Goal: Task Accomplishment & Management: Manage account settings

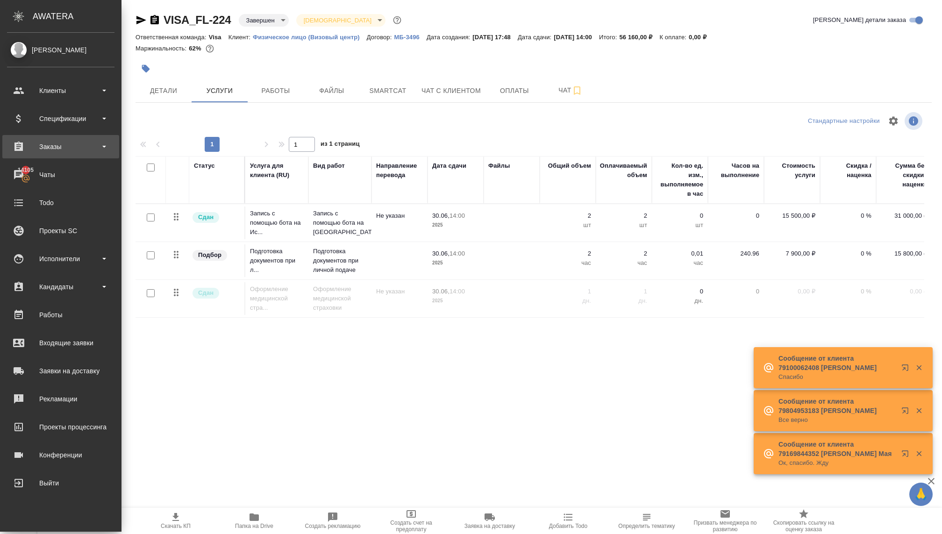
click at [60, 151] on div "Заказы" at bounding box center [61, 147] width 108 height 14
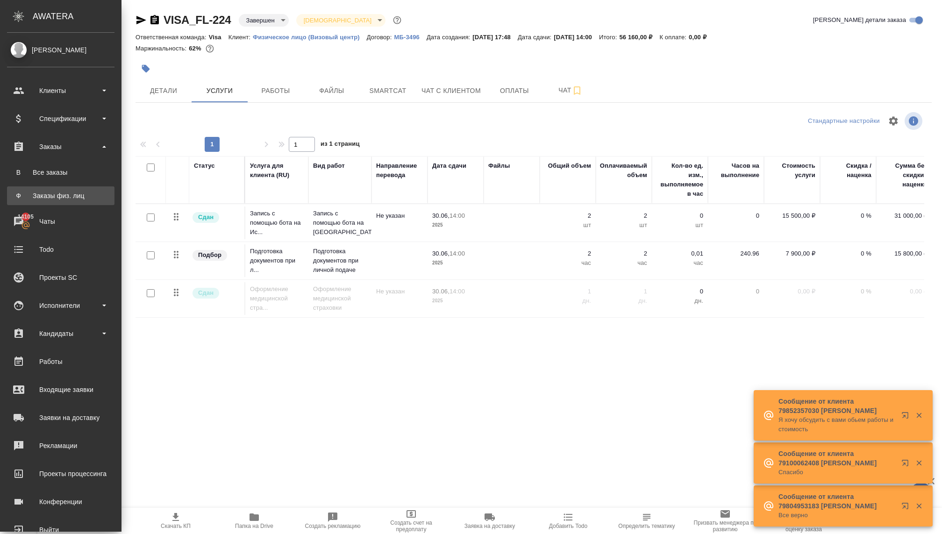
click at [55, 199] on div "Заказы физ. лиц" at bounding box center [61, 195] width 98 height 9
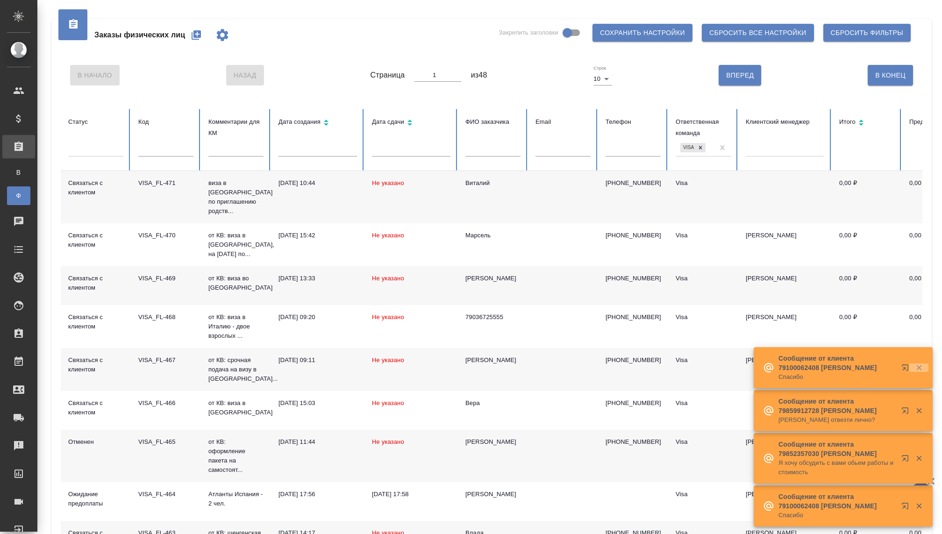
click at [920, 364] on icon "button" at bounding box center [919, 368] width 8 height 8
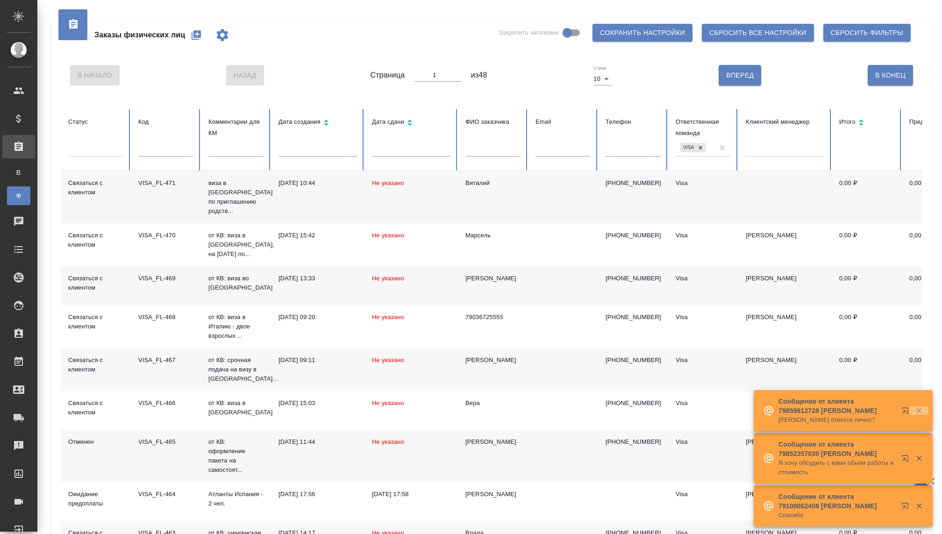
click at [919, 407] on icon "button" at bounding box center [919, 411] width 8 height 8
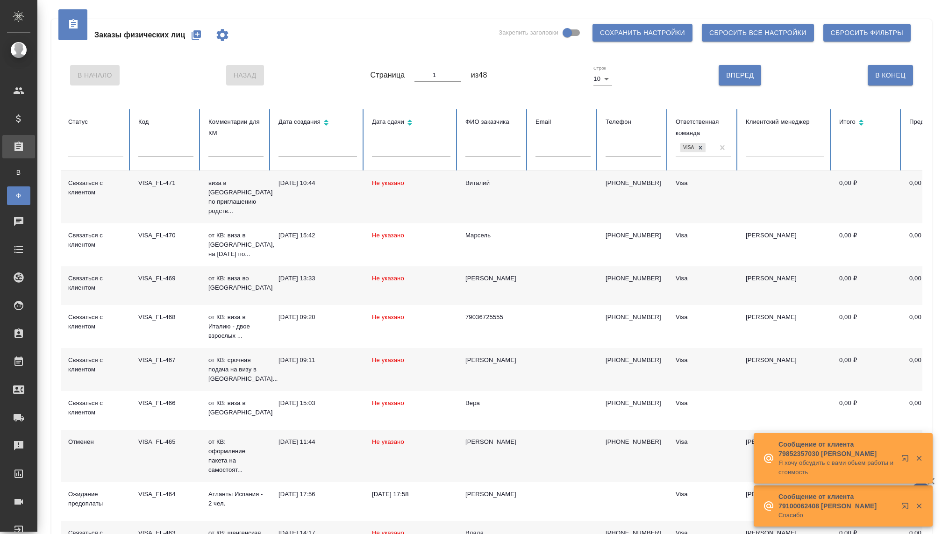
click at [920, 455] on div at bounding box center [913, 458] width 34 height 19
click at [919, 456] on icon "button" at bounding box center [919, 458] width 5 height 5
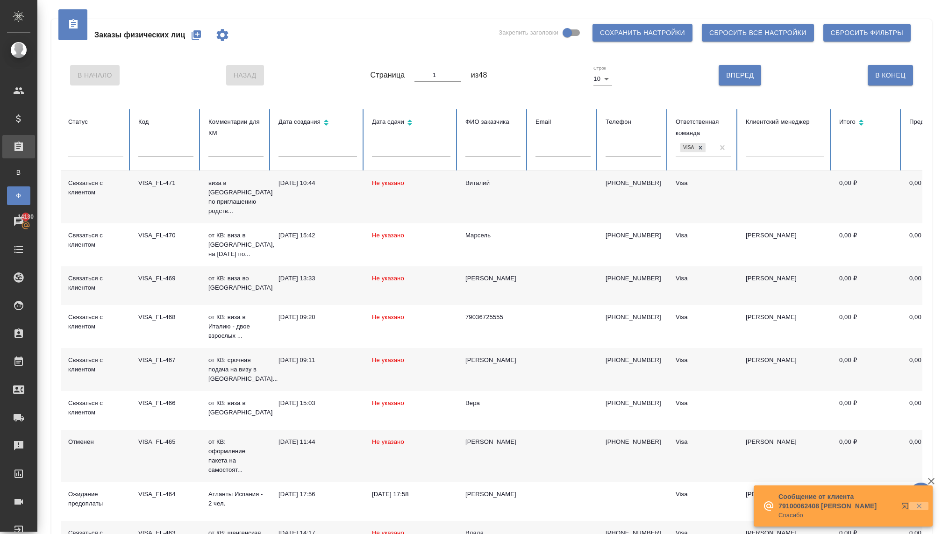
click at [919, 504] on icon "button" at bounding box center [919, 506] width 5 height 5
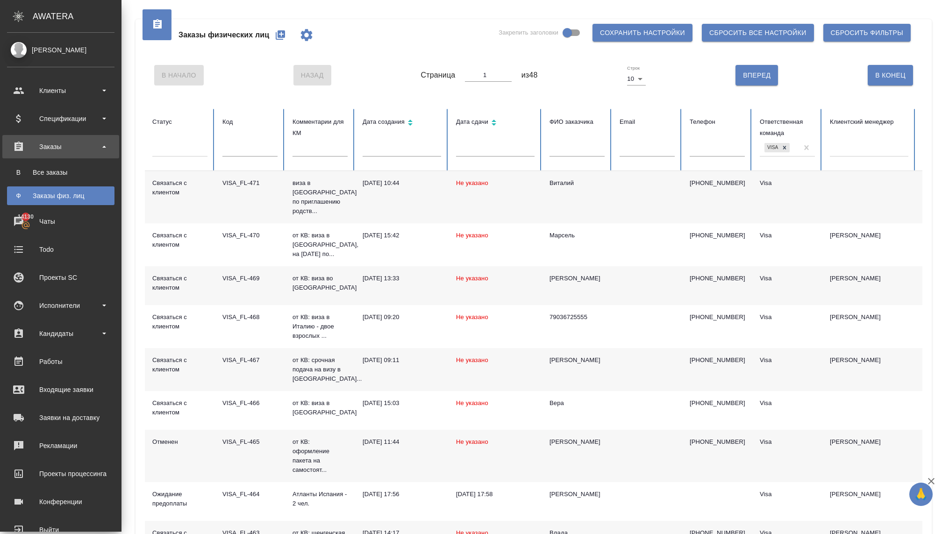
click at [44, 191] on div "Заказы физ. лиц" at bounding box center [61, 195] width 98 height 9
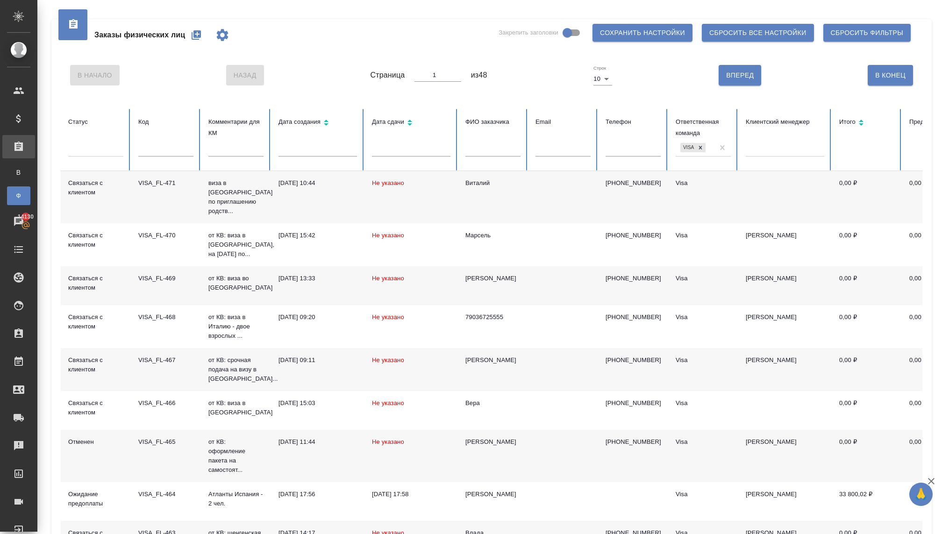
click at [191, 36] on icon "button" at bounding box center [196, 34] width 11 height 11
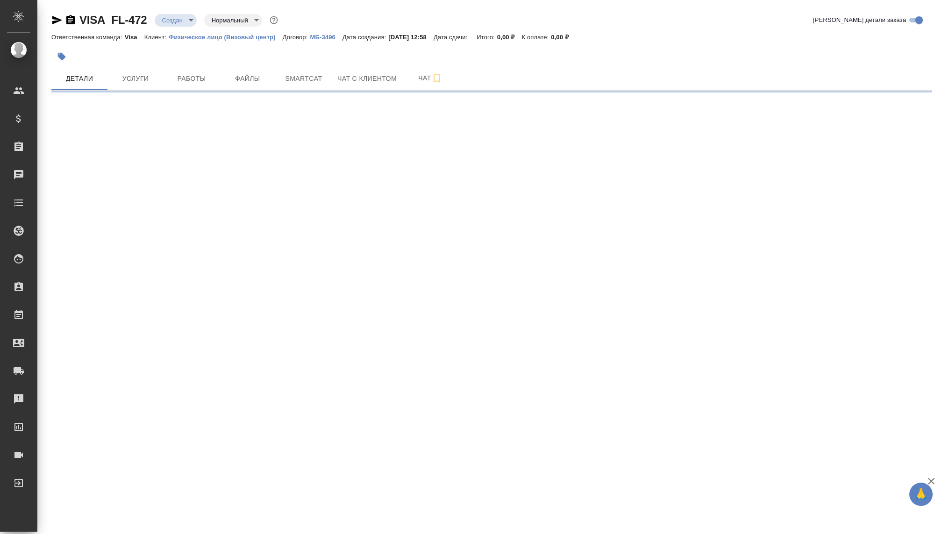
select select "RU"
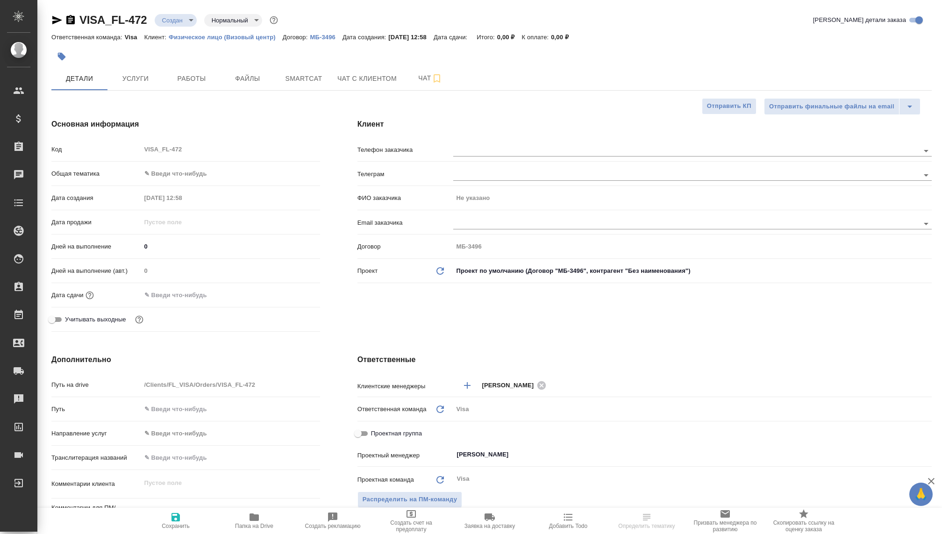
type textarea "x"
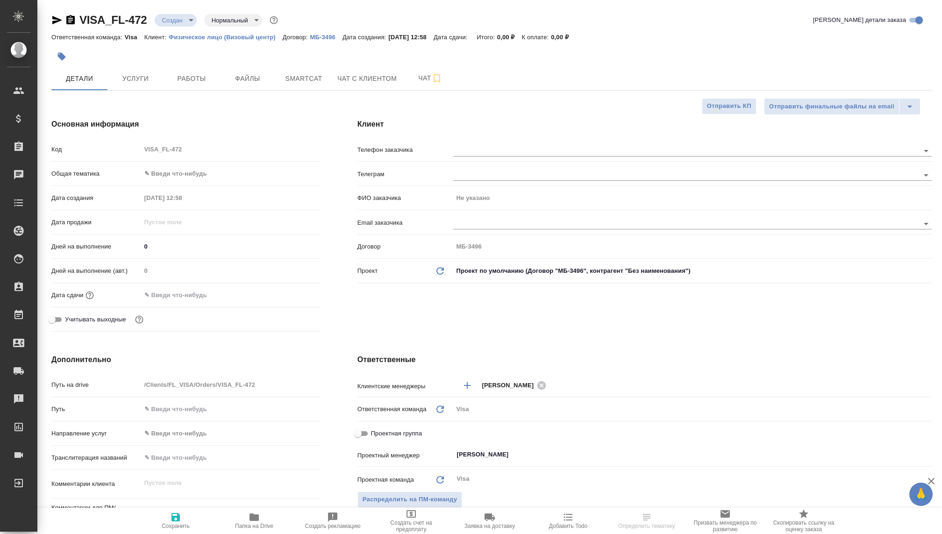
type textarea "x"
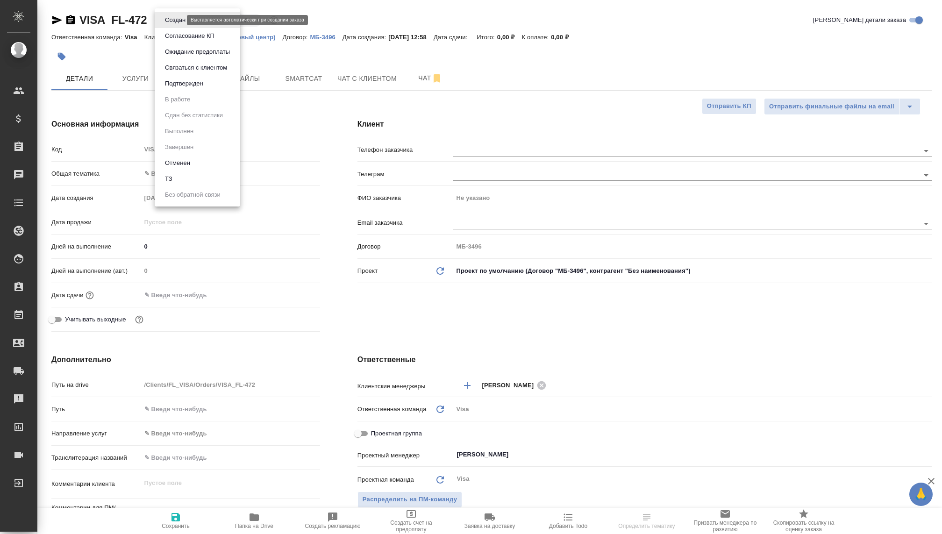
click at [178, 17] on body "🙏 .cls-1 fill:#fff; AWATERA Kovaleva Ekaterina Клиенты Спецификации Заказы Чаты…" at bounding box center [471, 267] width 942 height 534
click at [187, 72] on button "Связаться с клиентом" at bounding box center [196, 68] width 68 height 10
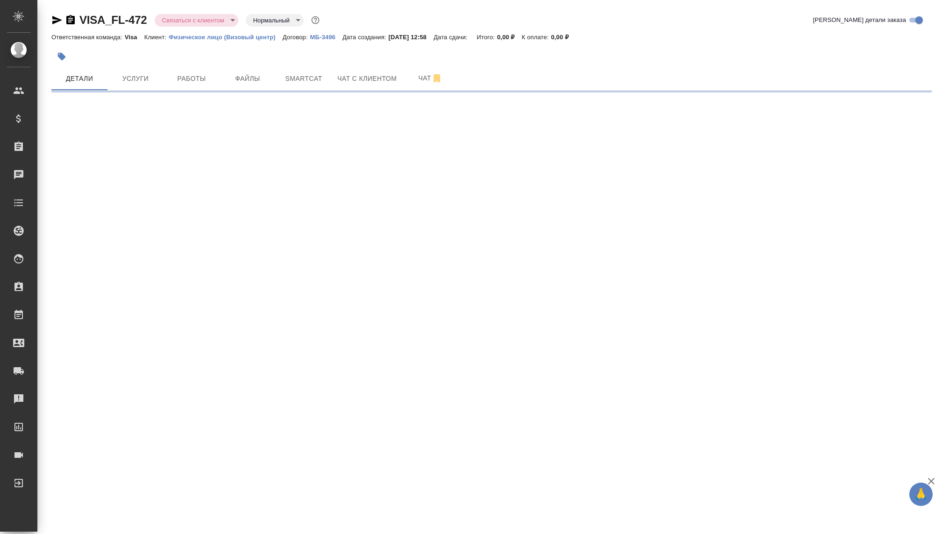
select select "RU"
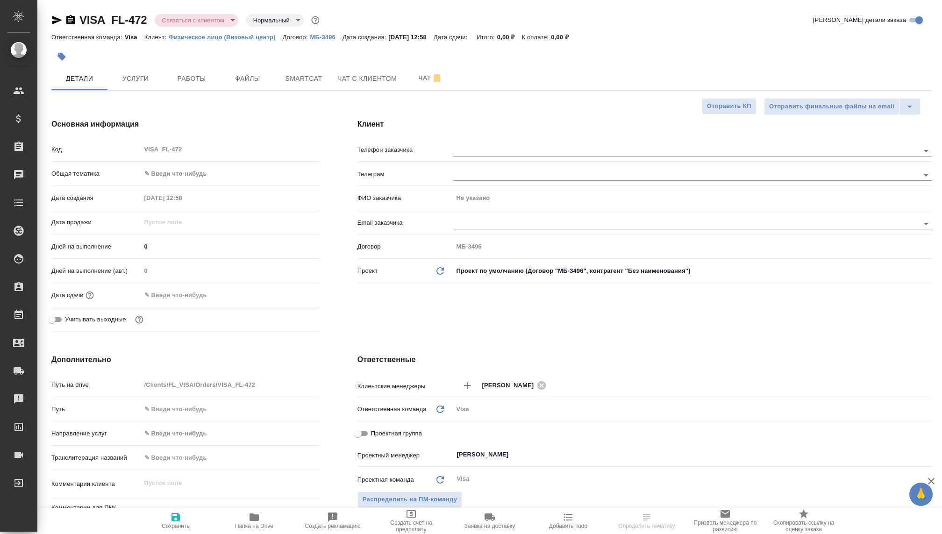
type textarea "x"
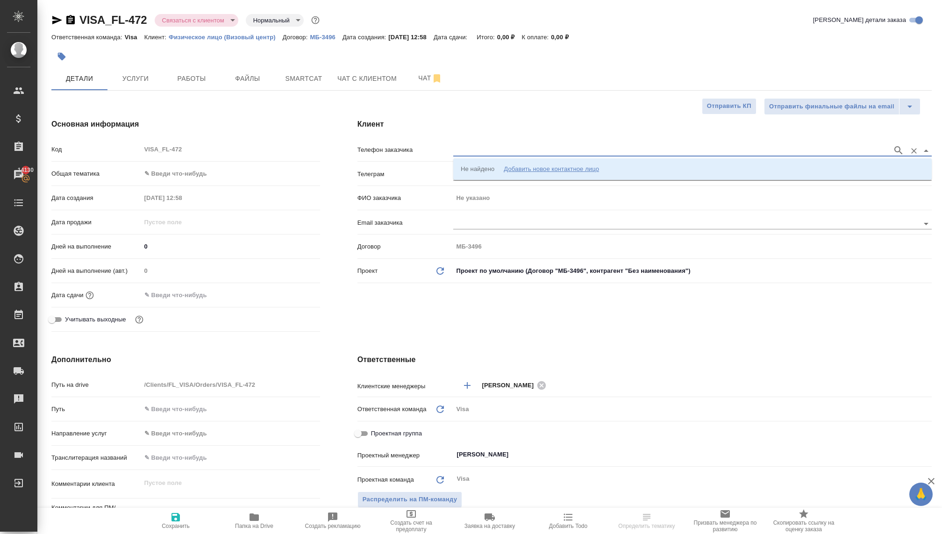
click at [481, 155] on input "text" at bounding box center [670, 150] width 435 height 11
click at [521, 168] on div "Добавить новое контактное лицо" at bounding box center [551, 169] width 95 height 9
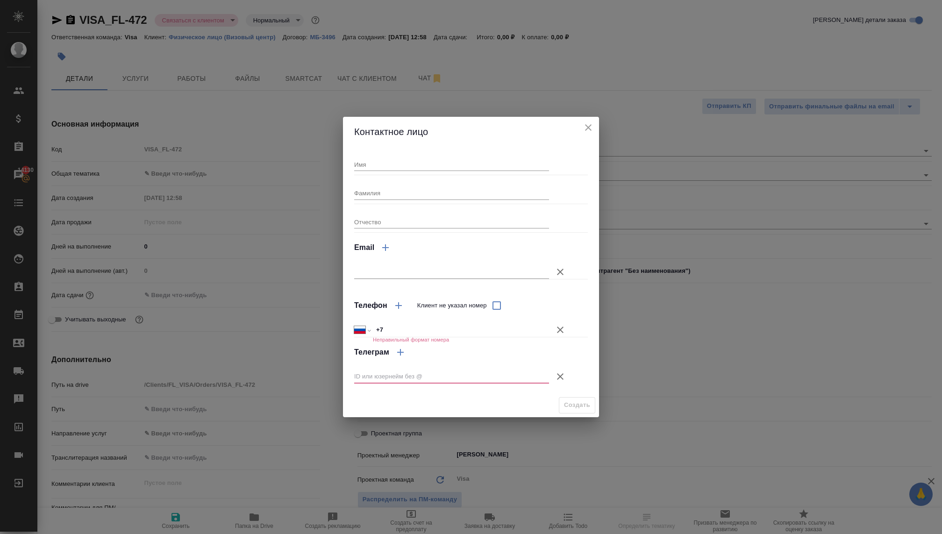
select select "RU"
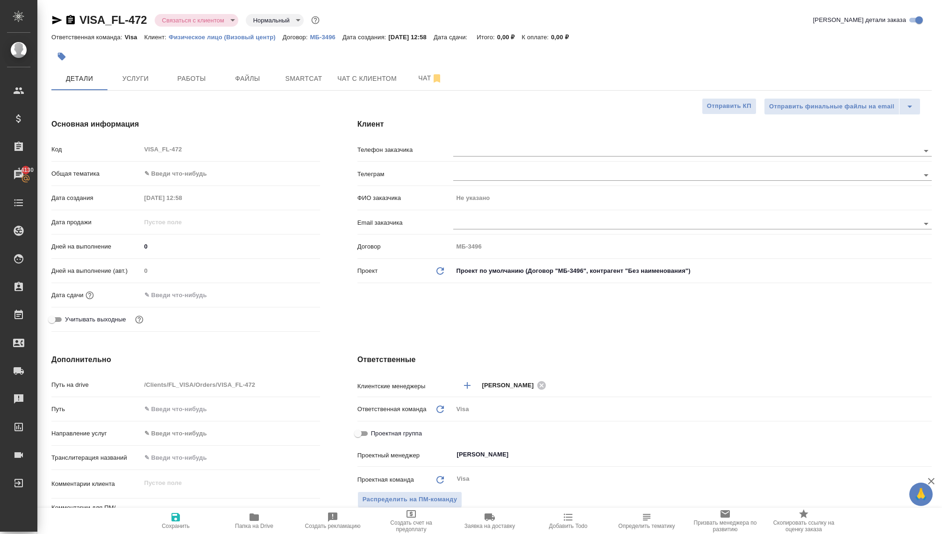
type textarea "x"
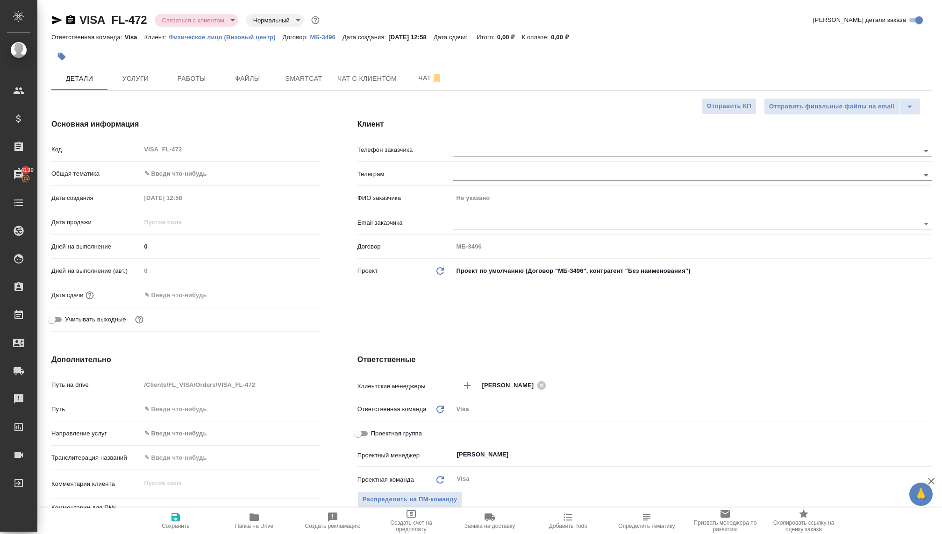
type textarea "x"
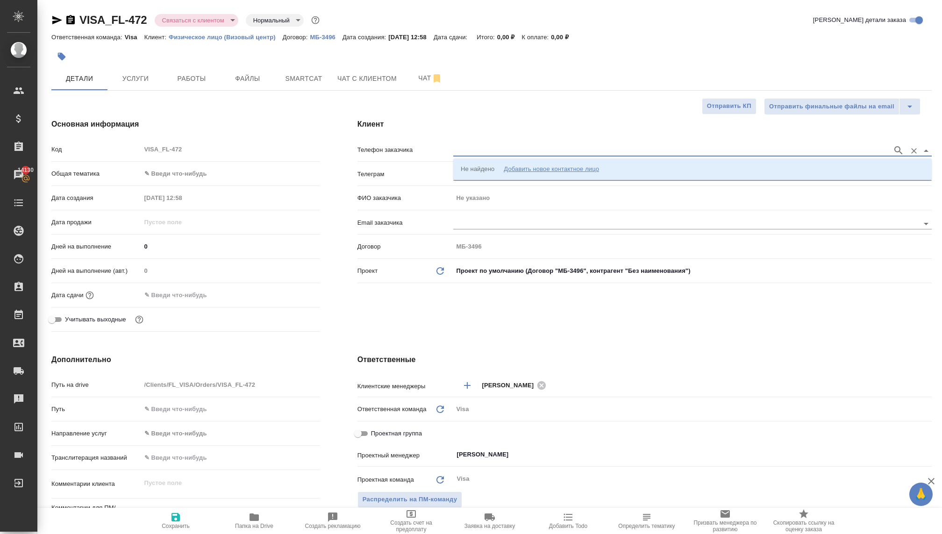
click at [480, 148] on input "text" at bounding box center [670, 150] width 435 height 11
click at [525, 168] on div "Добавить новое контактное лицо" at bounding box center [551, 169] width 95 height 9
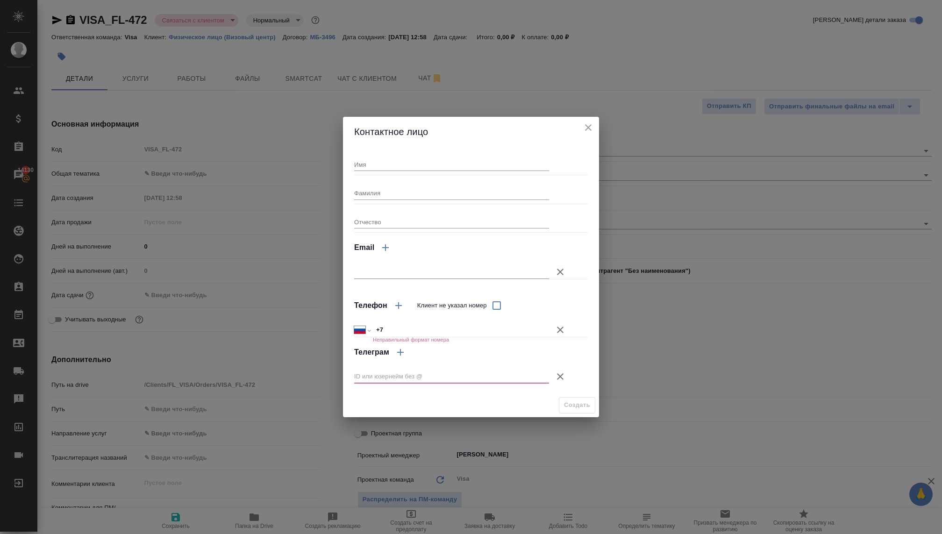
click at [414, 330] on input "+7" at bounding box center [461, 330] width 176 height 14
paste input "79089922363"
type input "+7 79089922363"
click at [385, 328] on input "+7 79089922363" at bounding box center [460, 330] width 175 height 14
select select "RU"
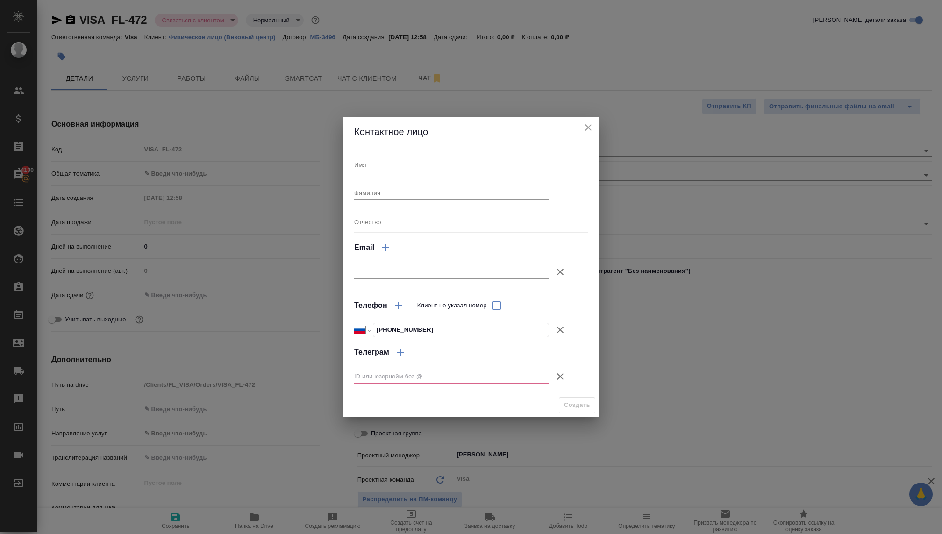
type input "+7 908 992 23 63"
type textarea "x"
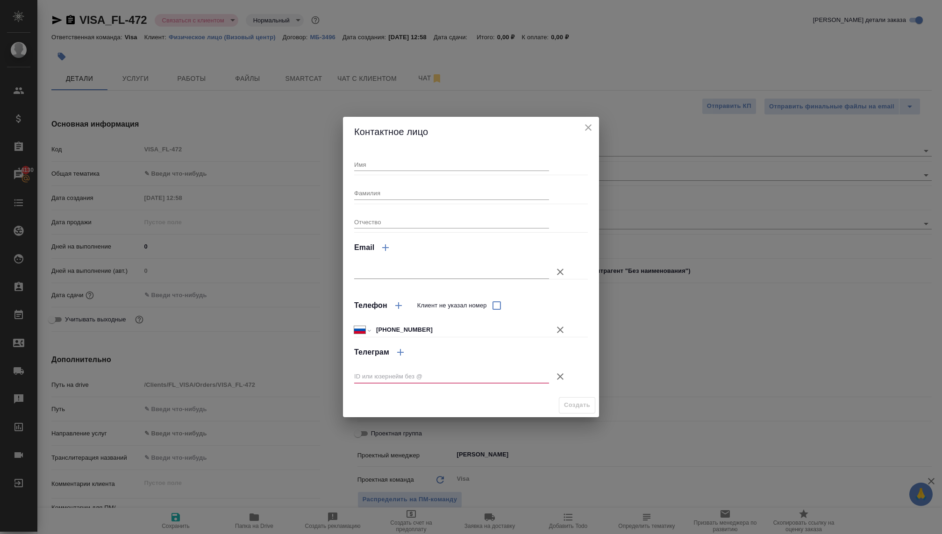
type textarea "x"
click at [404, 380] on input "text" at bounding box center [451, 376] width 195 height 13
paste input "@olesya_churkina_style"
click at [358, 373] on input "@olesya_churkina_style" at bounding box center [451, 376] width 195 height 13
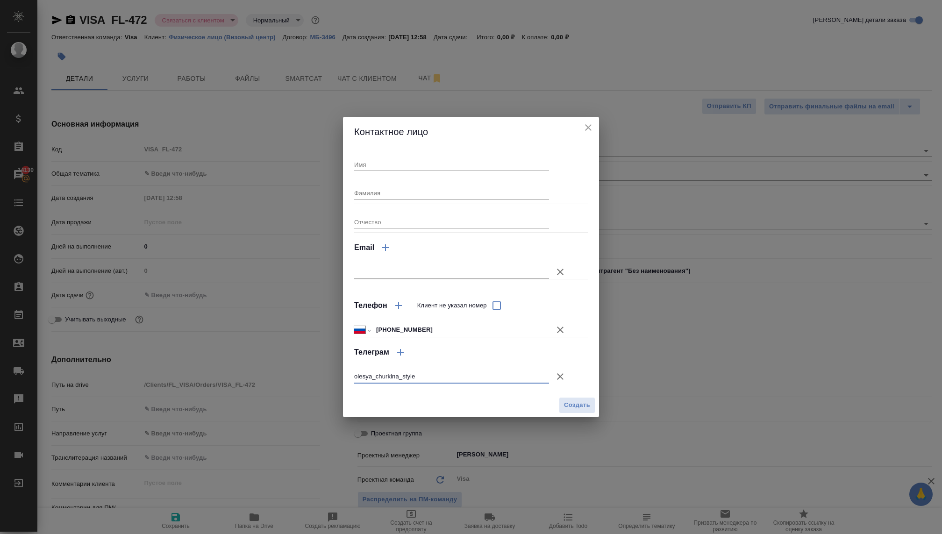
type input "olesya_churkina_style"
click at [369, 152] on div "Имя" at bounding box center [451, 161] width 195 height 21
click at [370, 161] on input "Имя" at bounding box center [451, 164] width 195 height 13
type input "Олеся"
click at [373, 189] on input "Фамилия" at bounding box center [451, 193] width 195 height 13
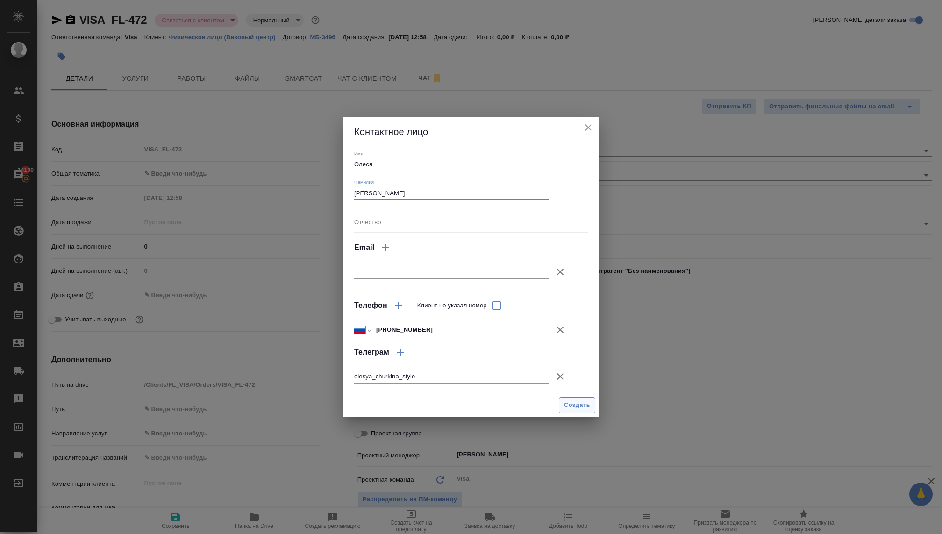
type input "Чуркина"
click at [567, 405] on span "Создать" at bounding box center [577, 405] width 26 height 11
type input "[PERSON_NAME]"
type textarea "x"
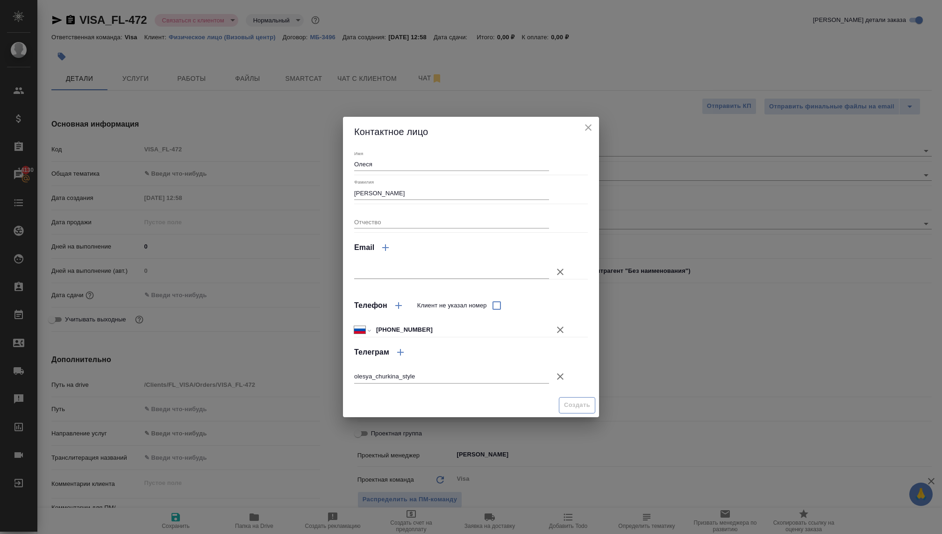
type textarea "x"
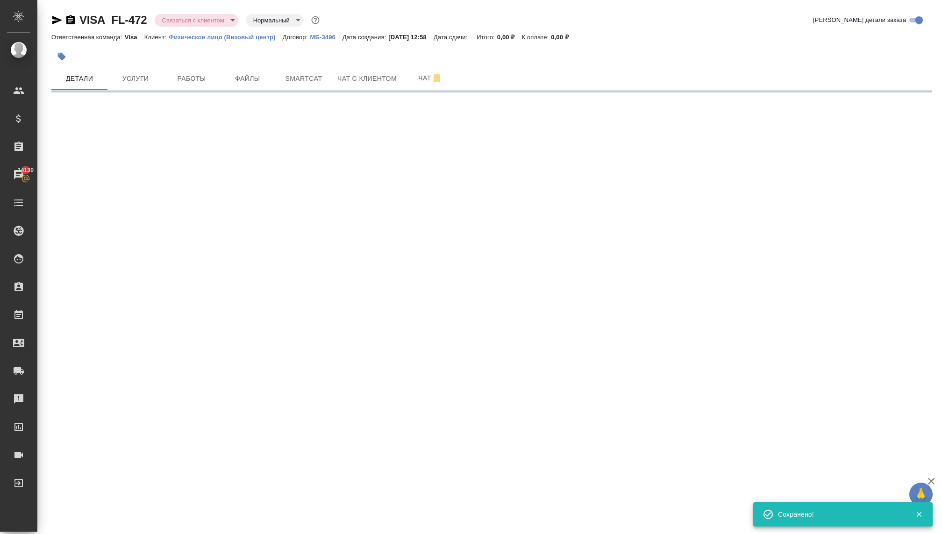
type input "holyTrinity"
select select "RU"
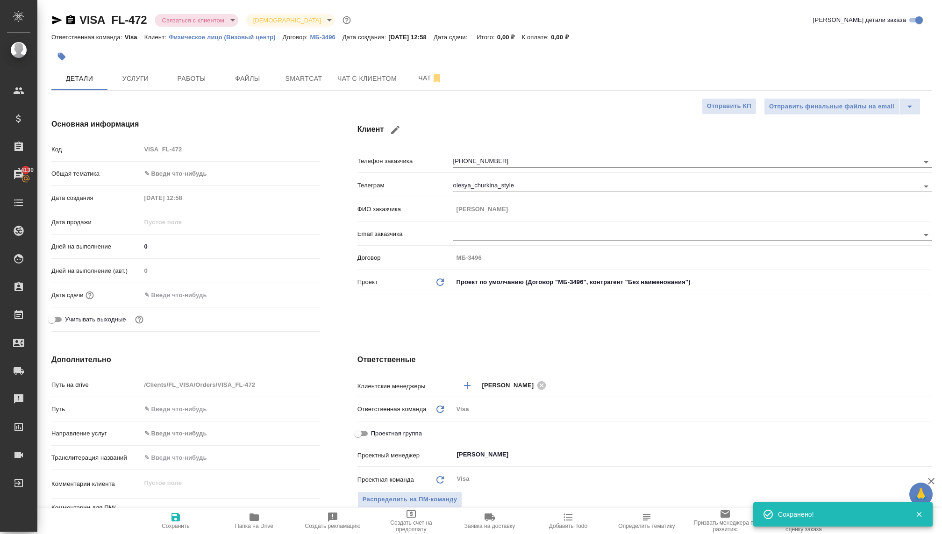
type textarea "x"
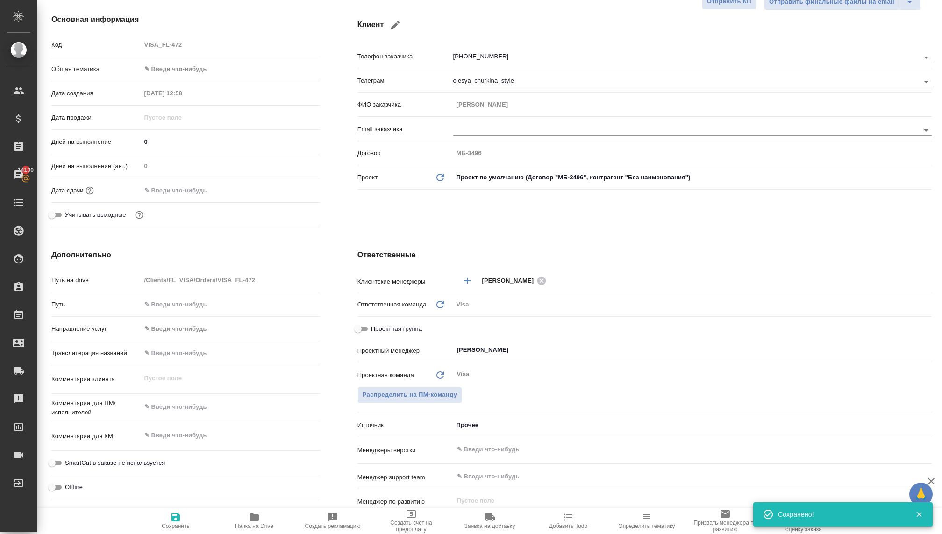
scroll to position [123, 0]
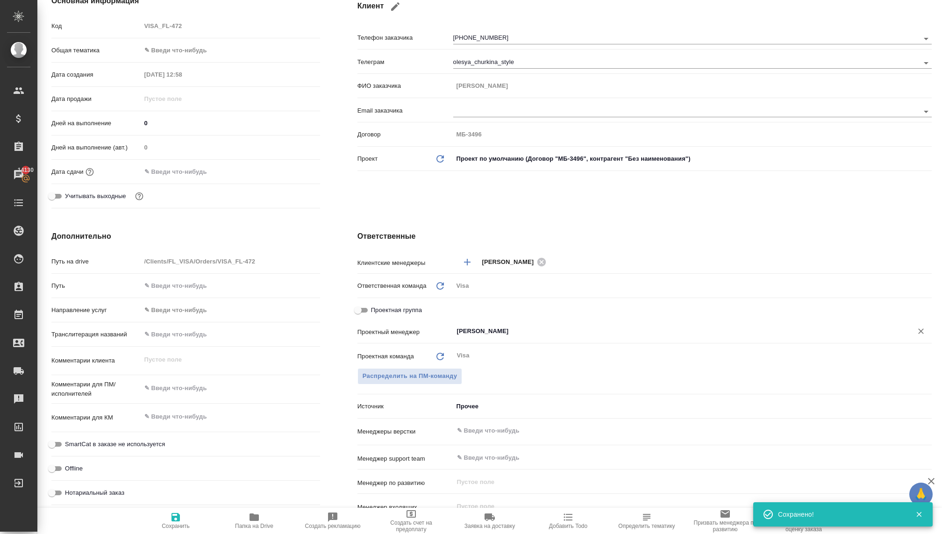
click at [484, 330] on input "[PERSON_NAME]" at bounding box center [677, 331] width 442 height 11
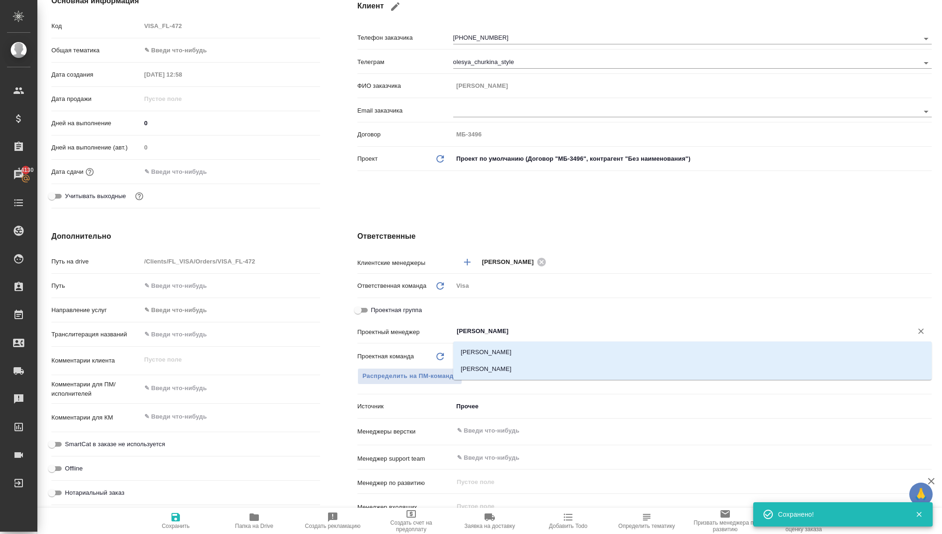
type input "волкова"
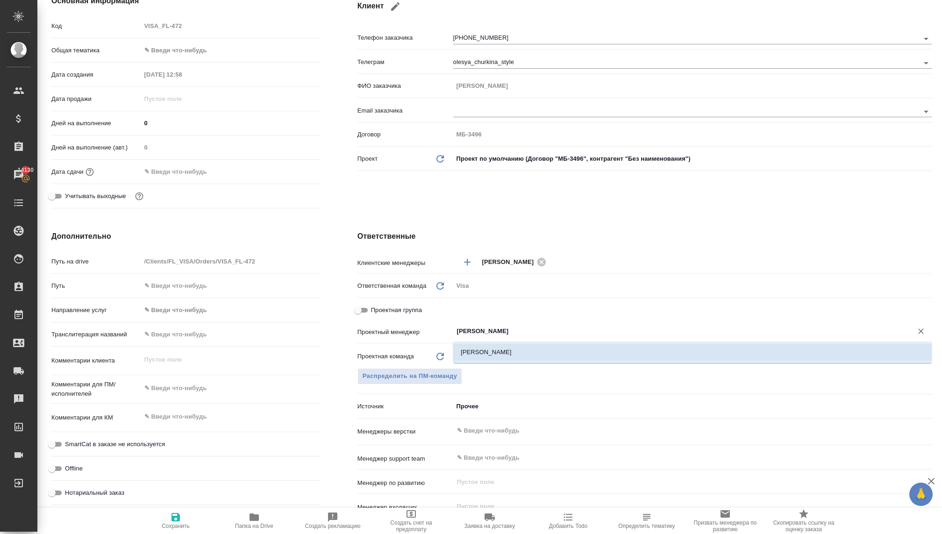
click at [474, 350] on li "Волкова Кристина" at bounding box center [692, 352] width 479 height 17
type textarea "x"
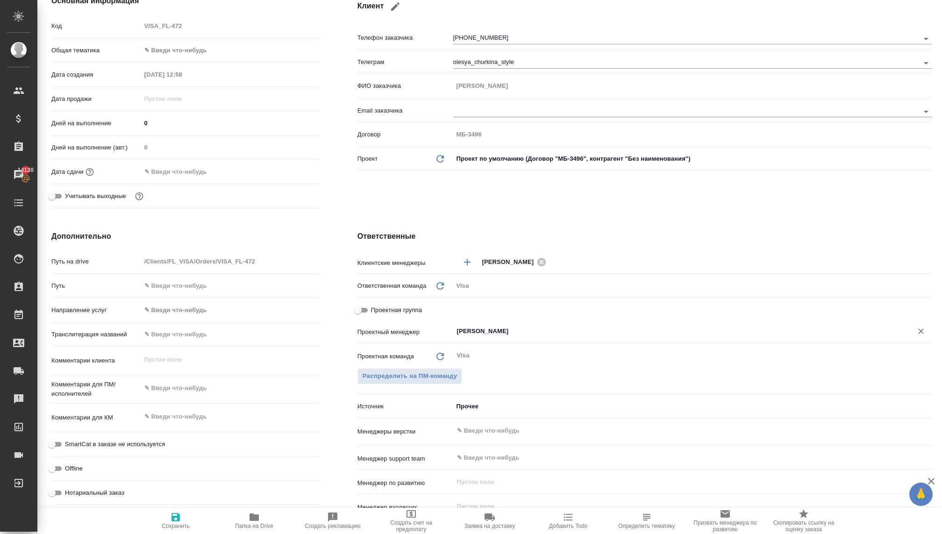
type input "Волкова Кристина"
click at [171, 517] on icon "button" at bounding box center [175, 517] width 11 height 11
type textarea "x"
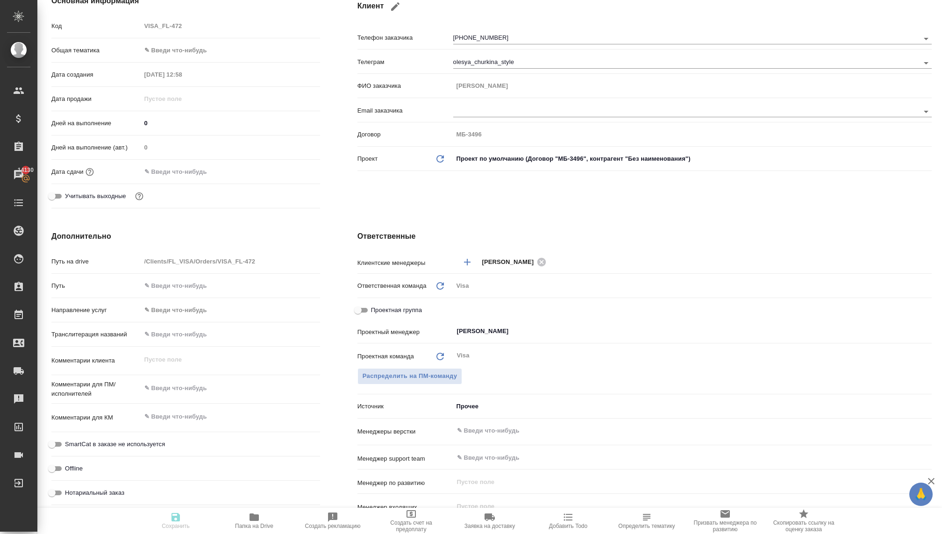
type textarea "x"
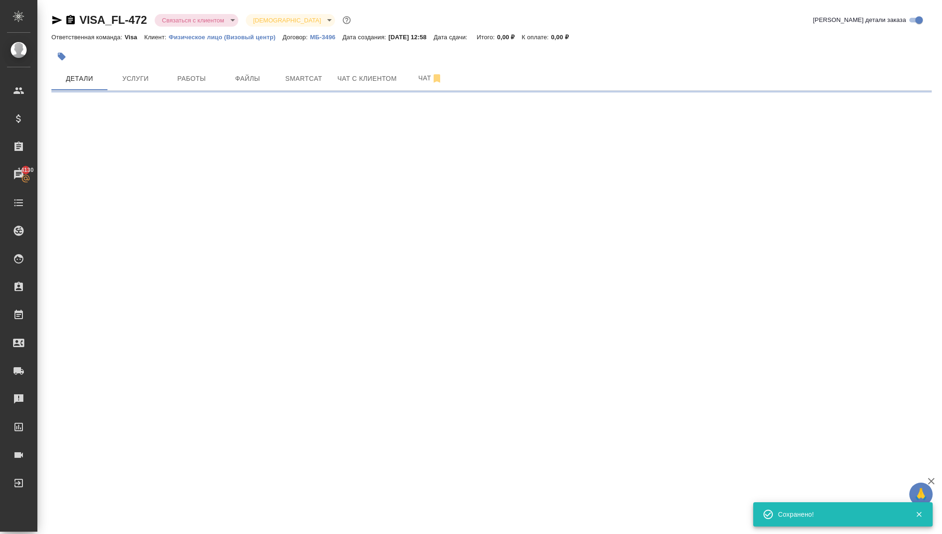
select select "RU"
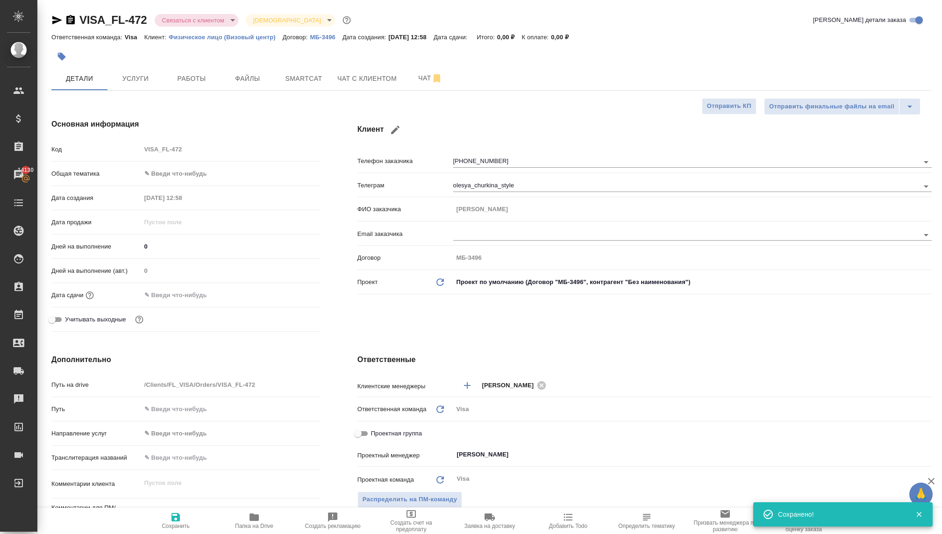
type textarea "x"
click at [919, 512] on icon "button" at bounding box center [919, 514] width 8 height 8
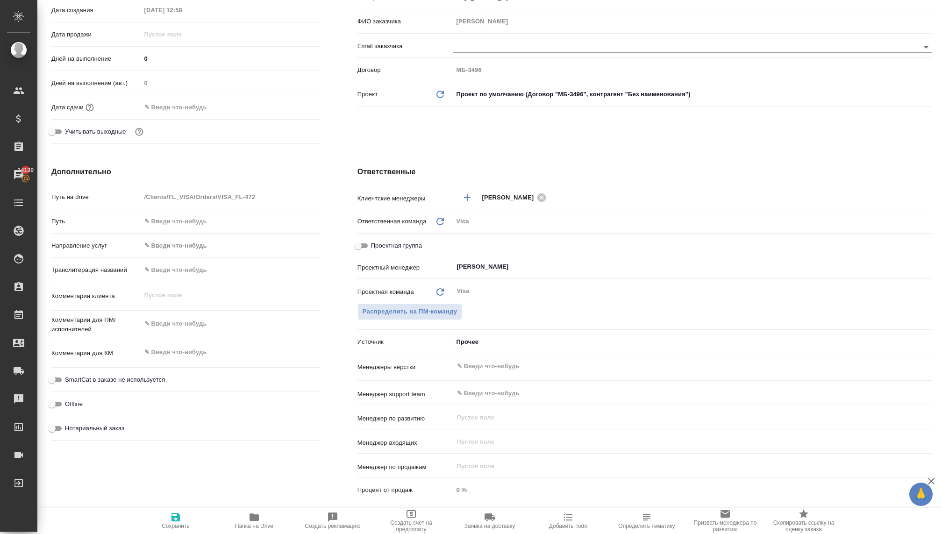
scroll to position [214, 0]
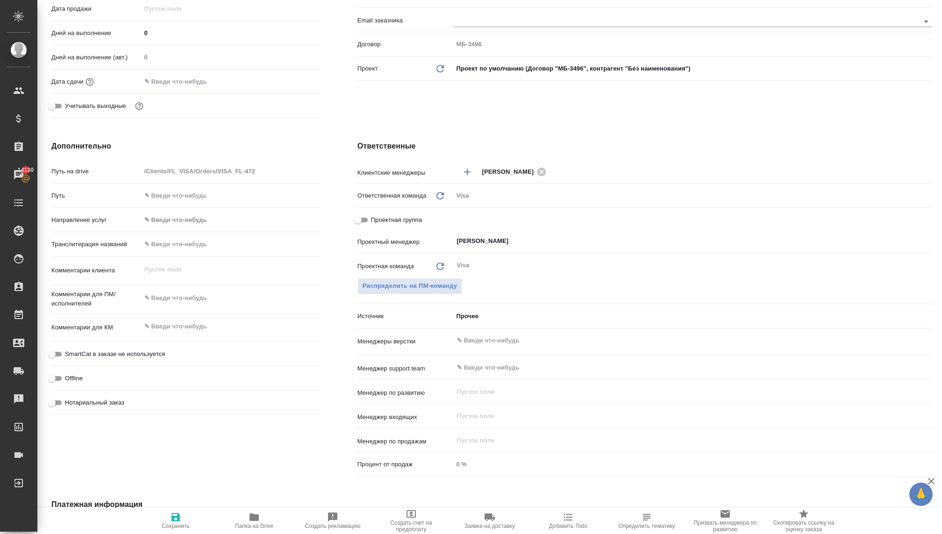
click at [464, 314] on body "🙏 .cls-1 fill:#fff; AWATERA Kovaleva Ekaterina Клиенты Спецификации Заказы 1413…" at bounding box center [471, 267] width 942 height 534
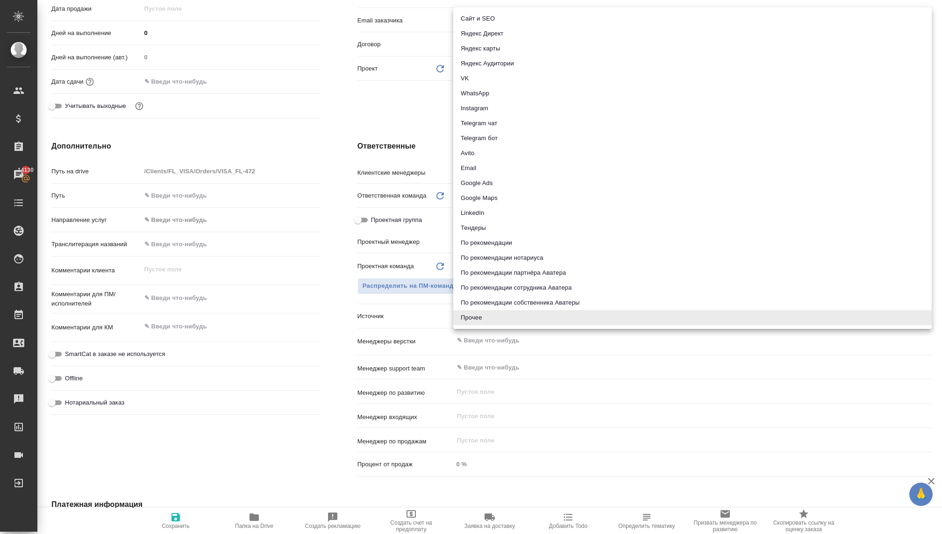
click at [499, 273] on li "По рекомендации партнёра Аватера" at bounding box center [692, 273] width 479 height 15
type textarea "x"
type input "partnerRecommendation"
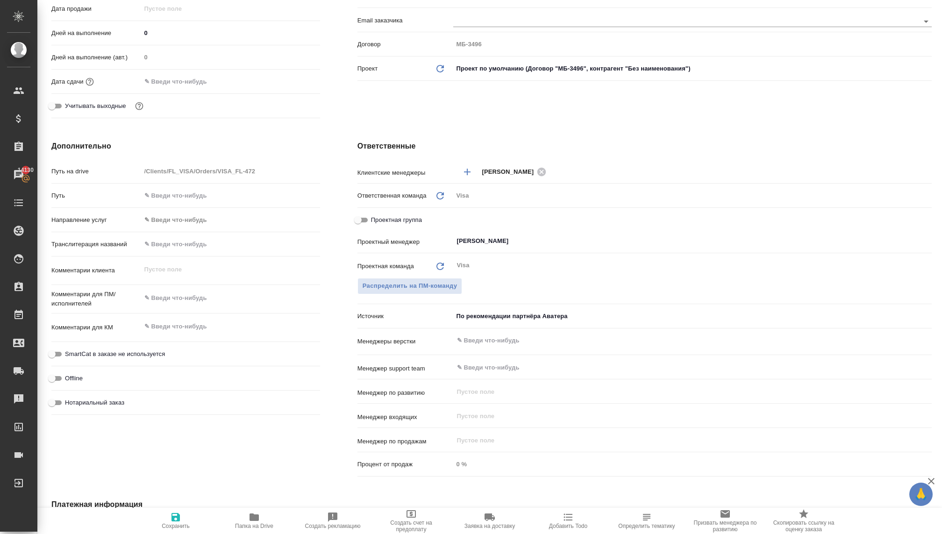
type textarea "x"
click at [170, 327] on textarea at bounding box center [231, 327] width 178 height 16
type textarea "x"
type textarea "Ф"
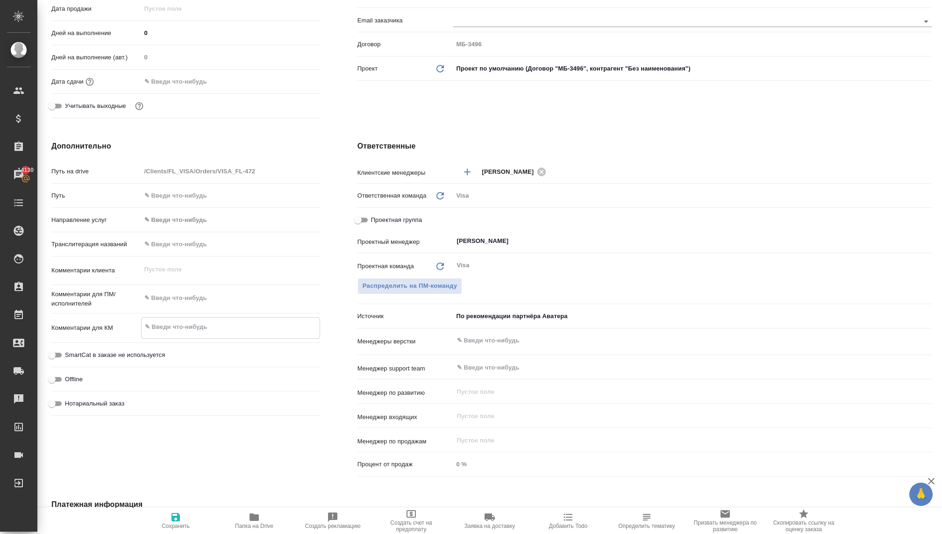
type textarea "x"
type textarea "Фр"
type textarea "x"
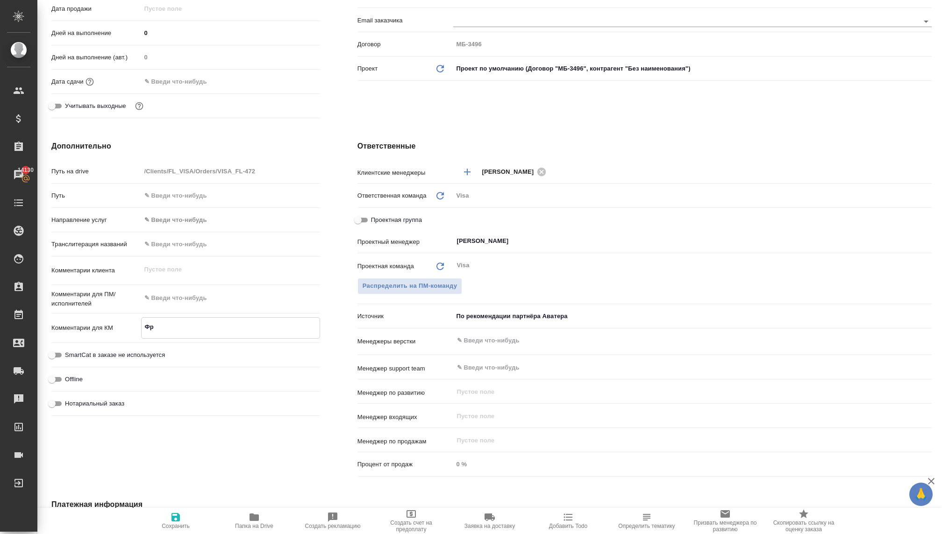
type textarea "x"
type textarea "Фра"
type textarea "x"
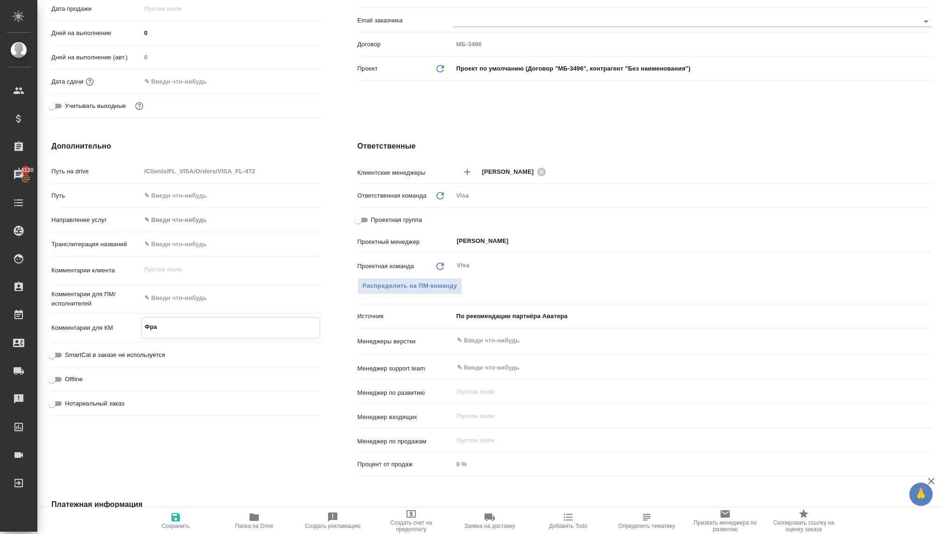
type textarea "x"
type textarea "Фран"
type textarea "x"
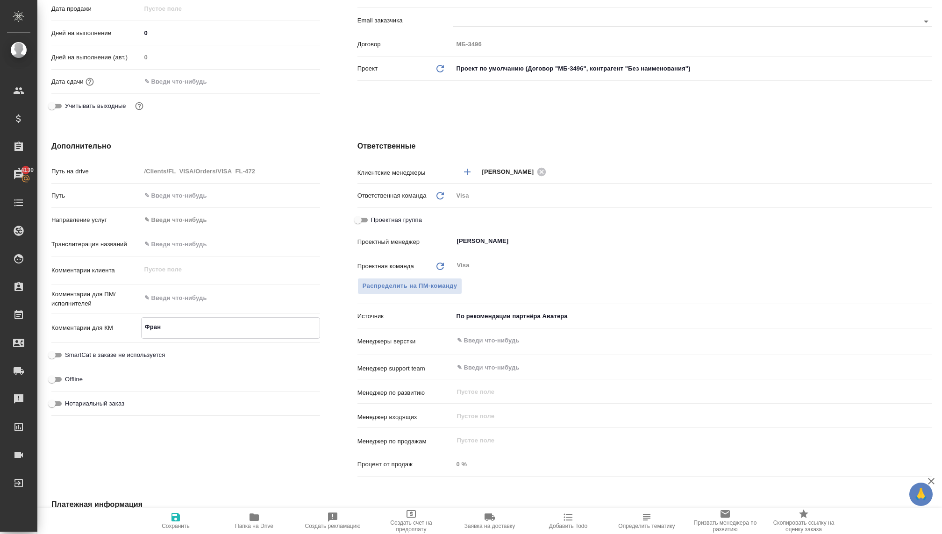
type textarea "Франц"
type textarea "x"
type textarea "Франци"
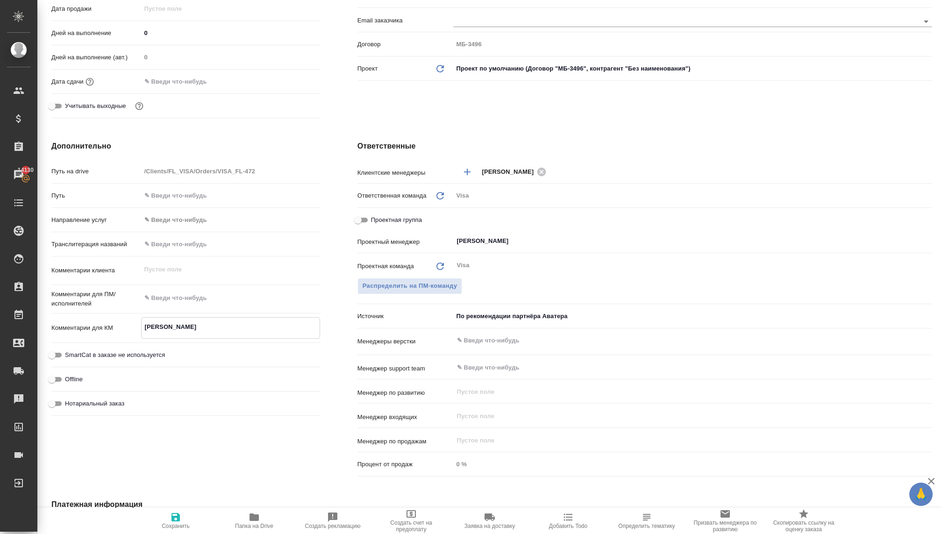
type textarea "x"
type textarea "[GEOGRAPHIC_DATA]"
type textarea "x"
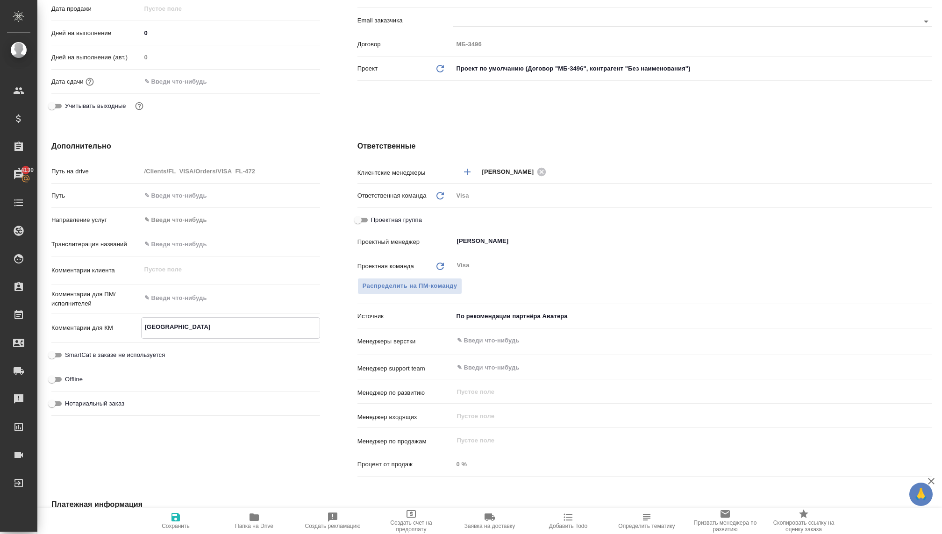
type textarea "x"
type textarea "[GEOGRAPHIC_DATA]"
type textarea "x"
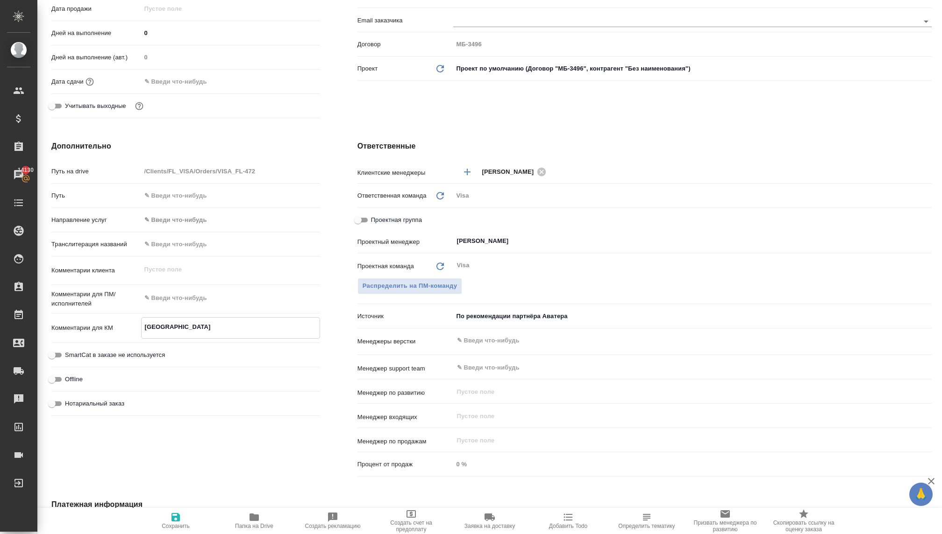
type textarea "x"
type textarea "Франция н"
type textarea "x"
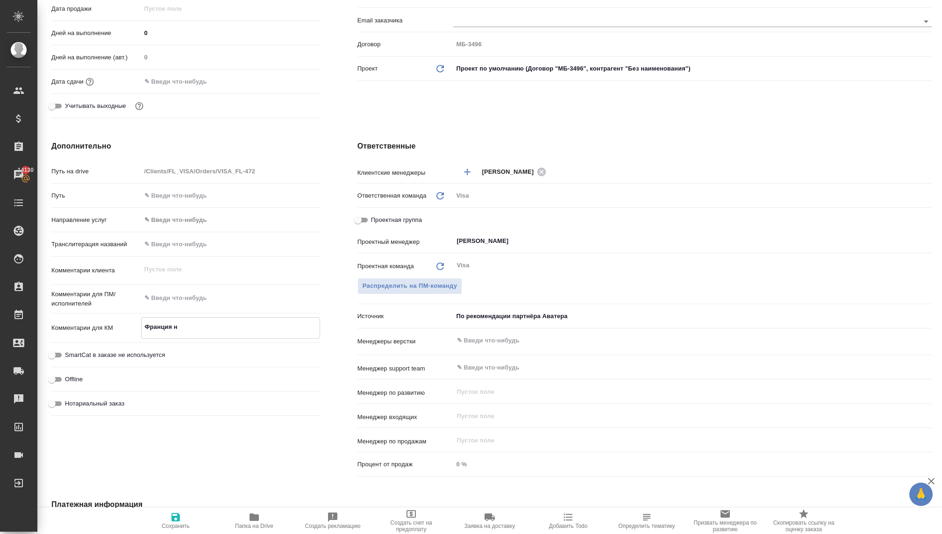
type textarea "Франция на"
type textarea "x"
type textarea "Франция на"
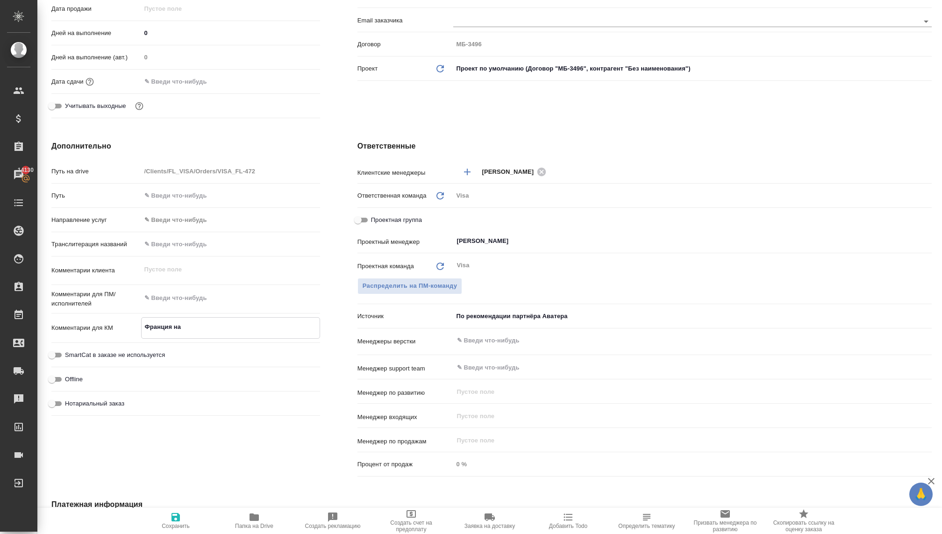
type textarea "x"
type textarea "Франция на н"
type textarea "x"
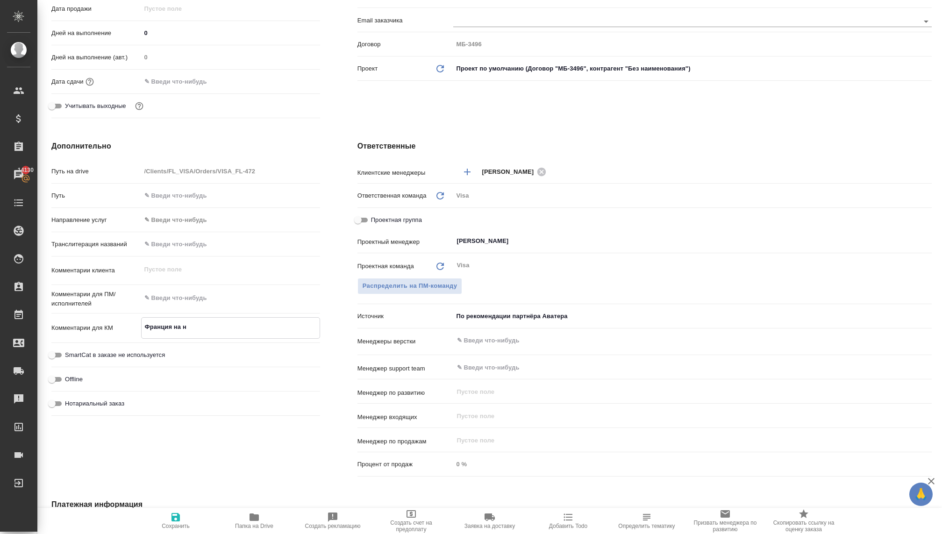
type textarea "x"
type textarea "Франция на но"
type textarea "x"
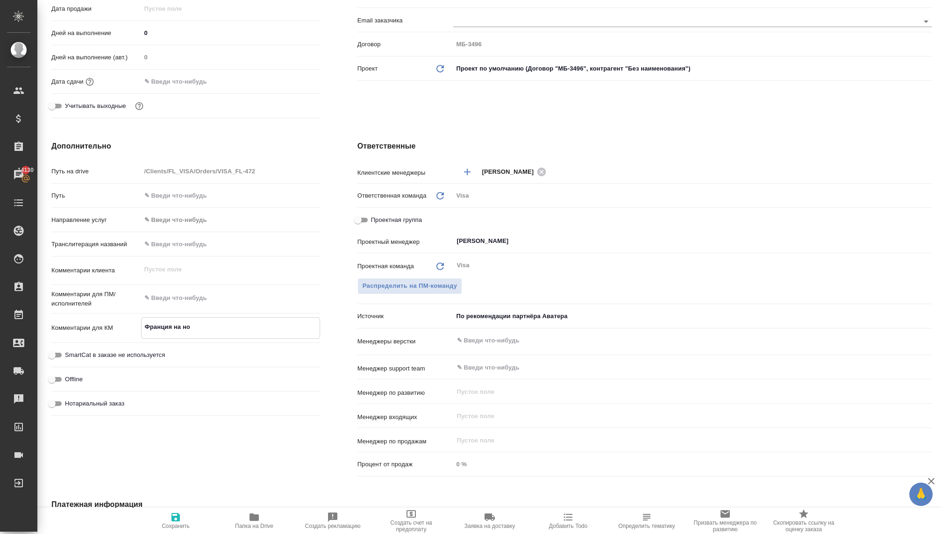
type textarea "x"
type textarea "Франция на нов"
type textarea "x"
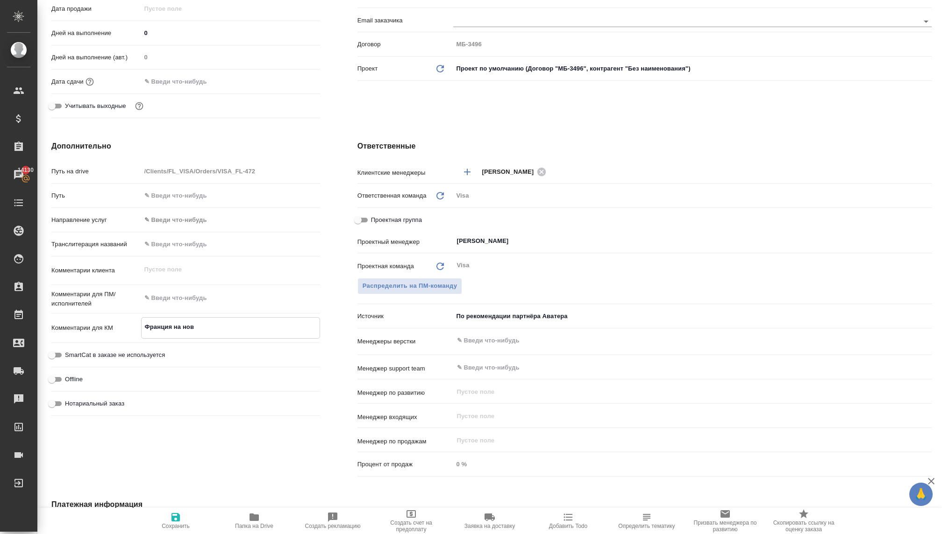
type textarea "Франция на новы"
type textarea "x"
type textarea "Франция на новый"
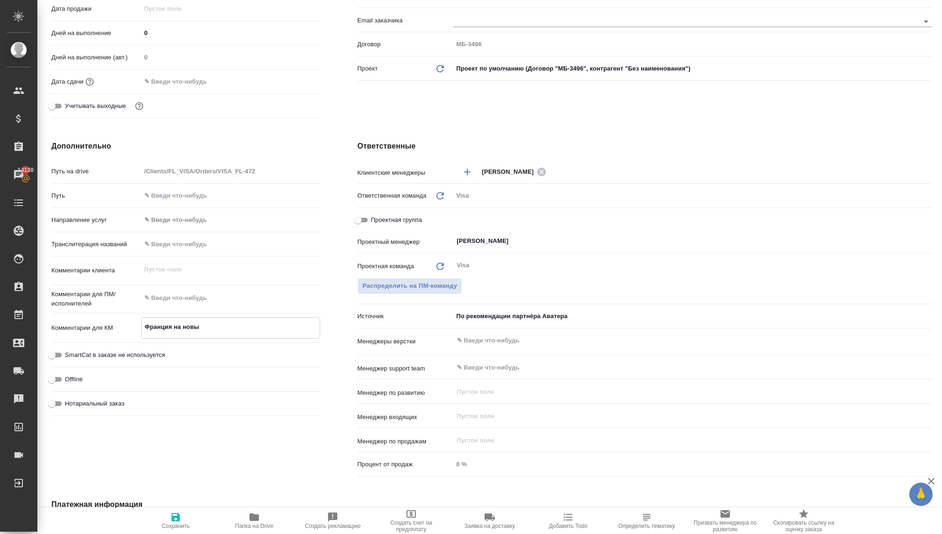
type textarea "x"
type textarea "Франция на новый"
type textarea "x"
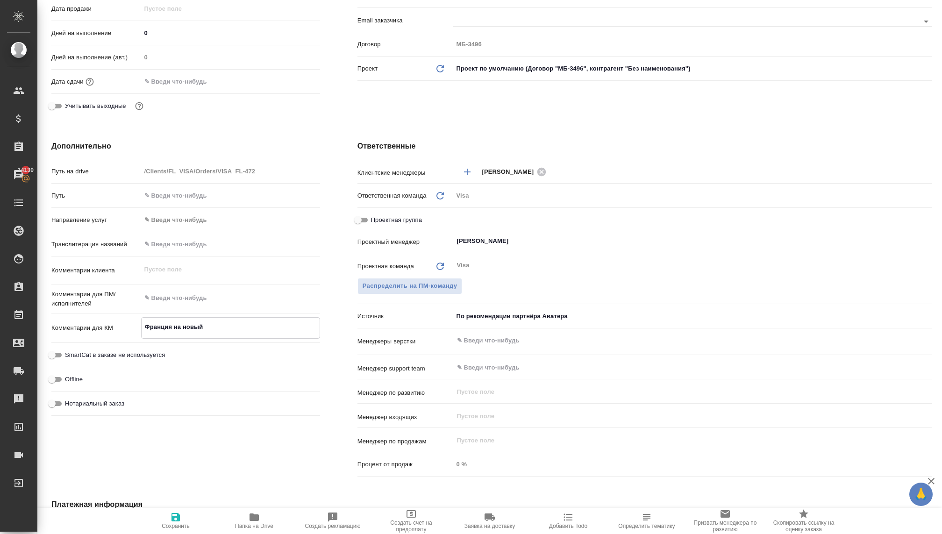
type textarea "x"
type textarea "Франция на новый г"
type textarea "x"
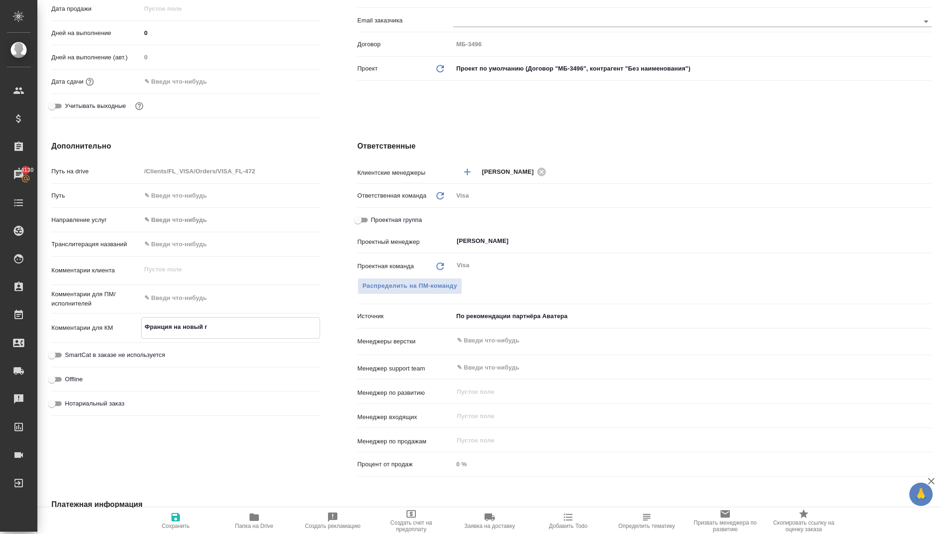
type textarea "x"
type textarea "Франция на новый го"
type textarea "x"
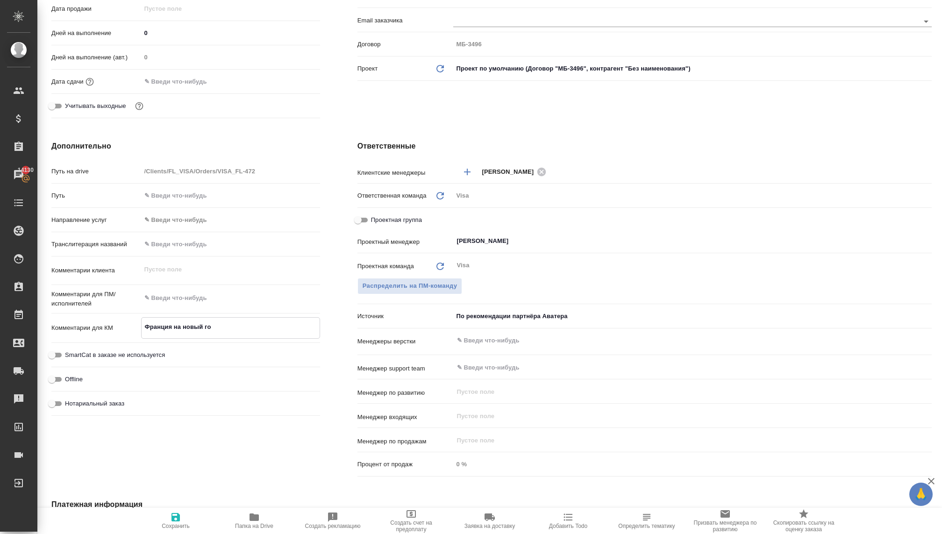
type textarea "Франция на новый год"
type textarea "x"
type textarea "Франция на новый год"
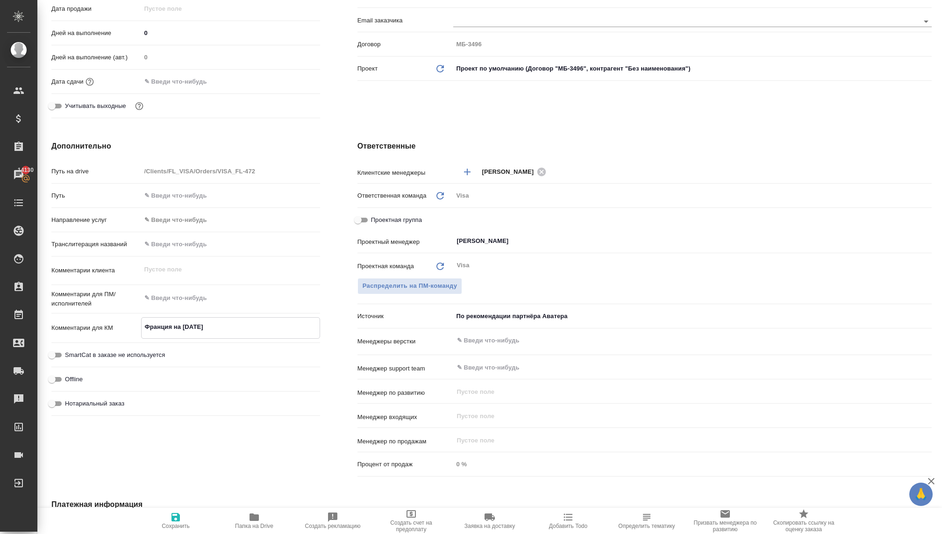
type textarea "x"
type textarea "Франция на новый год 4"
type textarea "x"
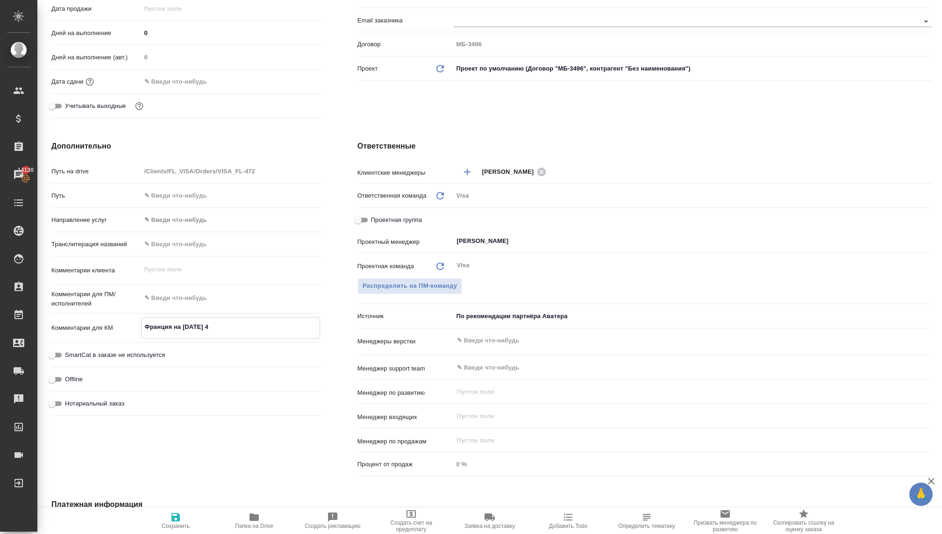
type textarea "x"
type textarea "Франция на новый год 4"
type textarea "x"
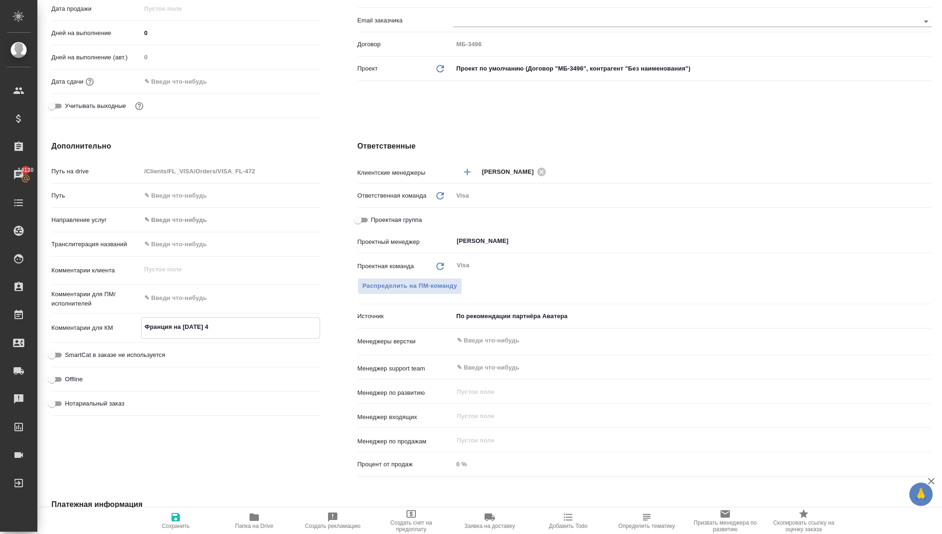
type textarea "x"
type textarea "Франция на новый год 4 ч"
type textarea "x"
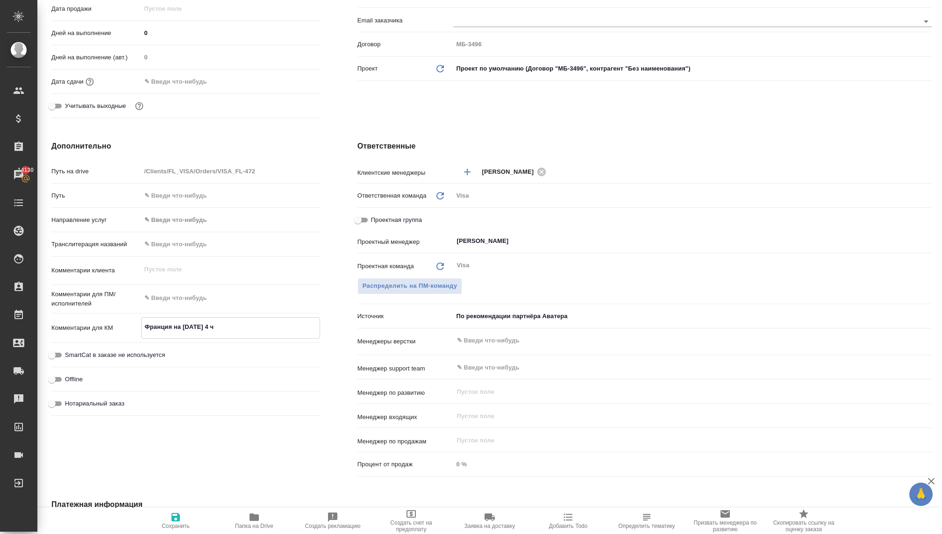
type textarea "Франция на новый год 4 че"
type textarea "x"
type textarea "Франция на новый год 4 чел"
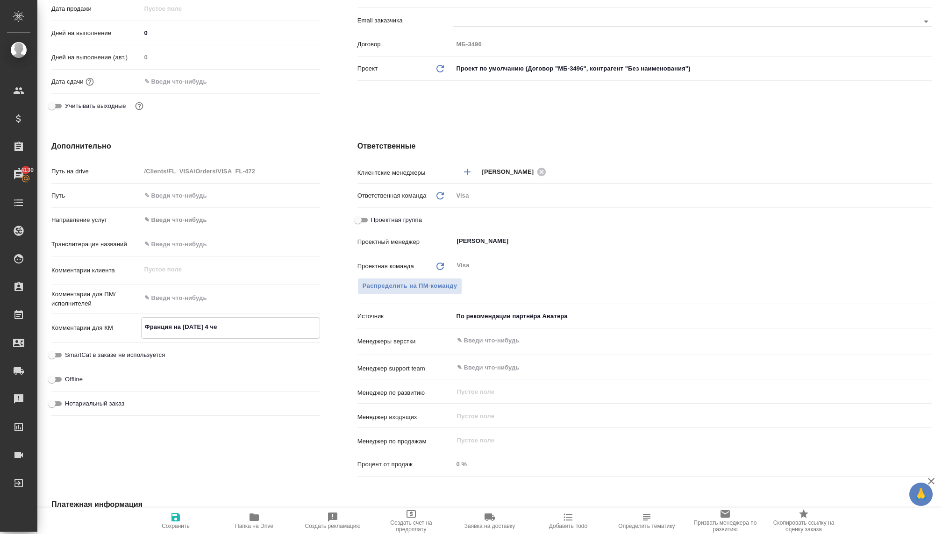
type textarea "x"
type textarea "Франция на новый год 4 чело"
type textarea "x"
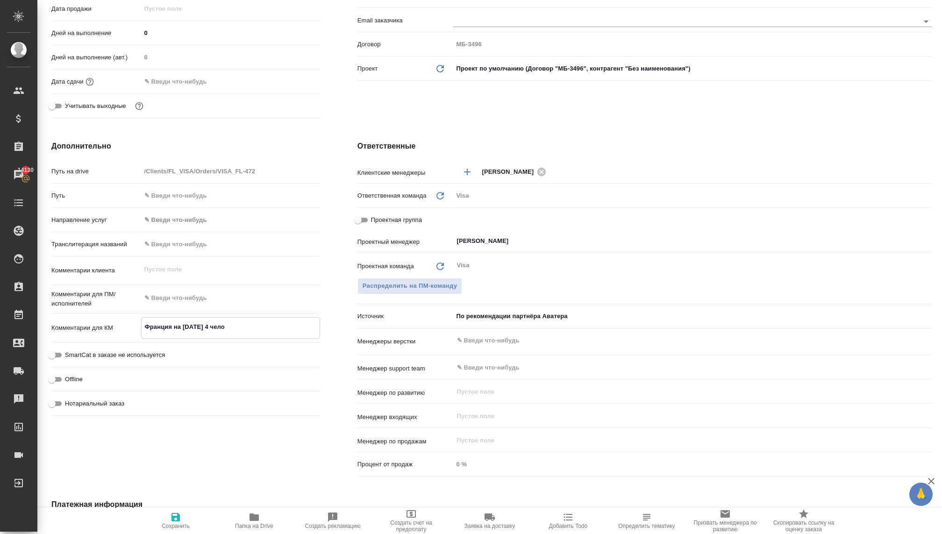
type textarea "x"
type textarea "Франция на новый год 4 челов"
type textarea "x"
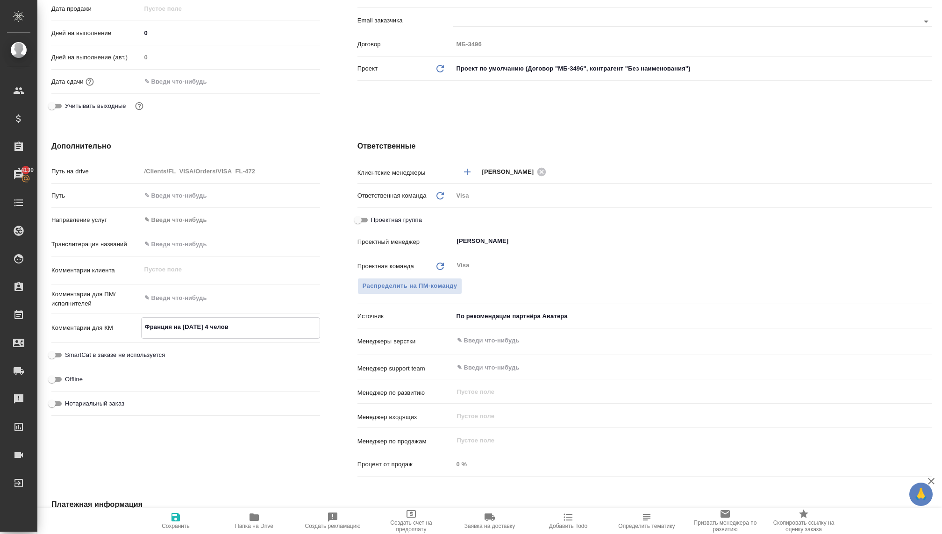
type textarea "x"
type textarea "Франция на новый год 4 челове"
type textarea "x"
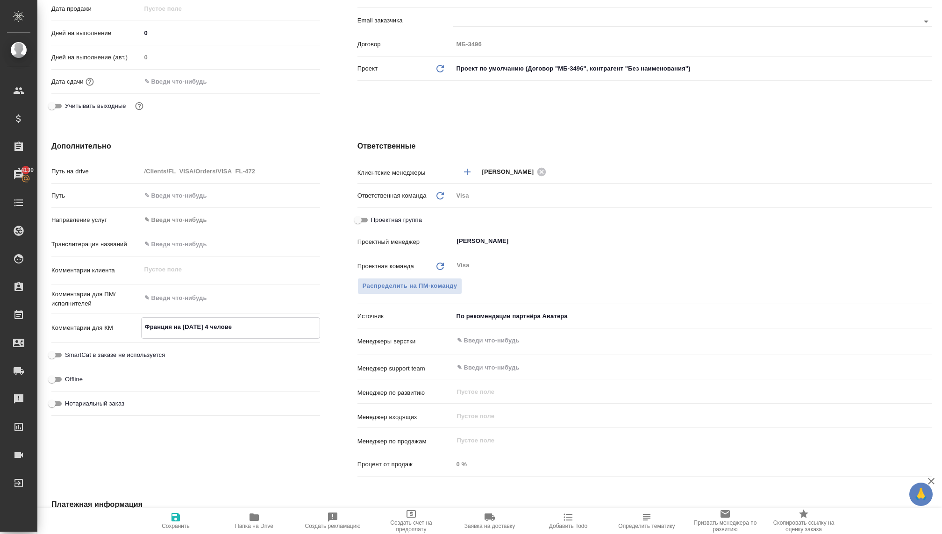
type textarea "Франция на новый год 4 человек"
type textarea "x"
type textarea "Франция на [DATE] 4 человека"
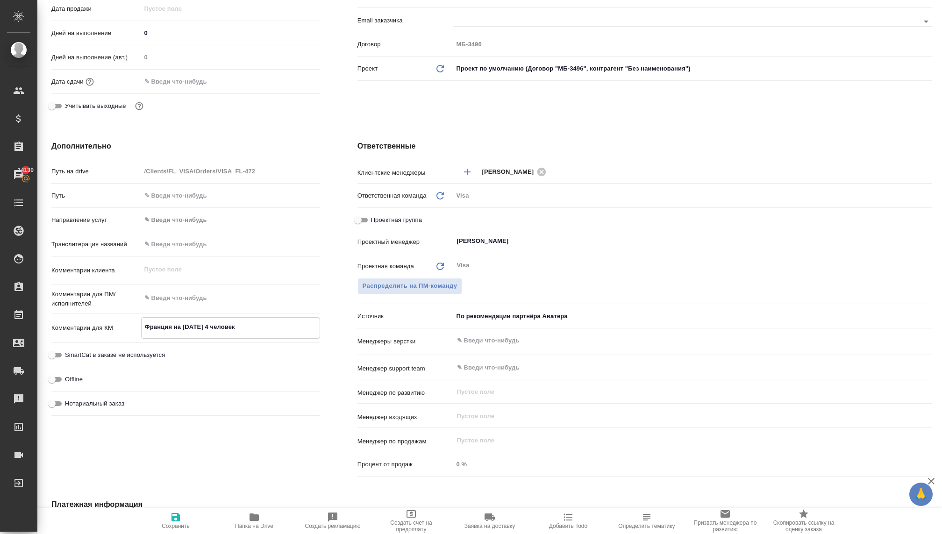
type textarea "x"
type textarea "Франция на [DATE] 4 человека"
type textarea "x"
click at [171, 517] on icon "button" at bounding box center [175, 517] width 11 height 11
type textarea "x"
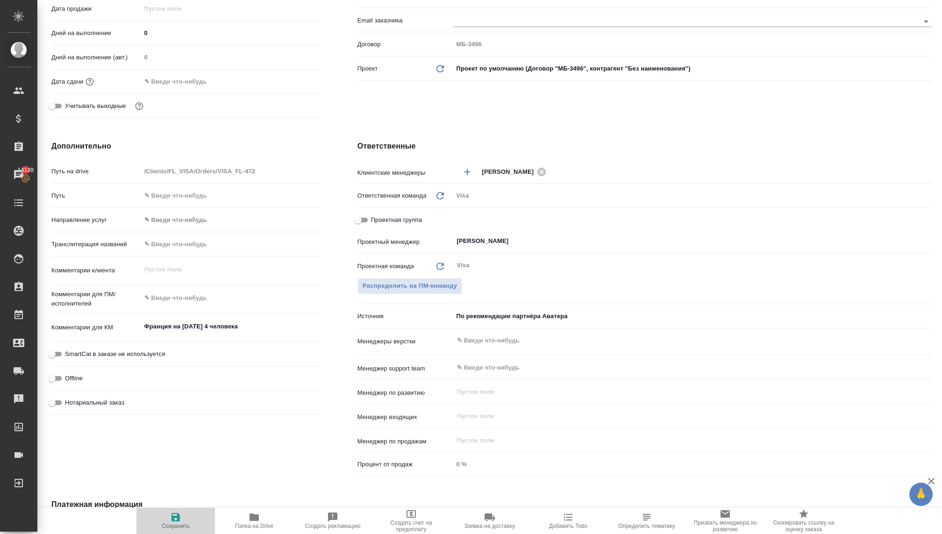
type textarea "x"
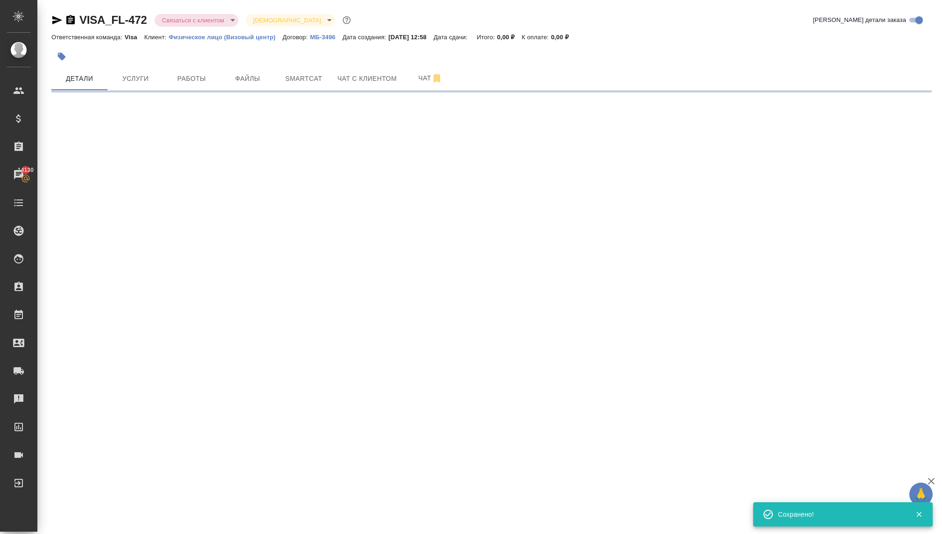
scroll to position [0, 0]
select select "RU"
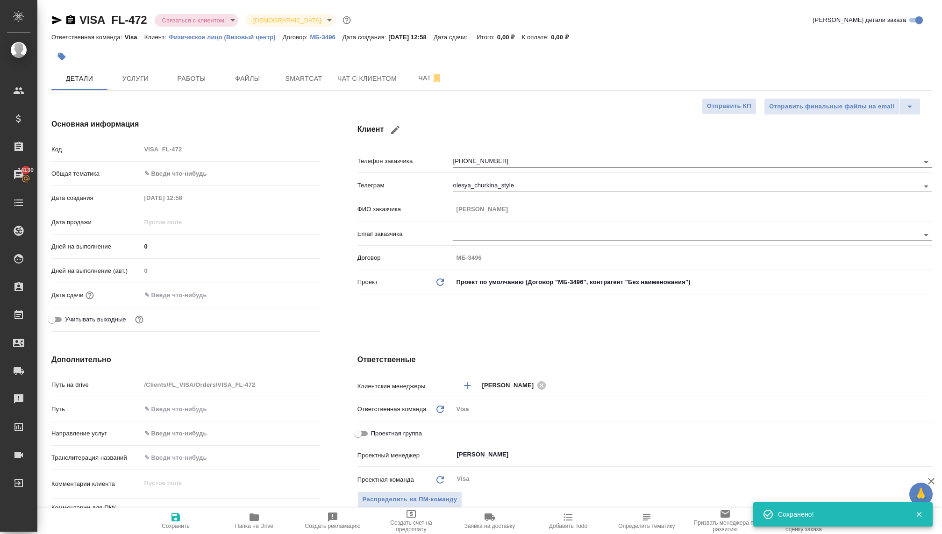
type textarea "x"
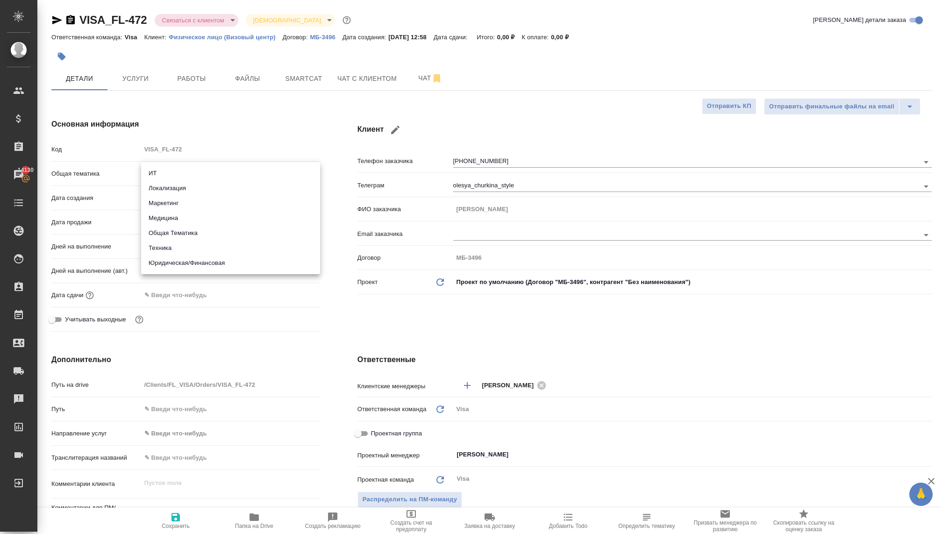
click at [181, 171] on body "🙏 .cls-1 fill:#fff; AWATERA Kovaleva Ekaterina Клиенты Спецификации Заказы 1413…" at bounding box center [471, 267] width 942 height 534
click at [193, 265] on li "Юридическая/Финансовая" at bounding box center [230, 263] width 179 height 15
type input "yr-fn"
type textarea "x"
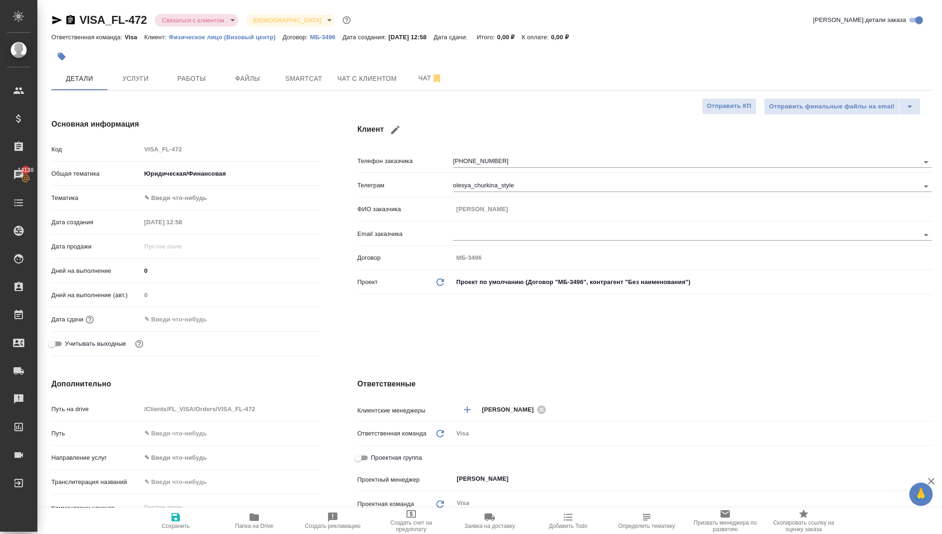
click at [169, 193] on body "🙏 .cls-1 fill:#fff; AWATERA Kovaleva Ekaterina Клиенты Спецификации Заказы 1413…" at bounding box center [471, 267] width 942 height 534
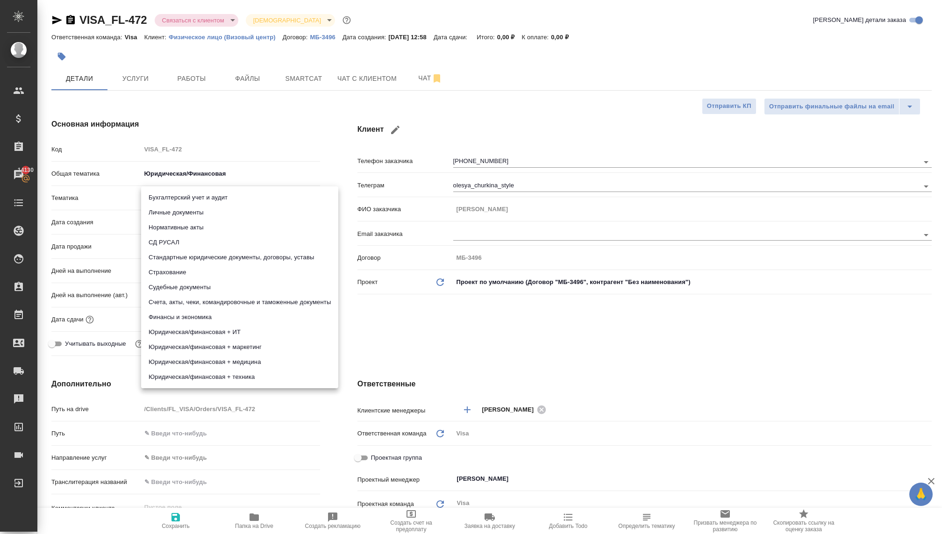
click at [191, 210] on li "Личные документы" at bounding box center [239, 212] width 197 height 15
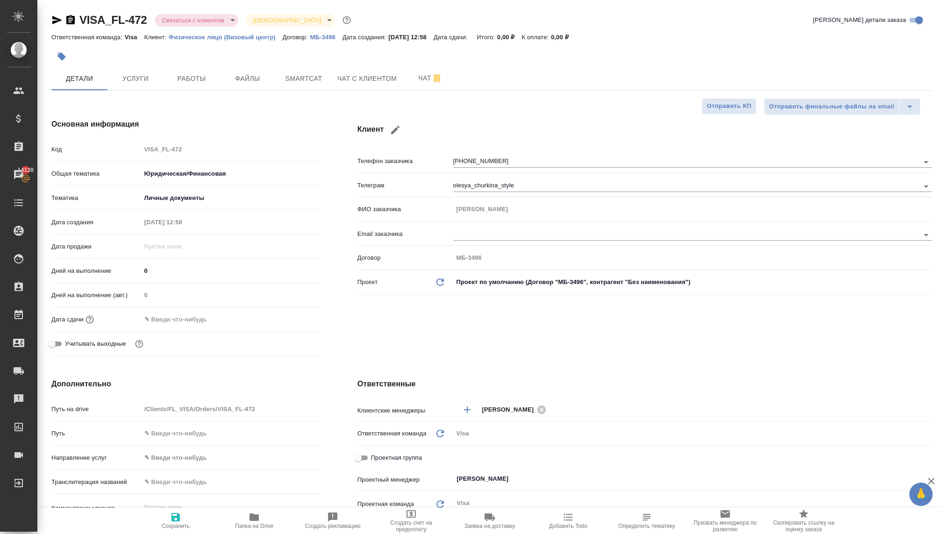
click at [147, 315] on input "text" at bounding box center [182, 320] width 82 height 14
click at [287, 317] on icon "button" at bounding box center [292, 318] width 11 height 11
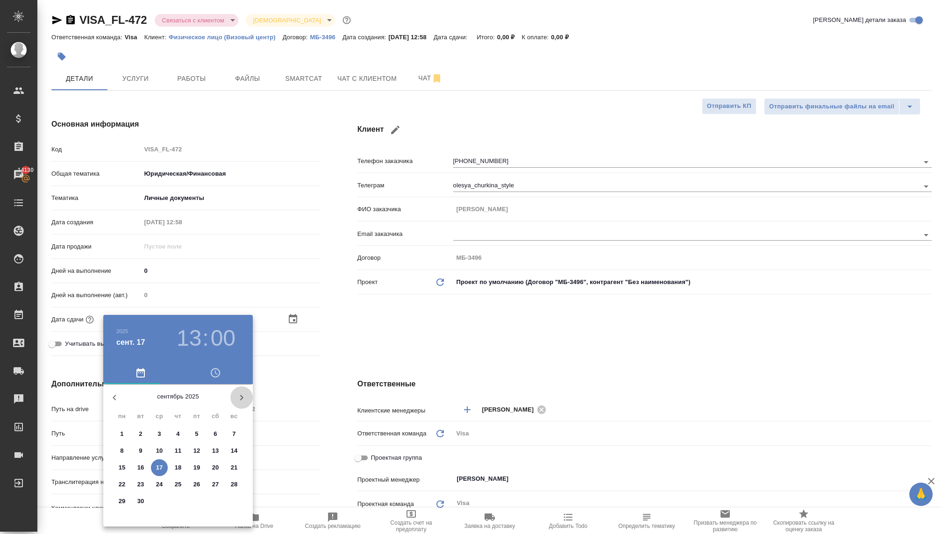
click at [238, 395] on icon "button" at bounding box center [241, 397] width 11 height 11
click at [209, 465] on span "20" at bounding box center [215, 467] width 17 height 9
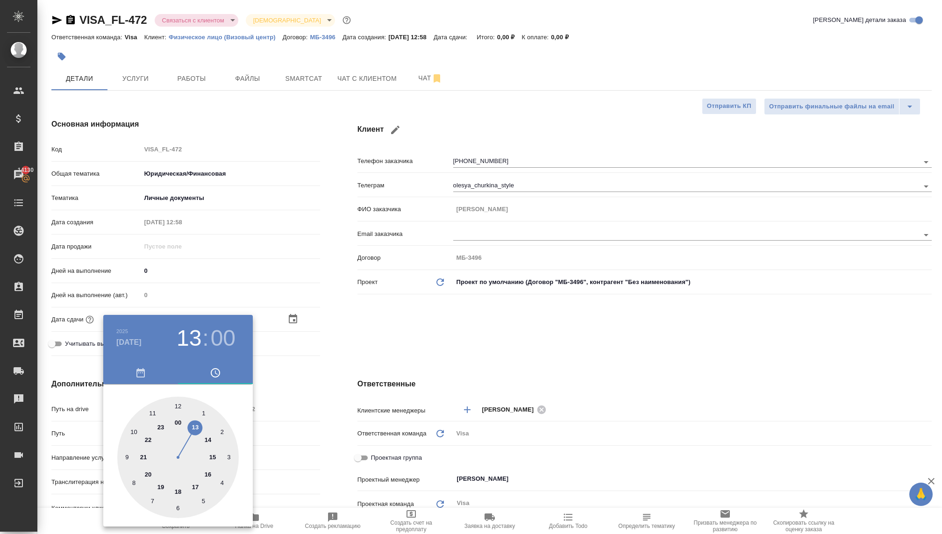
click at [380, 338] on div at bounding box center [471, 267] width 942 height 534
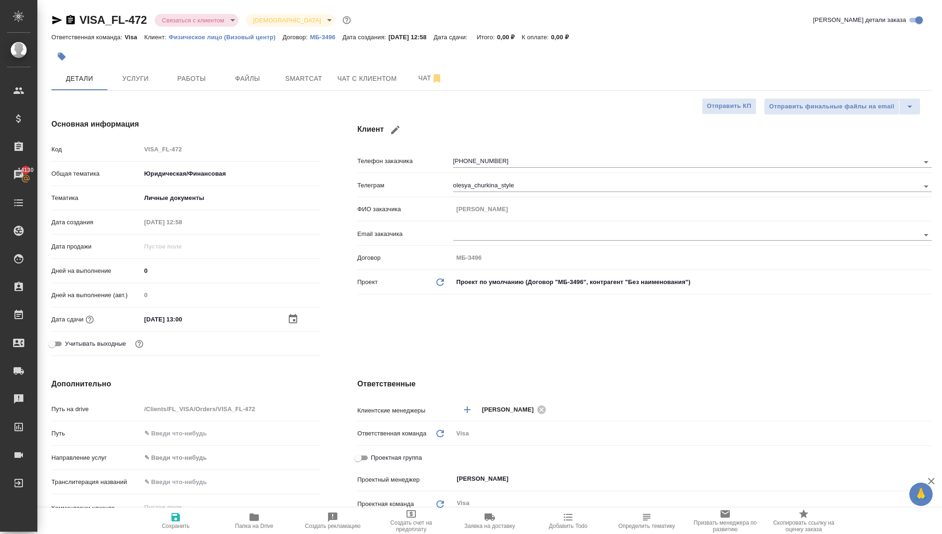
click at [174, 519] on icon "button" at bounding box center [175, 517] width 11 height 11
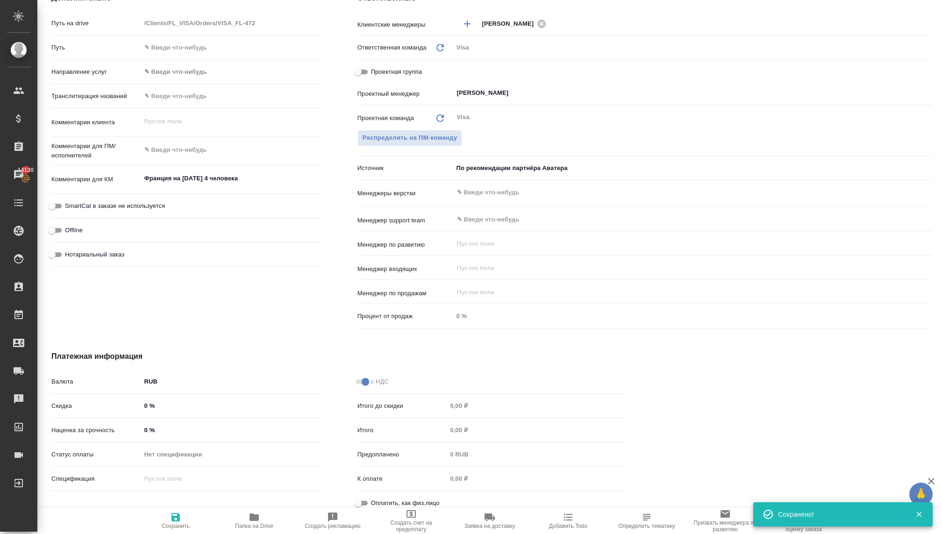
scroll to position [395, 0]
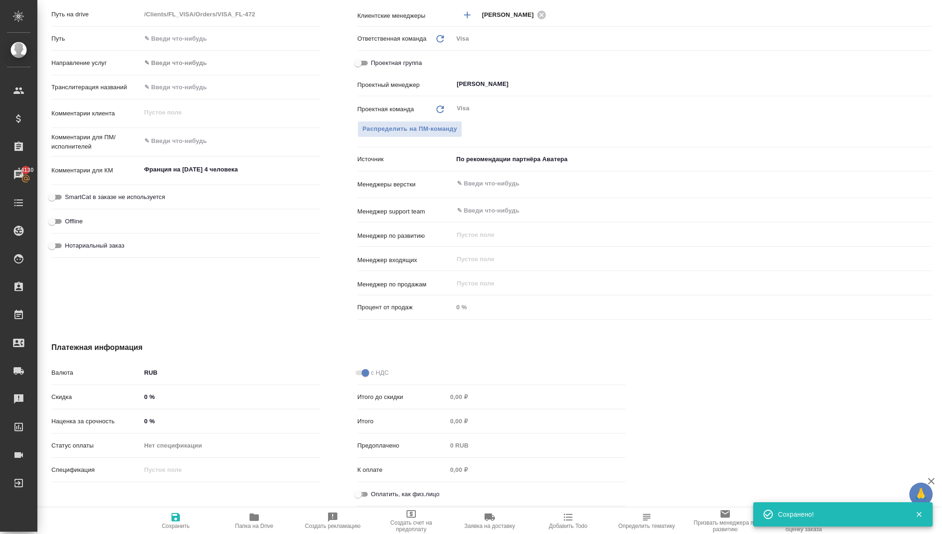
click at [361, 493] on input "Оплатить, как физ.лицо" at bounding box center [358, 494] width 34 height 11
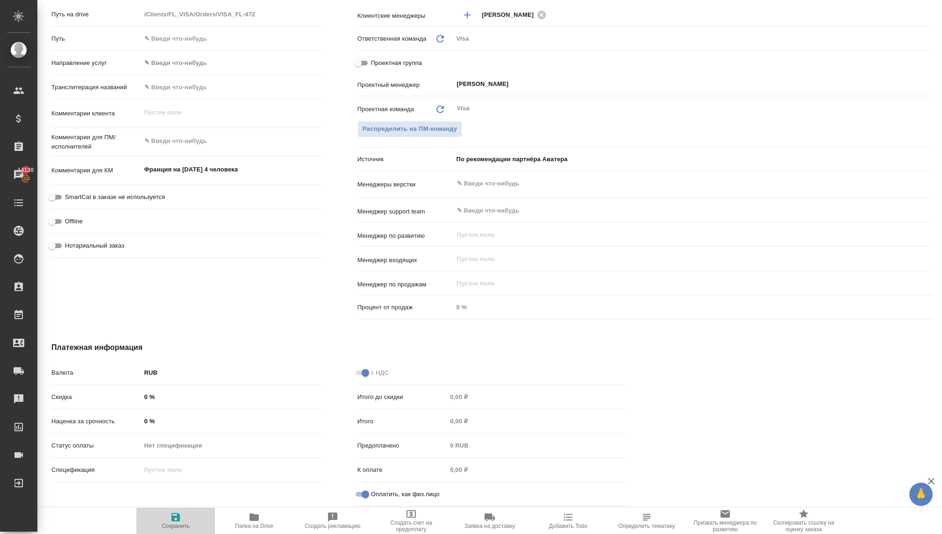
click at [176, 521] on icon "button" at bounding box center [175, 517] width 11 height 11
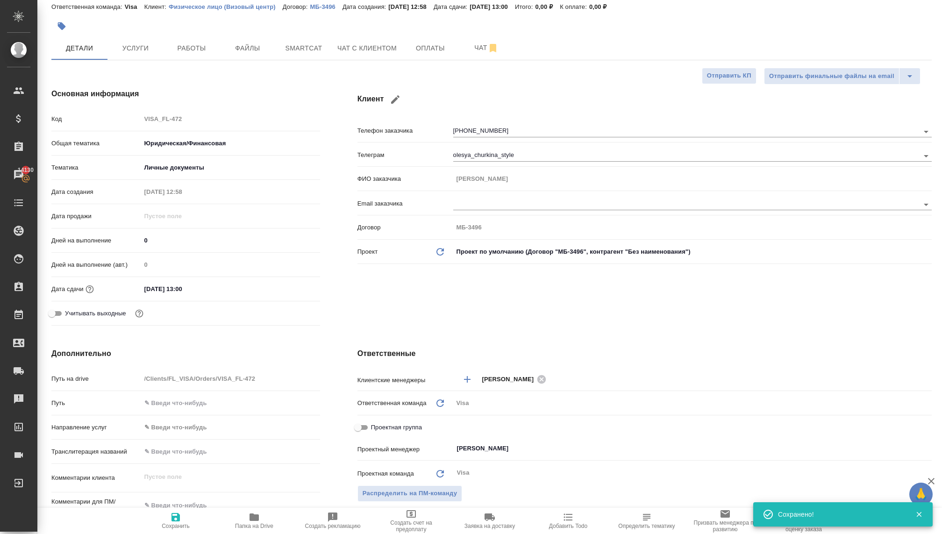
scroll to position [27, 0]
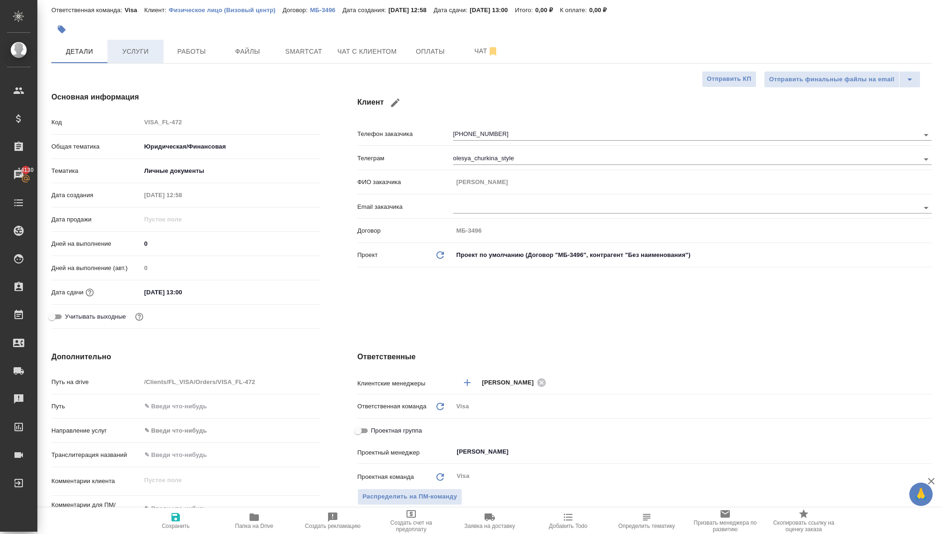
click at [136, 53] on span "Услуги" at bounding box center [135, 52] width 45 height 12
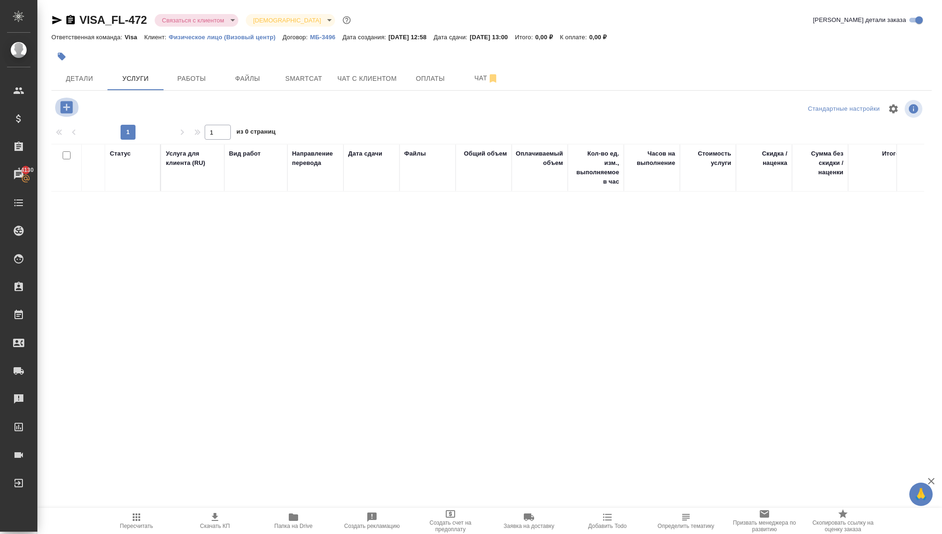
click at [65, 113] on icon "button" at bounding box center [66, 107] width 16 height 16
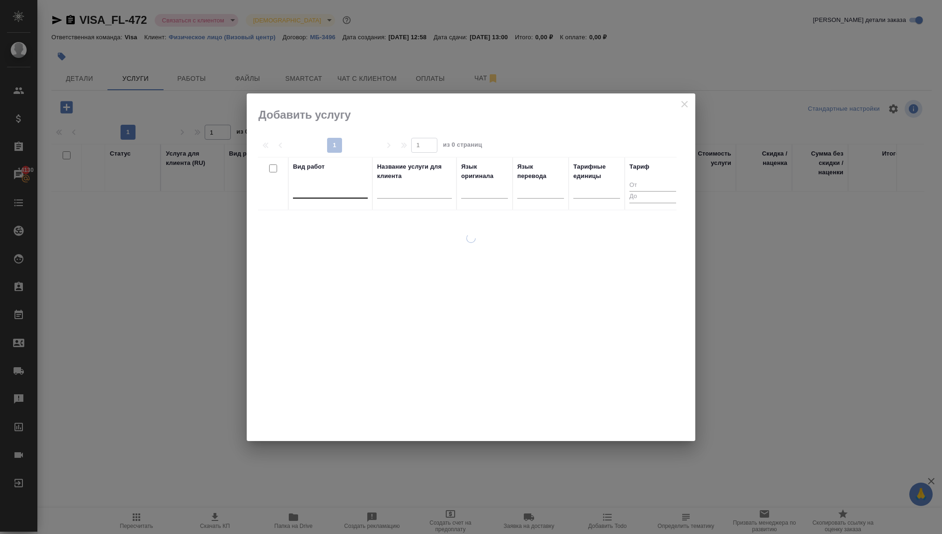
click at [308, 196] on div at bounding box center [330, 190] width 75 height 18
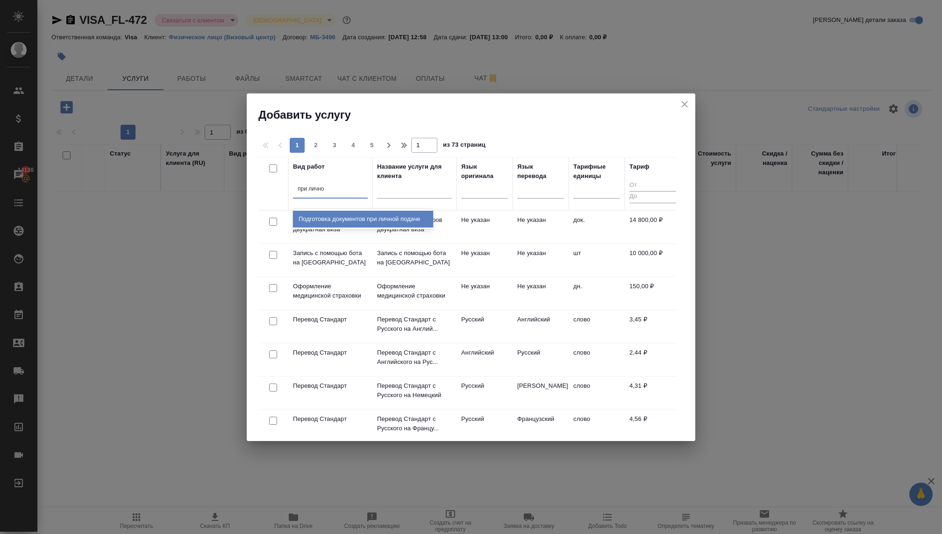
click at [340, 221] on div "Подготовка документов при личной подаче" at bounding box center [363, 219] width 140 height 17
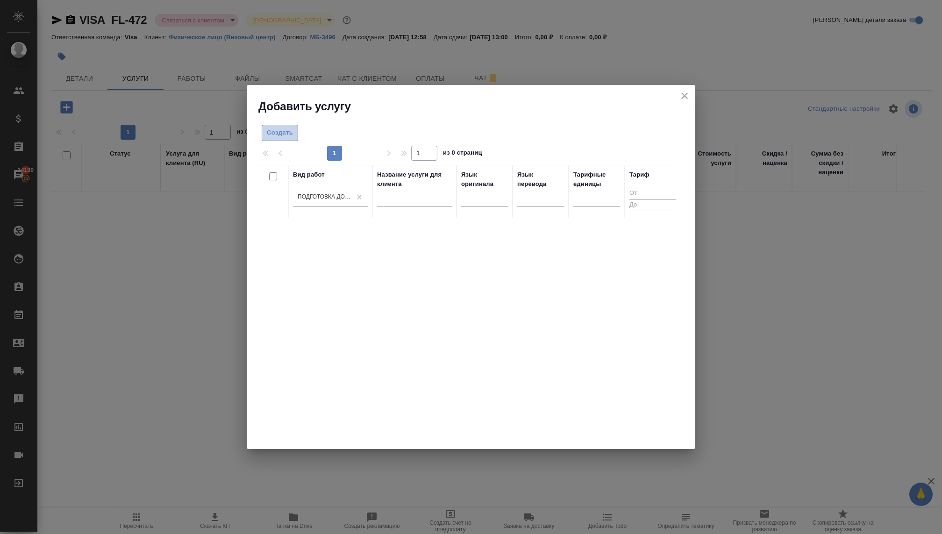
click at [270, 136] on span "Создать" at bounding box center [280, 133] width 26 height 11
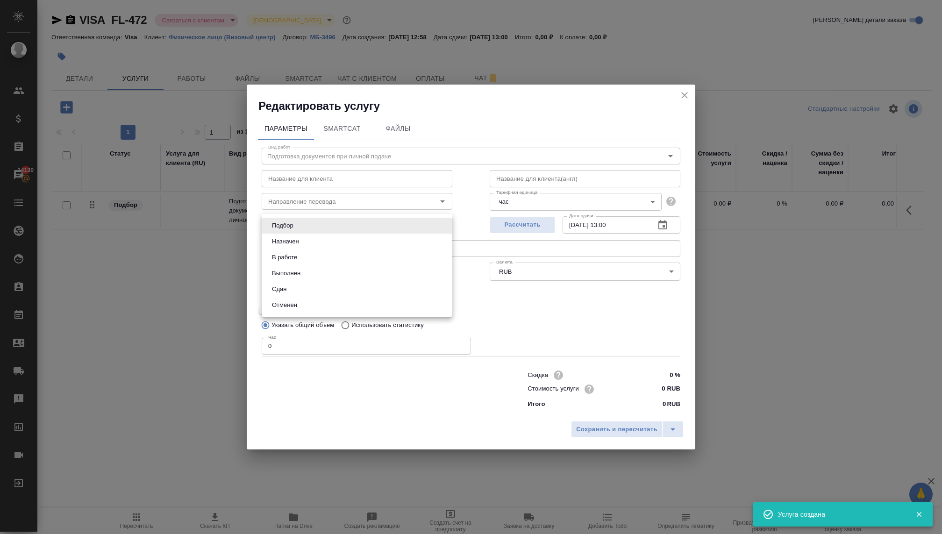
click at [315, 219] on body "🙏 .cls-1 fill:#fff; AWATERA Kovaleva Ekaterina Клиенты Спецификации Заказы 1413…" at bounding box center [471, 267] width 942 height 534
click at [307, 258] on li "В работе" at bounding box center [357, 258] width 191 height 16
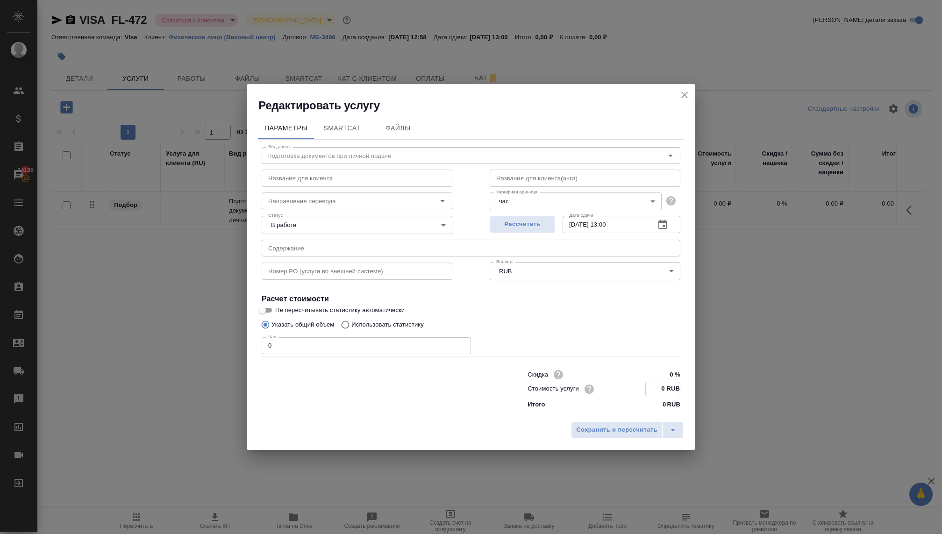
click at [652, 387] on input "0 RUB" at bounding box center [663, 389] width 34 height 14
paste input "408333 RUB"
click at [427, 345] on input "0" at bounding box center [366, 345] width 209 height 17
click at [595, 429] on span "Сохранить и пересчитать" at bounding box center [616, 429] width 81 height 11
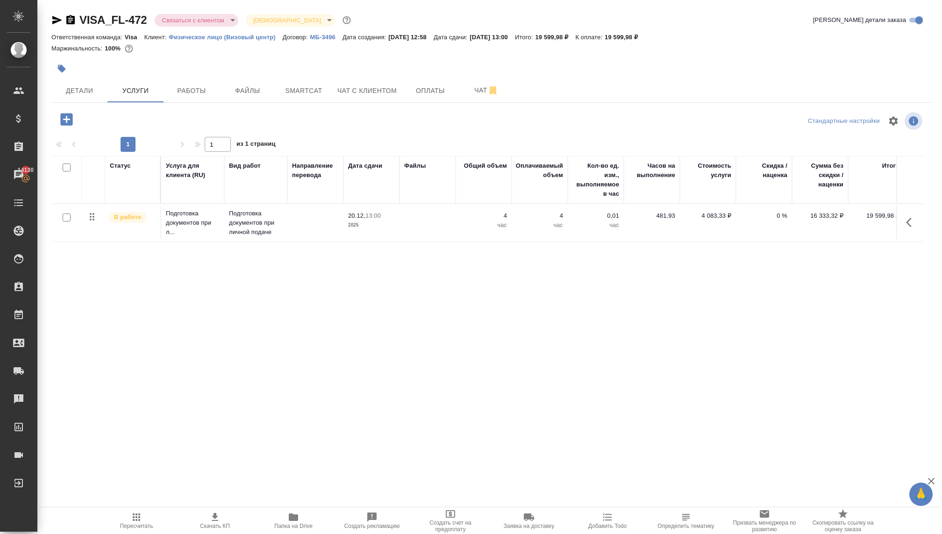
click at [71, 126] on icon "button" at bounding box center [66, 119] width 16 height 16
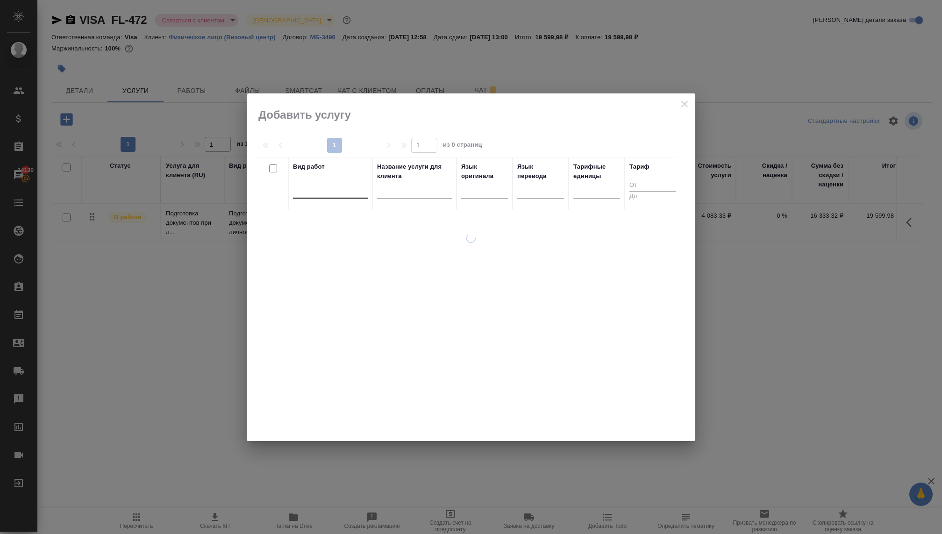
click at [338, 197] on div at bounding box center [330, 190] width 75 height 18
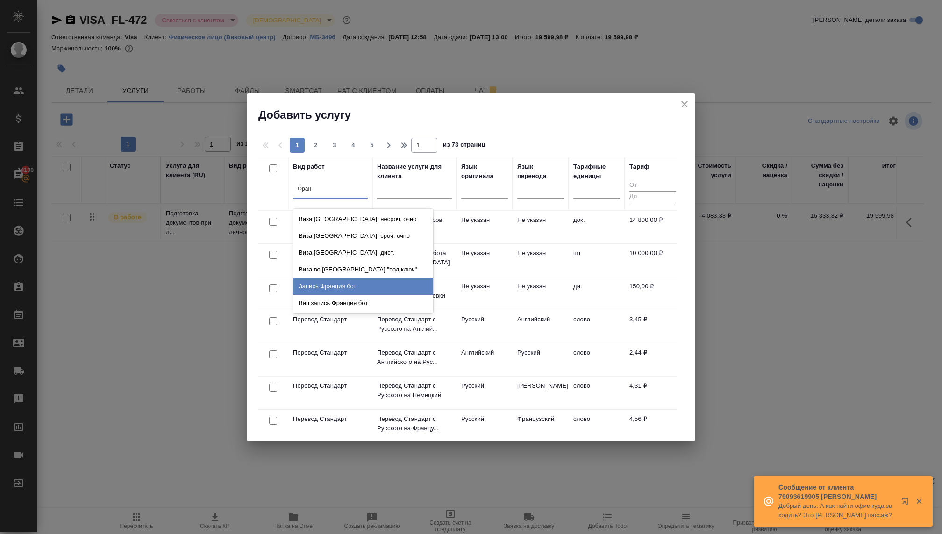
click at [354, 292] on div "Запись Франция бот" at bounding box center [363, 286] width 140 height 17
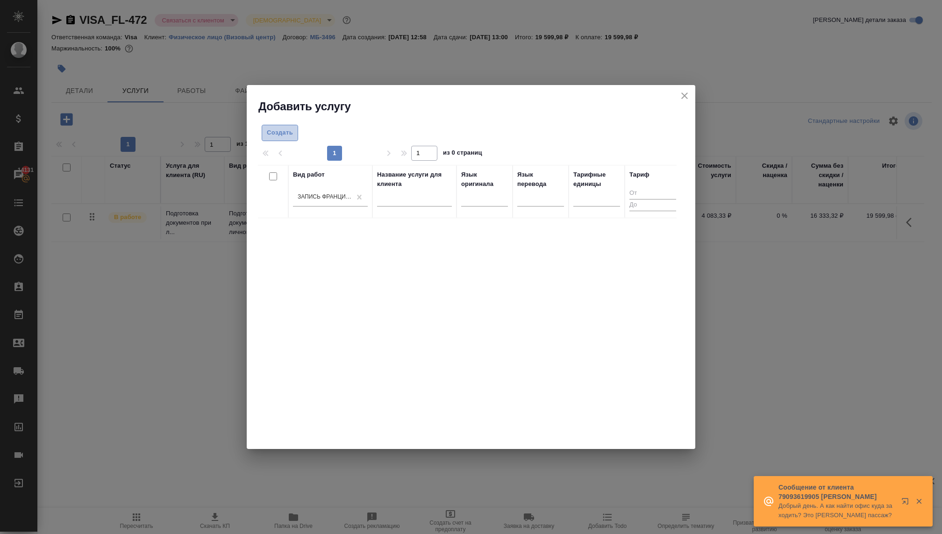
click at [281, 136] on span "Создать" at bounding box center [280, 133] width 26 height 11
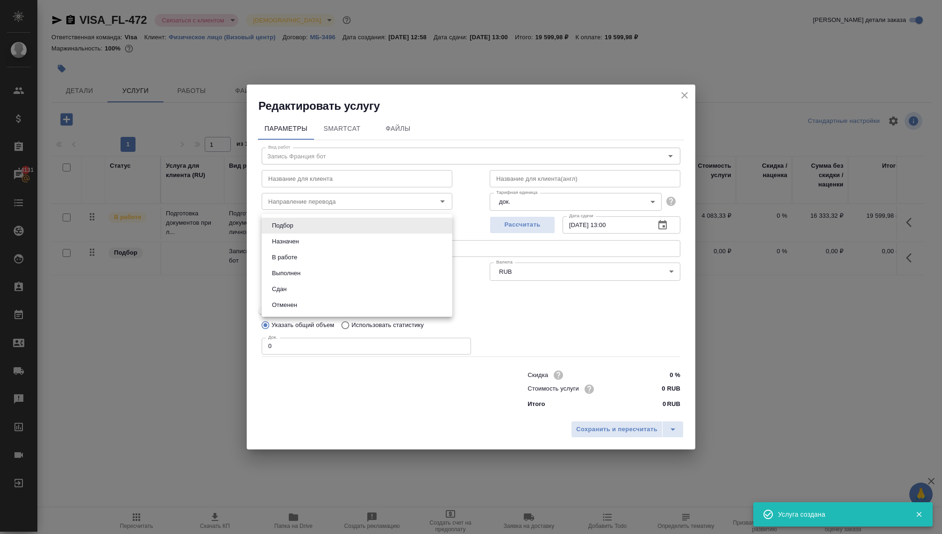
click at [315, 226] on body "🙏 .cls-1 fill:#fff; AWATERA Kovaleva Ekaterina Клиенты Спецификации Заказы 1413…" at bounding box center [471, 267] width 942 height 534
click at [306, 258] on li "В работе" at bounding box center [357, 258] width 191 height 16
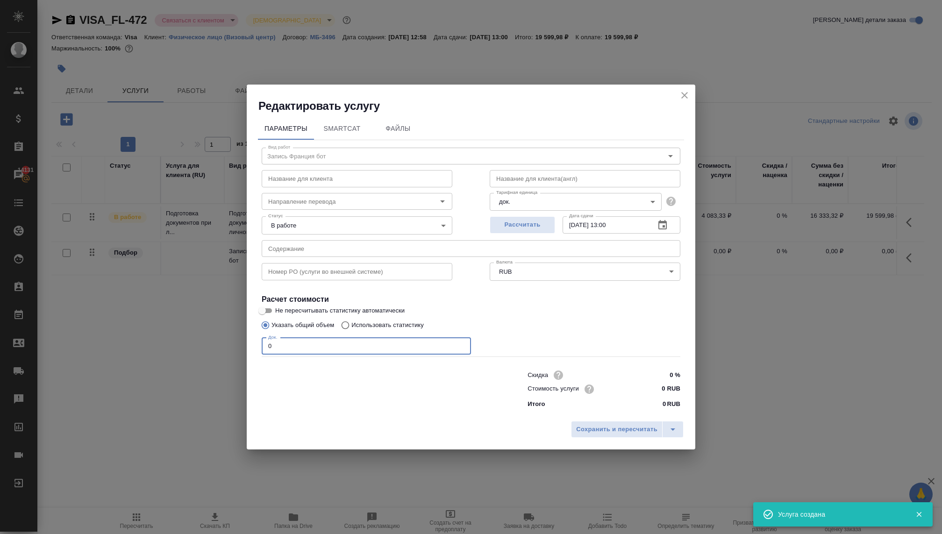
click at [286, 344] on input "0" at bounding box center [366, 346] width 209 height 17
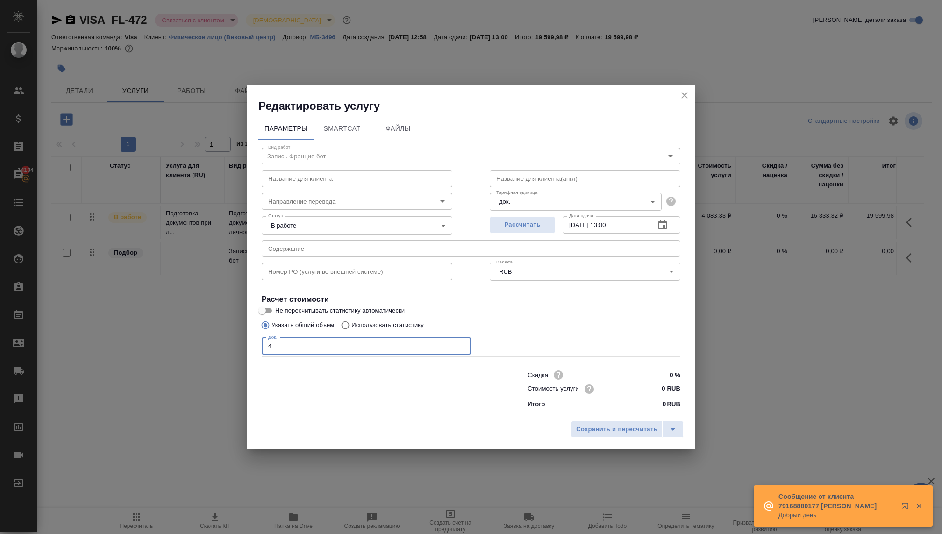
click at [642, 388] on div "Стоимость услуги 0 RUB" at bounding box center [604, 389] width 153 height 14
click at [659, 390] on input "0 RUB" at bounding box center [663, 389] width 35 height 14
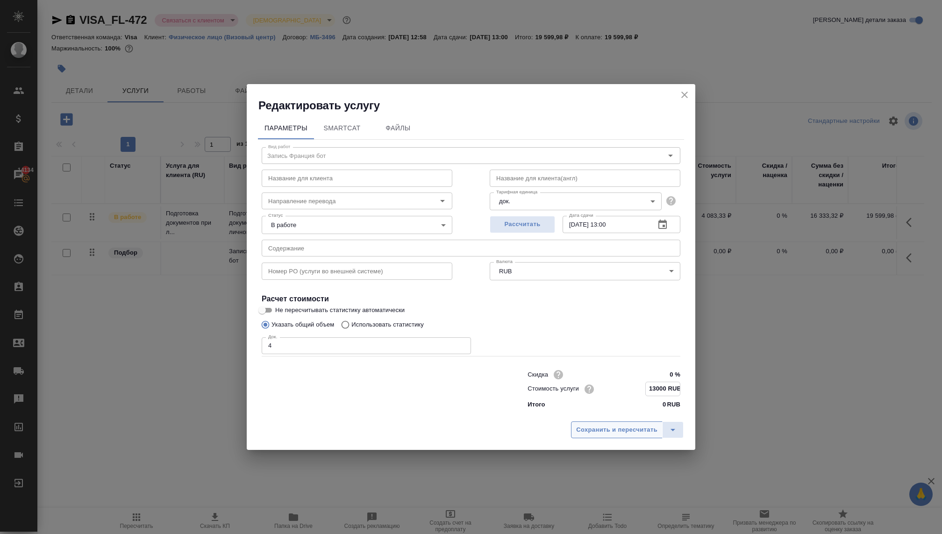
click at [598, 428] on span "Сохранить и пересчитать" at bounding box center [616, 430] width 81 height 11
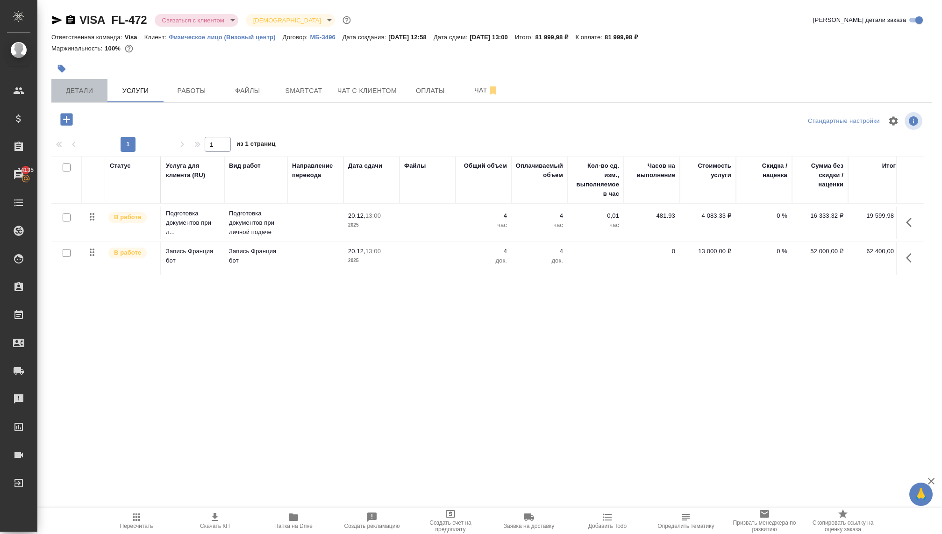
click at [94, 88] on span "Детали" at bounding box center [79, 91] width 45 height 12
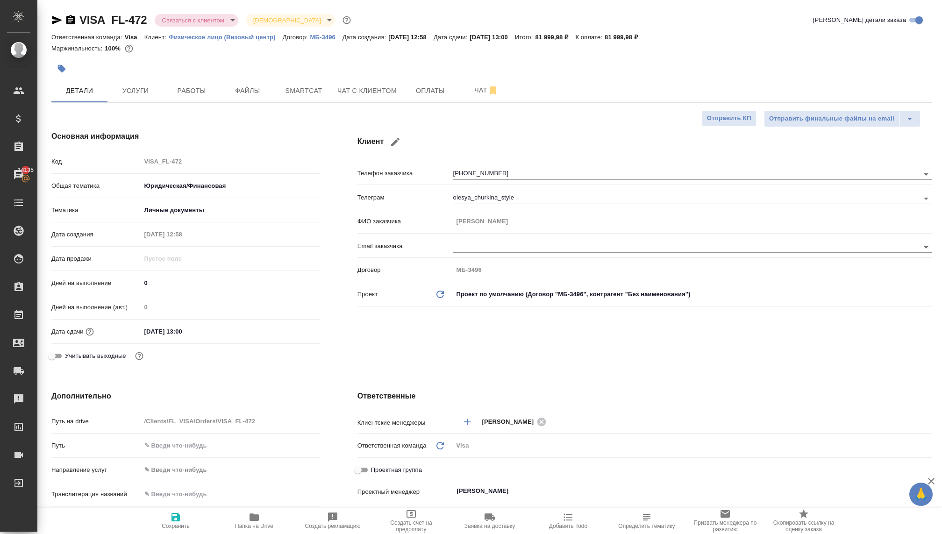
click at [187, 24] on body "🙏 .cls-1 fill:#fff; AWATERA Kovaleva Ekaterina Клиенты Спецификации Заказы 1413…" at bounding box center [471, 267] width 942 height 534
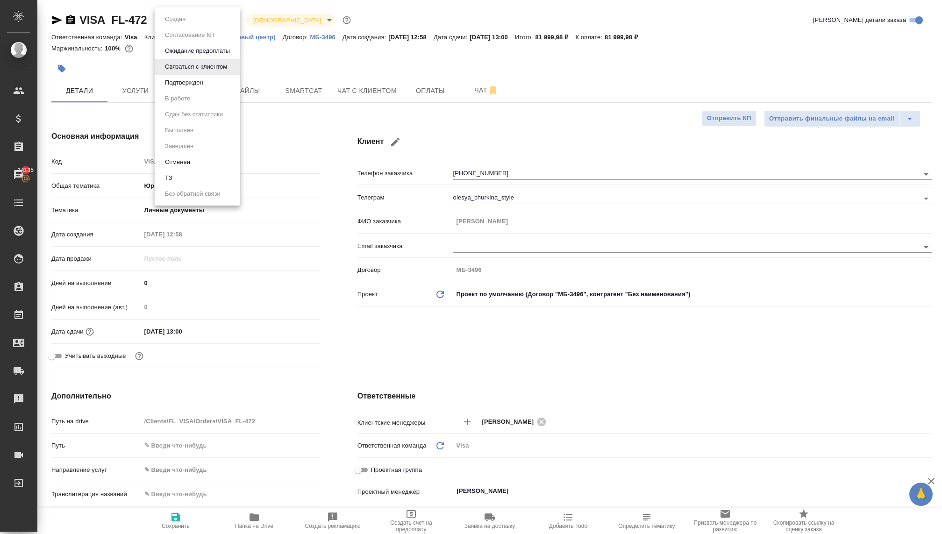
click at [180, 49] on button "Ожидание предоплаты" at bounding box center [197, 51] width 71 height 10
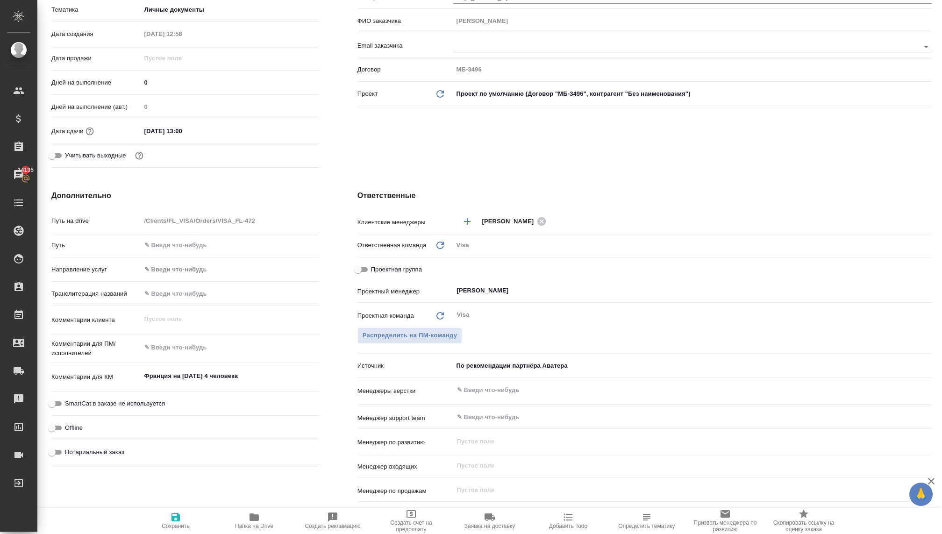
scroll to position [202, 0]
click at [179, 348] on textarea at bounding box center [230, 346] width 179 height 16
click at [250, 346] on textarea "стандартная запись ботом черезе подрядчика" at bounding box center [231, 347] width 178 height 16
click at [173, 527] on span "Сохранить" at bounding box center [176, 526] width 28 height 7
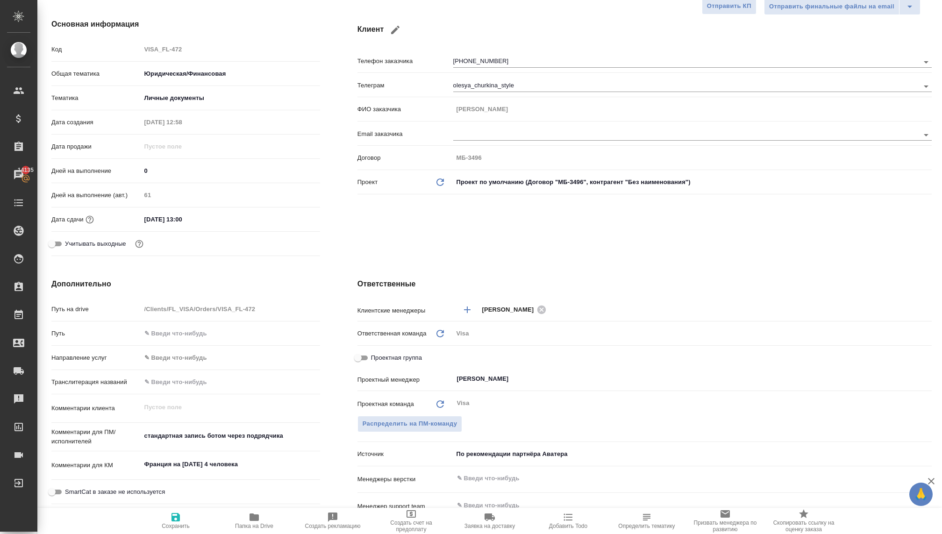
scroll to position [0, 0]
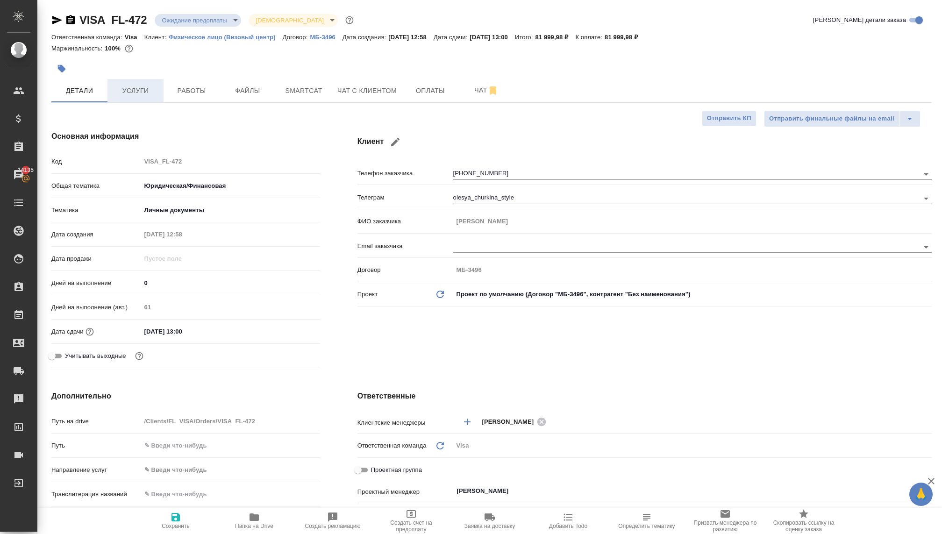
click at [131, 89] on span "Услуги" at bounding box center [135, 91] width 45 height 12
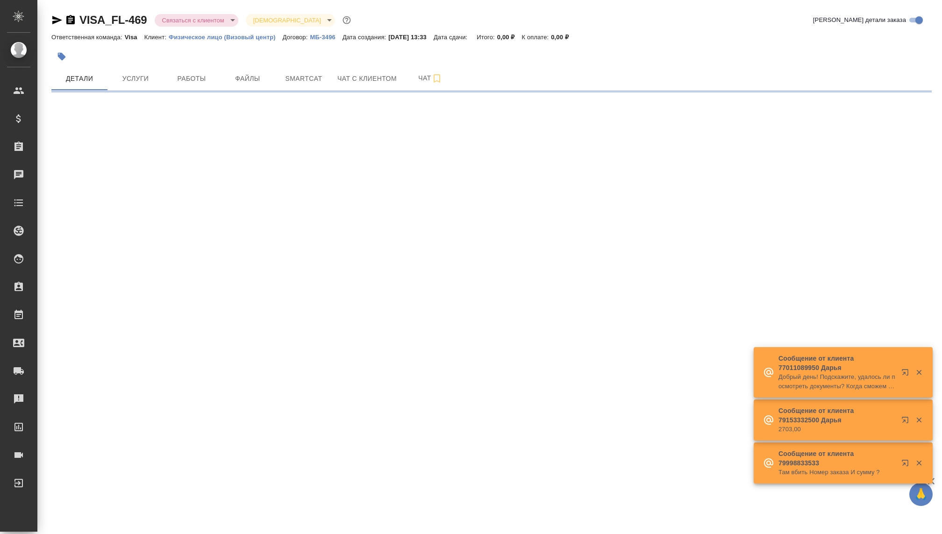
select select "RU"
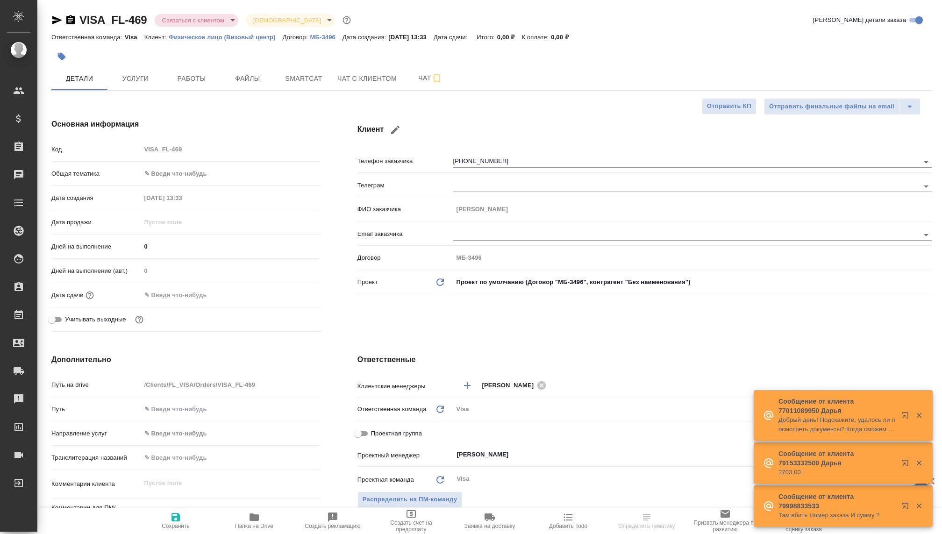
type textarea "x"
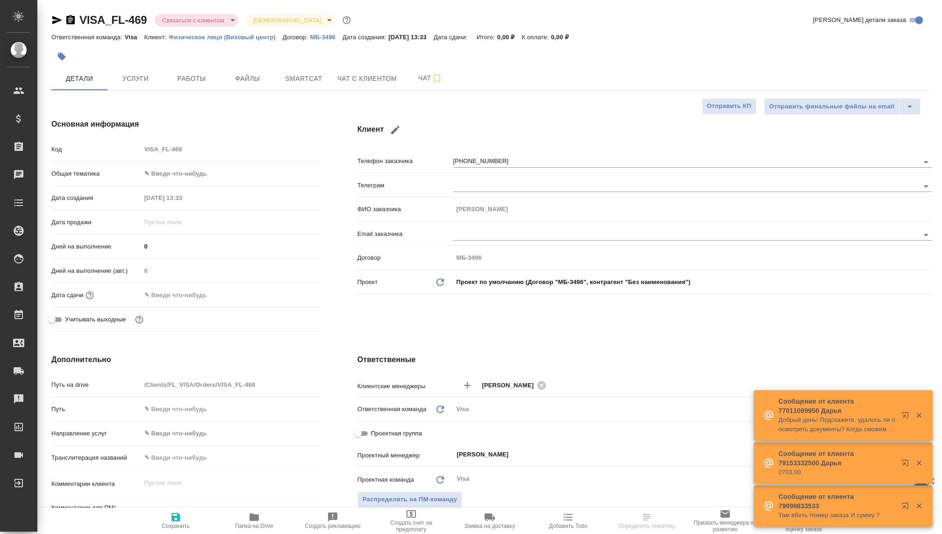
type textarea "x"
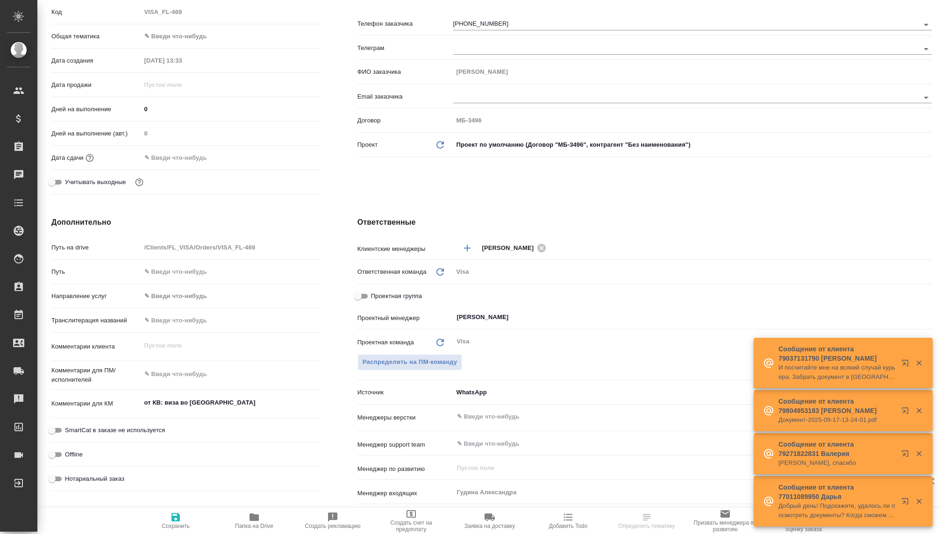
scroll to position [155, 0]
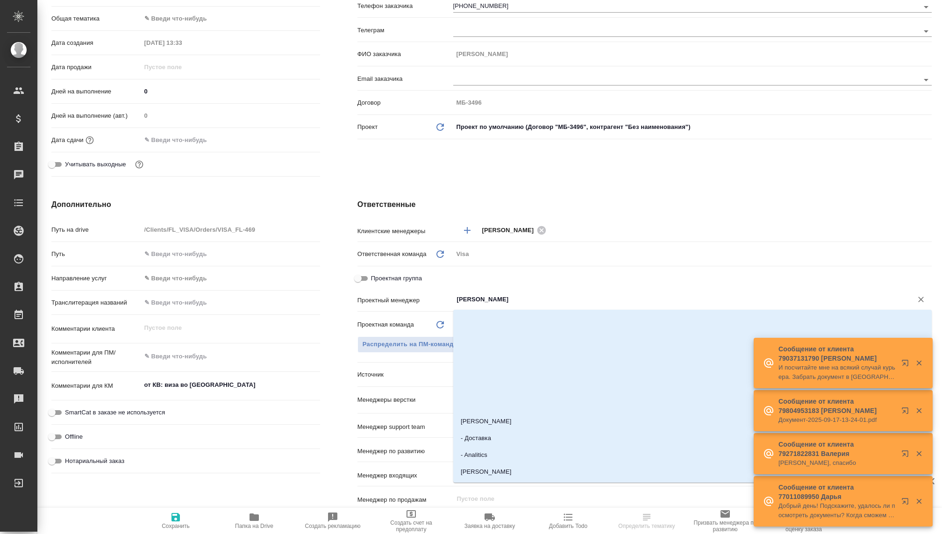
click at [471, 301] on input "Раднаева Саяна" at bounding box center [677, 299] width 442 height 11
type input "к"
type textarea "x"
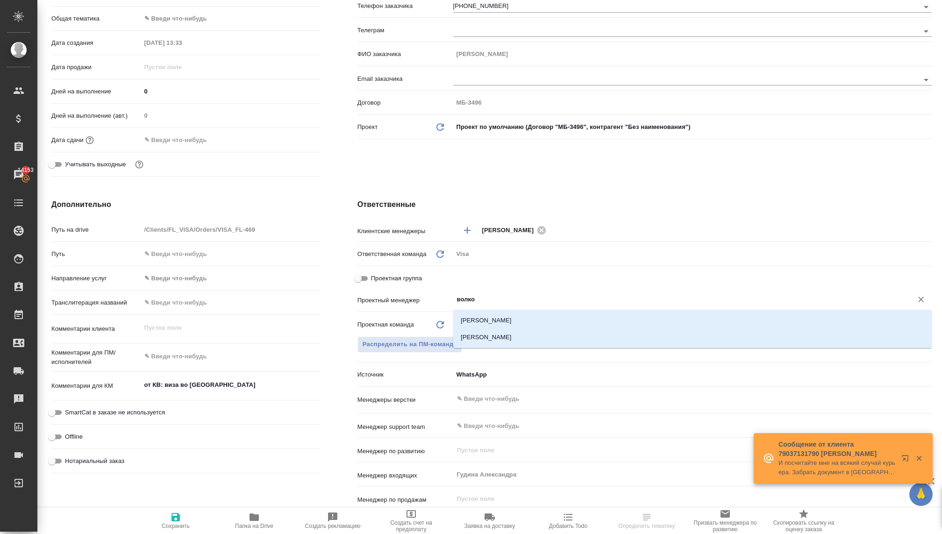
type input "волков"
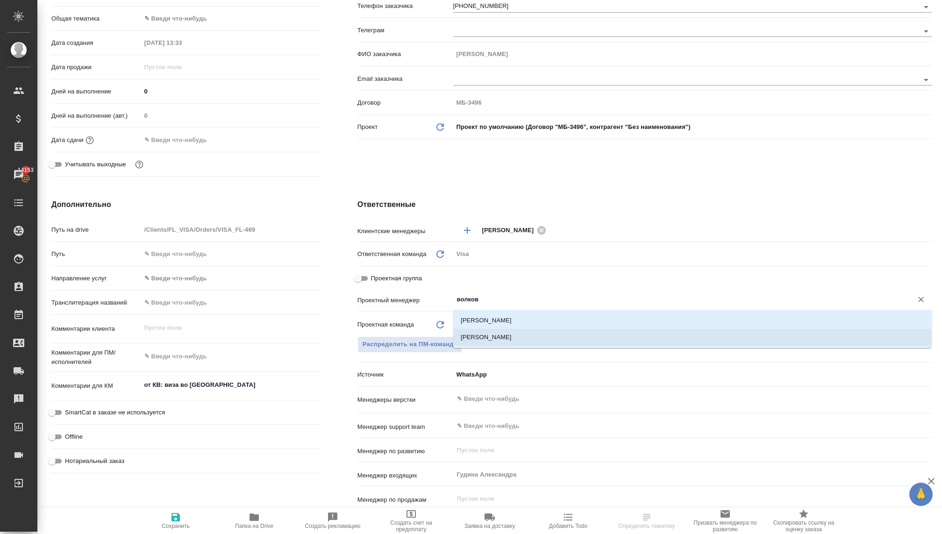
click at [462, 333] on li "Волкова Кристина" at bounding box center [692, 337] width 479 height 17
type textarea "x"
type input "Волкова Кристина"
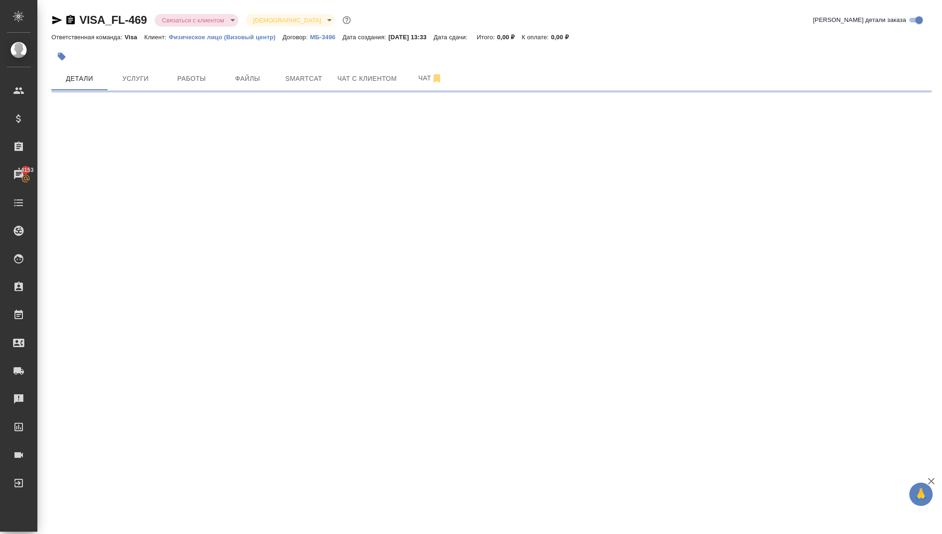
scroll to position [0, 0]
click at [175, 520] on div ".cls-1 fill:#fff; AWATERA Kovaleva Ekaterina Клиенты Спецификации Заказы 14153 …" at bounding box center [471, 267] width 942 height 534
select select "RU"
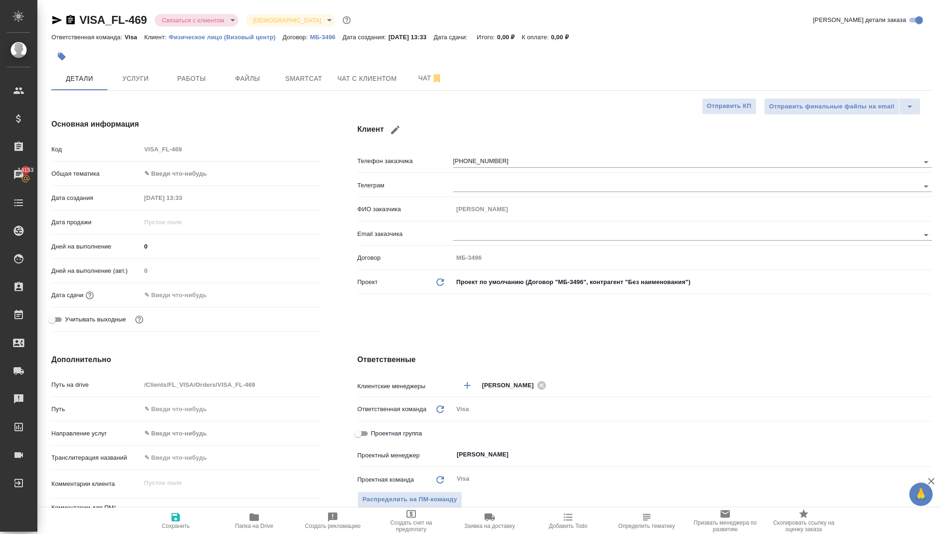
type textarea "x"
click at [177, 519] on icon "button" at bounding box center [176, 517] width 8 height 8
type textarea "x"
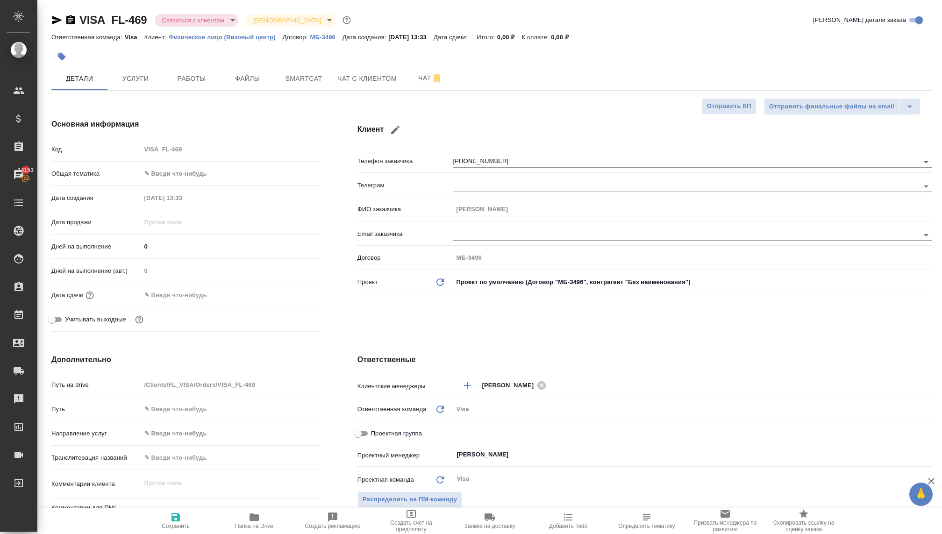
type textarea "x"
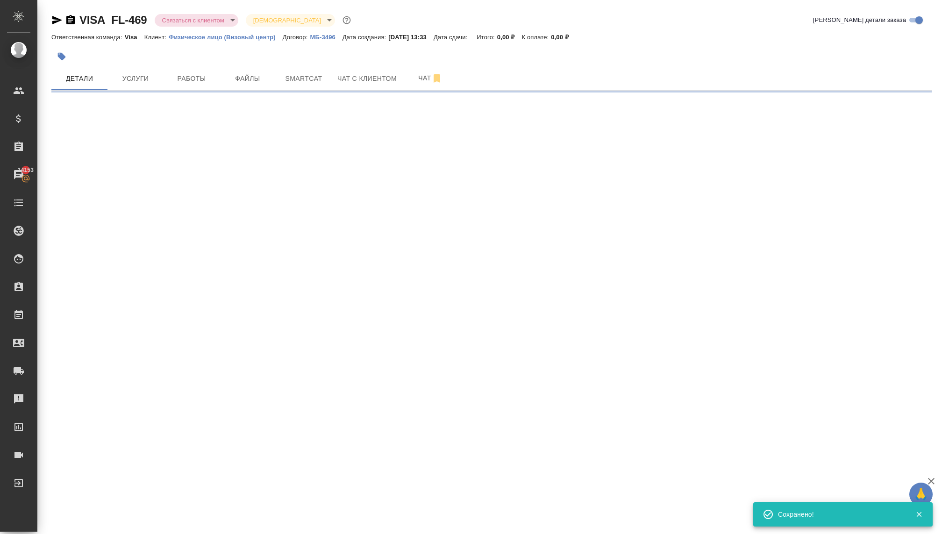
select select "RU"
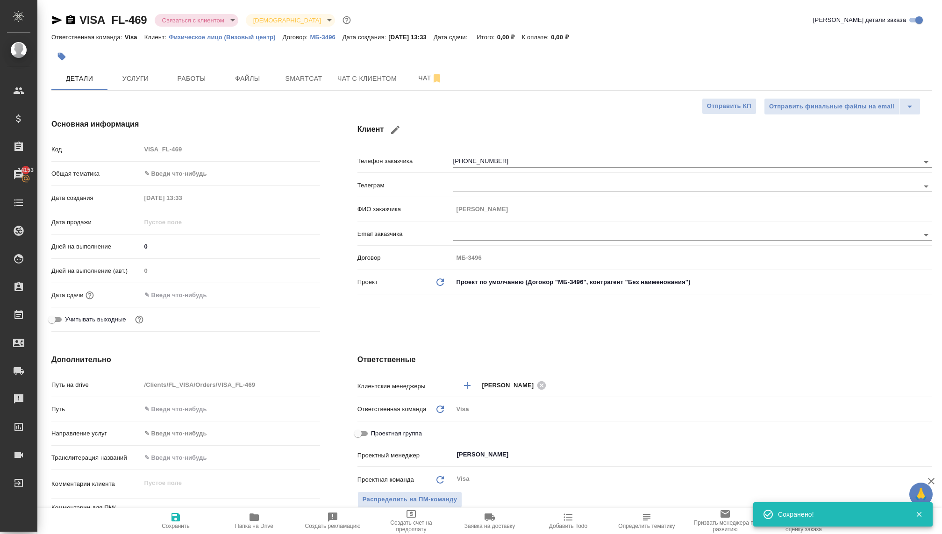
type textarea "x"
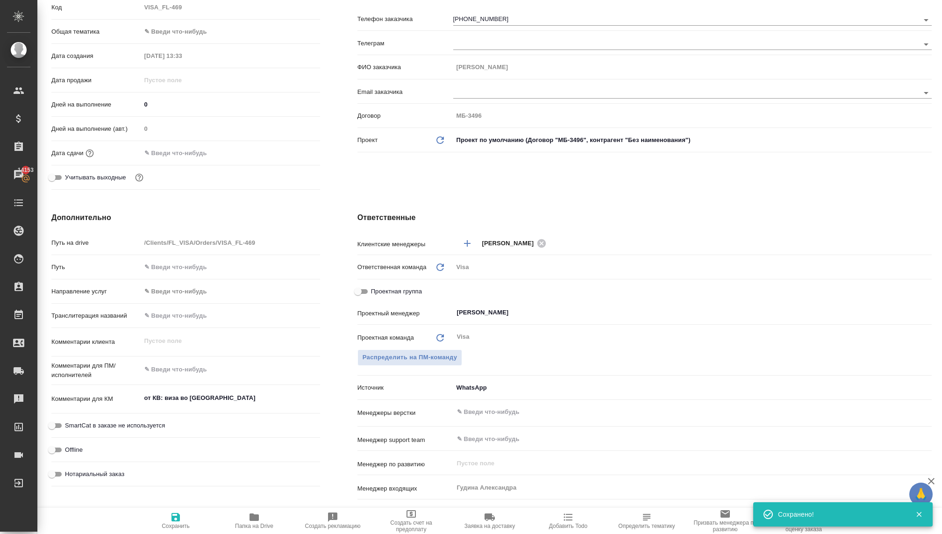
scroll to position [153, 0]
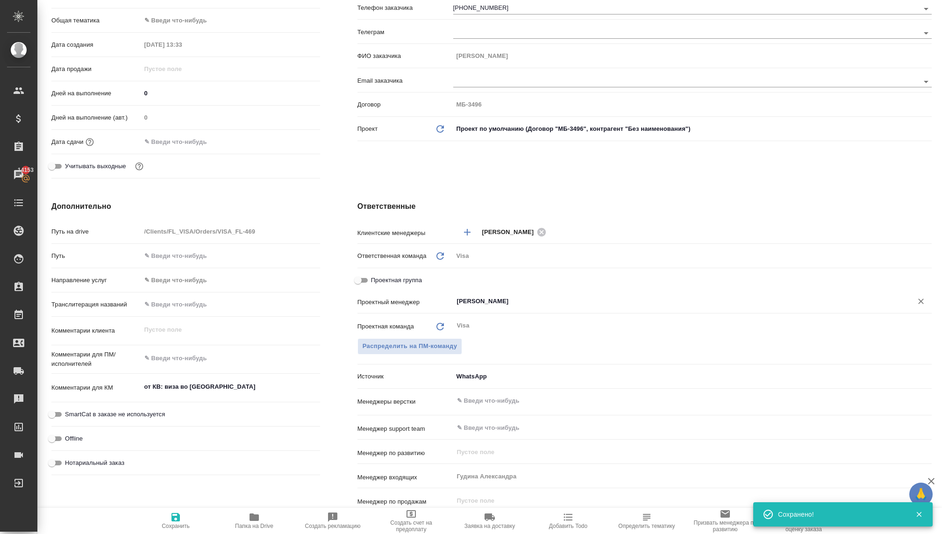
click at [479, 300] on input "[PERSON_NAME]" at bounding box center [677, 301] width 442 height 11
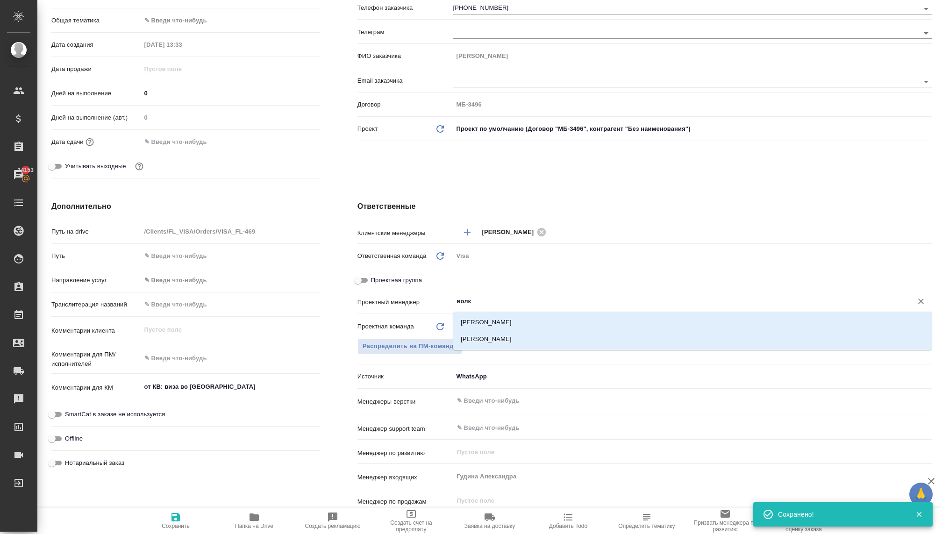
type input "волко"
click at [482, 340] on li "[PERSON_NAME]" at bounding box center [692, 339] width 479 height 17
type textarea "x"
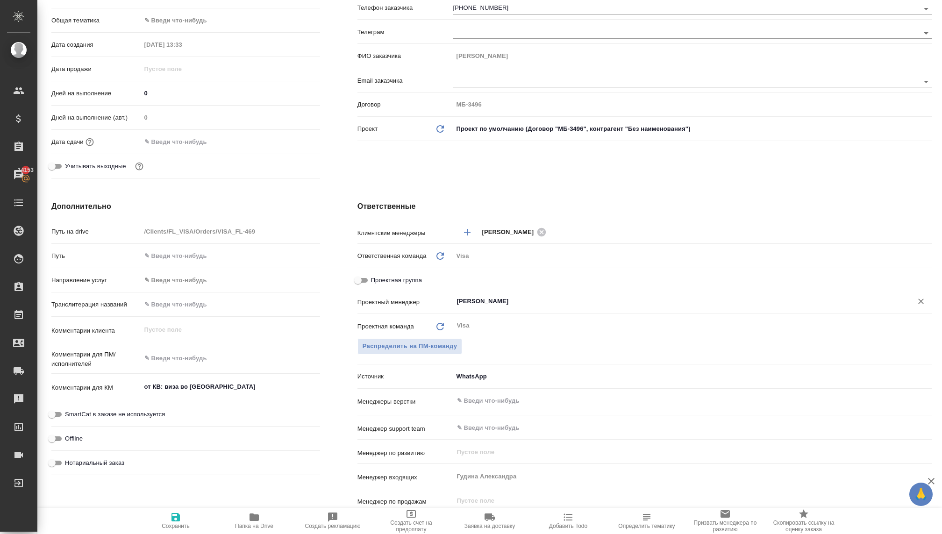
type input "[PERSON_NAME]"
click at [175, 525] on span "Сохранить" at bounding box center [176, 526] width 28 height 7
type textarea "x"
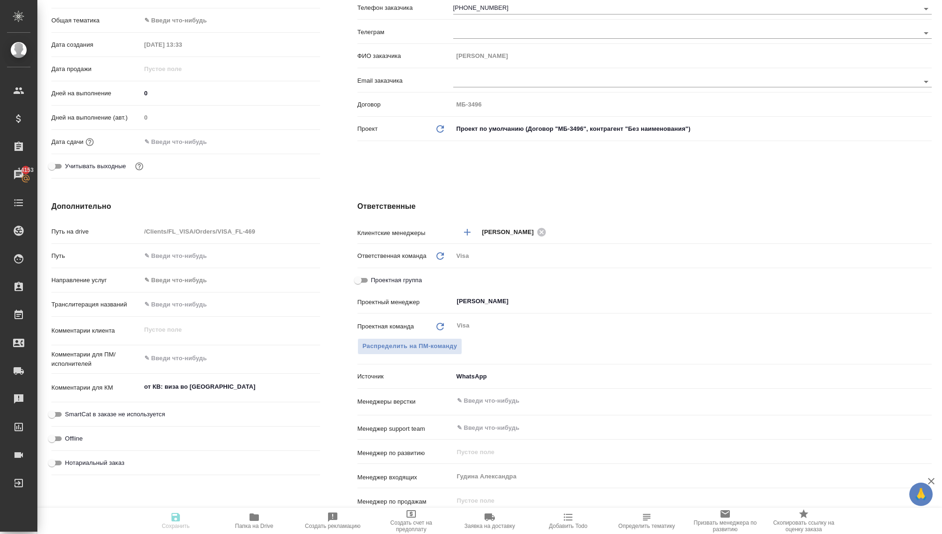
type textarea "x"
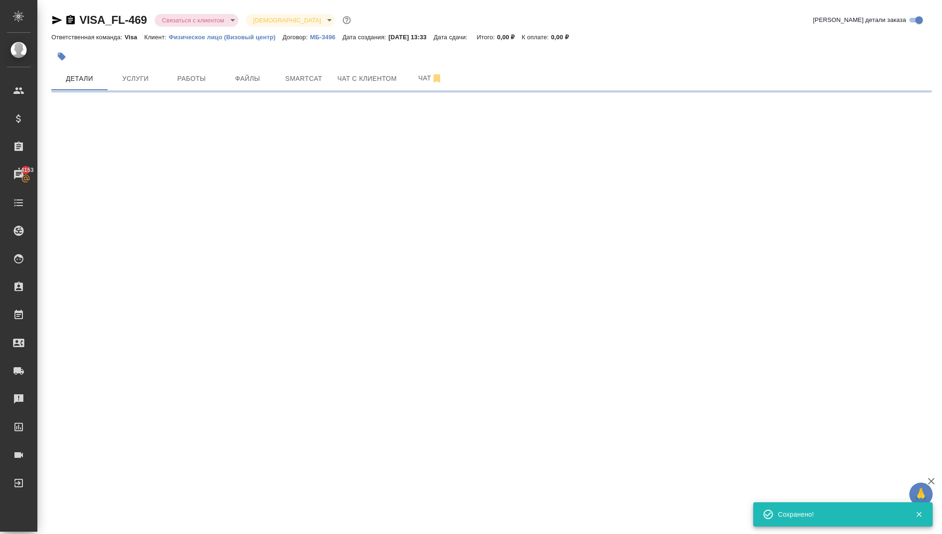
scroll to position [0, 0]
select select "RU"
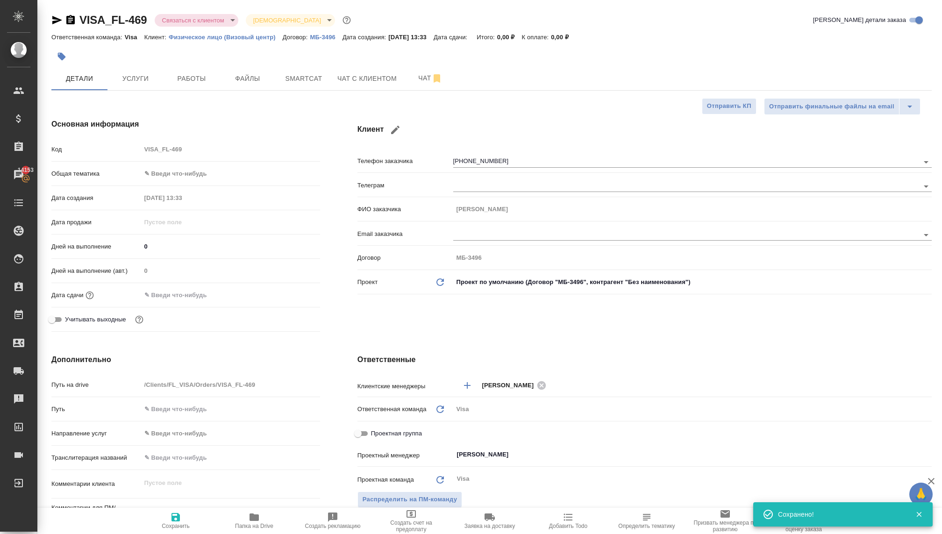
type textarea "x"
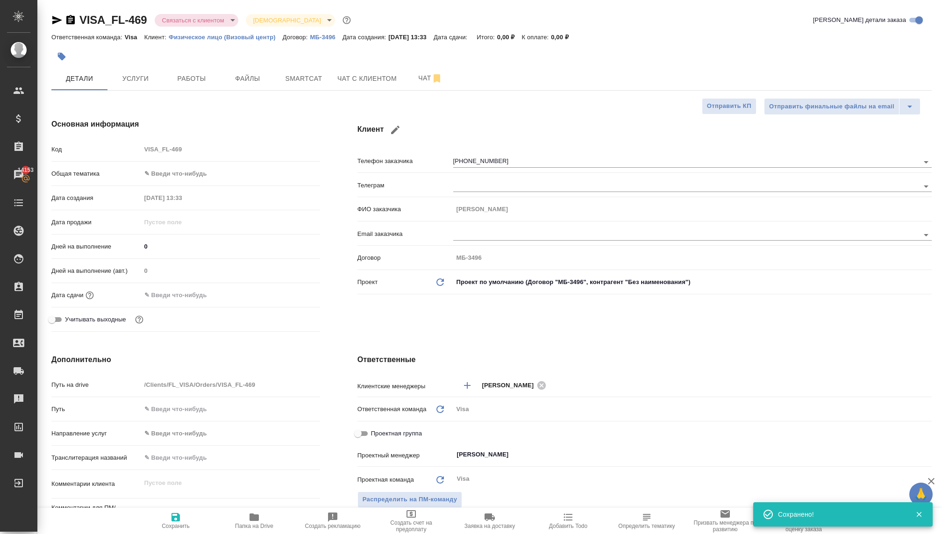
type textarea "x"
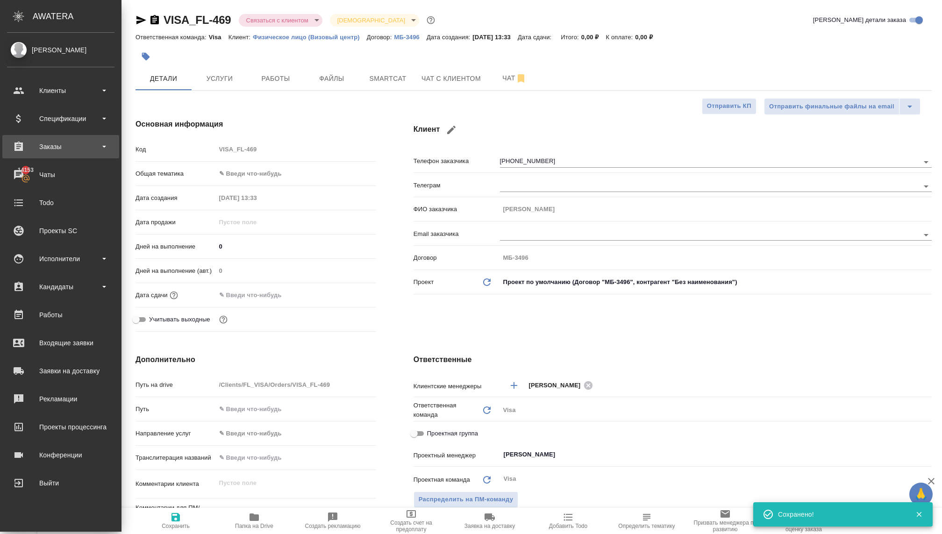
click at [68, 137] on div "Заказы" at bounding box center [60, 146] width 117 height 23
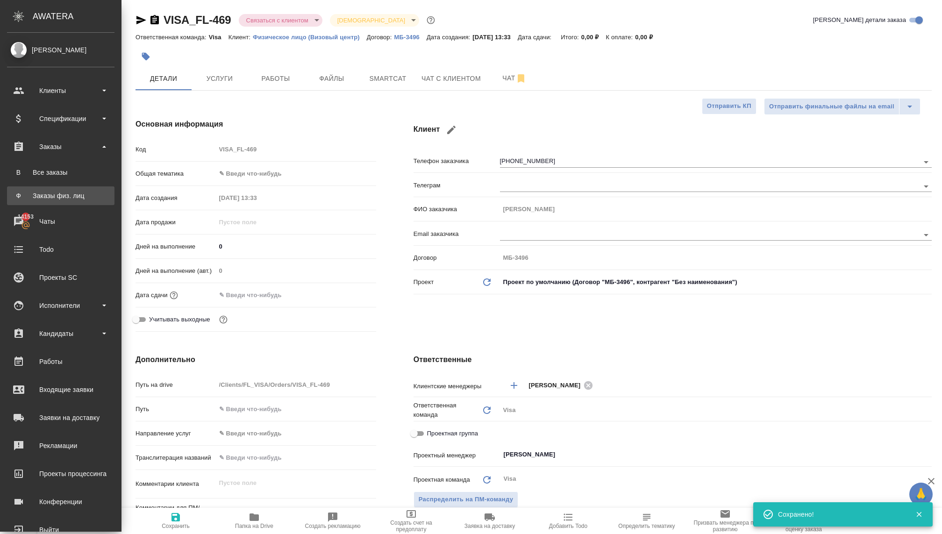
type textarea "x"
click at [66, 190] on link "Ф Заказы физ. лиц" at bounding box center [61, 196] width 108 height 19
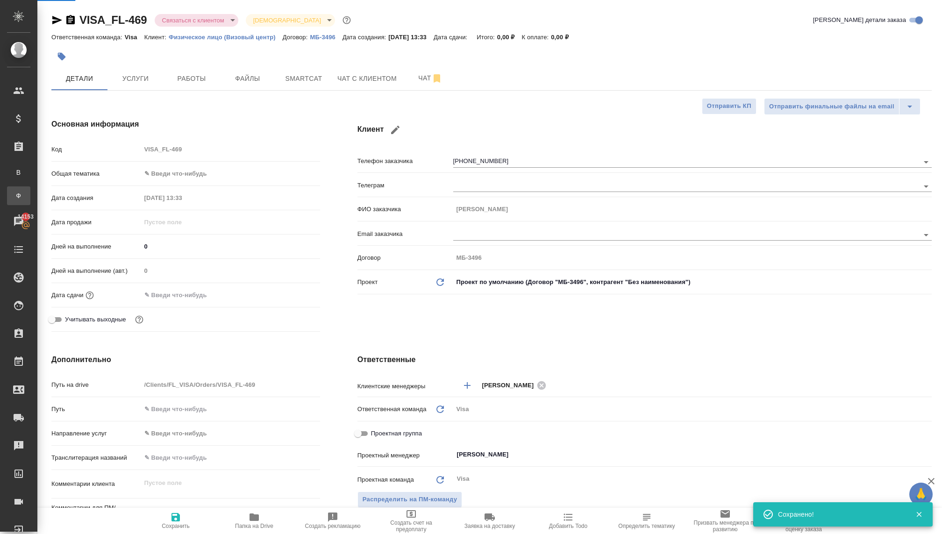
type textarea "x"
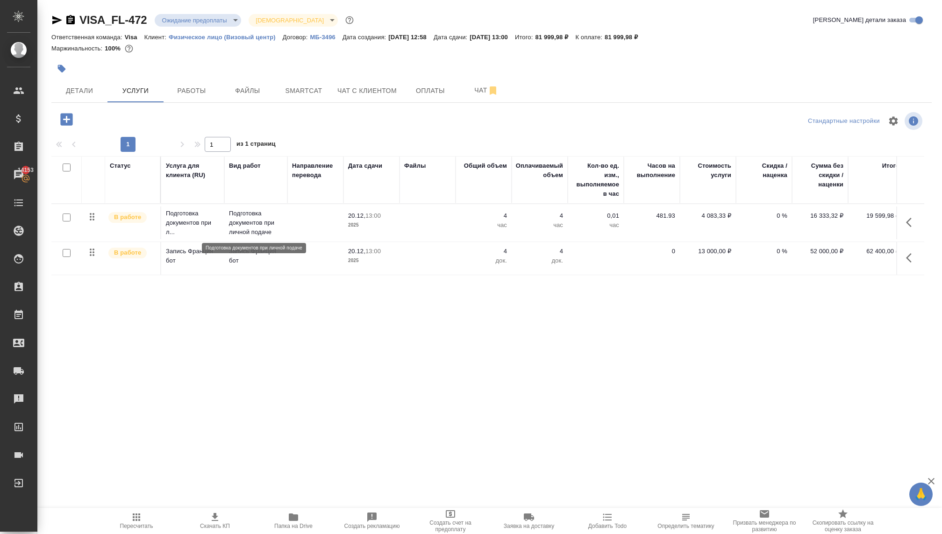
click at [248, 225] on p "Подготовка документов при личной подаче" at bounding box center [256, 223] width 54 height 28
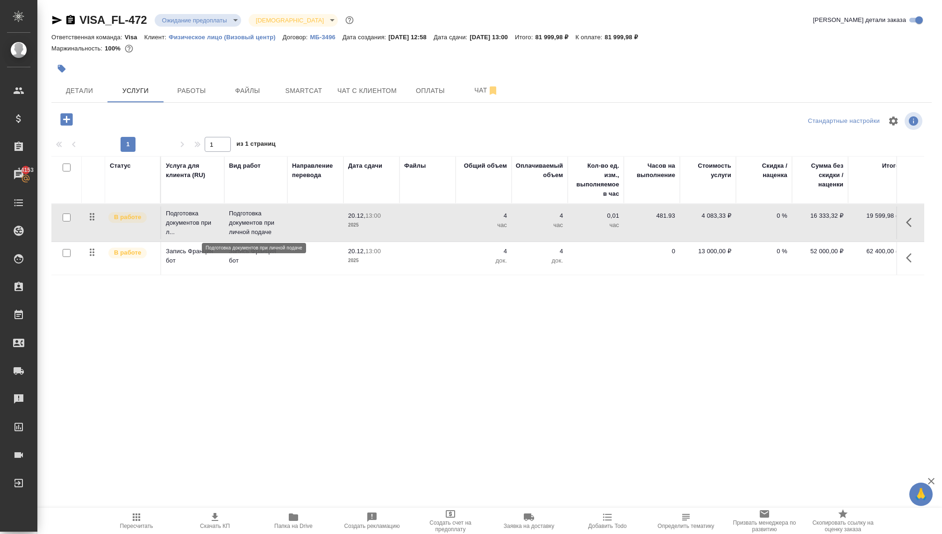
click at [248, 225] on p "Подготовка документов при личной подаче" at bounding box center [256, 223] width 54 height 28
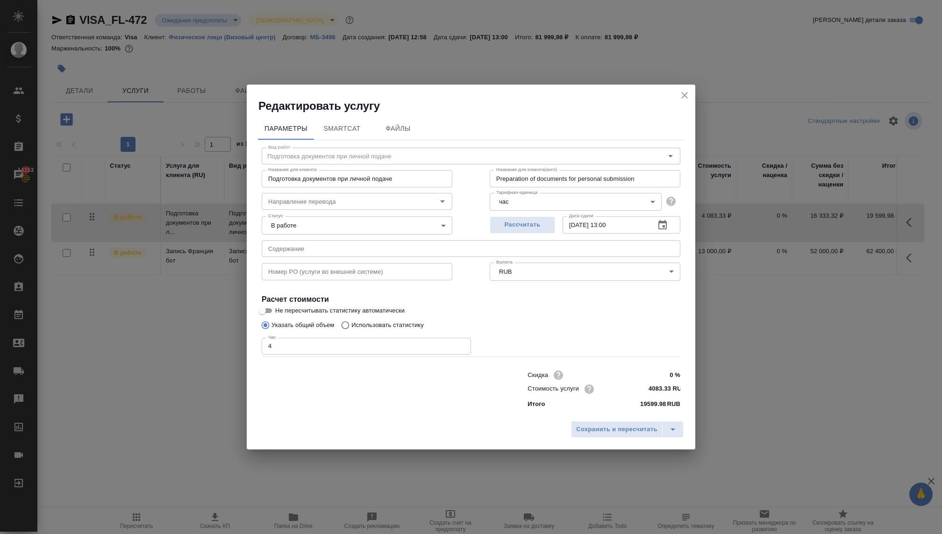
click at [685, 97] on icon "close" at bounding box center [684, 95] width 11 height 11
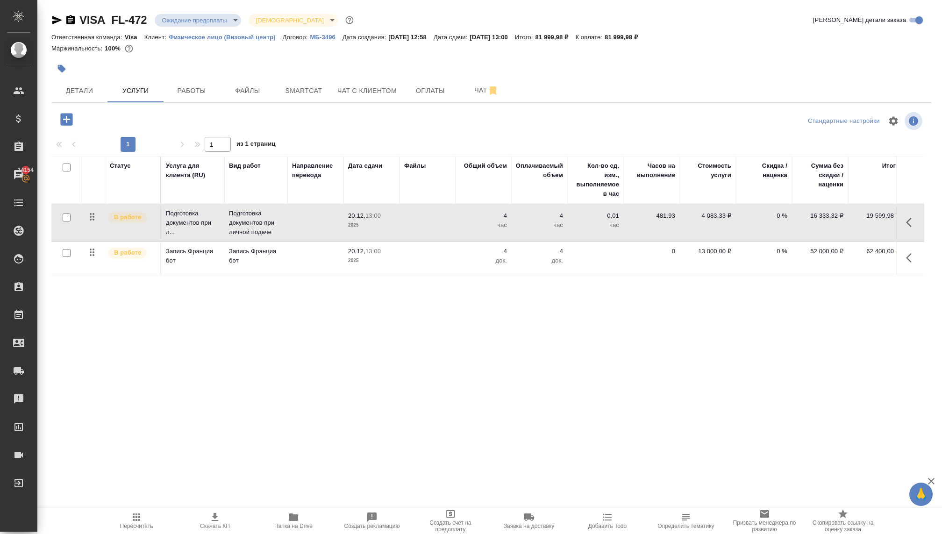
click at [473, 258] on p "док." at bounding box center [483, 260] width 47 height 9
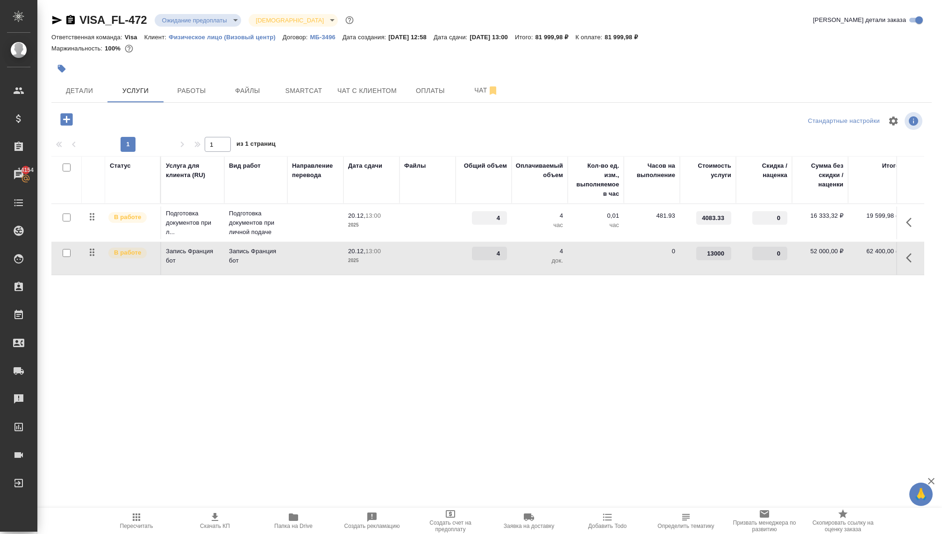
click at [482, 306] on div "Статус Услуга для клиента (RU) Вид работ Направление перевода Дата сдачи Файлы …" at bounding box center [487, 256] width 873 height 201
click at [427, 218] on td at bounding box center [428, 223] width 56 height 33
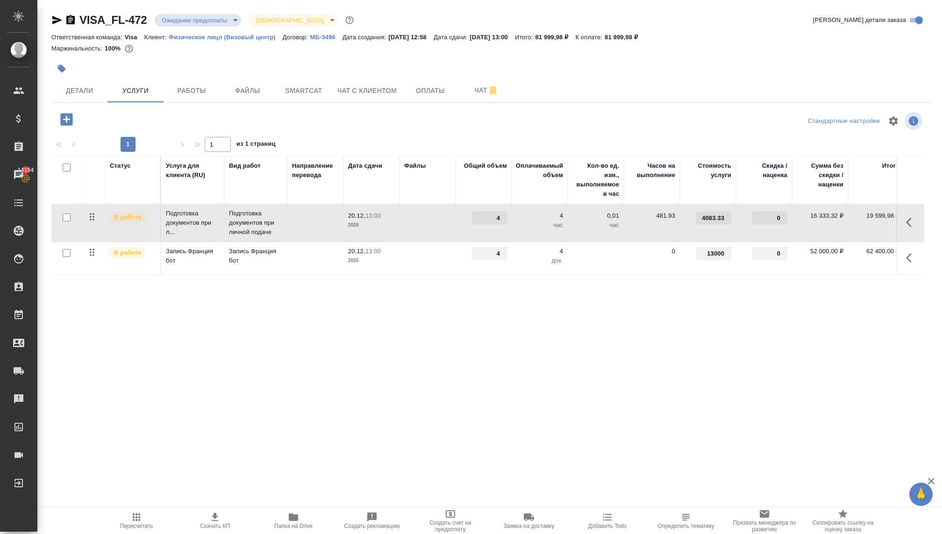
click at [387, 289] on div "Статус Услуга для клиента (RU) Вид работ Направление перевода Дата сдачи Файлы …" at bounding box center [487, 256] width 873 height 201
click at [479, 351] on div "Статус Услуга для клиента (RU) Вид работ Направление перевода Дата сдачи Файлы …" at bounding box center [487, 256] width 873 height 201
click at [476, 345] on div "Статус Услуга для клиента (RU) Вид работ Направление перевода Дата сдачи Файлы …" at bounding box center [487, 256] width 873 height 201
click at [838, 292] on div "Статус Услуга для клиента (RU) Вид работ Направление перевода Дата сдачи Файлы …" at bounding box center [487, 256] width 873 height 201
click at [758, 320] on div "Статус Услуга для клиента (RU) Вид работ Направление перевода Дата сдачи Файлы …" at bounding box center [487, 256] width 873 height 201
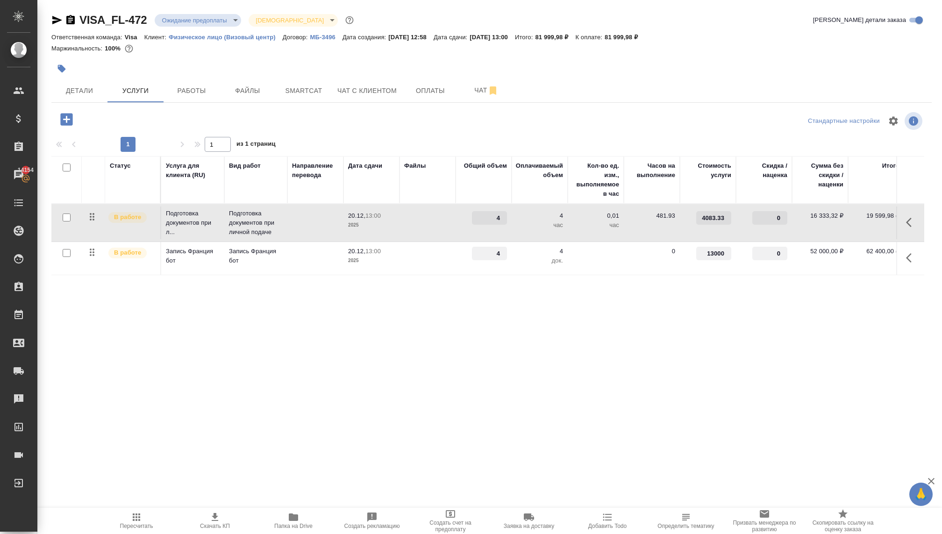
click at [721, 314] on div "Статус Услуга для клиента (RU) Вид работ Направление перевода Дата сдачи Файлы …" at bounding box center [487, 256] width 873 height 201
click at [733, 352] on div "Статус Услуга для клиента (RU) Вид работ Направление перевода Дата сдачи Файлы …" at bounding box center [487, 256] width 873 height 201
click at [654, 317] on div "Статус Услуга для клиента (RU) Вид работ Направление перевода Дата сдачи Файлы …" at bounding box center [487, 256] width 873 height 201
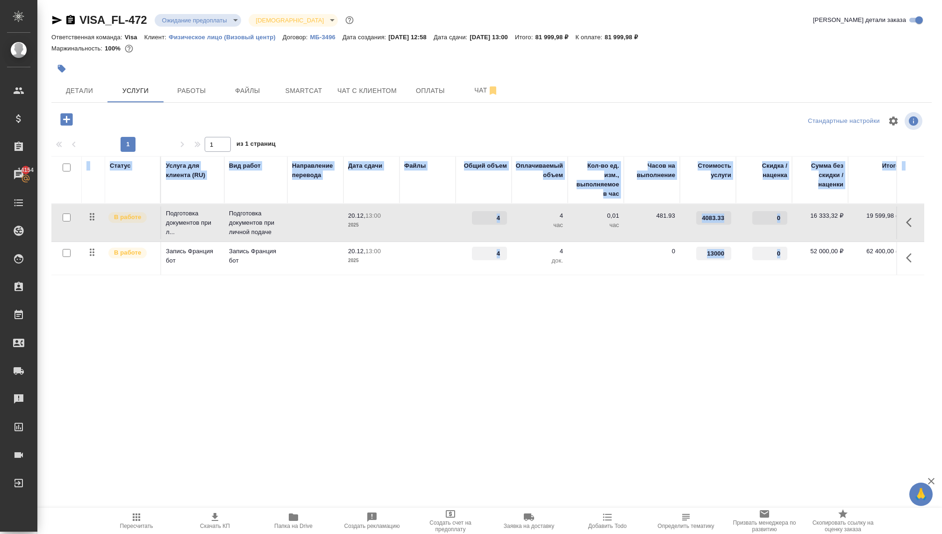
click at [654, 317] on div "Статус Услуга для клиента (RU) Вид работ Направление перевода Дата сдачи Файлы …" at bounding box center [487, 256] width 873 height 201
click at [193, 214] on p "Подготовка документов при л..." at bounding box center [193, 223] width 54 height 28
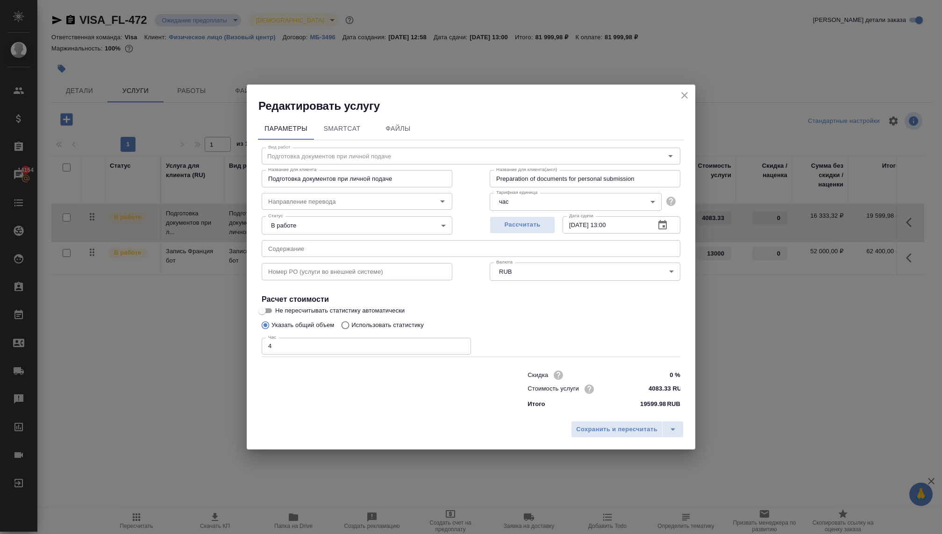
click at [659, 384] on input "4083.33 RUB" at bounding box center [663, 389] width 35 height 14
drag, startPoint x: 650, startPoint y: 387, endPoint x: 675, endPoint y: 391, distance: 26.0
click at [675, 391] on input "4083.33 RUB" at bounding box center [663, 389] width 34 height 14
paste input "6583"
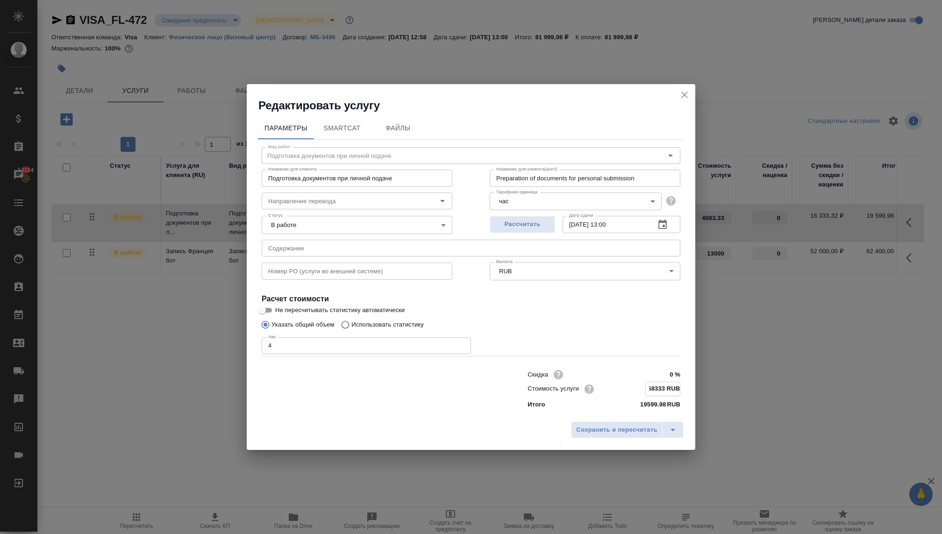
scroll to position [0, 0]
click at [661, 391] on input "658333 RUB" at bounding box center [663, 389] width 34 height 14
type input "6583.33 RUB"
click at [648, 430] on span "Сохранить и пересчитать" at bounding box center [616, 430] width 81 height 11
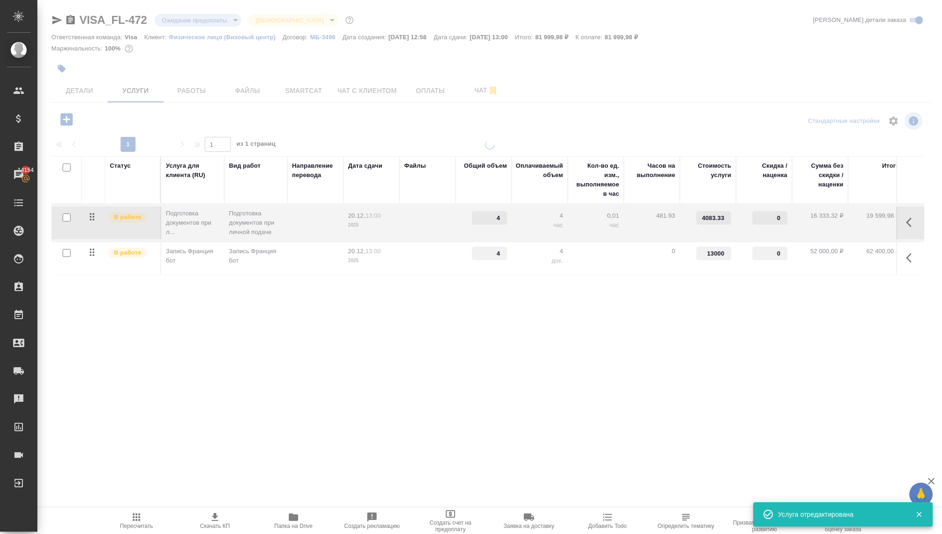
type input "6583.33"
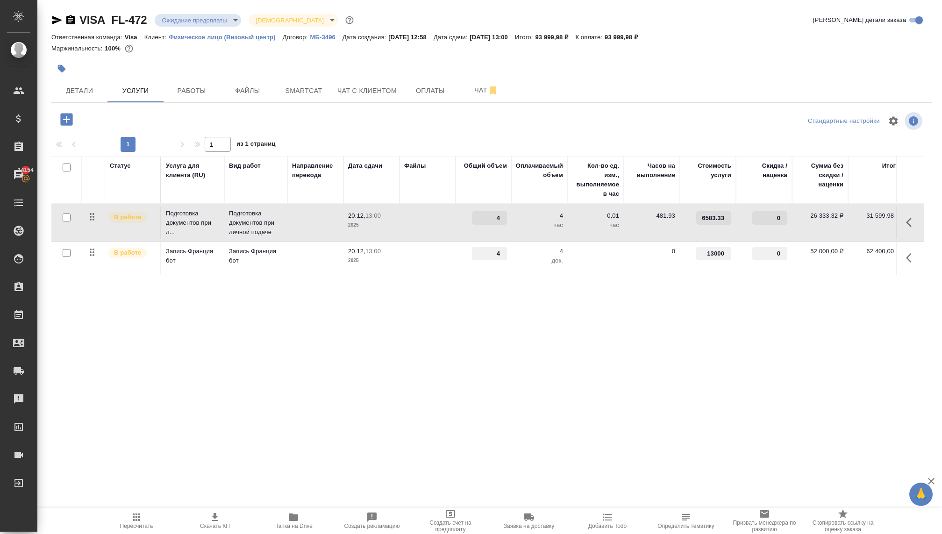
click at [705, 217] on input "6583.33" at bounding box center [713, 218] width 35 height 14
drag, startPoint x: 717, startPoint y: 217, endPoint x: 681, endPoint y: 214, distance: 36.2
click at [681, 214] on td "6583.33" at bounding box center [708, 223] width 56 height 33
type input "3"
paste input "4083.33"
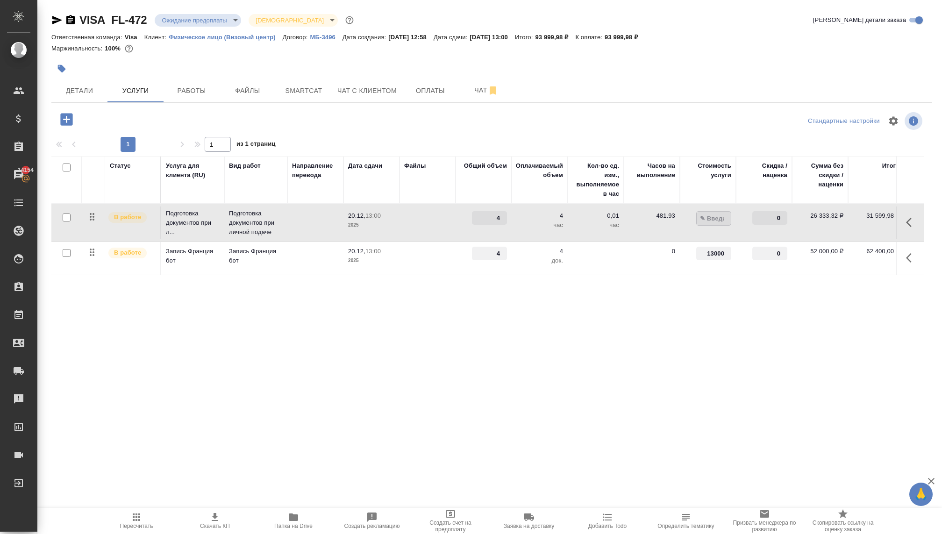
type input "4083.33"
click at [658, 296] on div "Статус Услуга для клиента (RU) Вид работ Направление перевода Дата сдачи Файлы …" at bounding box center [487, 256] width 873 height 201
click at [227, 420] on div ".cls-1 fill:#fff; AWATERA Kovaleva Ekaterina Клиенты Спецификации Заказы 14154 …" at bounding box center [471, 267] width 942 height 534
click at [370, 219] on p "13:00" at bounding box center [373, 215] width 15 height 7
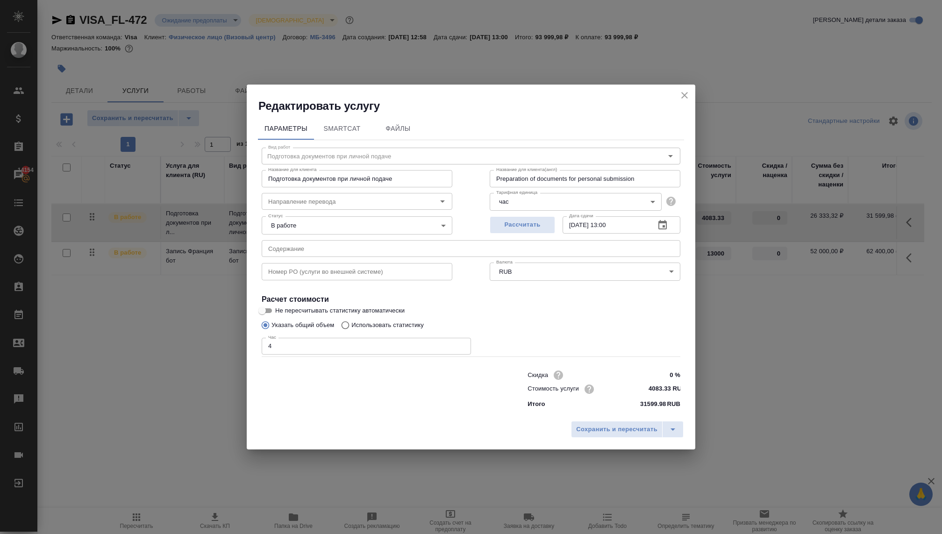
click at [614, 420] on div "Сохранить и пересчитать" at bounding box center [471, 432] width 449 height 33
click at [614, 426] on span "Сохранить и пересчитать" at bounding box center [616, 429] width 81 height 11
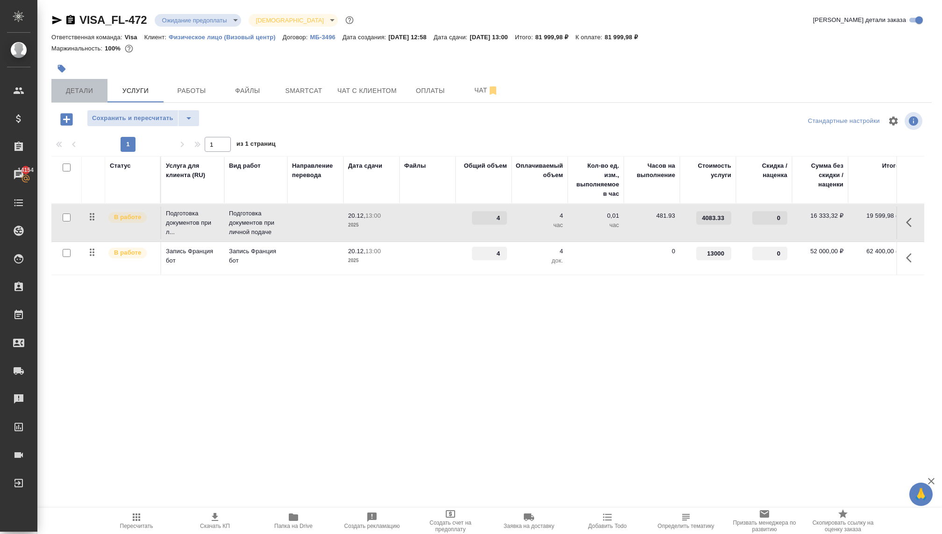
click at [73, 94] on span "Детали" at bounding box center [79, 91] width 45 height 12
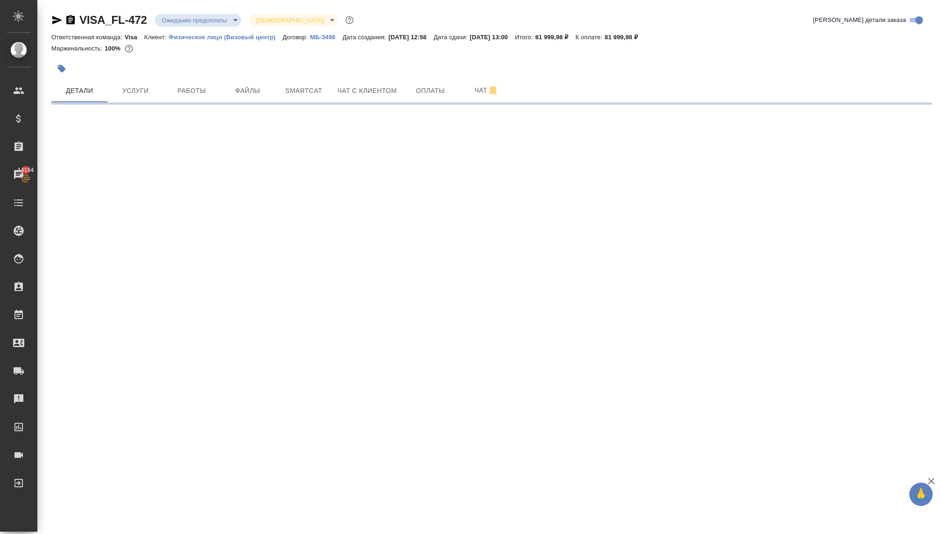
select select "RU"
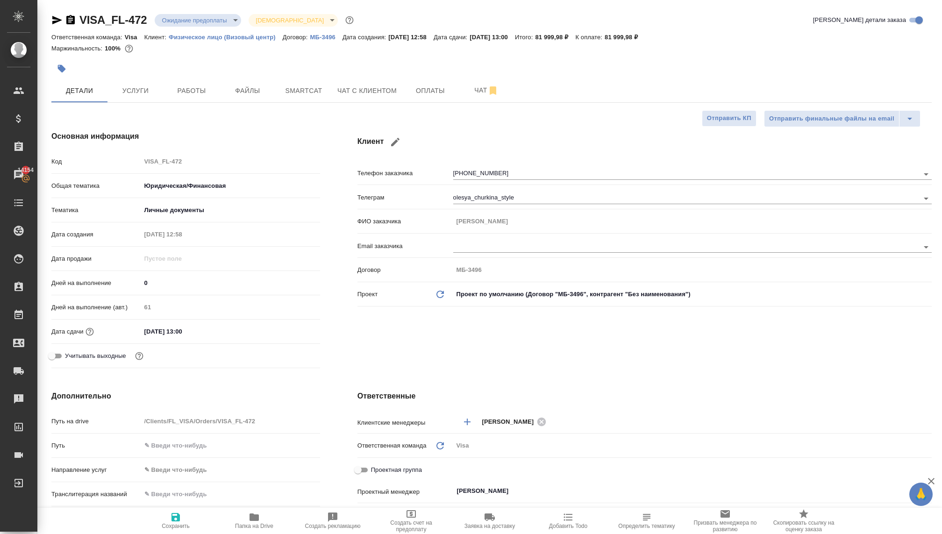
type textarea "x"
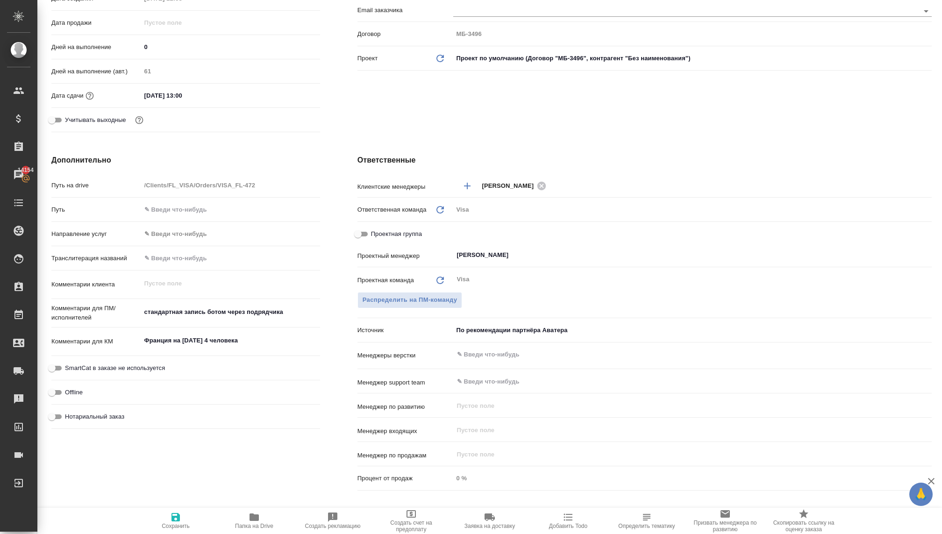
scroll to position [407, 0]
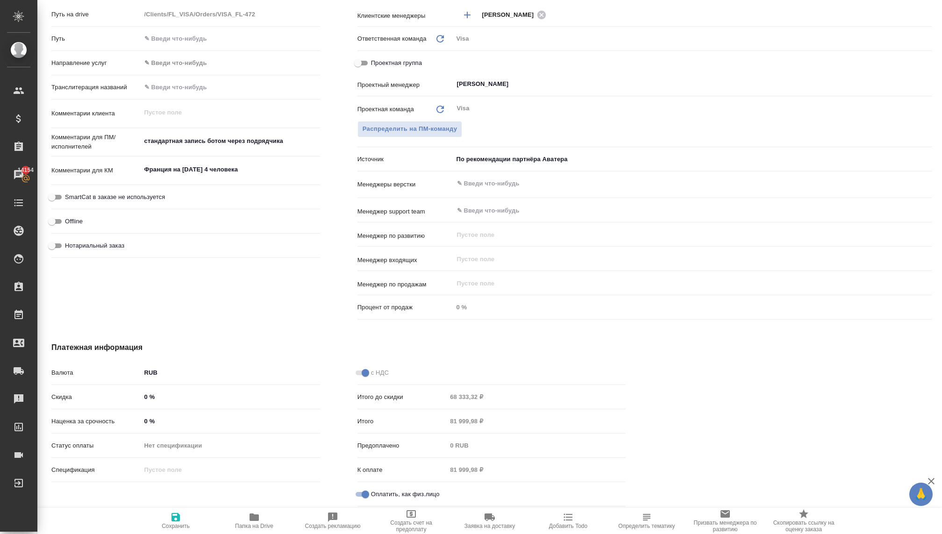
type textarea "x"
click at [210, 165] on textarea "Франция на новый год 4 человека" at bounding box center [230, 170] width 179 height 16
click at [252, 166] on textarea "Франция на новый год 4 человека" at bounding box center [231, 170] width 178 height 16
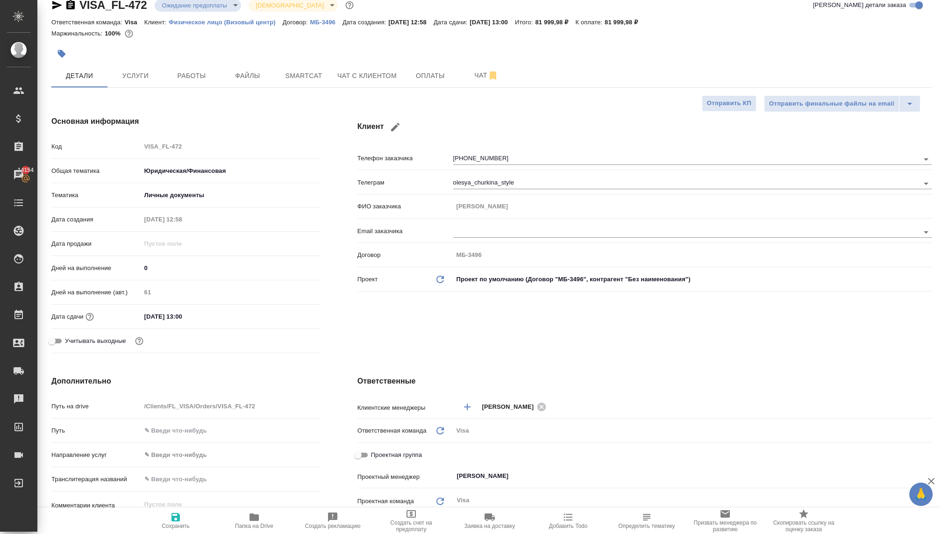
scroll to position [0, 0]
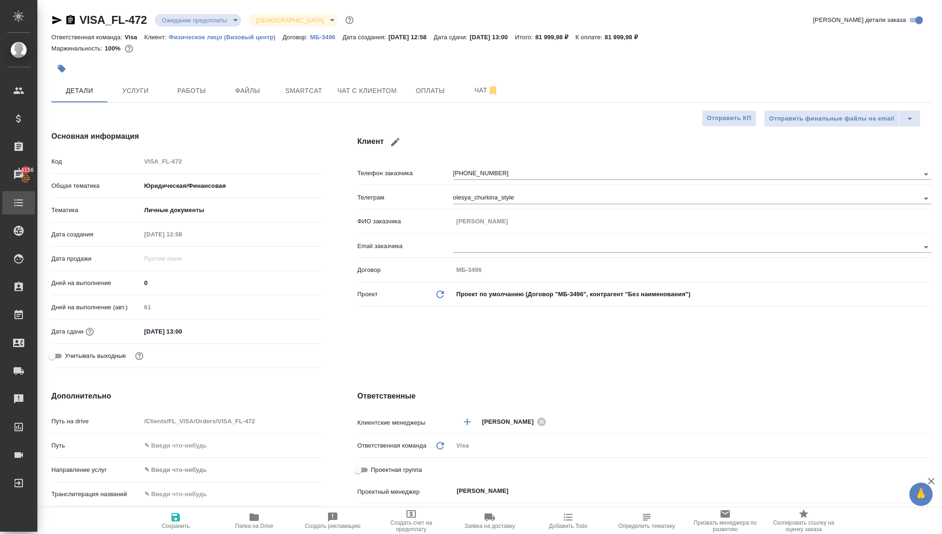
type textarea "x"
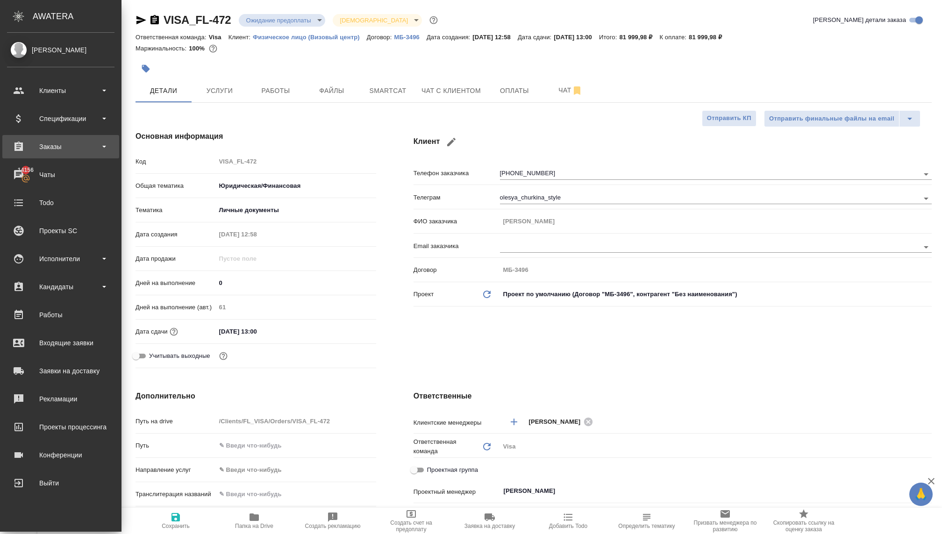
type textarea "x"
click at [54, 149] on div "Заказы" at bounding box center [61, 147] width 108 height 14
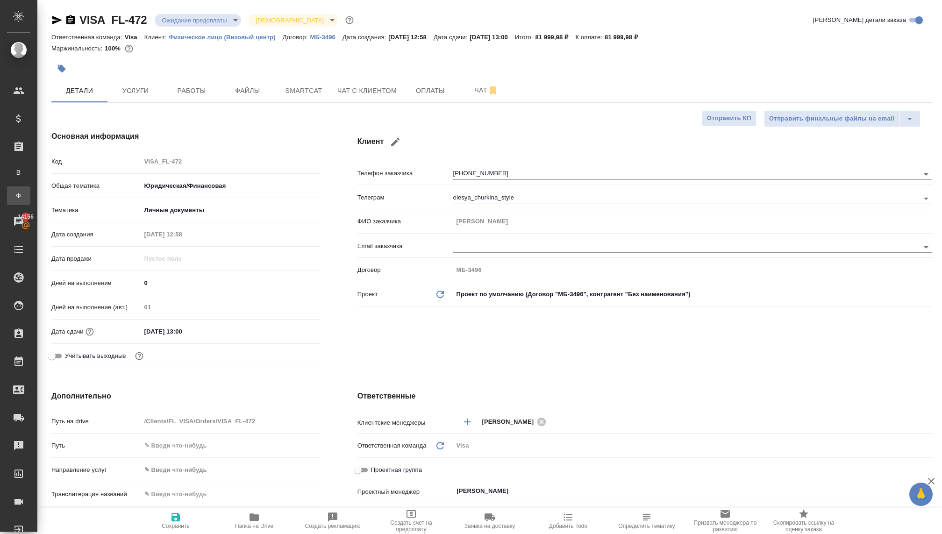
type textarea "x"
click at [14, 197] on div "Заказы физ. лиц" at bounding box center [7, 195] width 14 height 9
type textarea "x"
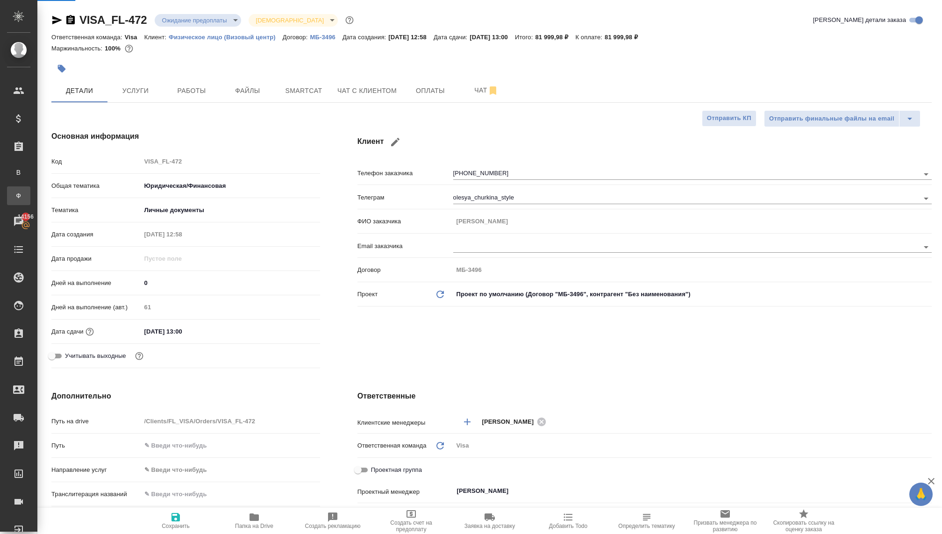
type textarea "x"
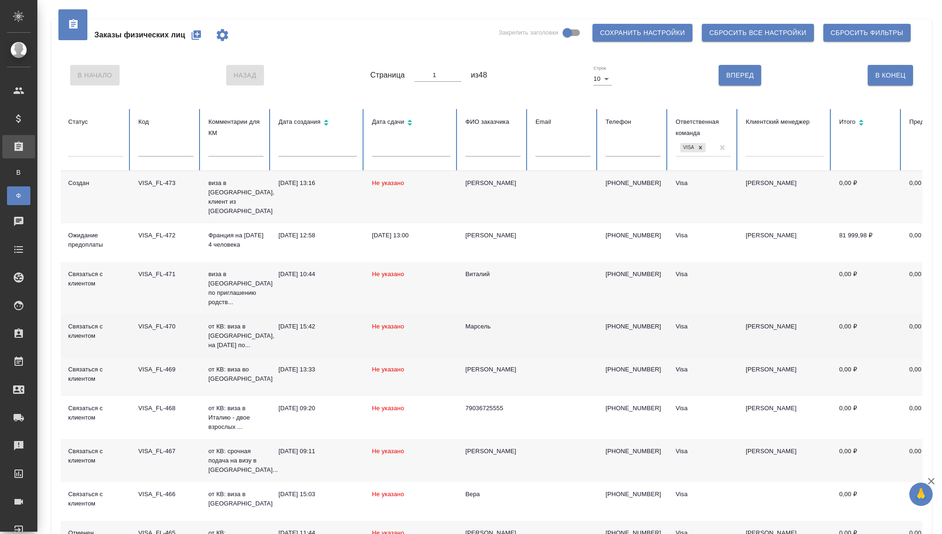
scroll to position [104, 0]
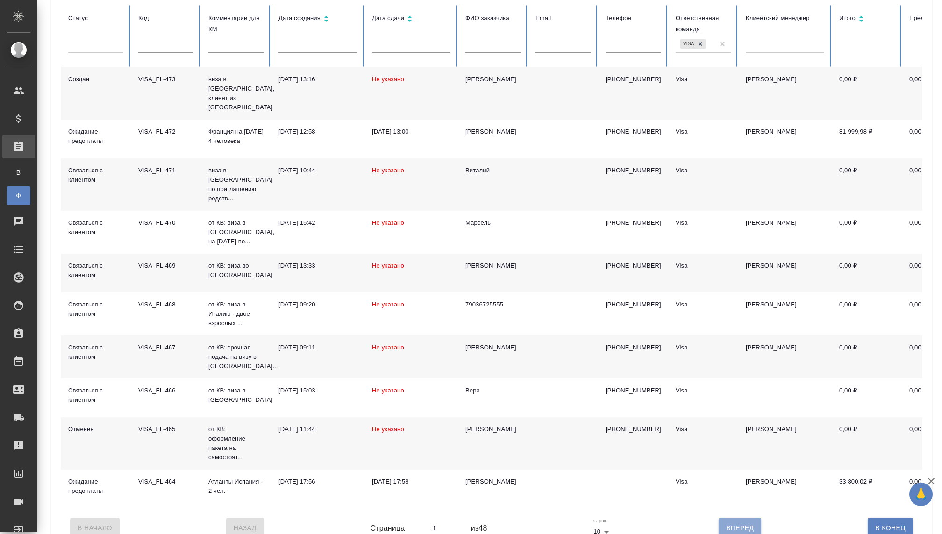
click at [739, 518] on button "Вперед" at bounding box center [740, 528] width 43 height 21
type input "2"
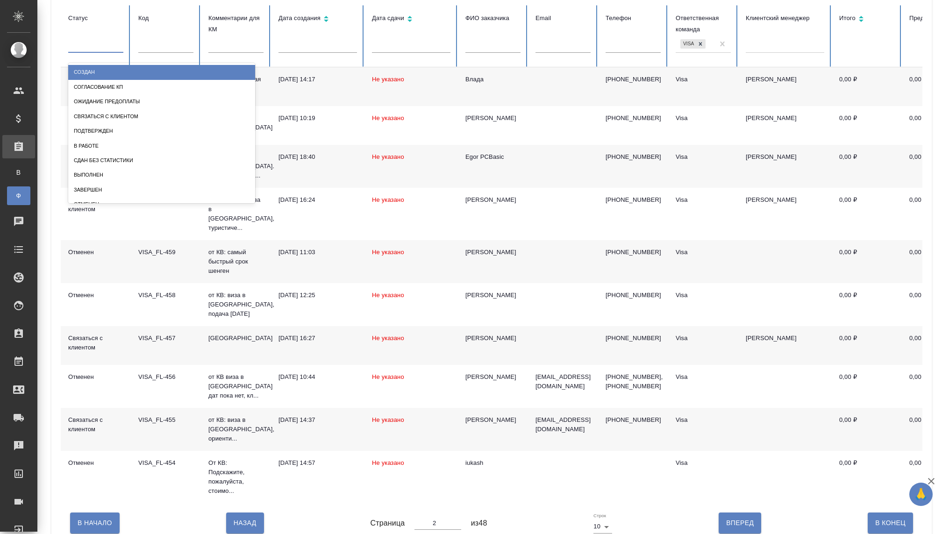
click at [113, 48] on div at bounding box center [95, 44] width 55 height 14
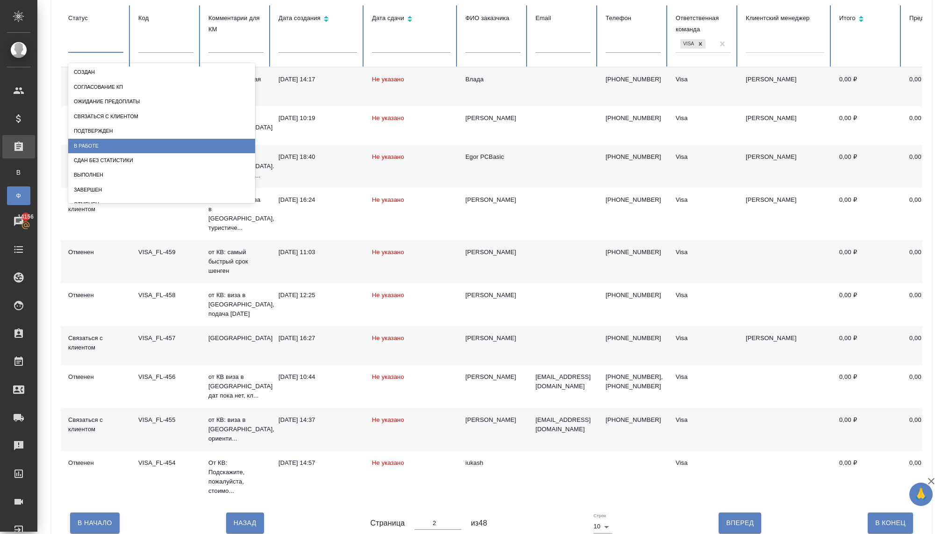
click at [93, 146] on div "В работе" at bounding box center [161, 146] width 187 height 14
type input "1"
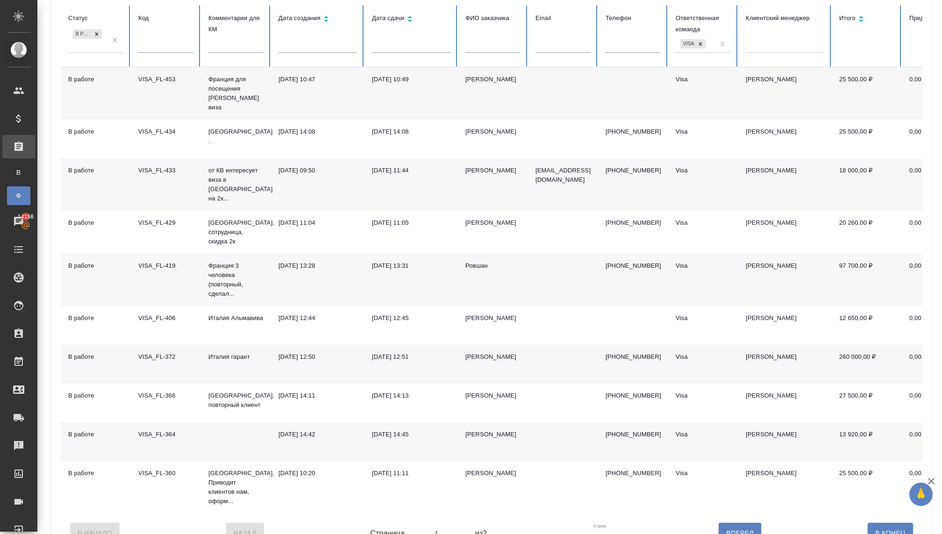
scroll to position [119, 0]
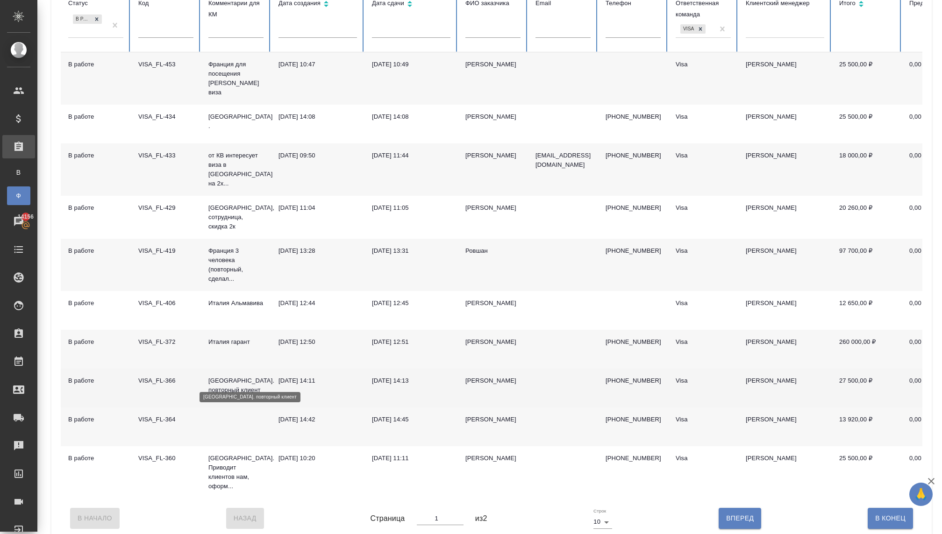
click at [222, 380] on p "Франция. повторный клиент" at bounding box center [235, 385] width 55 height 19
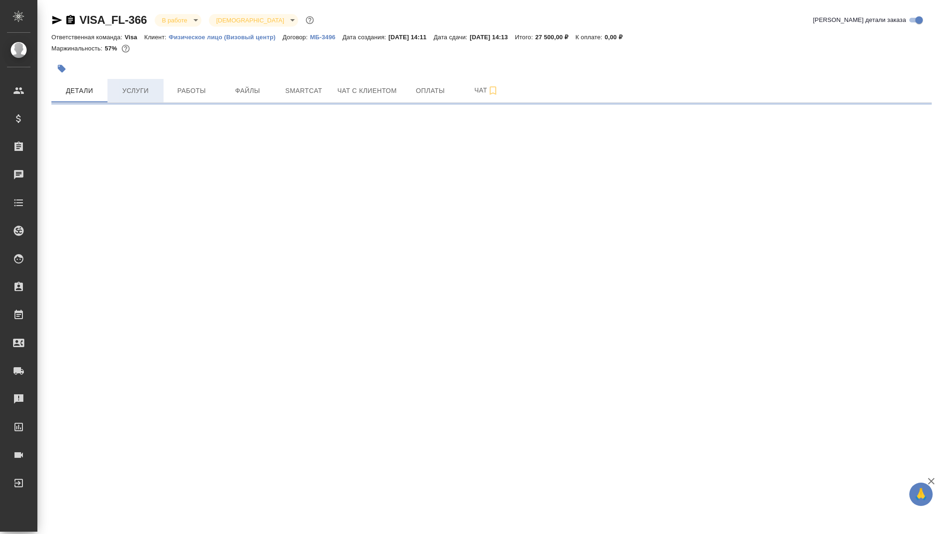
select select "RU"
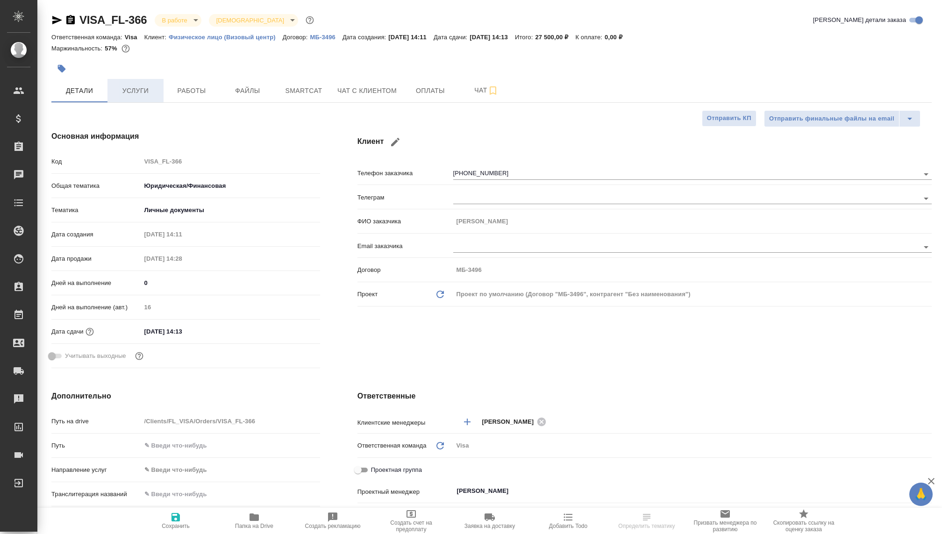
type textarea "x"
click at [129, 88] on span "Услуги" at bounding box center [135, 91] width 45 height 12
type textarea "x"
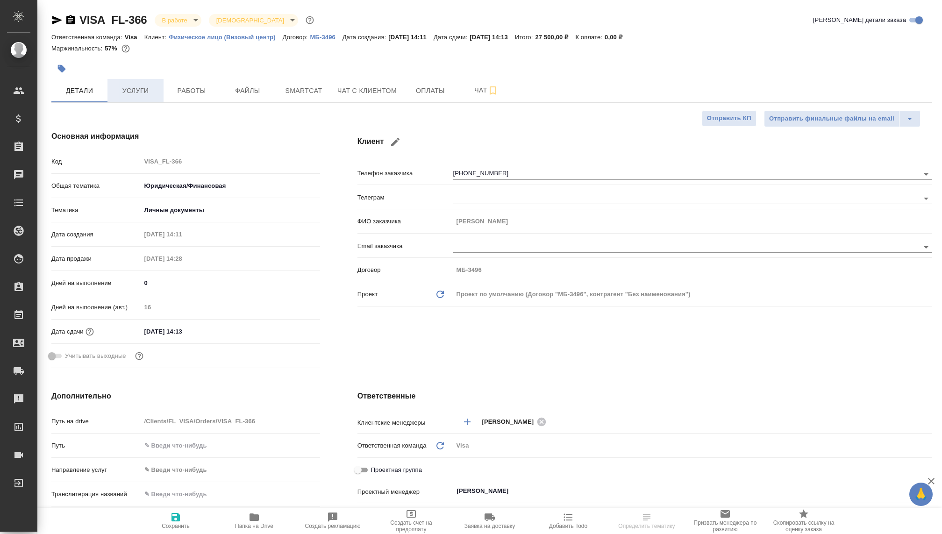
type textarea "x"
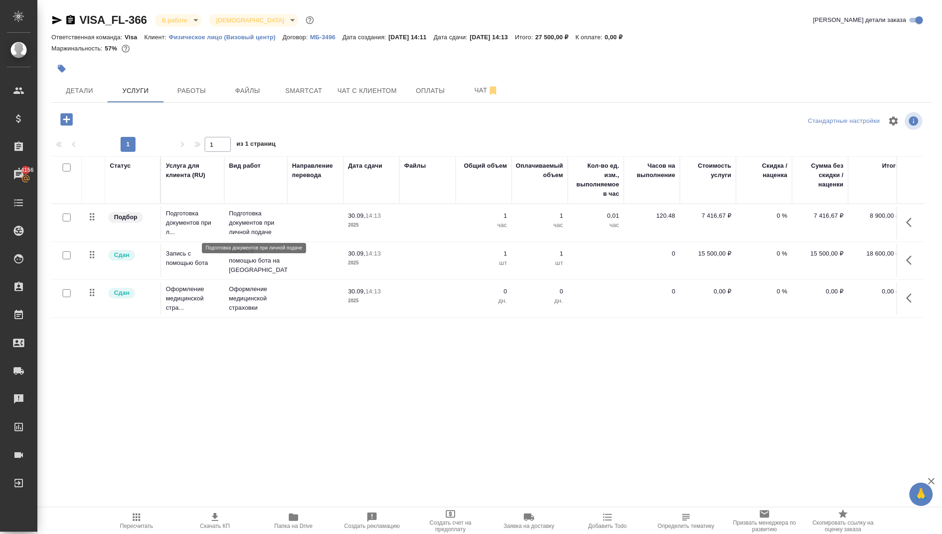
click at [245, 224] on p "Подготовка документов при личной подаче" at bounding box center [256, 223] width 54 height 28
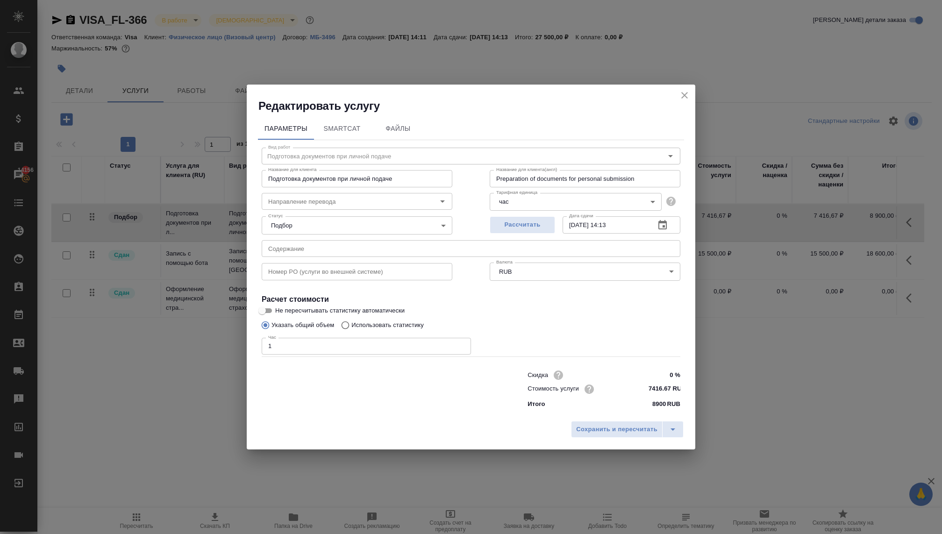
click at [677, 95] on div "Редактировать услугу" at bounding box center [471, 99] width 449 height 29
click at [680, 92] on icon "close" at bounding box center [684, 95] width 11 height 11
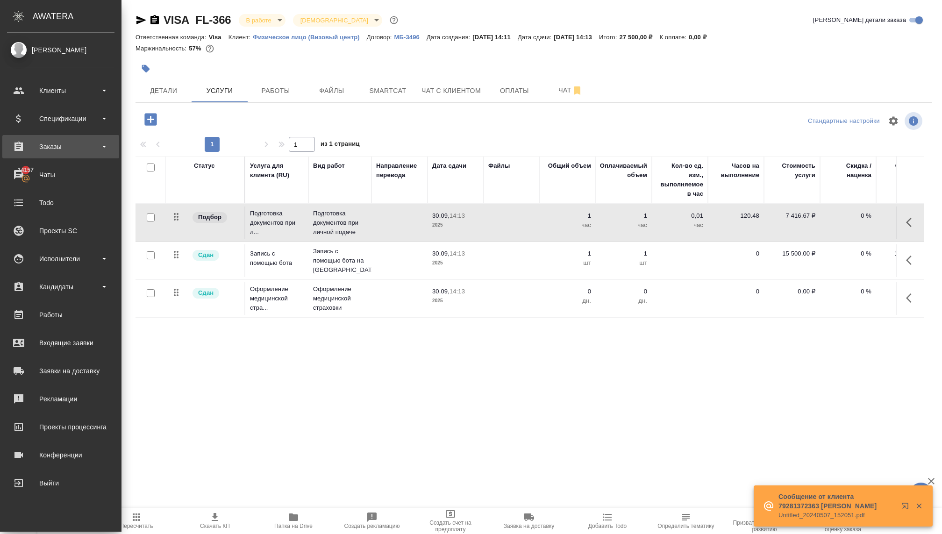
click at [62, 152] on div "Заказы" at bounding box center [61, 147] width 108 height 14
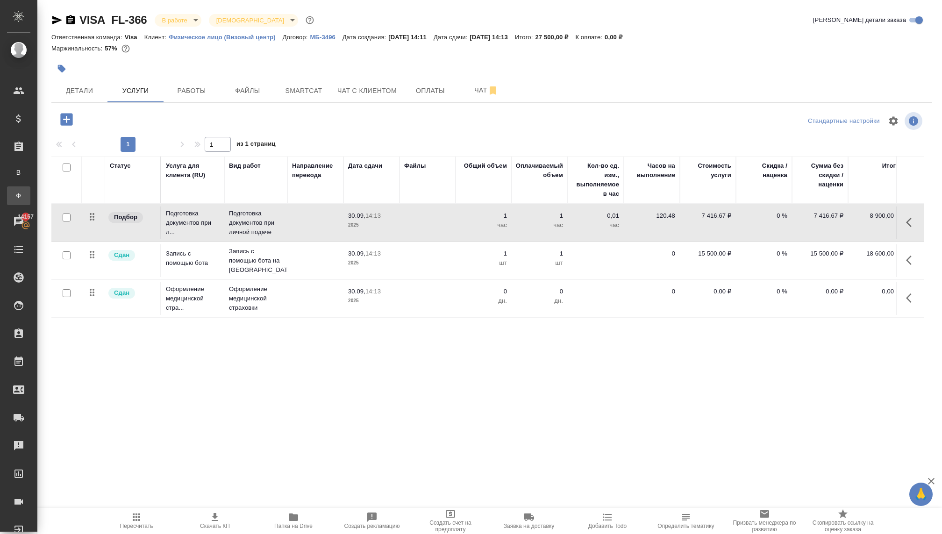
click at [64, 198] on div ".cls-1 fill:#fff; AWATERA Kovaleva Ekaterina Клиенты Спецификации Заказы В Все …" at bounding box center [471, 267] width 942 height 534
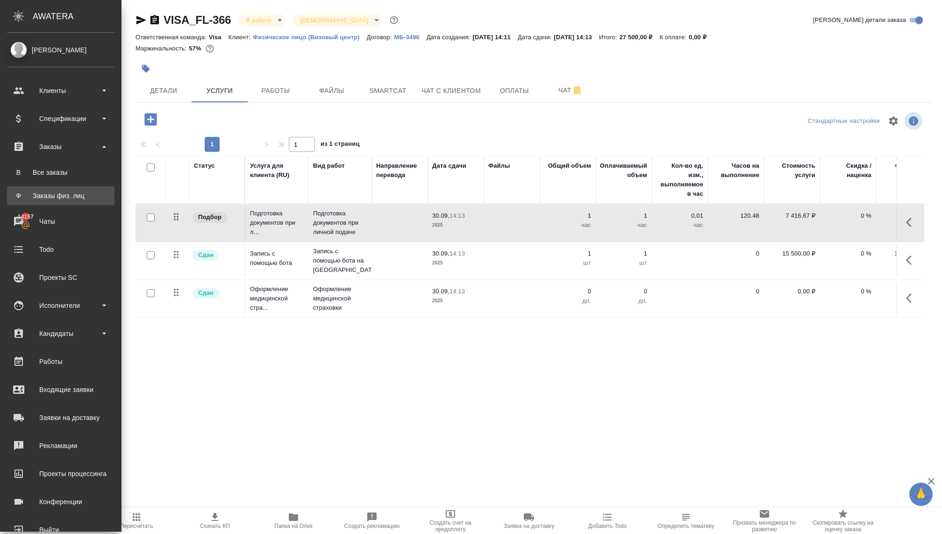
click at [10, 196] on link "Ф Заказы физ. лиц" at bounding box center [61, 196] width 108 height 19
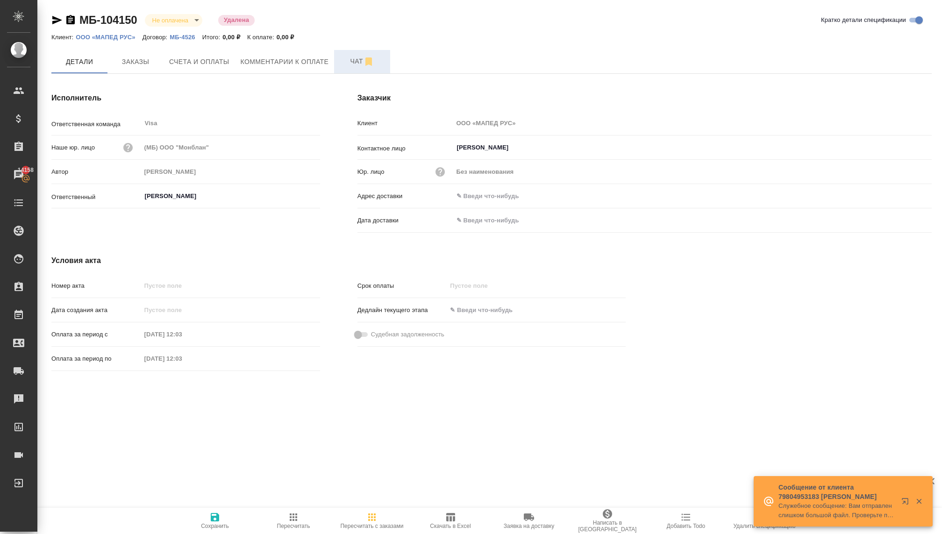
click at [353, 61] on span "Чат" at bounding box center [362, 62] width 45 height 12
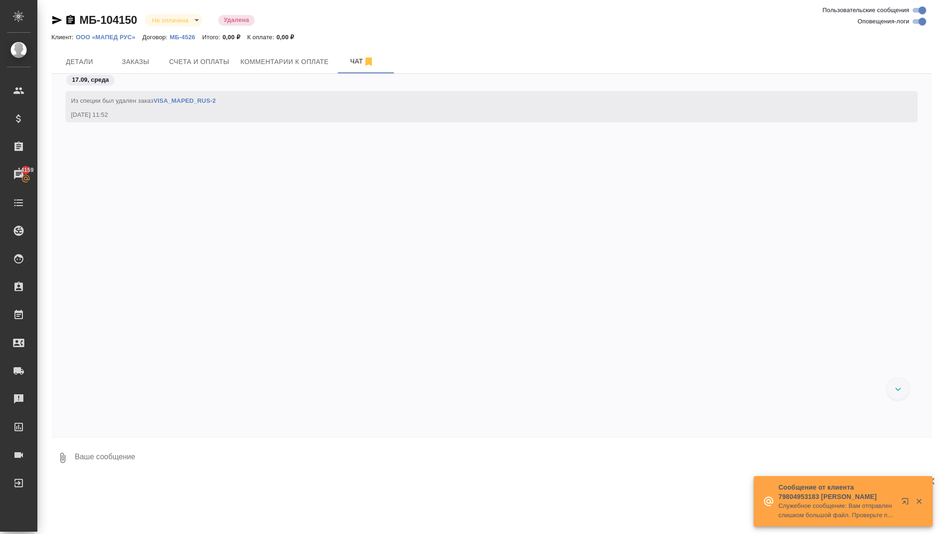
click at [194, 93] on div "Из специи был удален заказ VISA_MAPED_RUS-2 17.09.25, 11:52" at bounding box center [491, 106] width 853 height 31
click at [194, 99] on link "VISA_MAPED_RUS-2" at bounding box center [184, 100] width 63 height 7
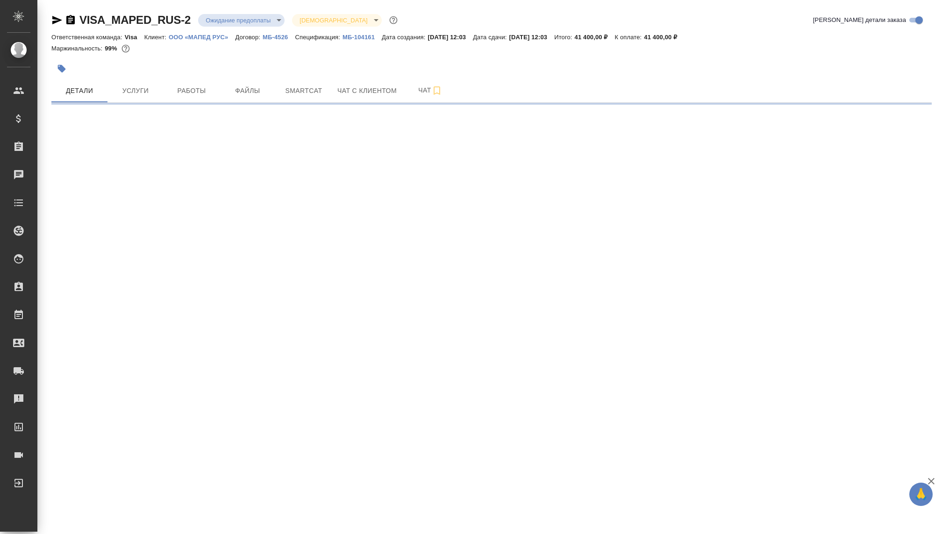
select select "RU"
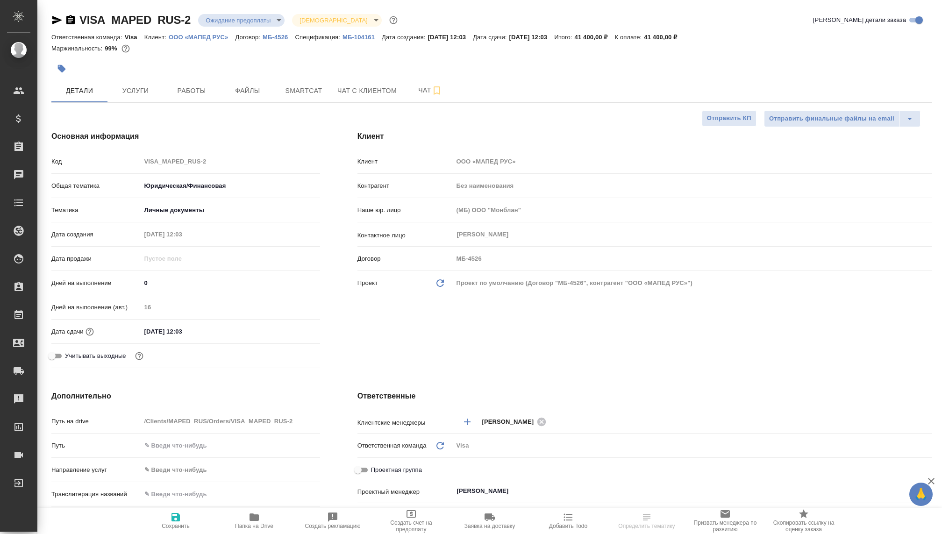
type textarea "x"
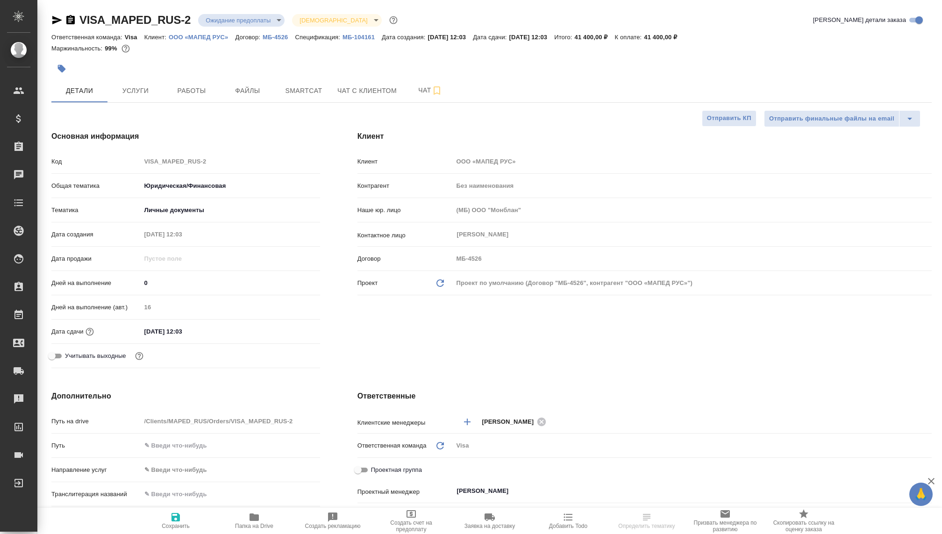
type textarea "x"
click at [370, 39] on p "МБ-104161" at bounding box center [362, 37] width 39 height 7
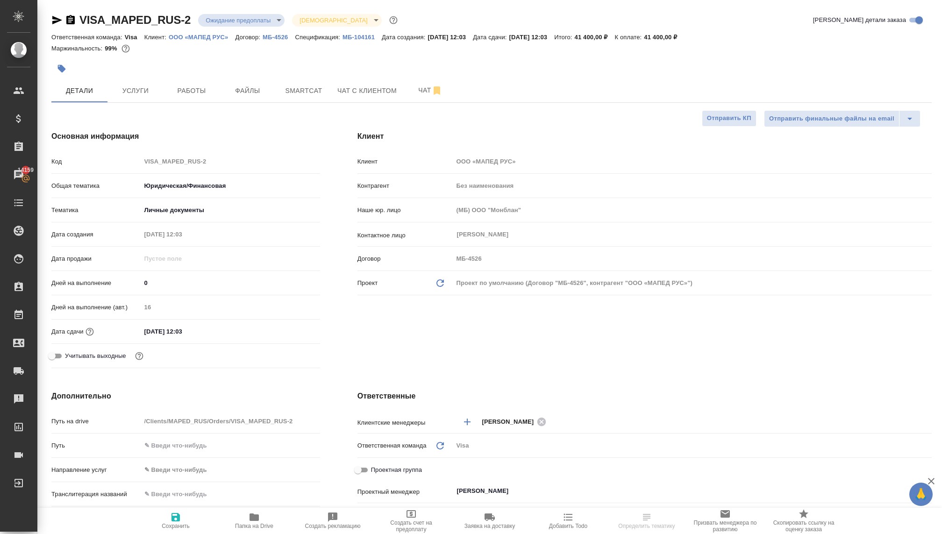
type textarea "x"
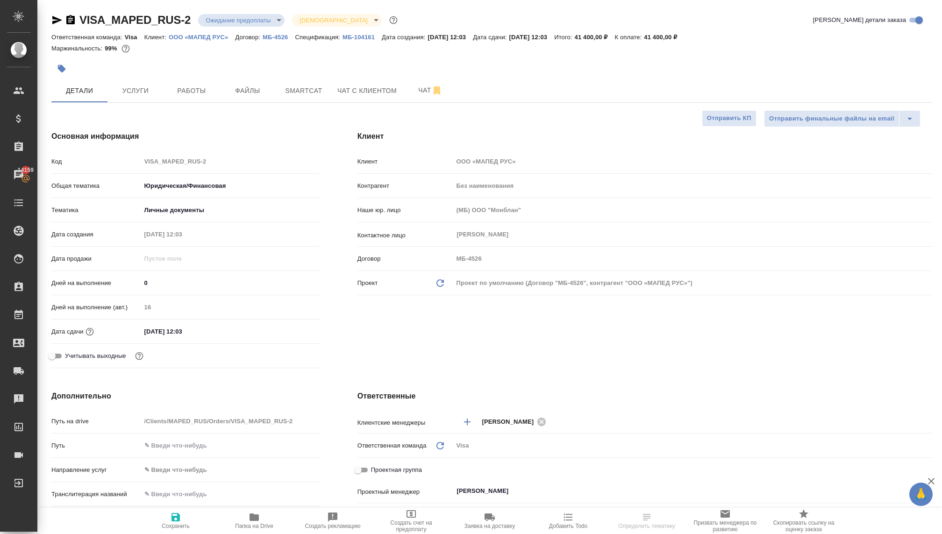
type textarea "x"
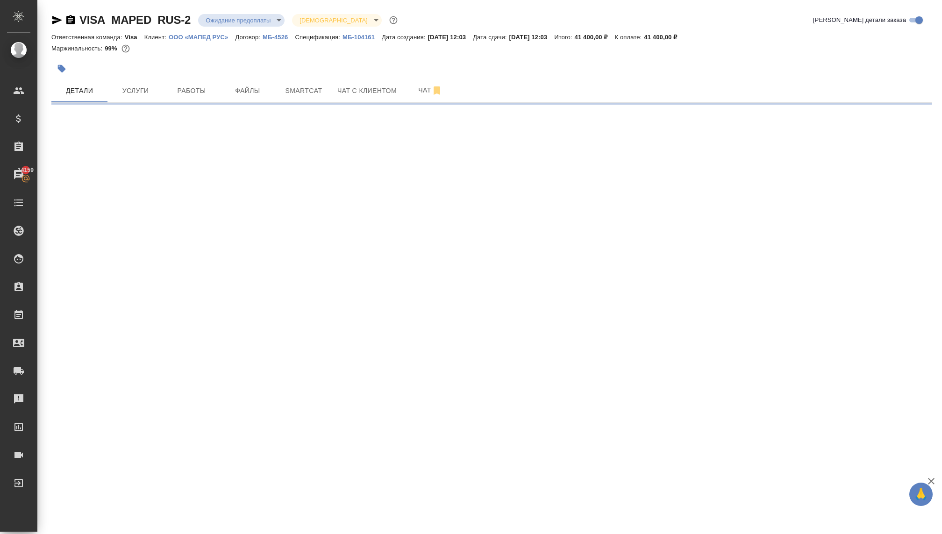
select select "RU"
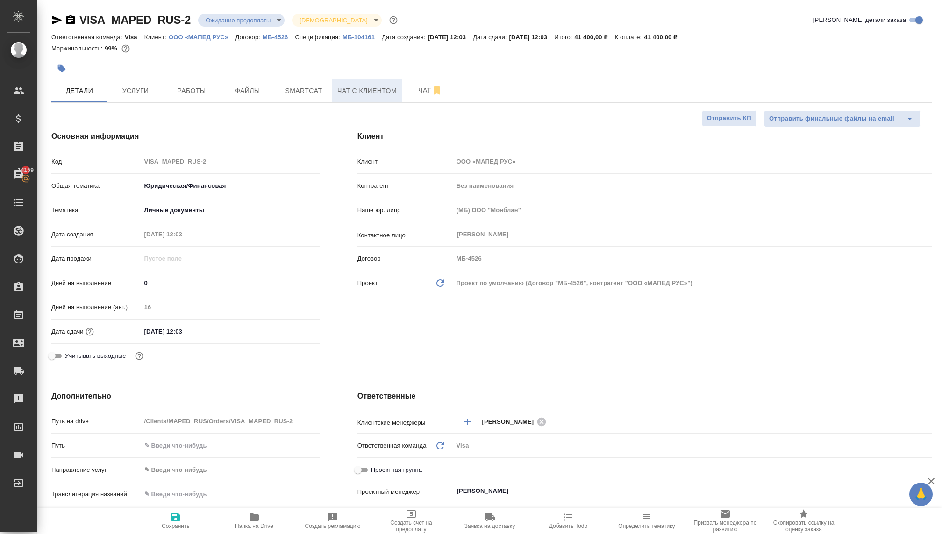
type textarea "x"
click at [439, 283] on icon "Обновить данные" at bounding box center [440, 283] width 11 height 11
type textarea "x"
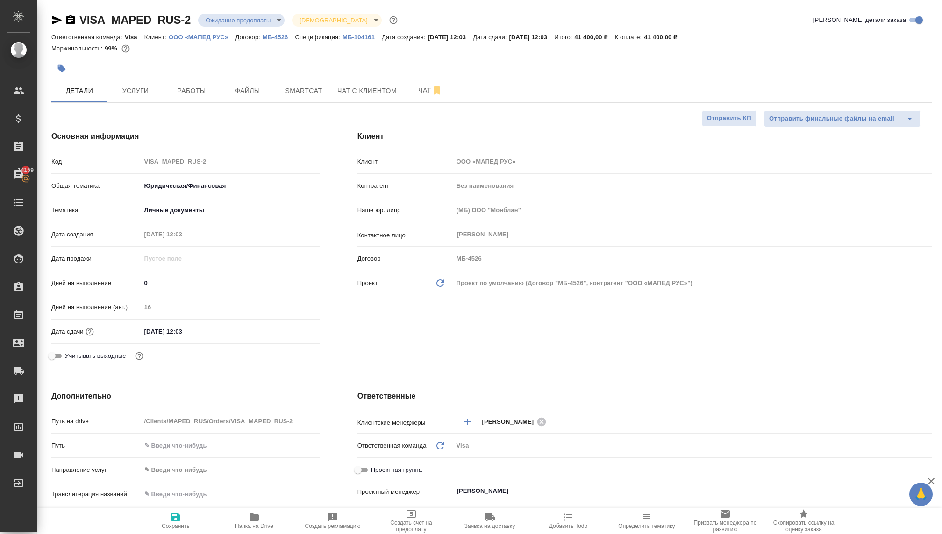
type textarea "x"
type input "ООО «МАПЕД РУС»"
type textarea "x"
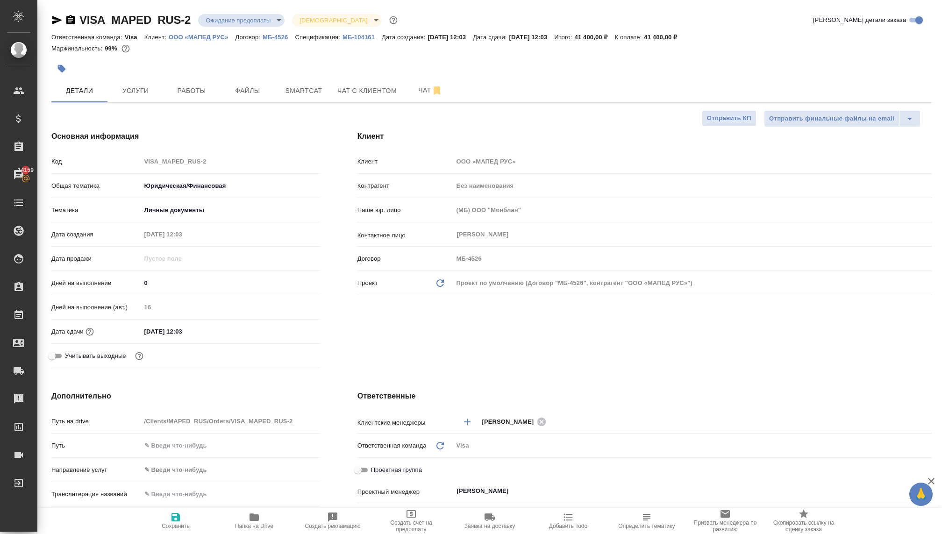
type textarea "x"
click at [439, 283] on icon "Обновить данные" at bounding box center [440, 283] width 11 height 11
type textarea "x"
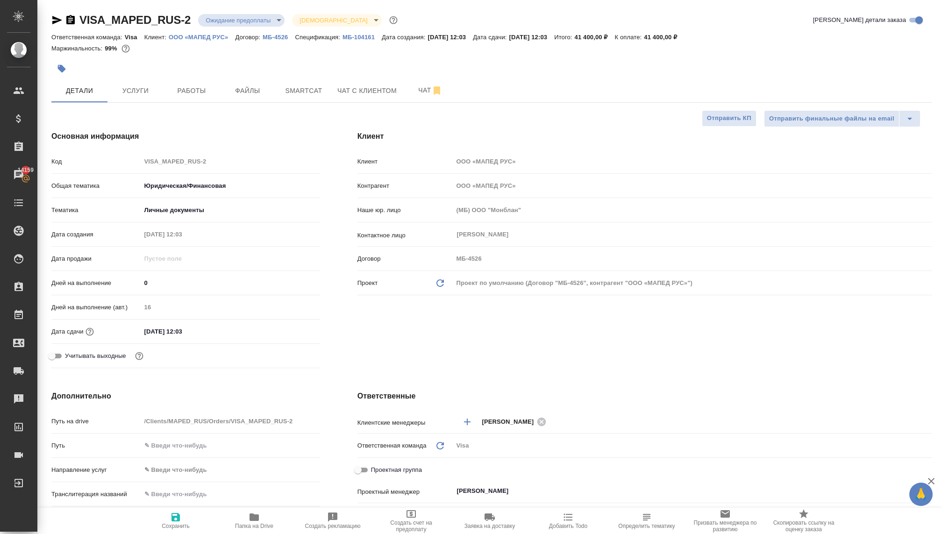
type textarea "x"
click at [177, 519] on icon "button" at bounding box center [176, 517] width 8 height 8
type textarea "x"
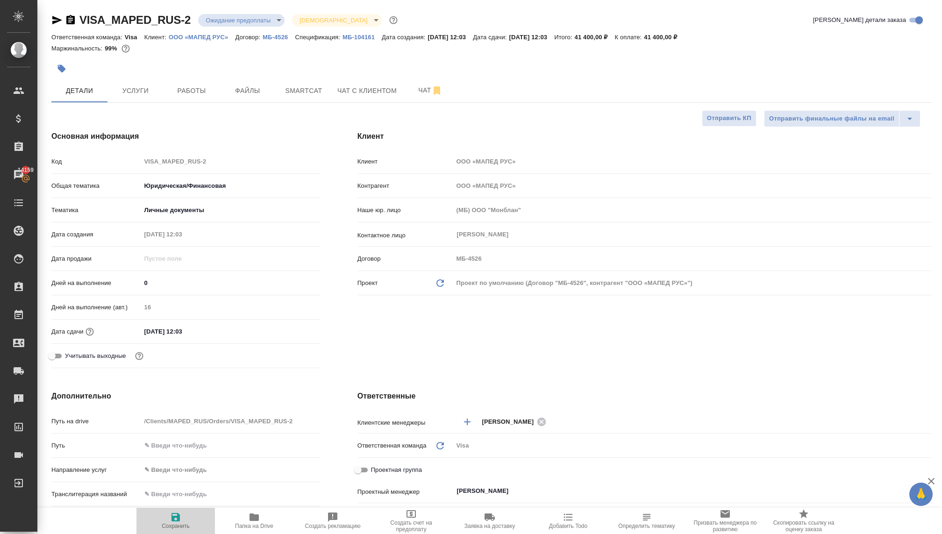
type textarea "x"
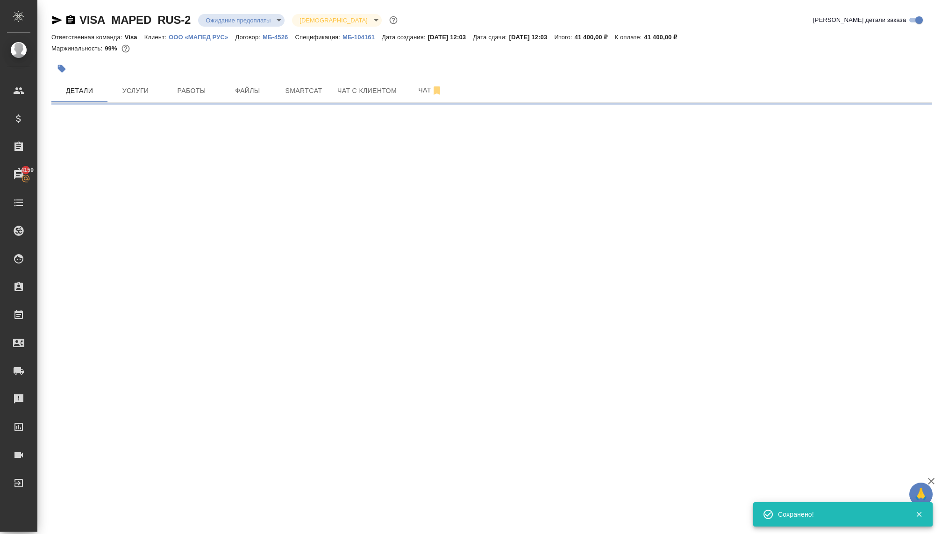
select select "RU"
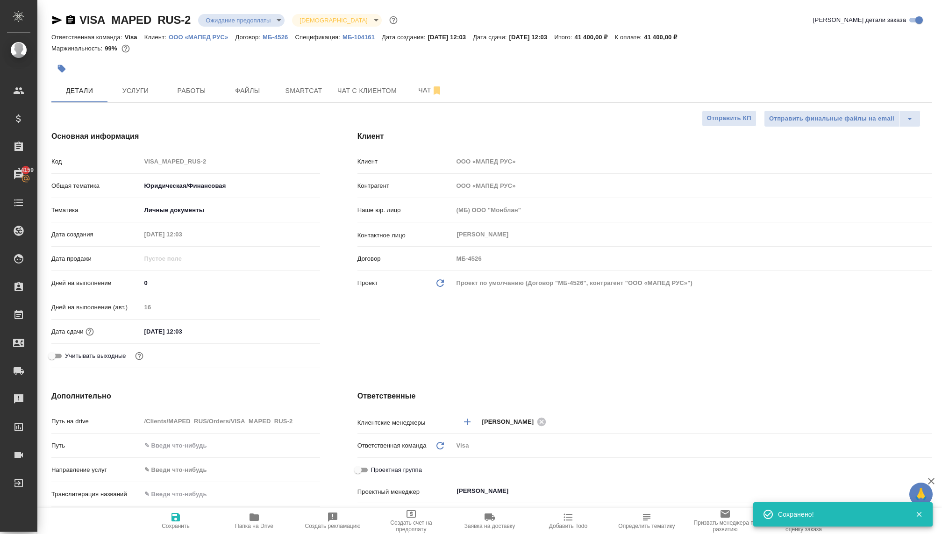
type textarea "x"
click at [178, 520] on icon "button" at bounding box center [176, 517] width 8 height 8
type textarea "x"
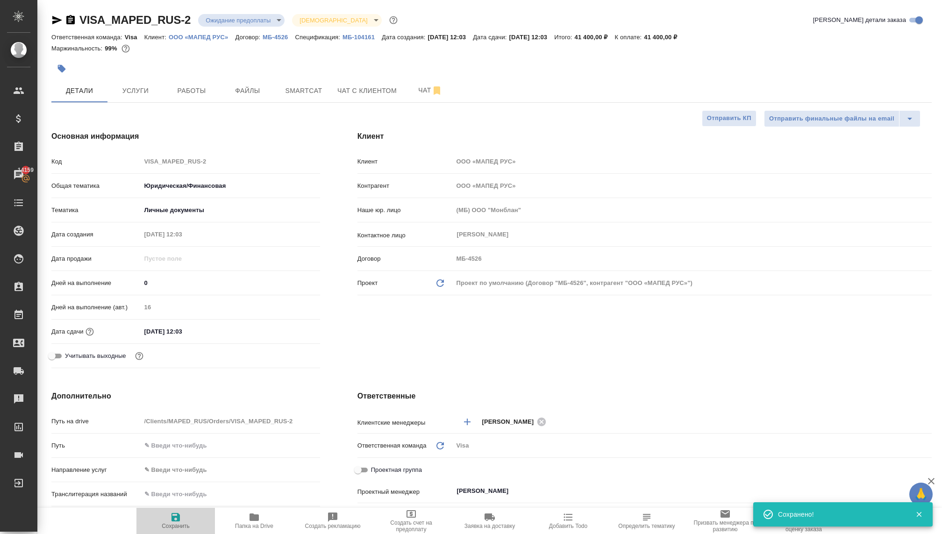
type textarea "x"
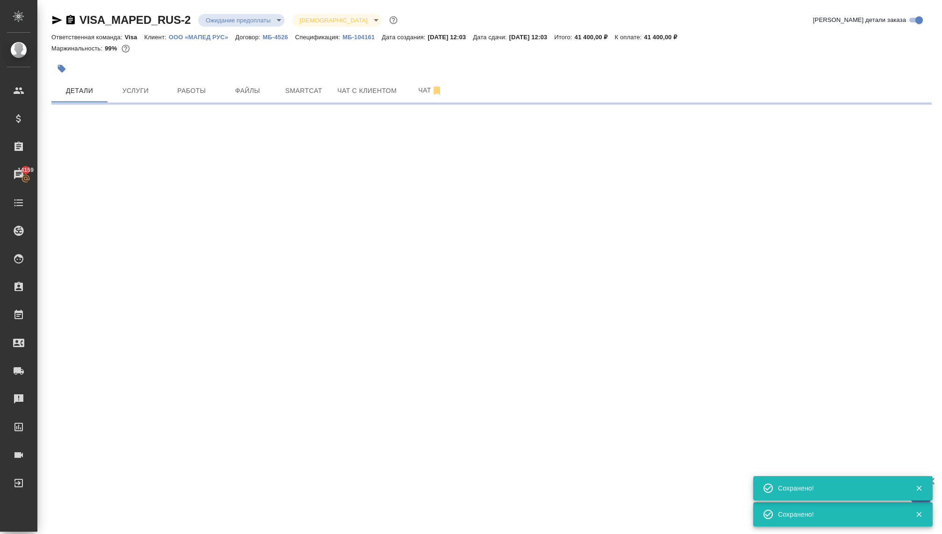
select select "RU"
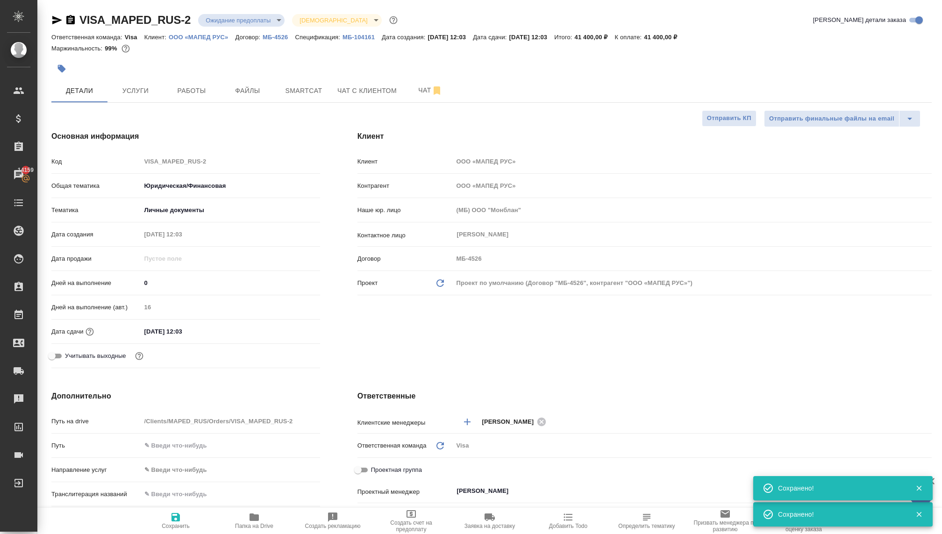
type textarea "x"
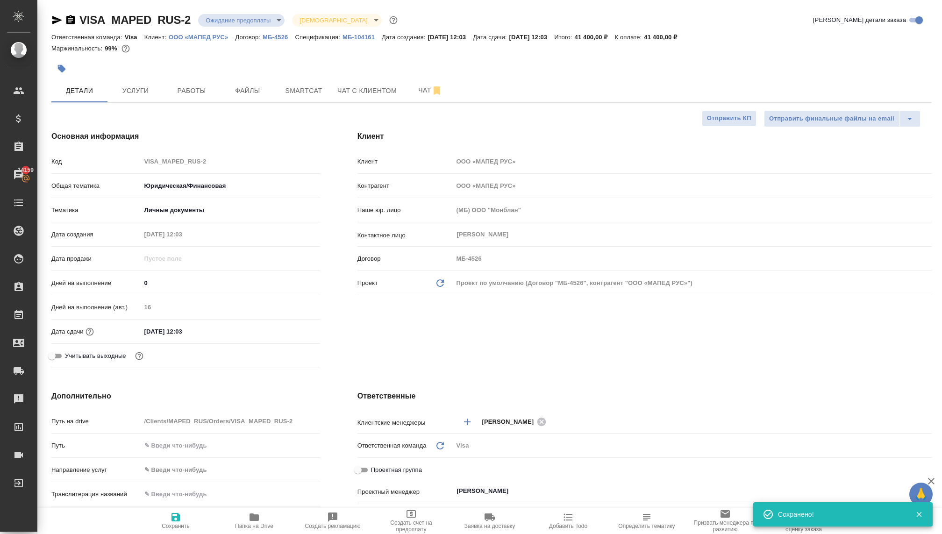
click at [355, 35] on p "МБ-104161" at bounding box center [362, 37] width 39 height 7
type textarea "x"
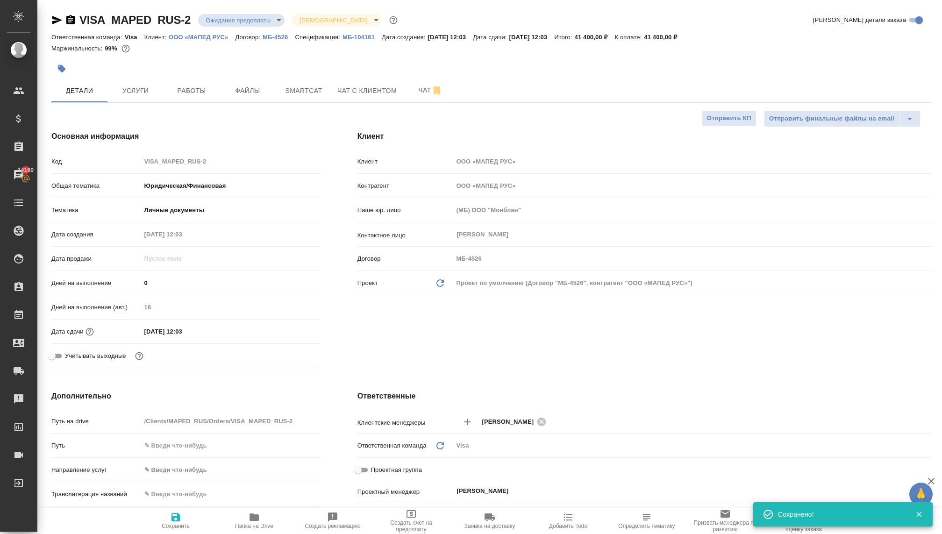
type textarea "x"
click at [211, 37] on p "ООО «МАПЕД РУС»" at bounding box center [202, 37] width 66 height 7
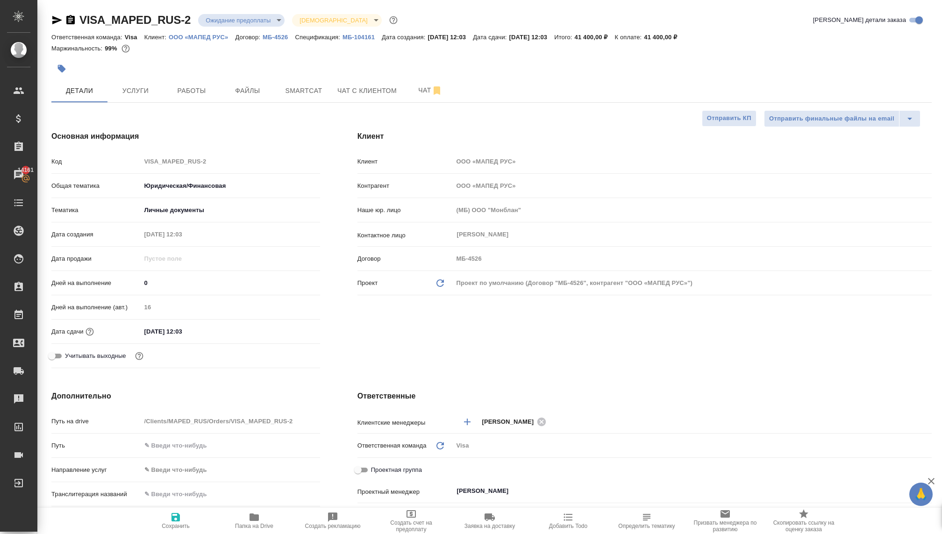
type textarea "x"
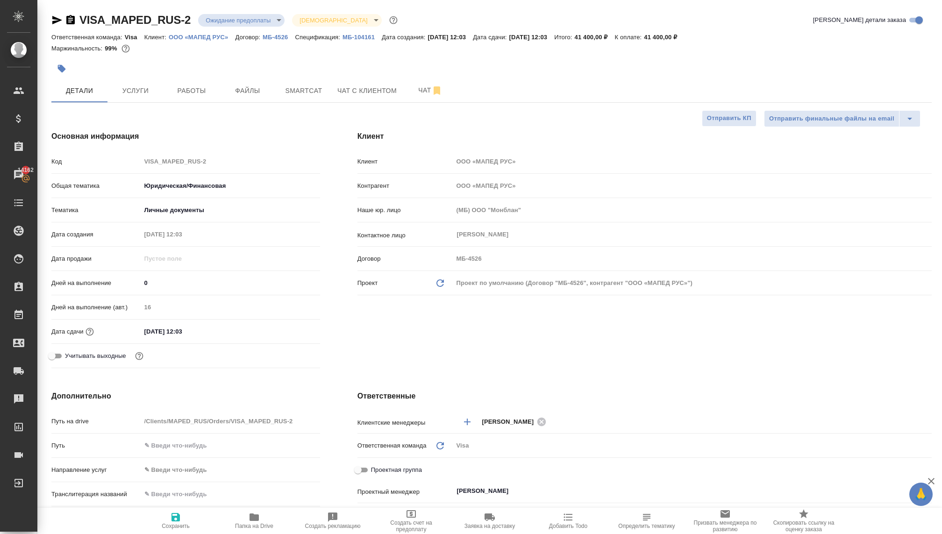
type textarea "x"
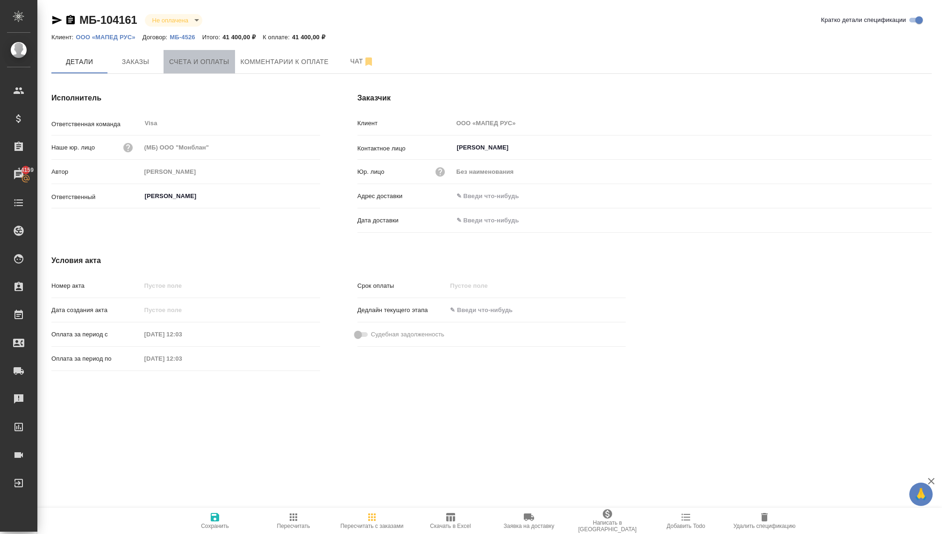
click at [164, 62] on button "Счета и оплаты" at bounding box center [200, 61] width 72 height 23
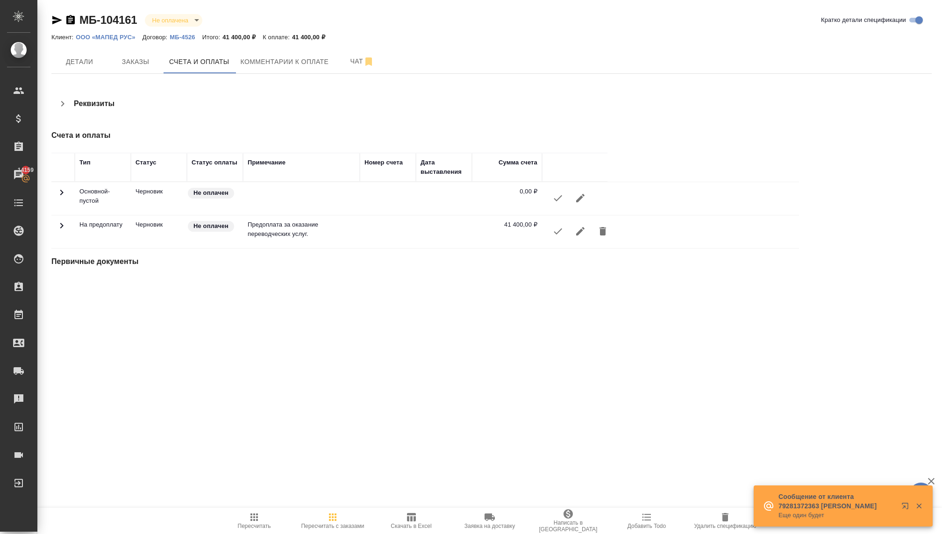
click at [57, 223] on icon at bounding box center [61, 225] width 11 height 11
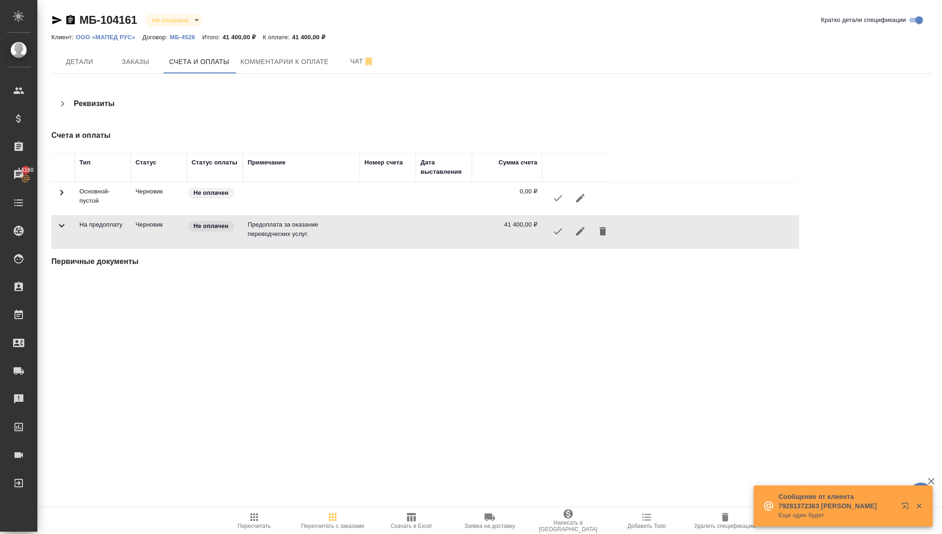
click at [57, 223] on icon at bounding box center [61, 225] width 11 height 11
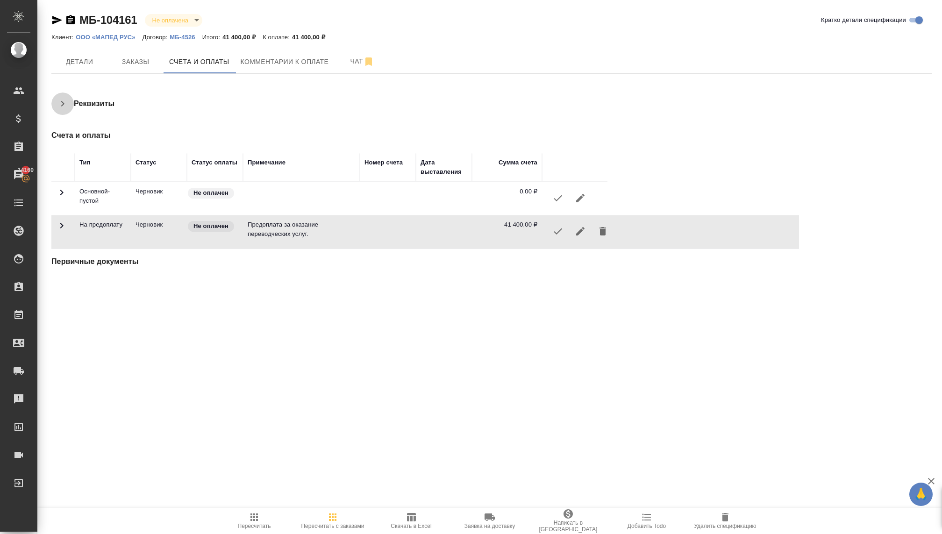
click at [56, 102] on button "button" at bounding box center [62, 104] width 22 height 22
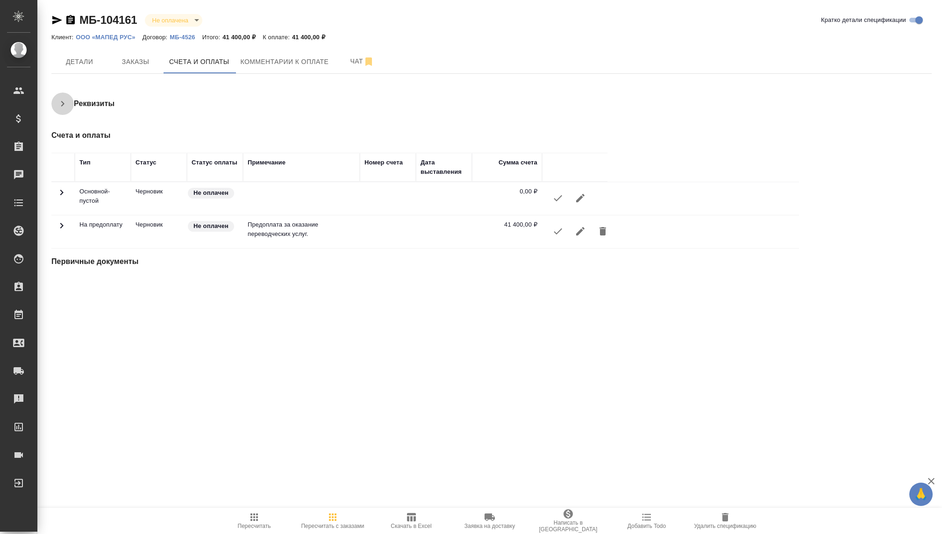
click at [66, 105] on icon "button" at bounding box center [62, 103] width 11 height 11
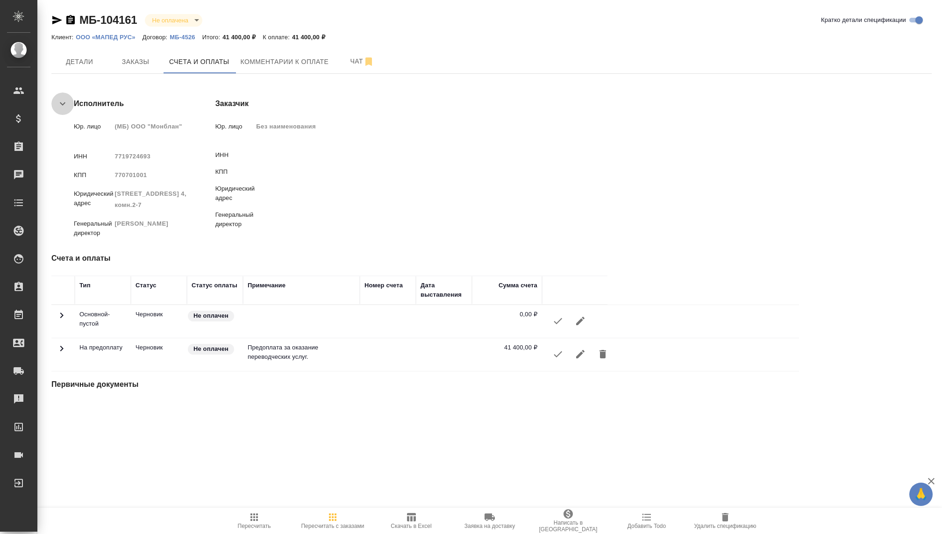
click at [66, 105] on icon "button" at bounding box center [62, 103] width 11 height 11
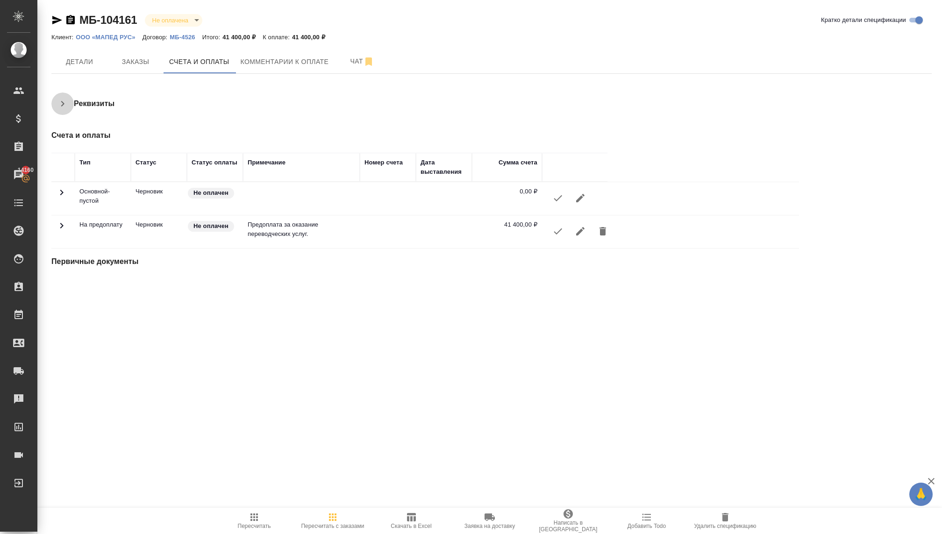
click at [65, 107] on icon "button" at bounding box center [62, 103] width 11 height 11
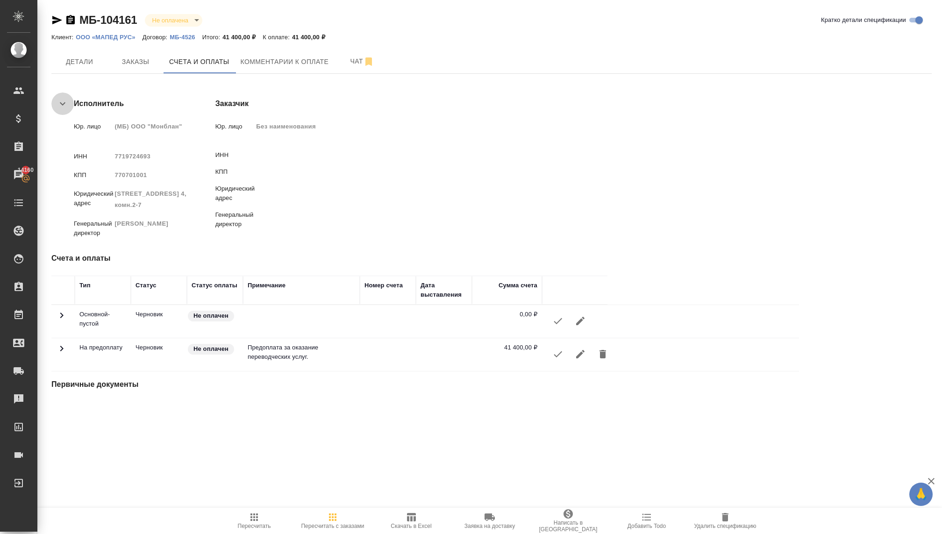
click at [65, 106] on icon "button" at bounding box center [62, 103] width 11 height 11
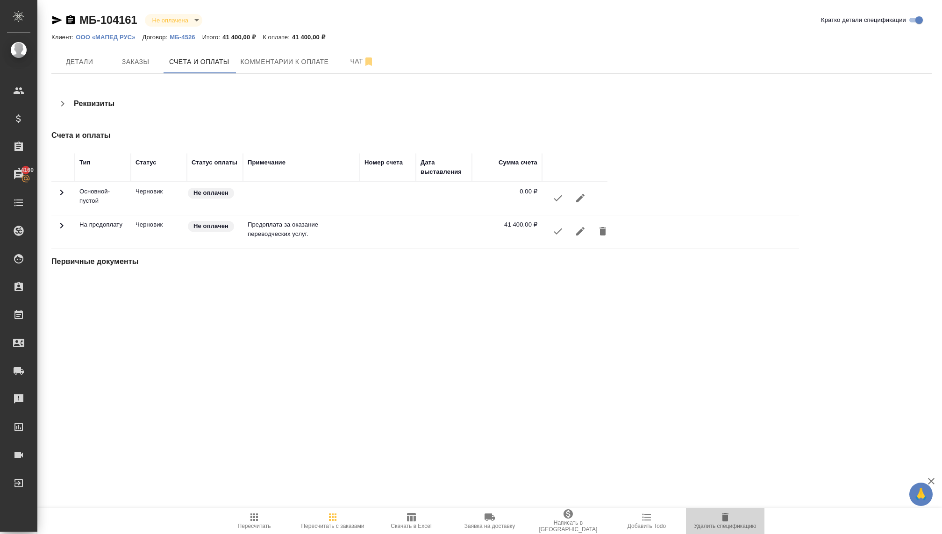
click at [723, 524] on span "Удалить спецификацию" at bounding box center [725, 526] width 62 height 7
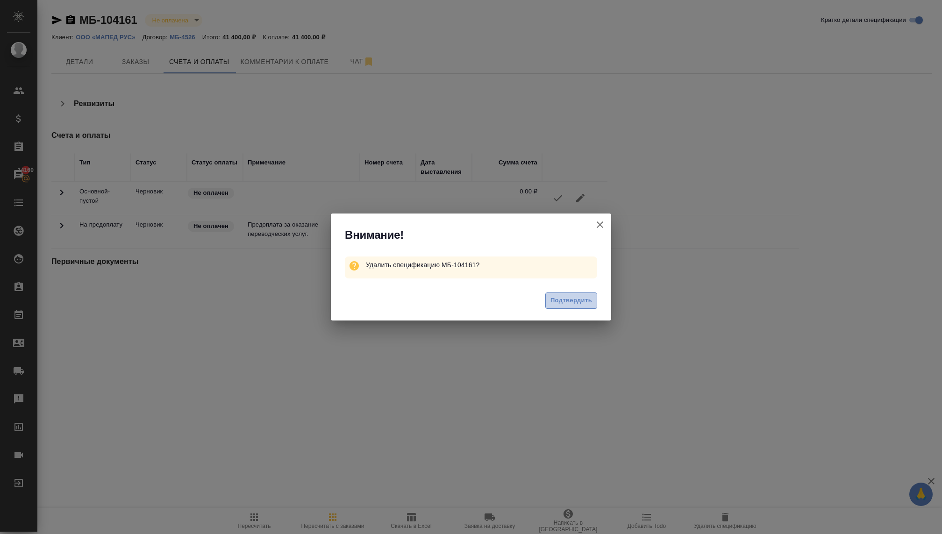
click at [554, 296] on span "Подтвердить" at bounding box center [572, 300] width 42 height 11
click at [557, 301] on span "Подтвердить" at bounding box center [572, 300] width 42 height 11
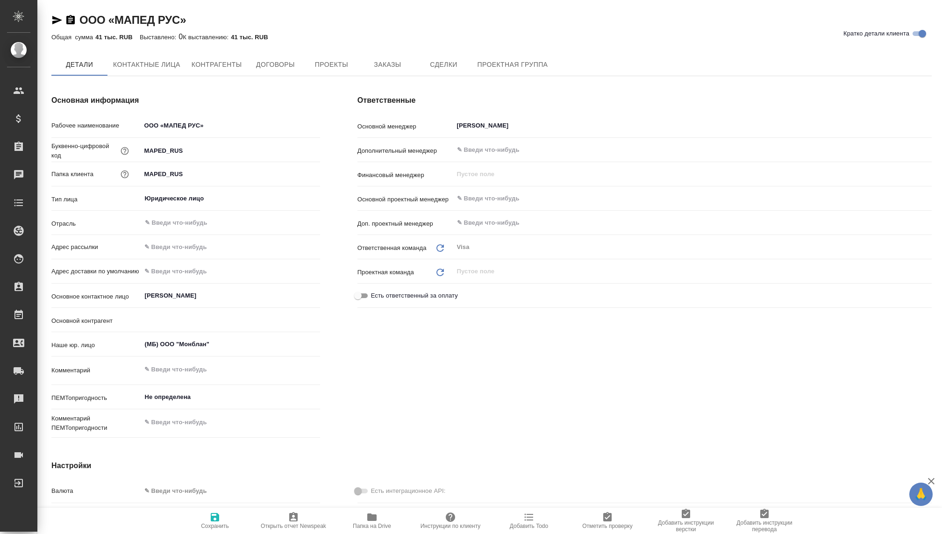
type textarea "x"
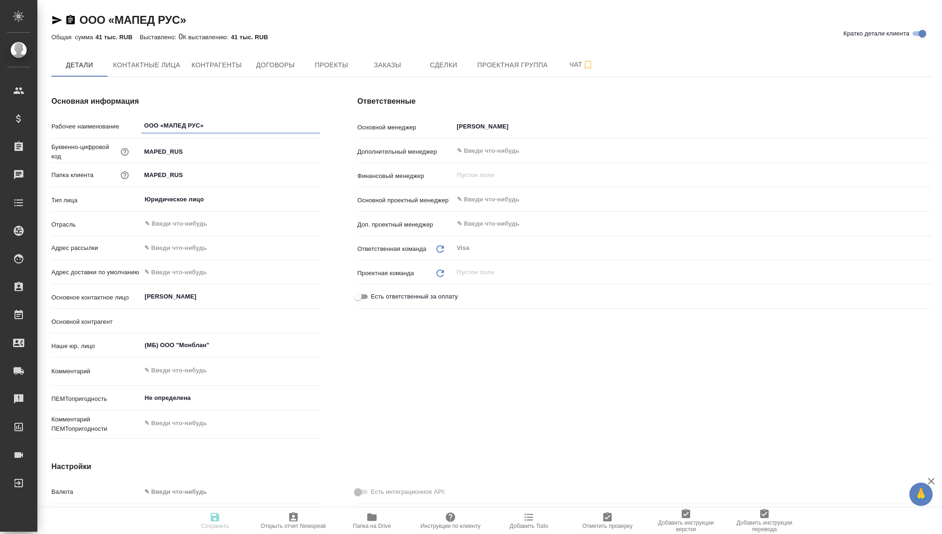
type textarea "x"
click at [384, 71] on button "Заказы" at bounding box center [387, 64] width 56 height 23
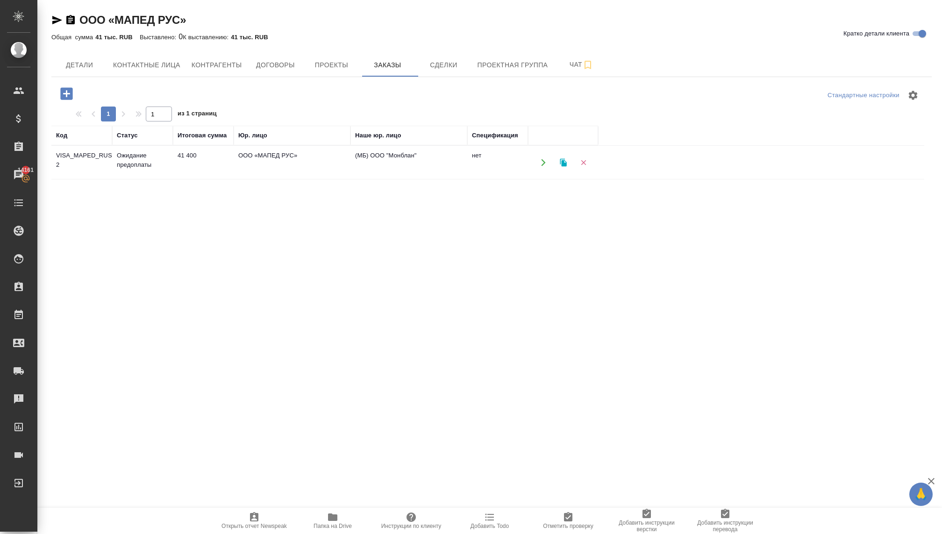
click at [131, 160] on td "Ожидание предоплаты" at bounding box center [142, 162] width 61 height 33
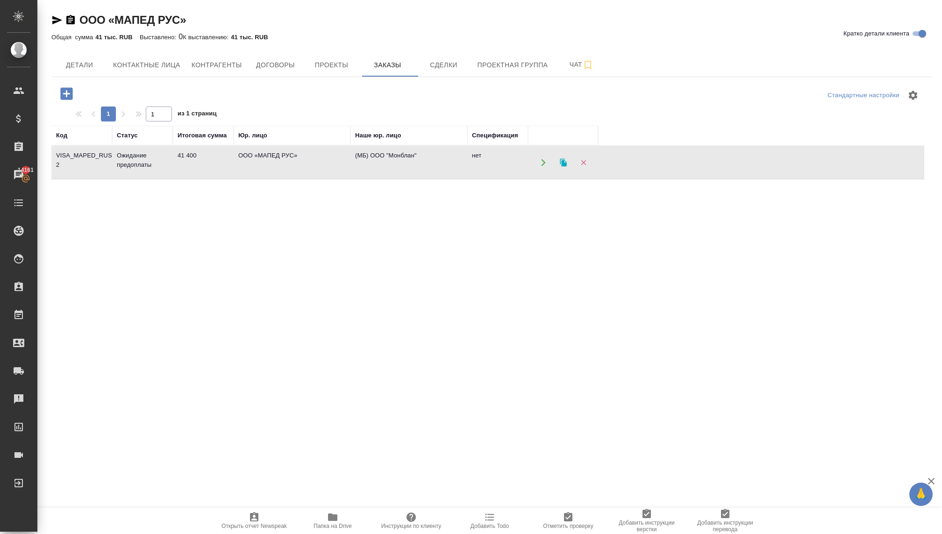
click at [131, 160] on td "Ожидание предоплаты" at bounding box center [142, 162] width 61 height 33
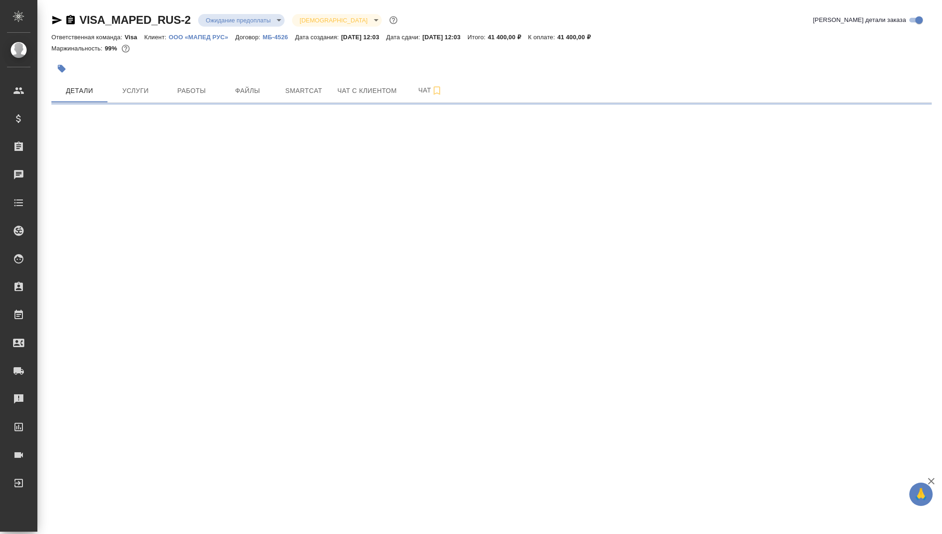
select select "RU"
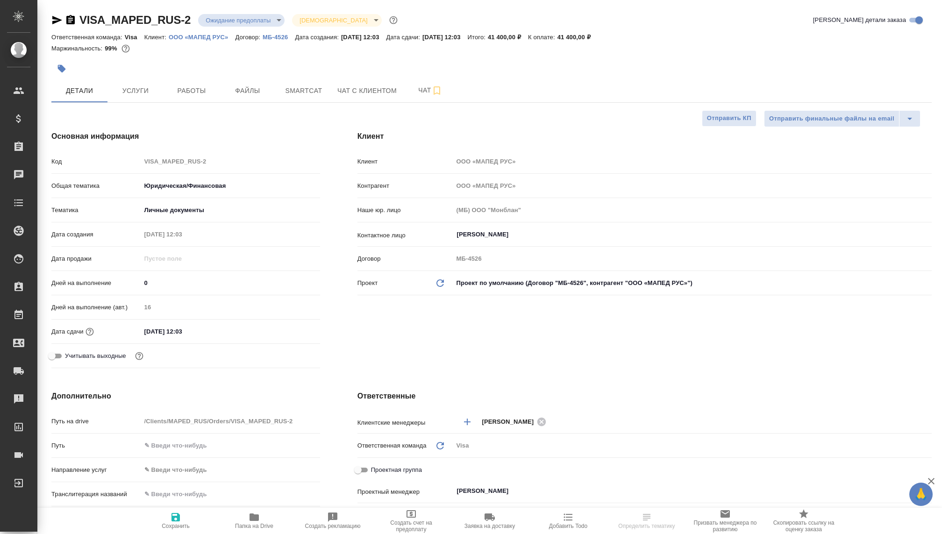
type textarea "x"
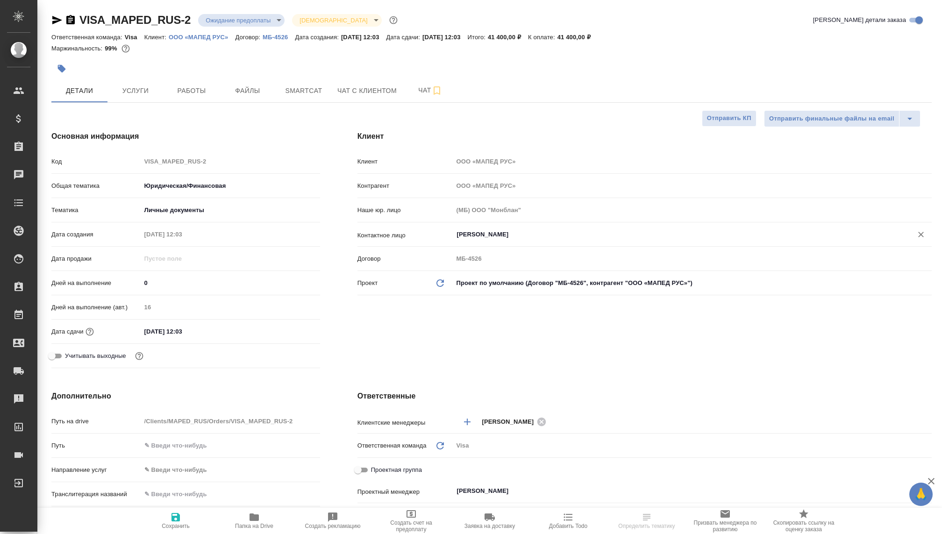
type textarea "x"
click at [140, 91] on span "Услуги" at bounding box center [135, 91] width 45 height 12
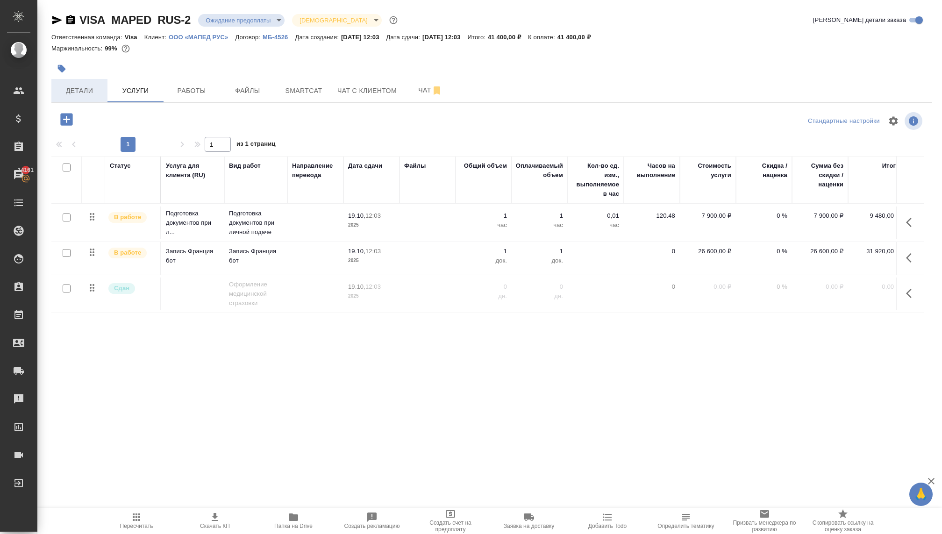
click at [63, 93] on span "Детали" at bounding box center [79, 91] width 45 height 12
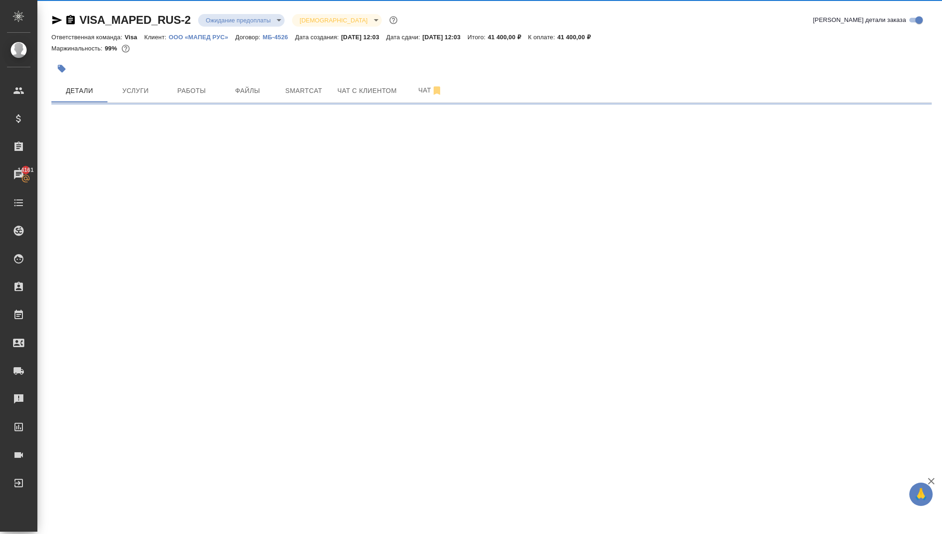
select select "RU"
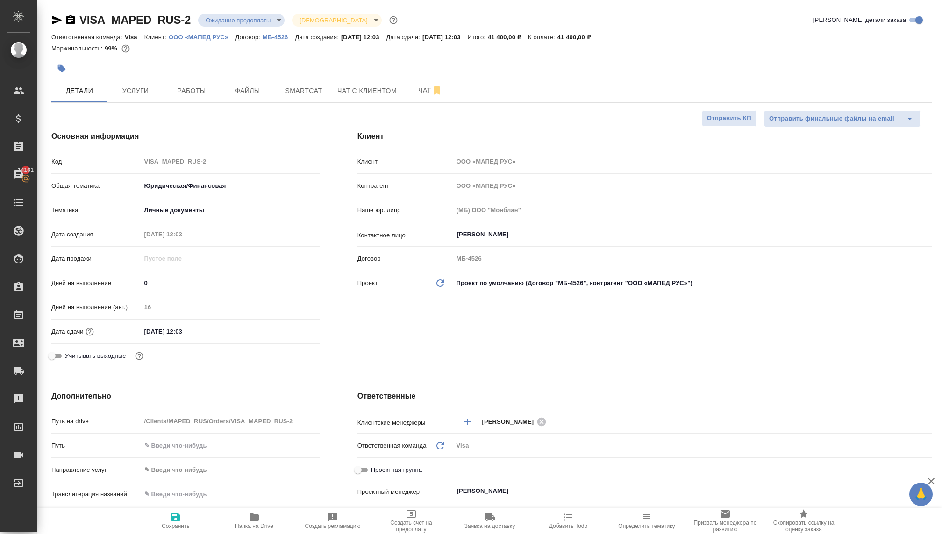
type textarea "x"
click at [409, 522] on span "Создать счет на предоплату" at bounding box center [411, 526] width 67 height 13
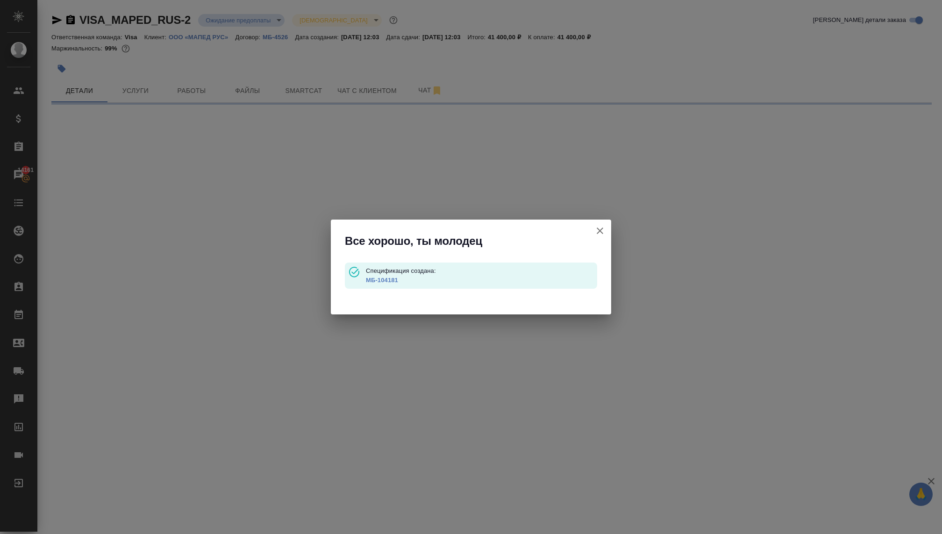
select select "RU"
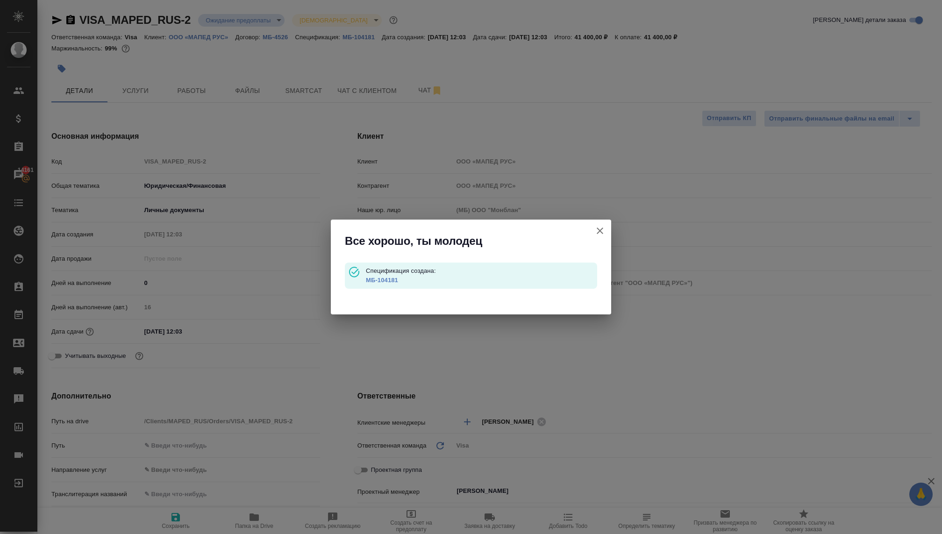
type textarea "x"
click at [386, 278] on link "МБ-104181" at bounding box center [382, 280] width 32 height 7
type textarea "x"
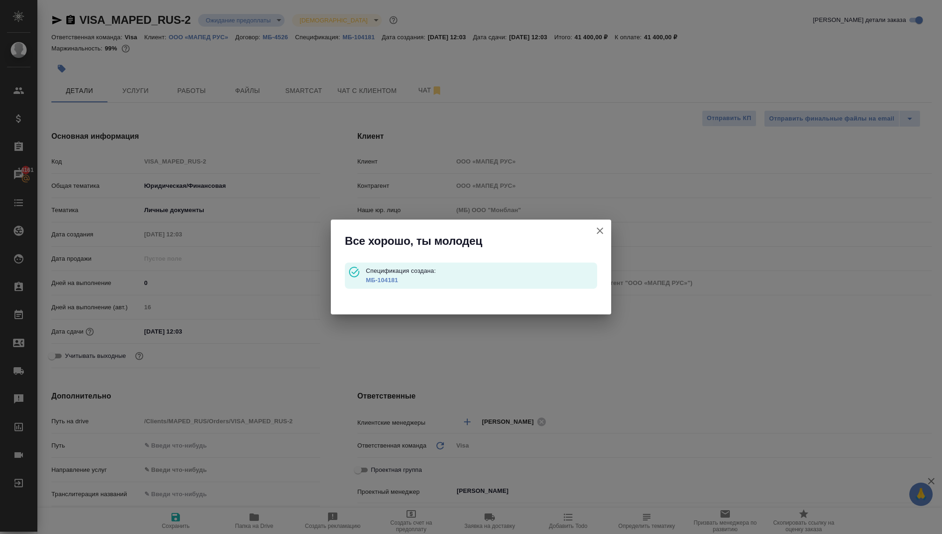
type textarea "x"
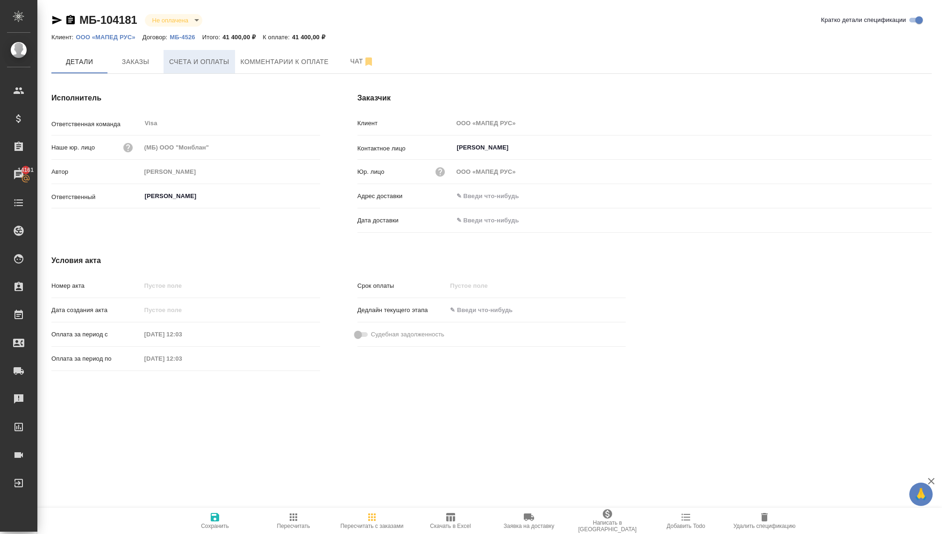
click at [201, 56] on button "Счета и оплаты" at bounding box center [200, 61] width 72 height 23
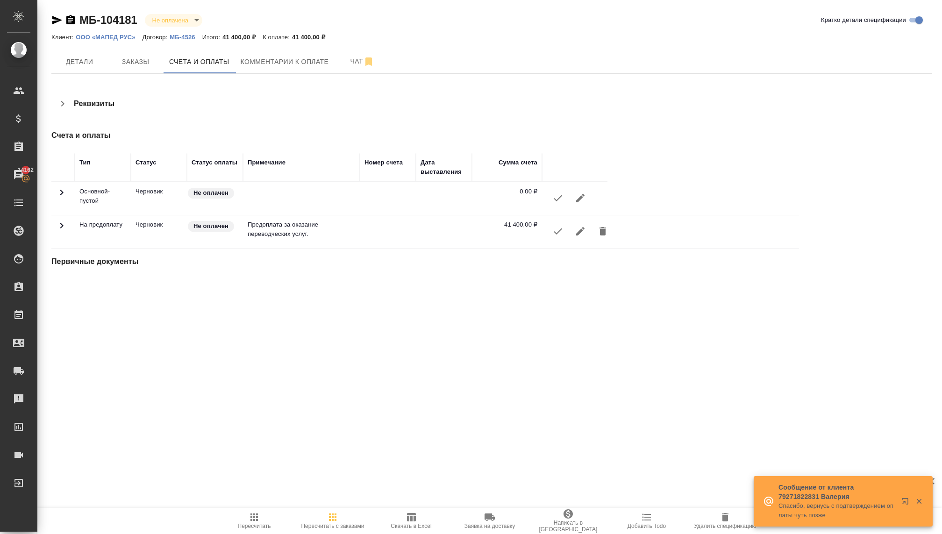
click at [555, 231] on icon "button" at bounding box center [558, 231] width 11 height 11
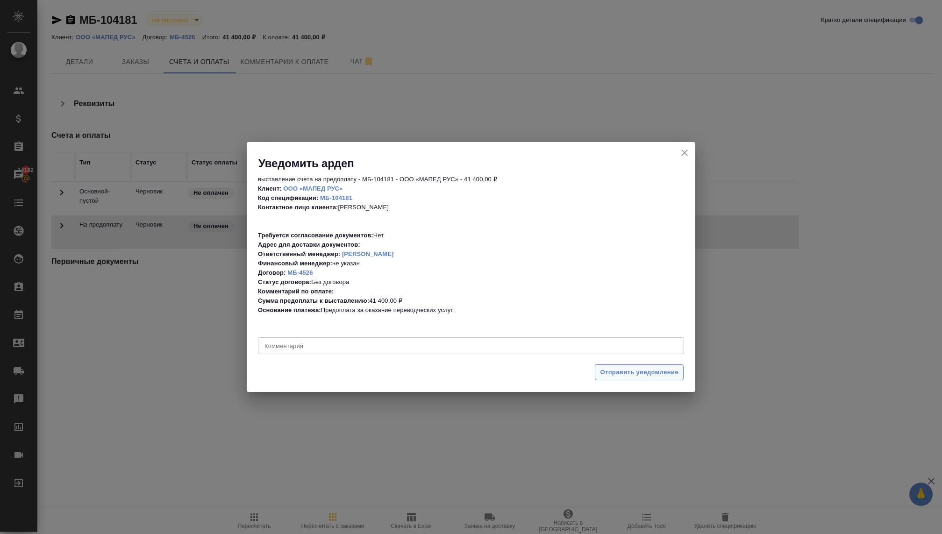
click at [602, 370] on span "Отправить уведомление" at bounding box center [639, 372] width 79 height 11
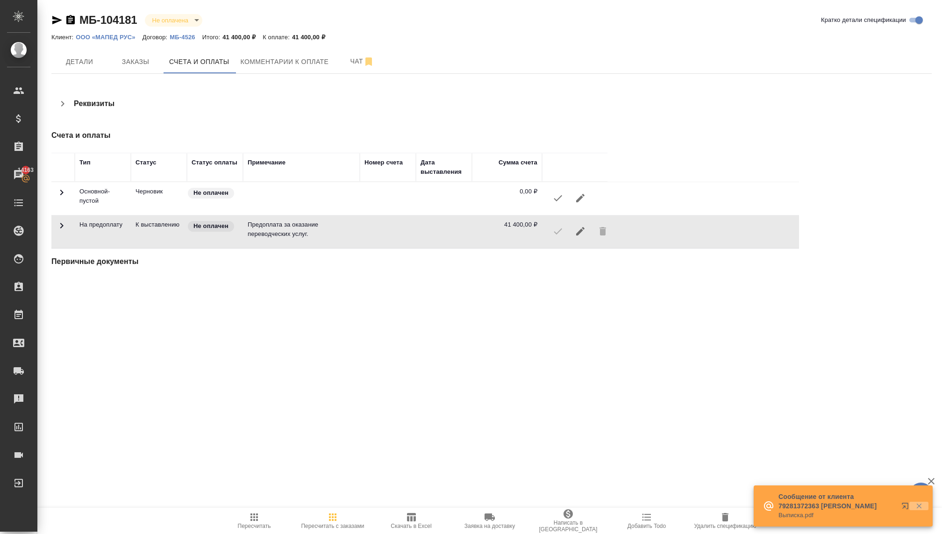
click at [920, 508] on icon "button" at bounding box center [919, 506] width 5 height 5
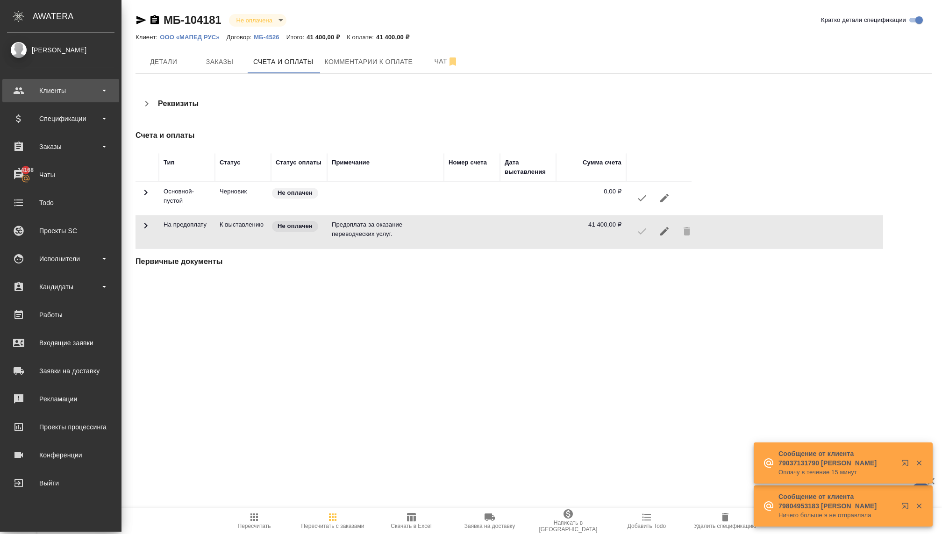
click at [68, 85] on div "Клиенты" at bounding box center [61, 91] width 108 height 14
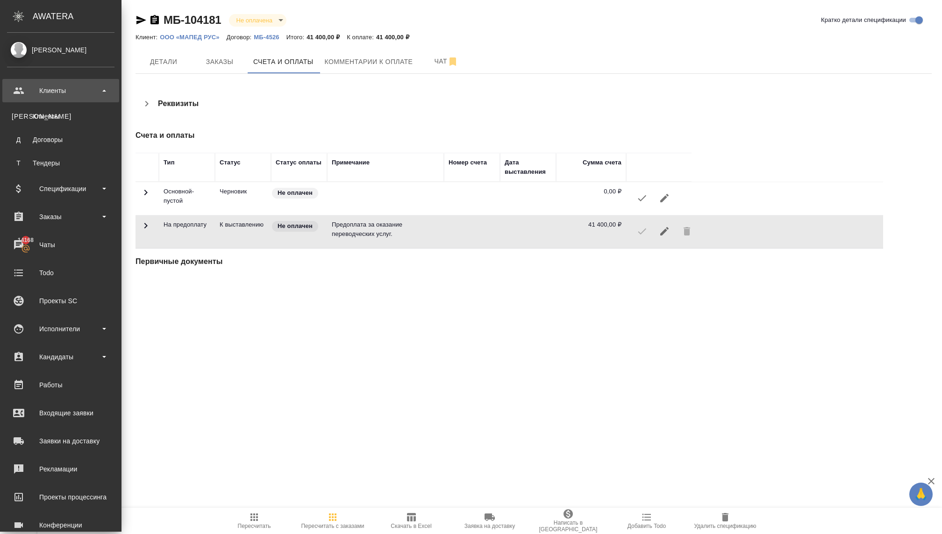
click at [62, 86] on div "Клиенты" at bounding box center [61, 91] width 108 height 14
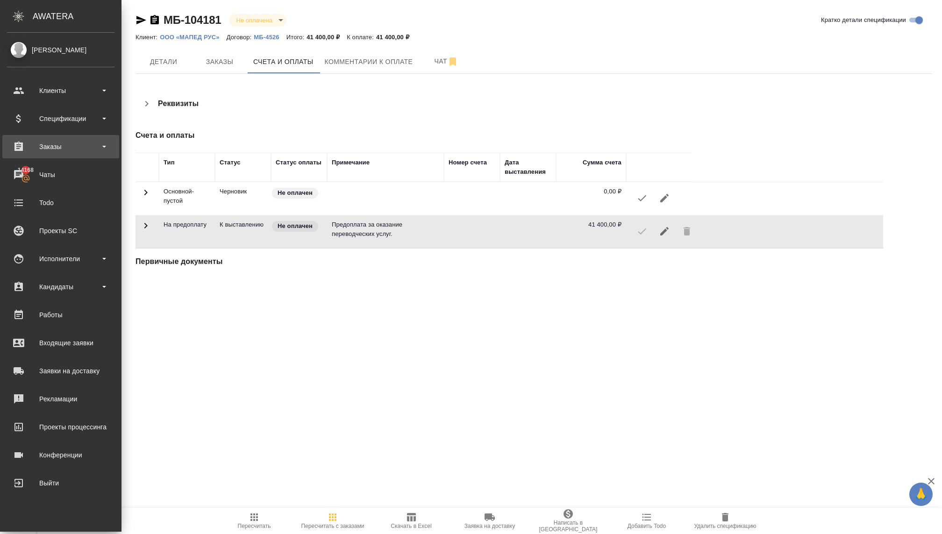
click at [52, 140] on div "Заказы" at bounding box center [61, 147] width 108 height 14
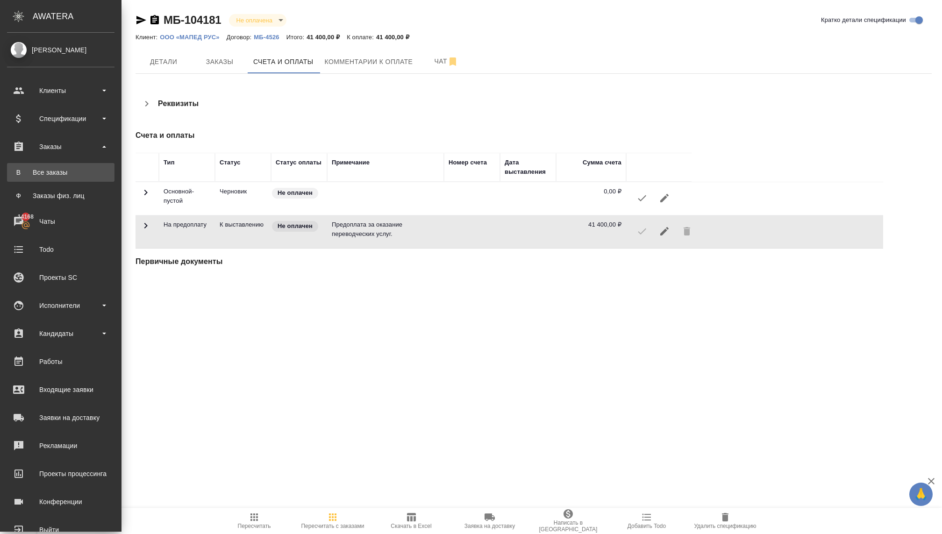
click at [50, 173] on div "Все заказы" at bounding box center [61, 172] width 98 height 9
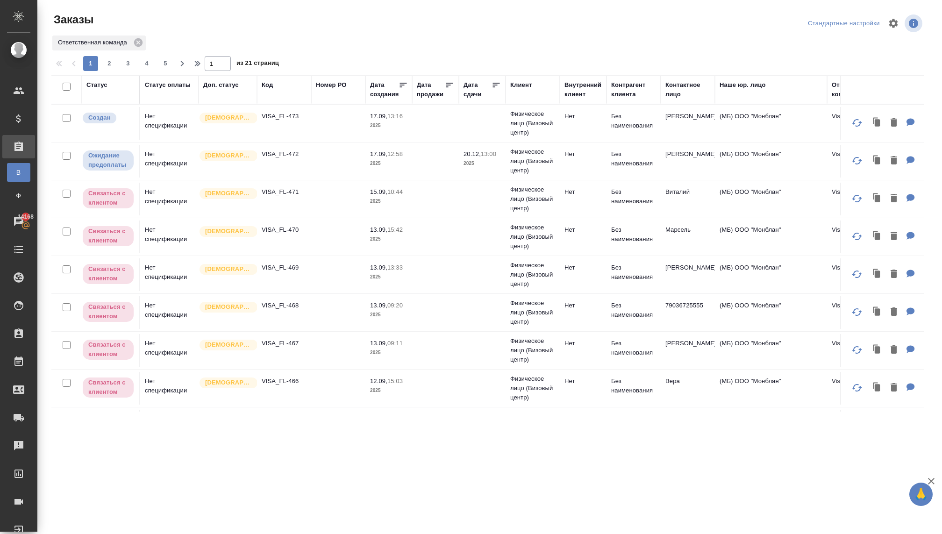
click at [266, 98] on div "Код" at bounding box center [284, 89] width 45 height 19
click at [278, 96] on div "Код" at bounding box center [284, 89] width 45 height 19
click at [519, 101] on th "Клиент" at bounding box center [533, 89] width 54 height 29
click at [523, 88] on div "Клиент" at bounding box center [521, 84] width 22 height 9
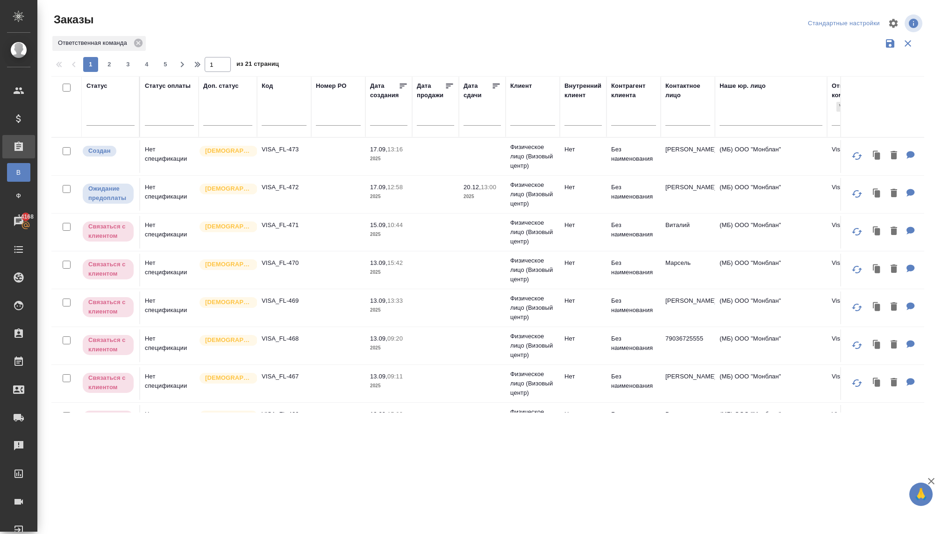
click at [521, 86] on div "Клиент" at bounding box center [521, 85] width 22 height 9
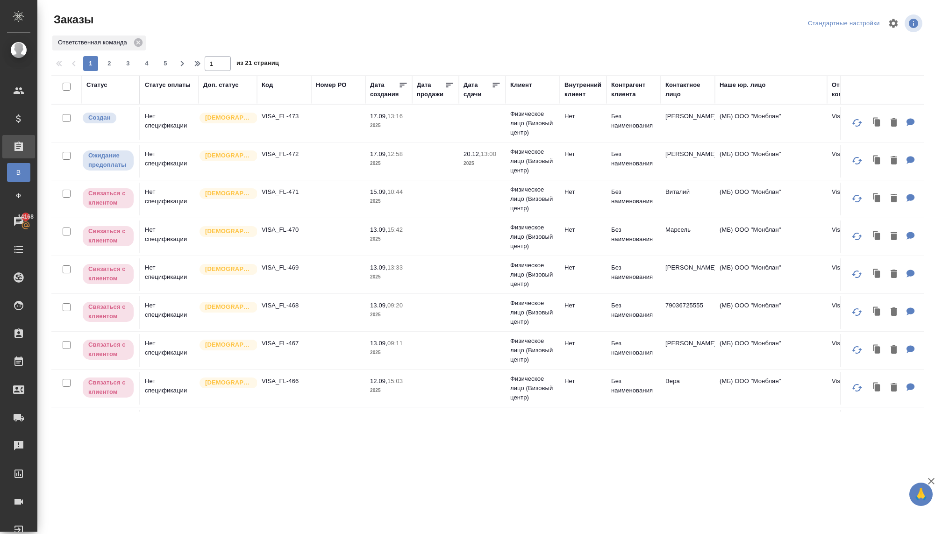
click at [521, 86] on div "Клиент" at bounding box center [521, 84] width 22 height 9
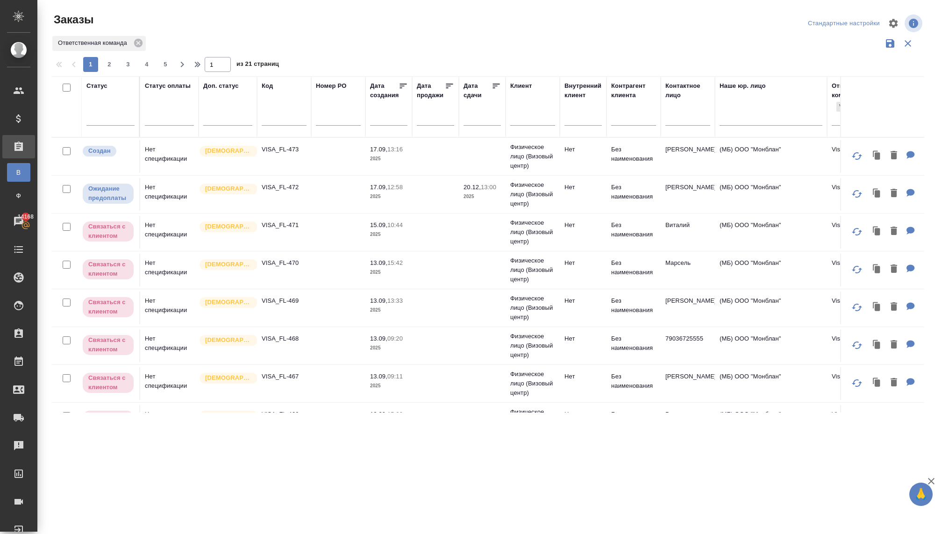
click at [522, 115] on input "text" at bounding box center [532, 120] width 45 height 12
type input "К"
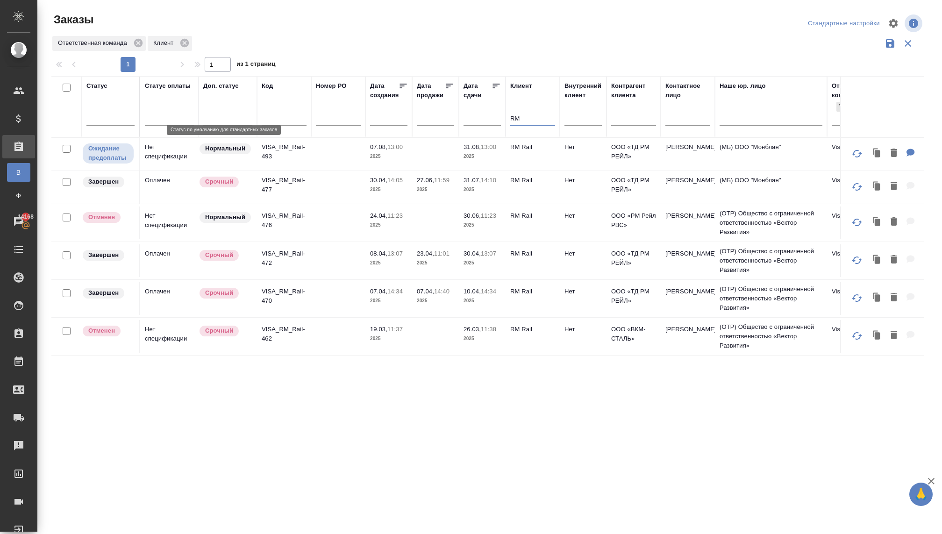
type input "RM"
click at [177, 156] on td "Нет спецификации" at bounding box center [169, 154] width 58 height 33
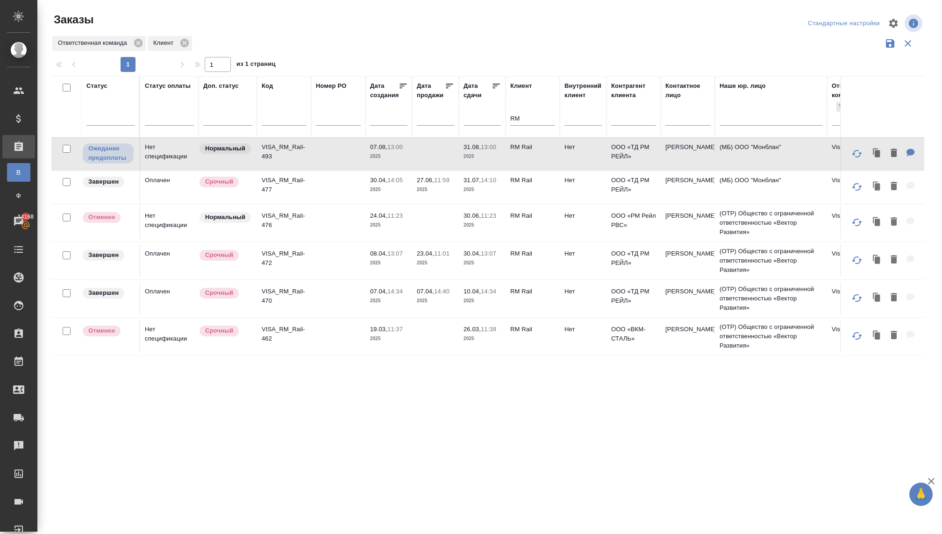
click at [177, 156] on td "Нет спецификации" at bounding box center [169, 154] width 58 height 33
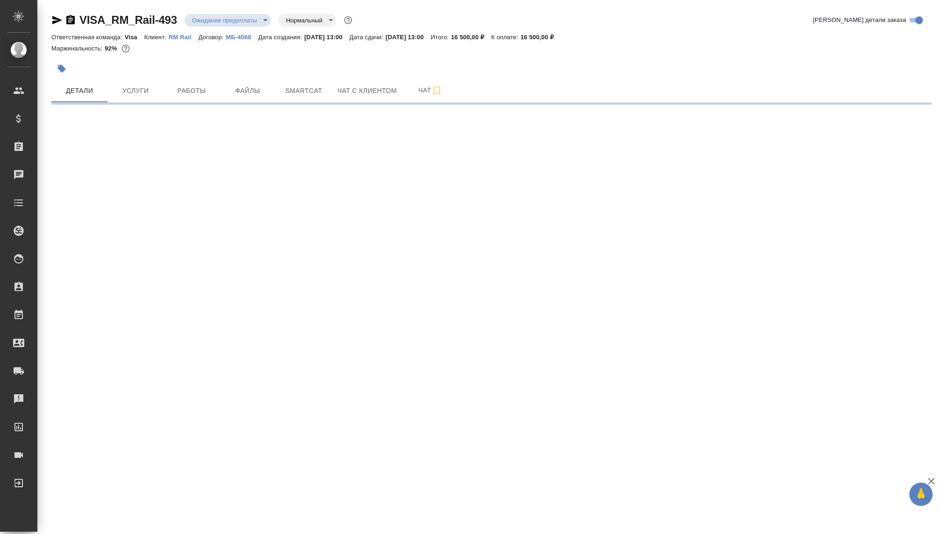
select select "RU"
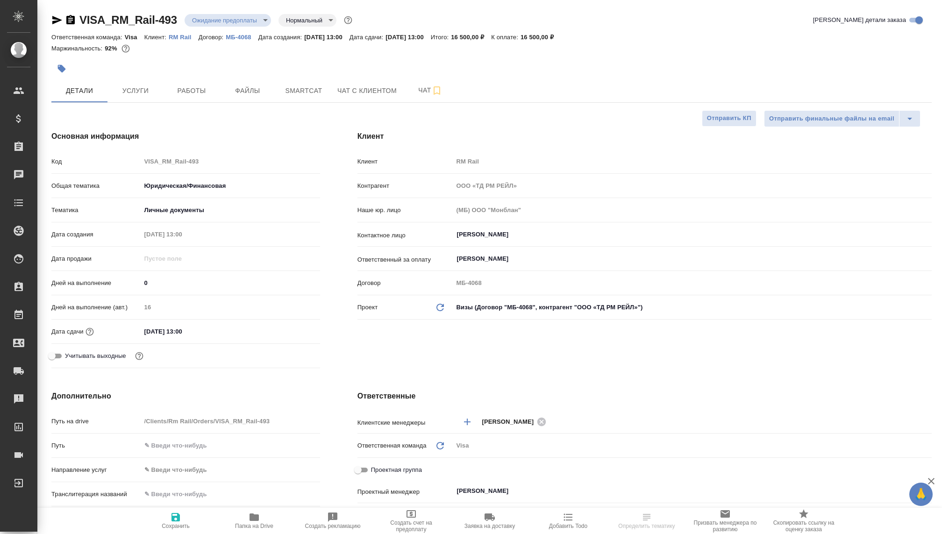
type textarea "x"
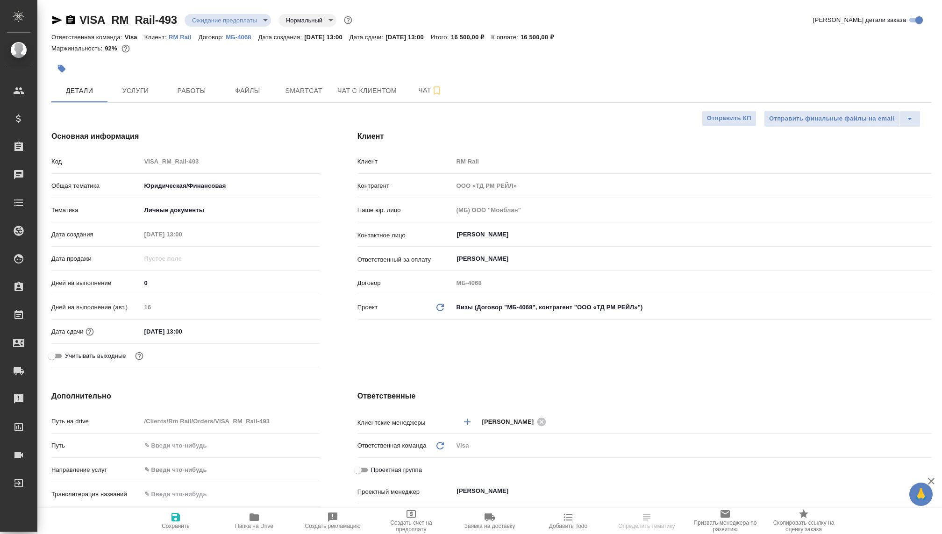
type textarea "x"
click at [236, 38] on p "МБ-4068" at bounding box center [242, 37] width 32 height 7
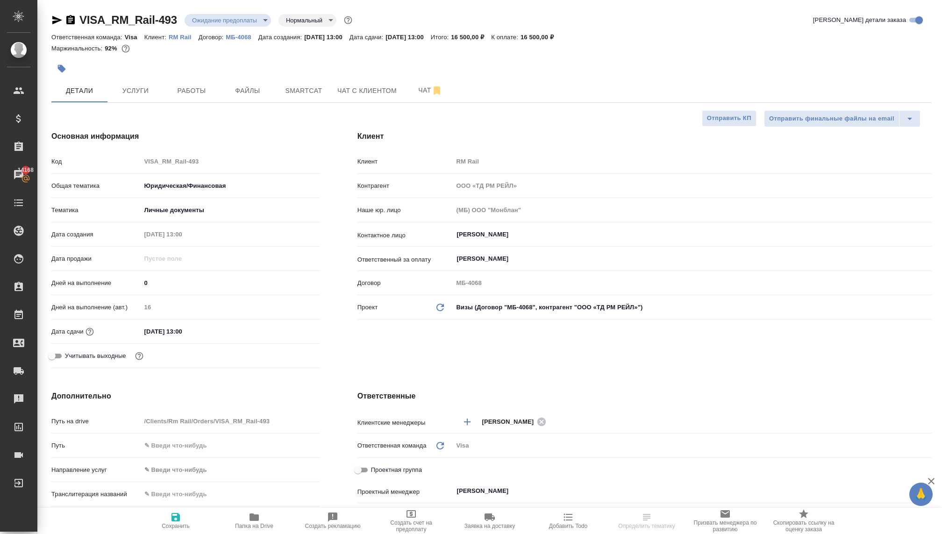
type textarea "x"
select select "RU"
type textarea "x"
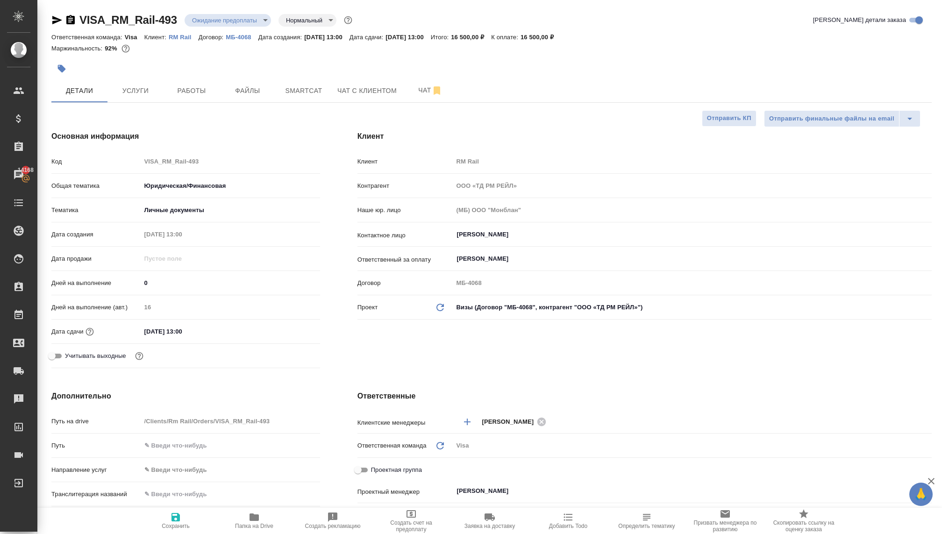
type textarea "x"
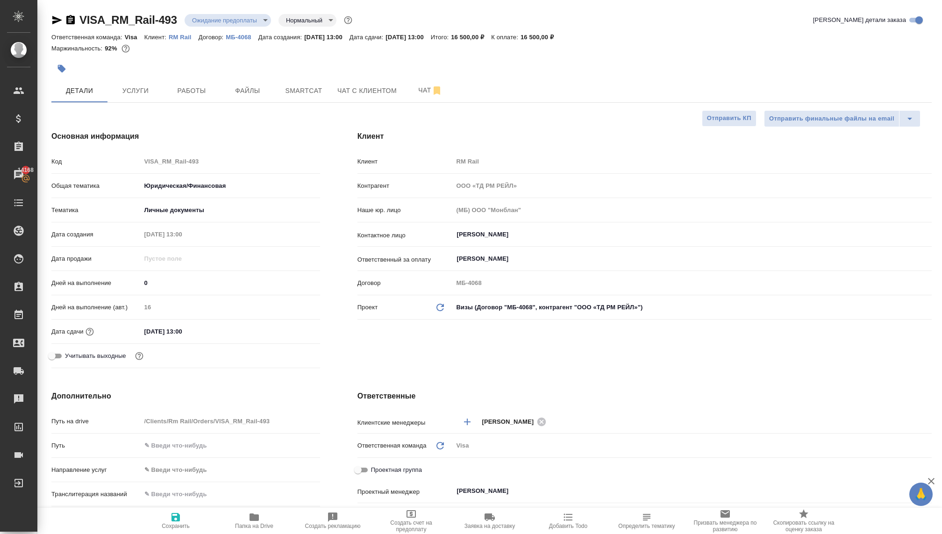
type textarea "x"
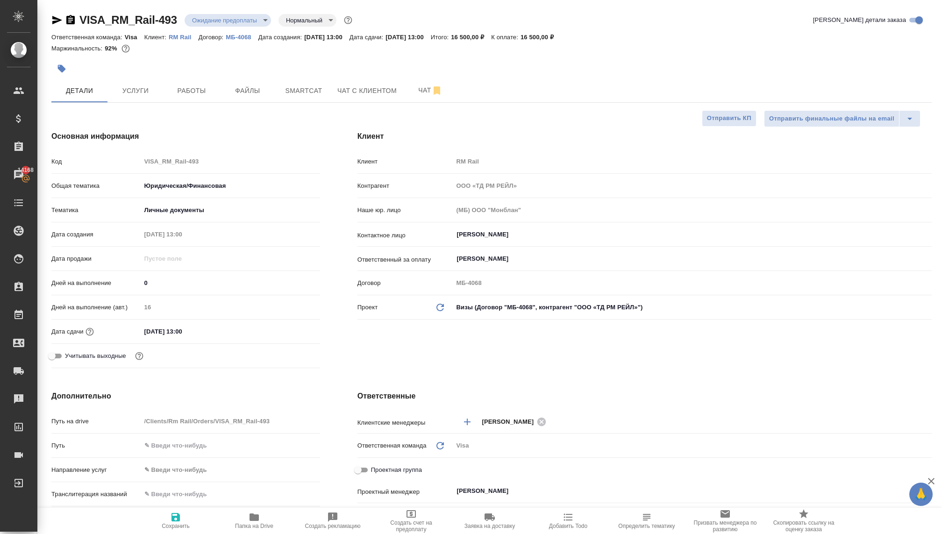
type textarea "x"
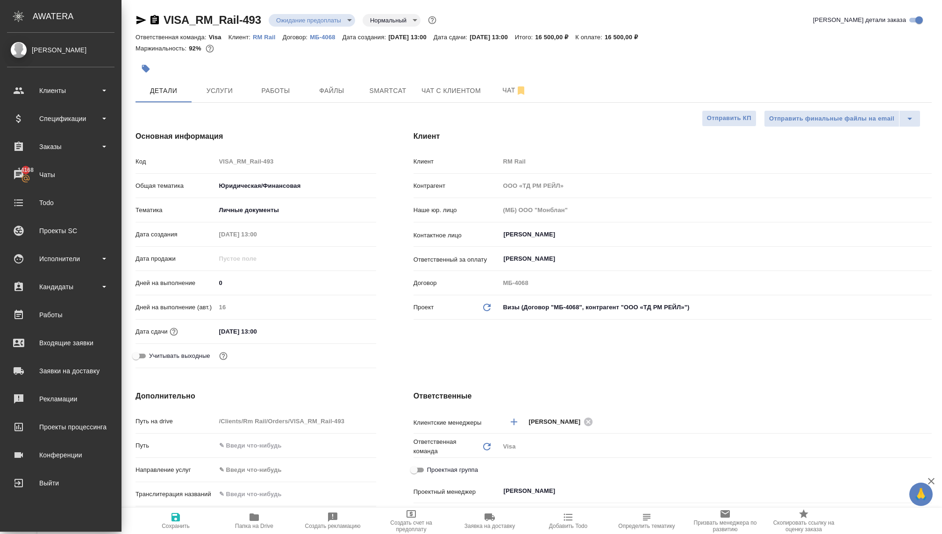
type textarea "x"
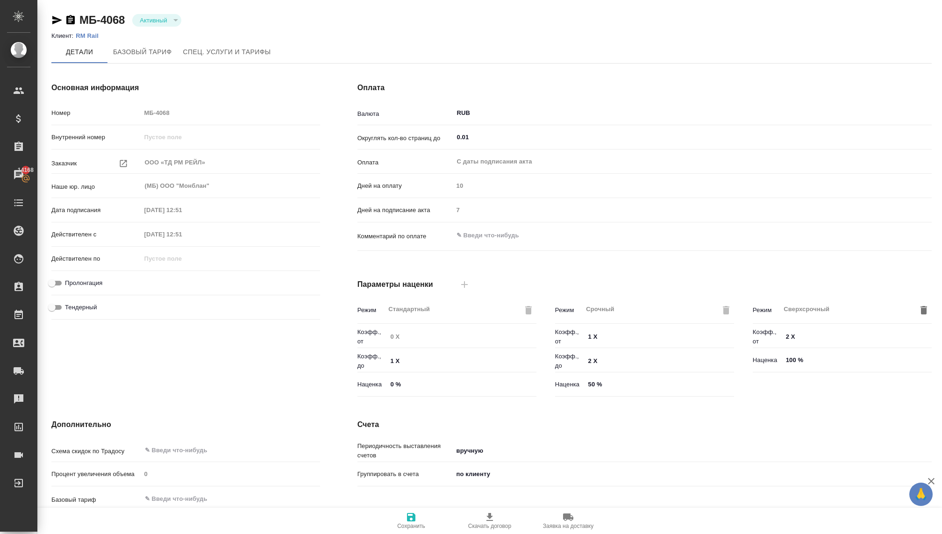
click at [88, 36] on p "RM Rail" at bounding box center [91, 35] width 30 height 7
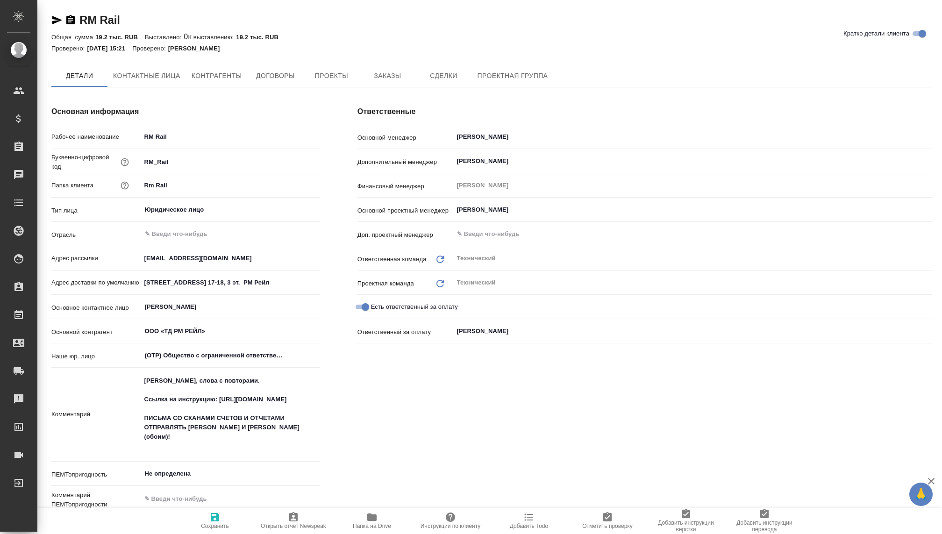
type textarea "x"
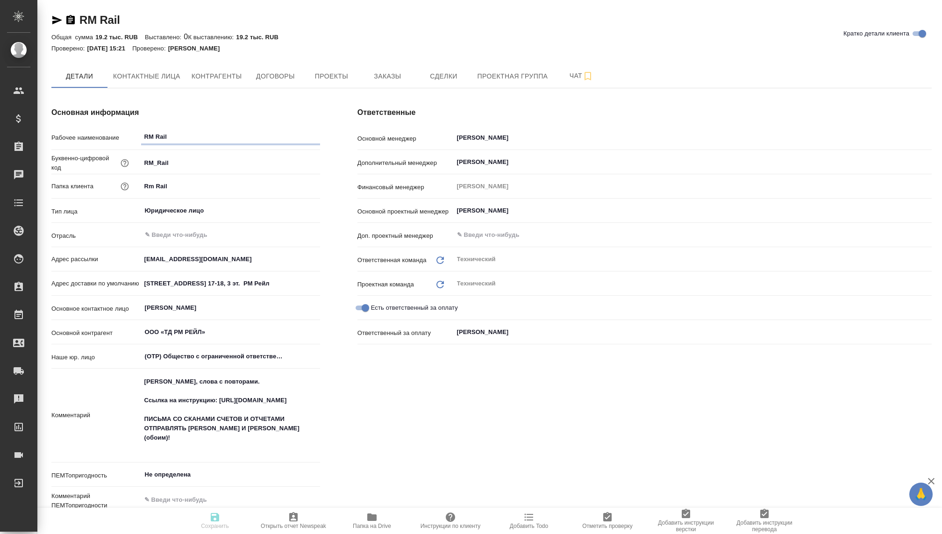
type textarea "x"
click at [283, 75] on span "Договоры" at bounding box center [275, 77] width 45 height 12
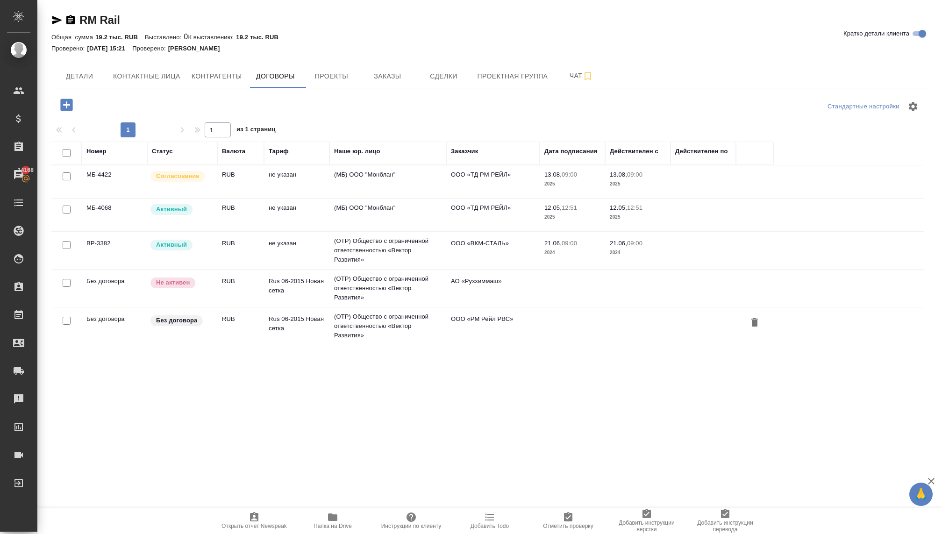
click at [69, 176] on input "checkbox" at bounding box center [67, 176] width 8 height 8
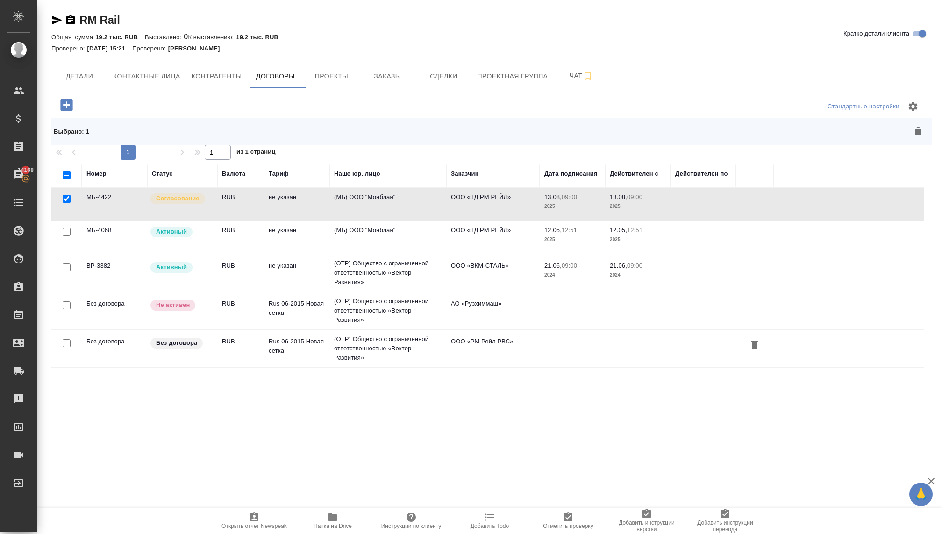
click at [66, 198] on input "checkbox" at bounding box center [67, 199] width 8 height 8
checkbox input "false"
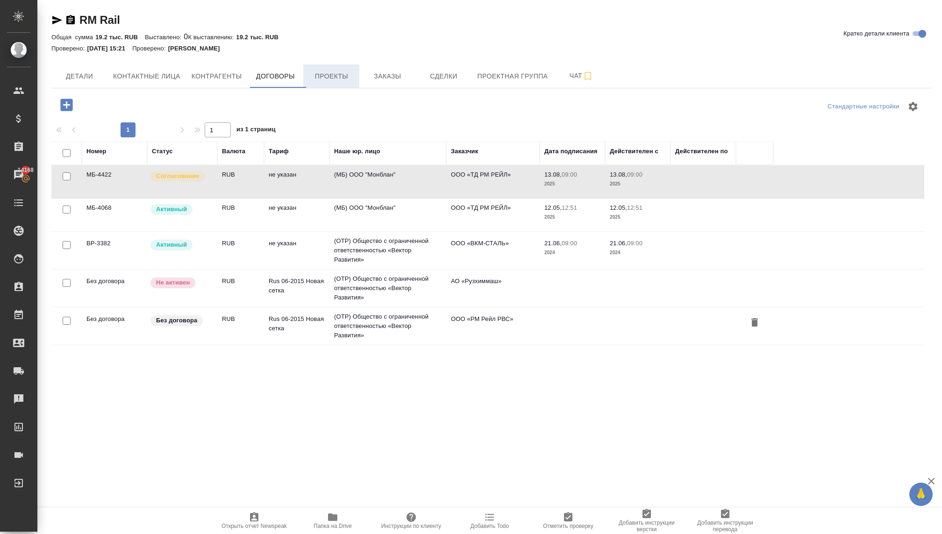
click at [331, 80] on span "Проекты" at bounding box center [331, 77] width 45 height 12
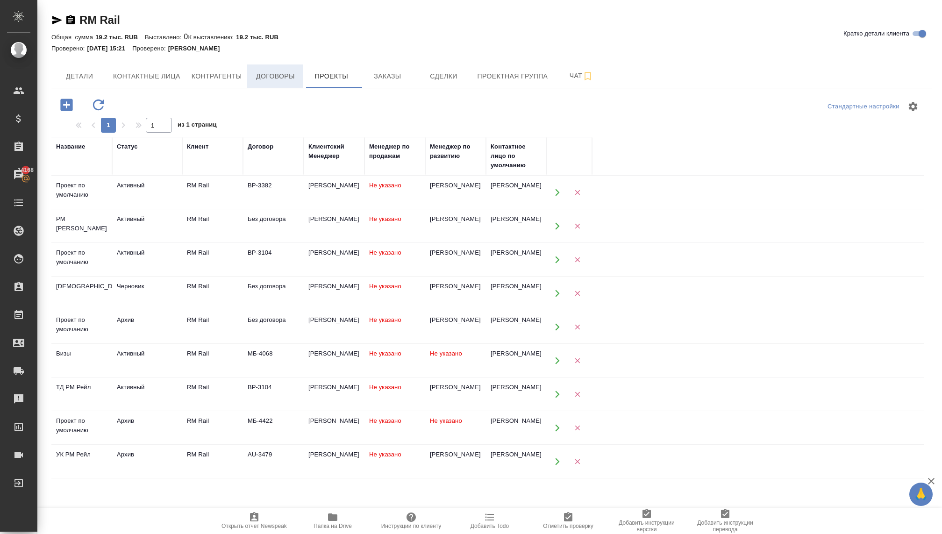
click at [263, 84] on button "Договоры" at bounding box center [275, 76] width 56 height 23
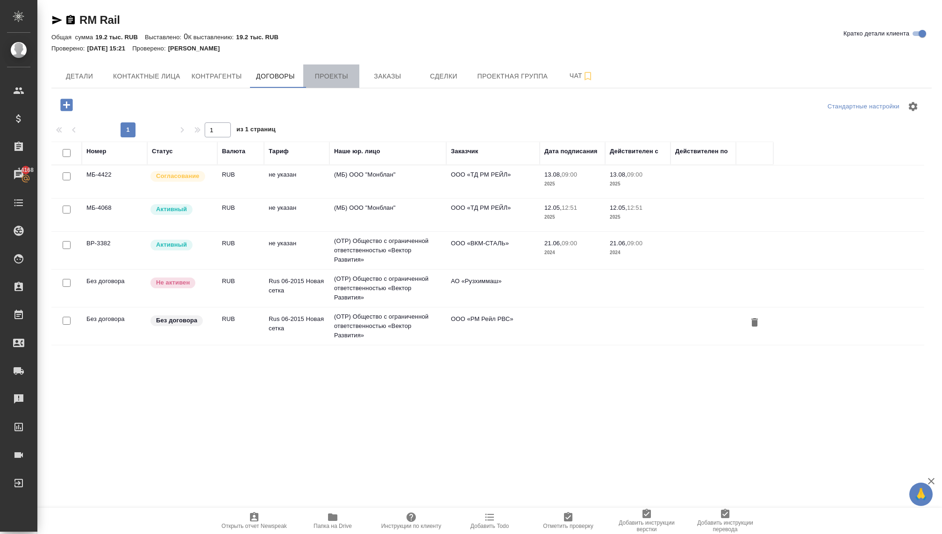
click at [336, 76] on span "Проекты" at bounding box center [331, 77] width 45 height 12
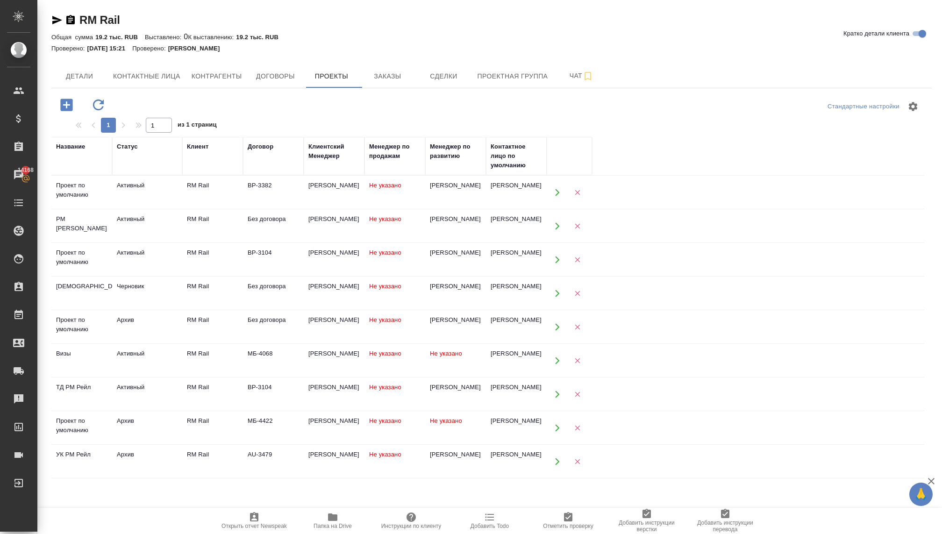
click at [148, 418] on div "Архив" at bounding box center [147, 420] width 61 height 9
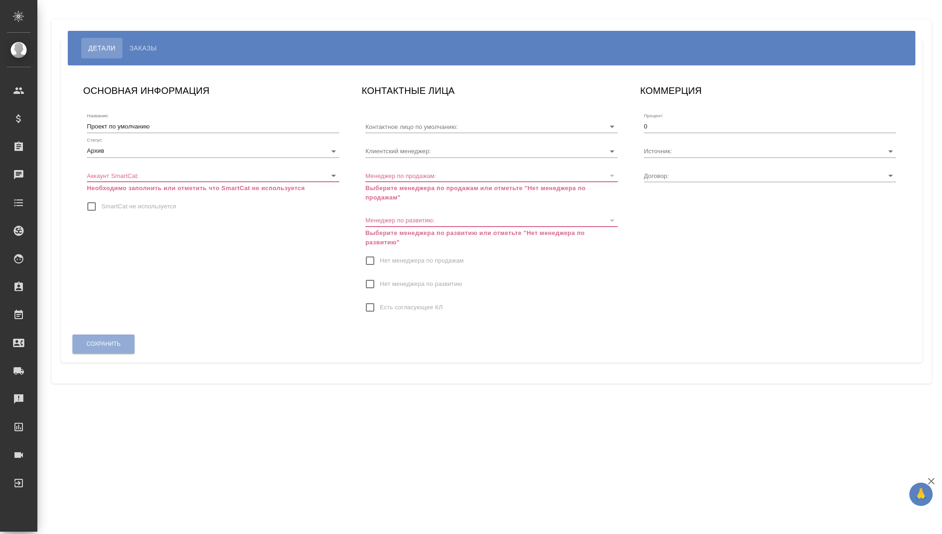
type input "[PERSON_NAME]"
type input "МБ-4422"
type input "[PERSON_NAME]"
click at [155, 123] on input "Проект по умолчанию" at bounding box center [213, 126] width 252 height 13
drag, startPoint x: 159, startPoint y: 123, endPoint x: 164, endPoint y: 129, distance: 7.6
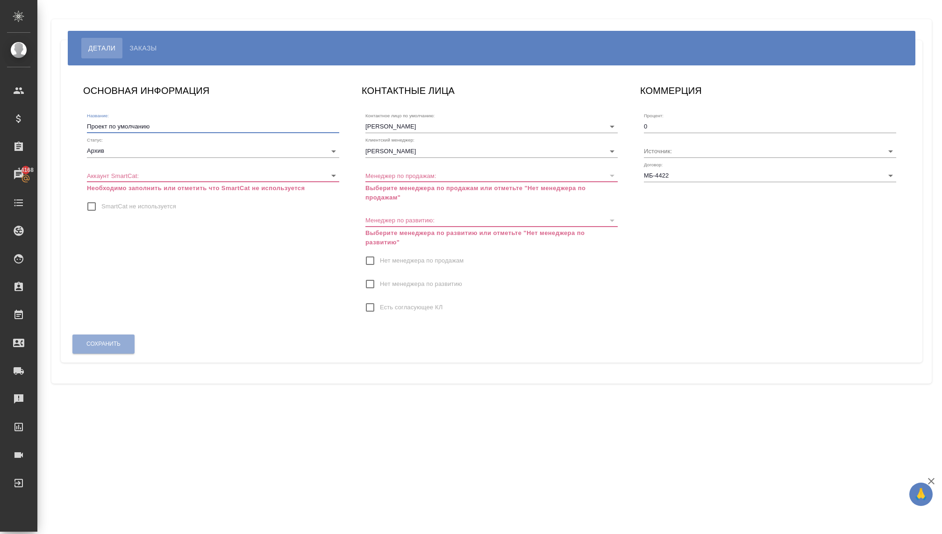
click at [164, 129] on input "Проект по умолчанию" at bounding box center [213, 126] width 252 height 13
type input "Y"
type input "Новый договор с визовыми услугами"
click at [108, 341] on div "Сохранить" at bounding box center [103, 344] width 63 height 24
click at [156, 267] on div "ОСНОВНАЯ ИНФОРМАЦИЯ Название: Новый договор с визовыми услугами Статус: Архив a…" at bounding box center [213, 204] width 279 height 260
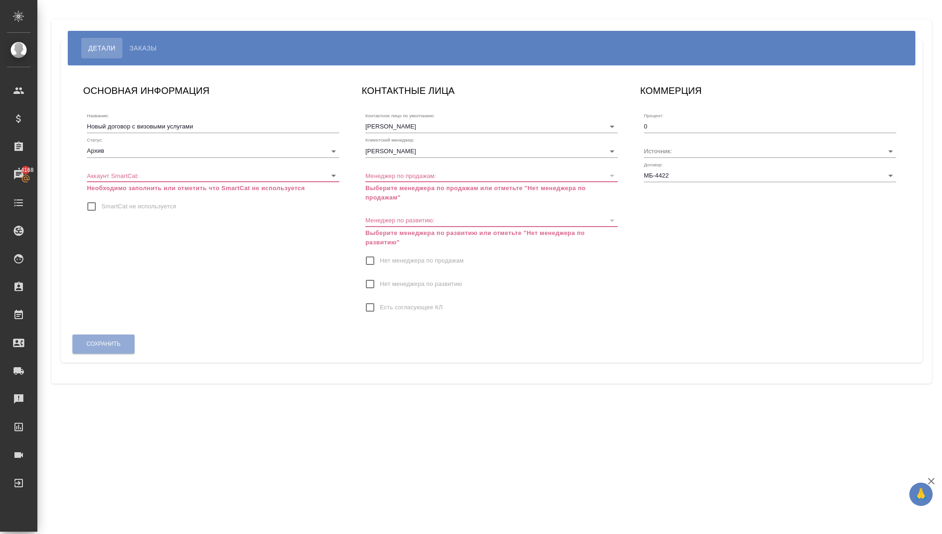
click at [195, 174] on body "🙏 .cls-1 fill:#fff; AWATERA [PERSON_NAME] Спецификации Заказы 14168 Чаты Todo П…" at bounding box center [471, 267] width 942 height 534
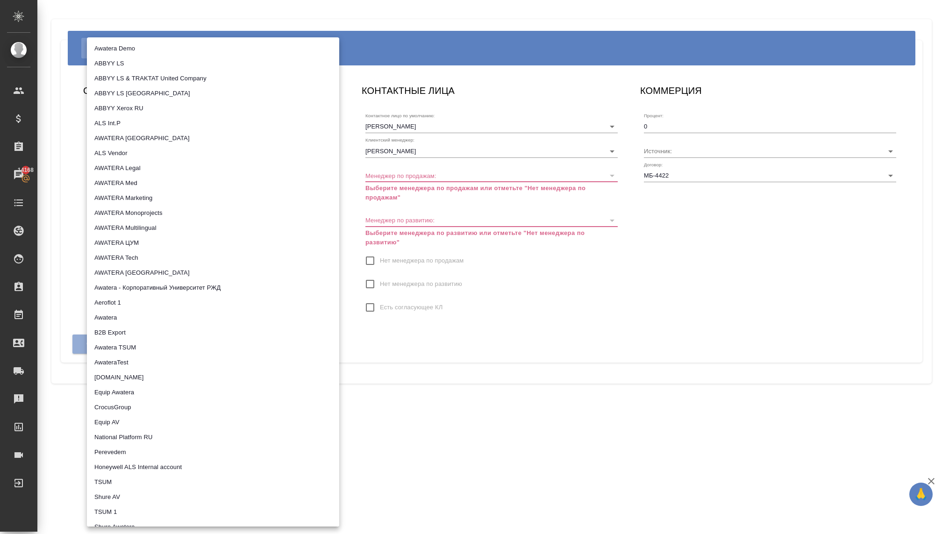
click at [376, 333] on div at bounding box center [471, 267] width 942 height 534
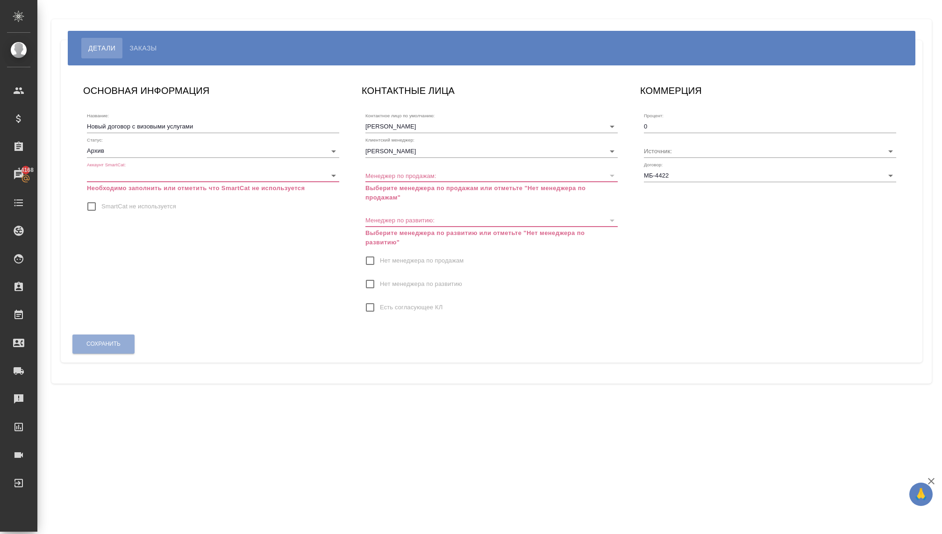
click at [87, 202] on input "SmartCat не используется" at bounding box center [92, 207] width 20 height 20
checkbox input "true"
click at [371, 257] on input "Нет менеджера по продажам" at bounding box center [370, 261] width 20 height 20
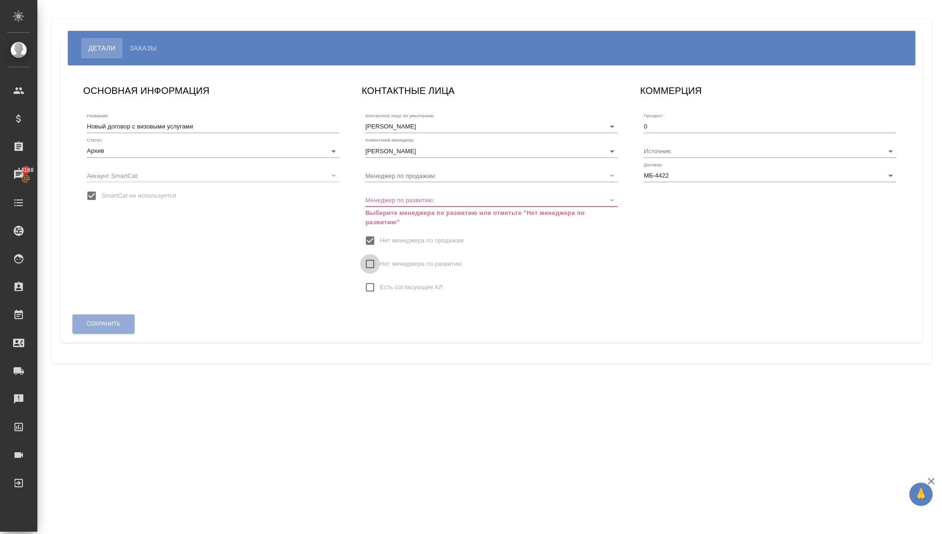
click at [364, 261] on input "Нет менеджера по развитию" at bounding box center [370, 264] width 20 height 20
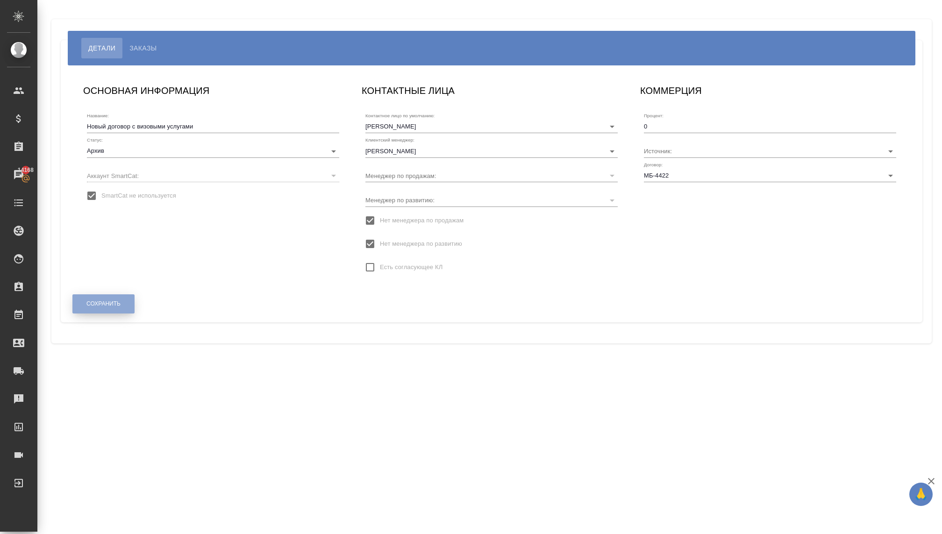
click at [114, 298] on button "Сохранить" at bounding box center [103, 303] width 62 height 19
click at [205, 145] on body "🙏 .cls-1 fill:#fff; AWATERA Kovaleva Ekaterina Клиенты Спецификации Заказы 1416…" at bounding box center [471, 267] width 942 height 534
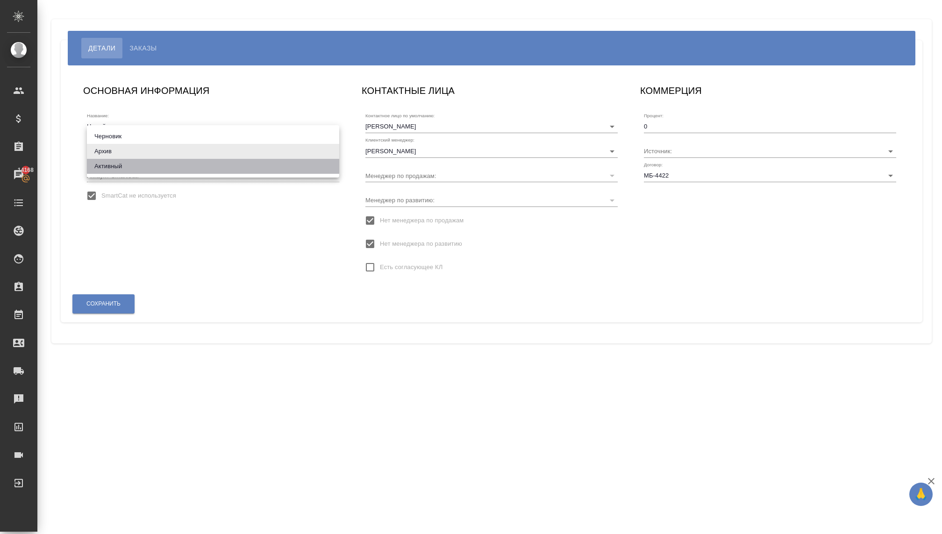
click at [161, 166] on li "Активный" at bounding box center [213, 166] width 252 height 15
type input "active"
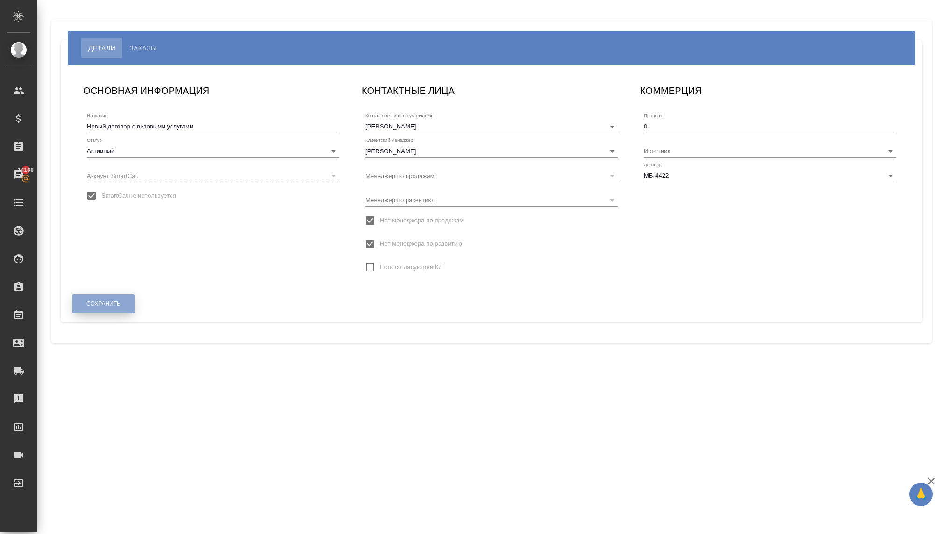
click at [104, 302] on span "Сохранить" at bounding box center [103, 304] width 34 height 8
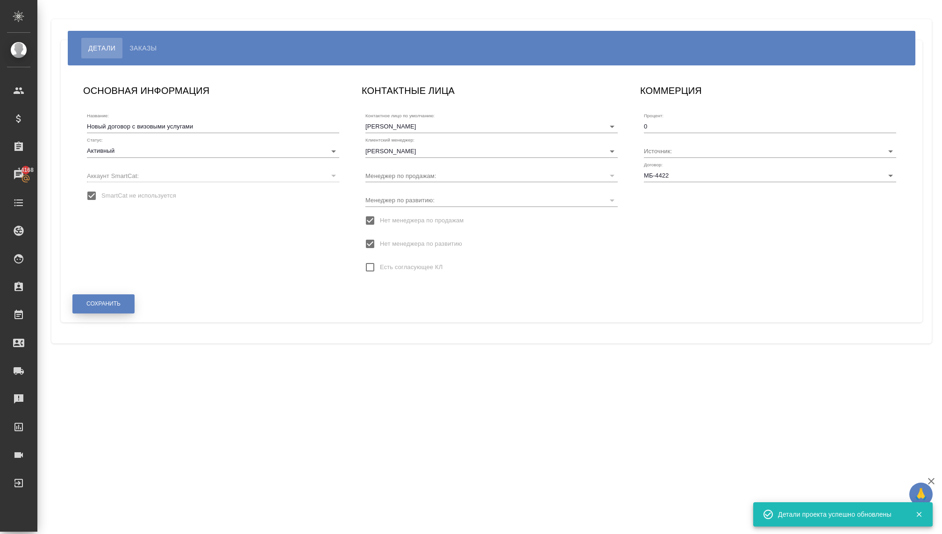
click at [104, 301] on span "Сохранить" at bounding box center [103, 304] width 34 height 8
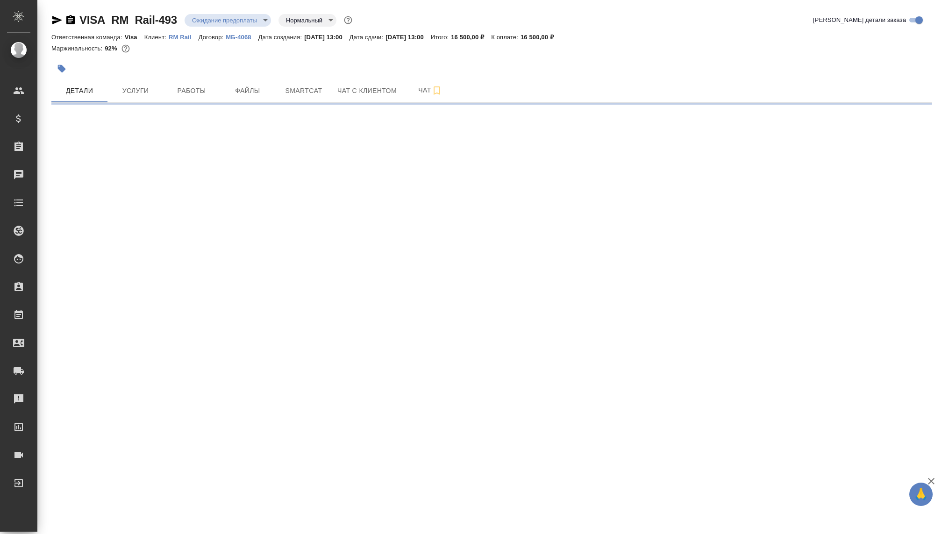
select select "RU"
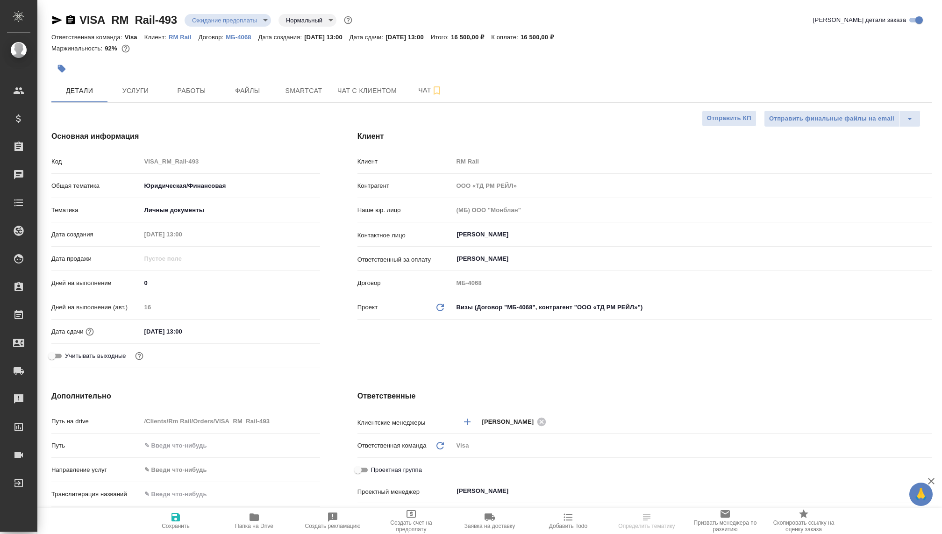
type textarea "x"
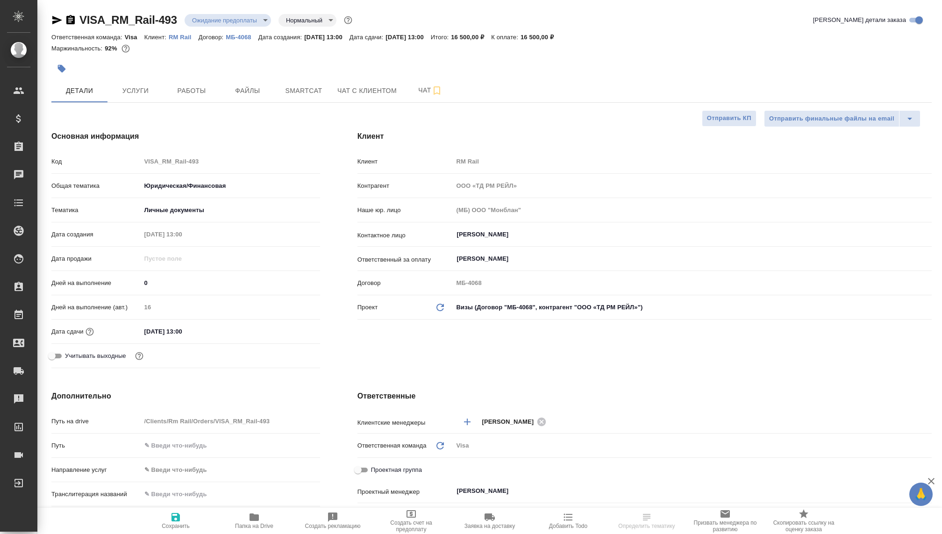
type textarea "x"
click at [439, 307] on icon "Обновить данные" at bounding box center [440, 307] width 11 height 11
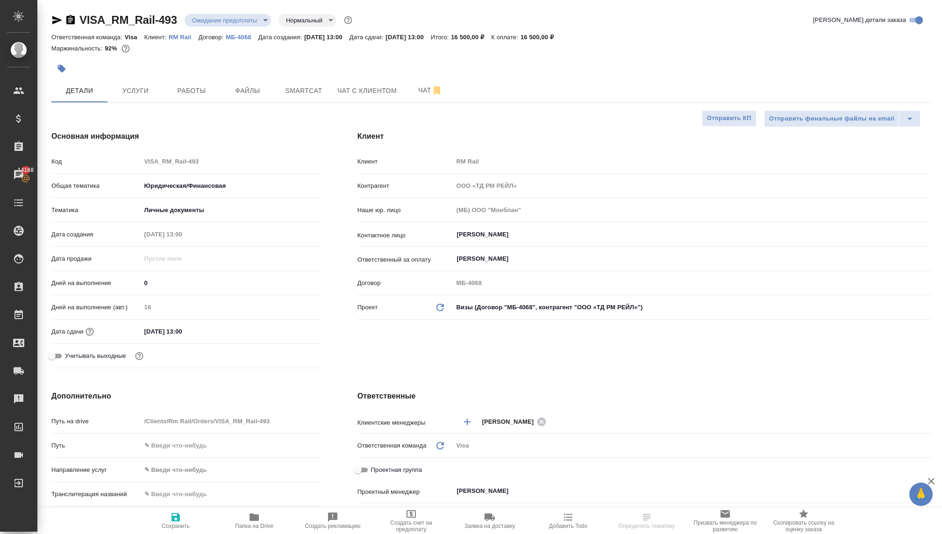
type textarea "x"
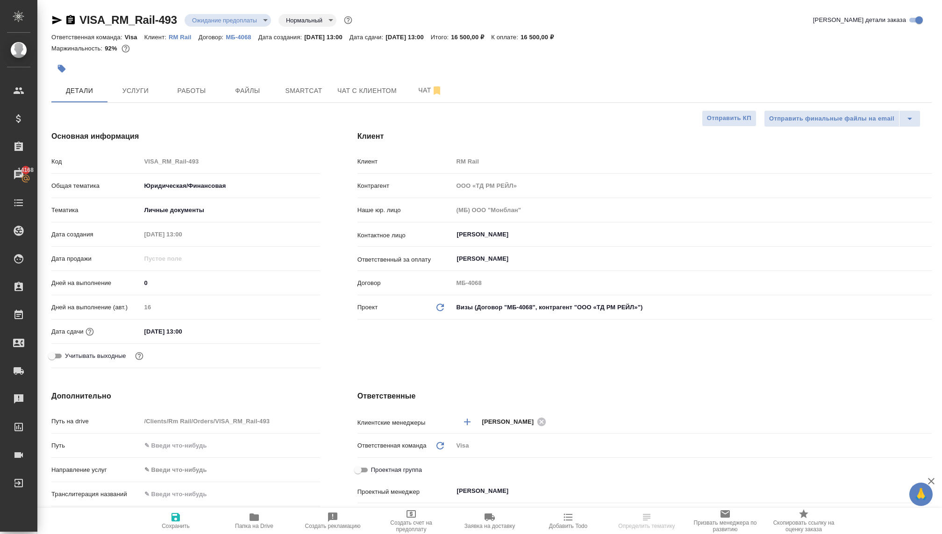
type textarea "x"
click at [439, 307] on icon "Обновить данные" at bounding box center [440, 307] width 11 height 11
type textarea "x"
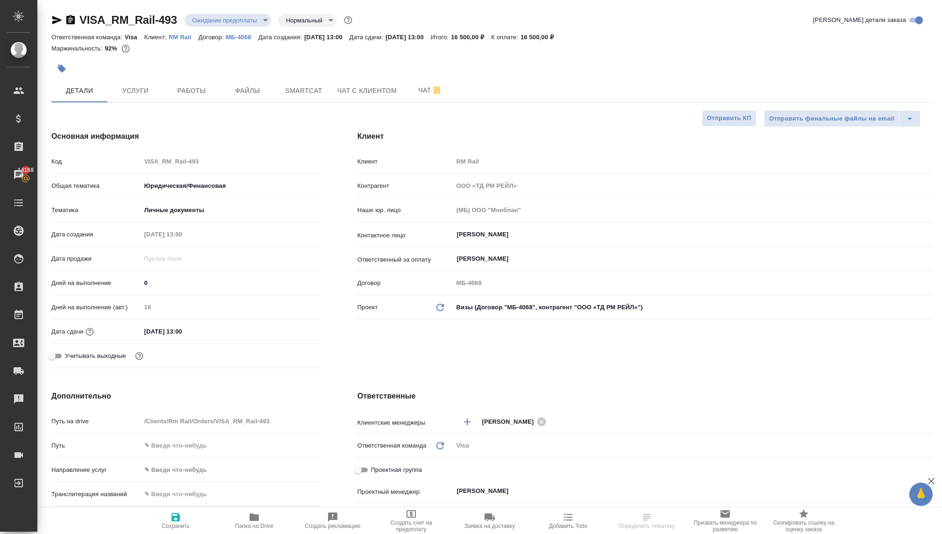
type textarea "x"
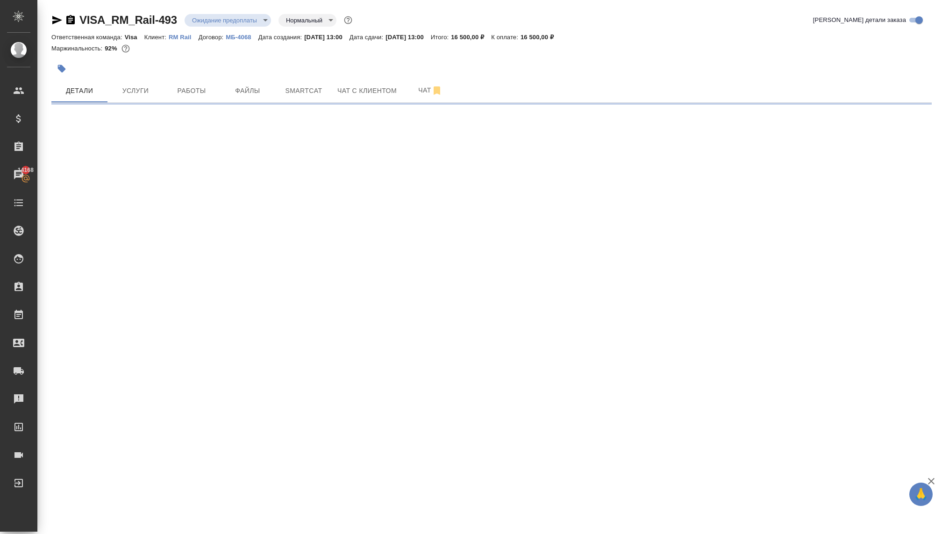
click at [470, 310] on div ".cls-1 fill:#fff; AWATERA Kovaleva Ekaterina Клиенты Спецификации Заказы 14168 …" at bounding box center [471, 267] width 942 height 534
select select "RU"
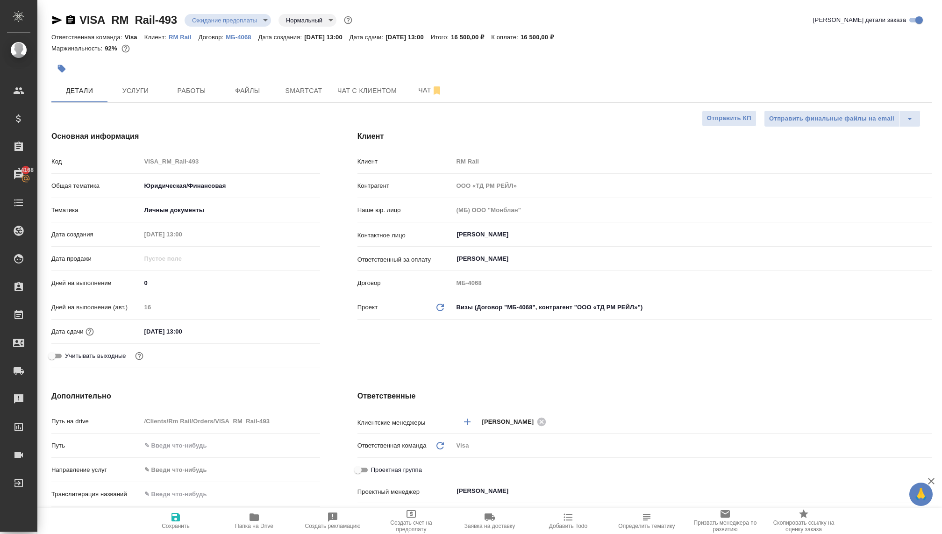
type textarea "x"
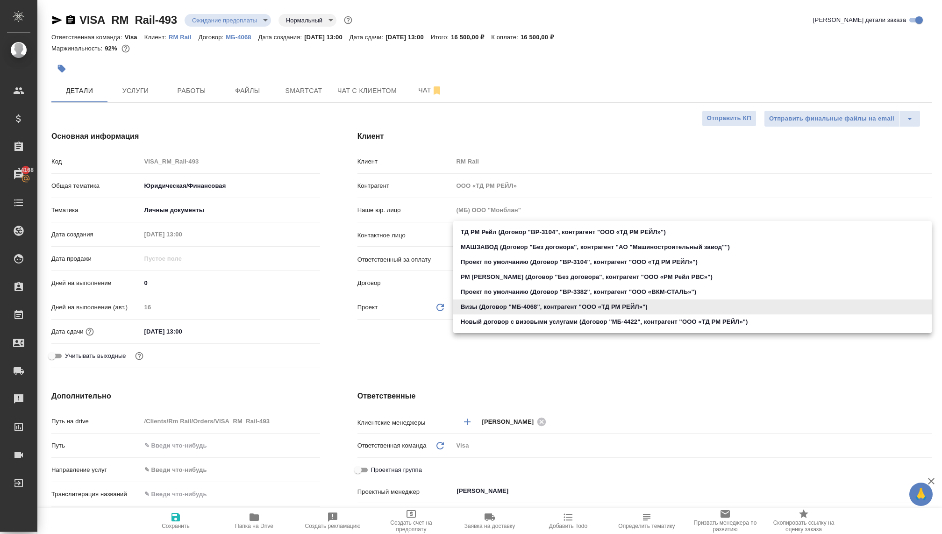
click at [468, 309] on body "🙏 .cls-1 fill:#fff; AWATERA Kovaleva Ekaterina Клиенты Спецификации Заказы 1416…" at bounding box center [471, 267] width 942 height 534
click at [514, 322] on li "Новый договор с визовыми услугами (Договор "МБ-4422", контрагент "ООО «ТД РМ РЕ…" at bounding box center [692, 322] width 479 height 15
type input "689cd135094c289ea591848c"
type textarea "x"
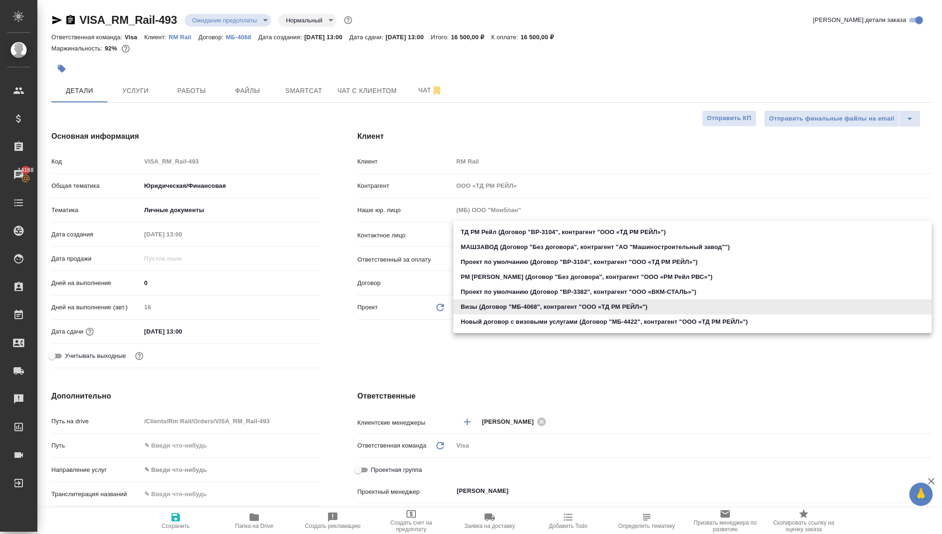
type textarea "x"
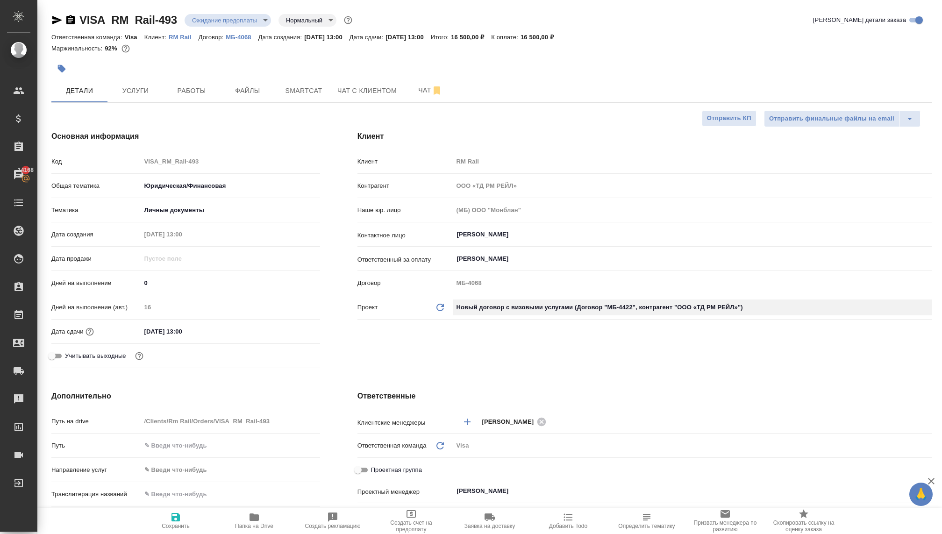
type input "МБ-4422"
type textarea "x"
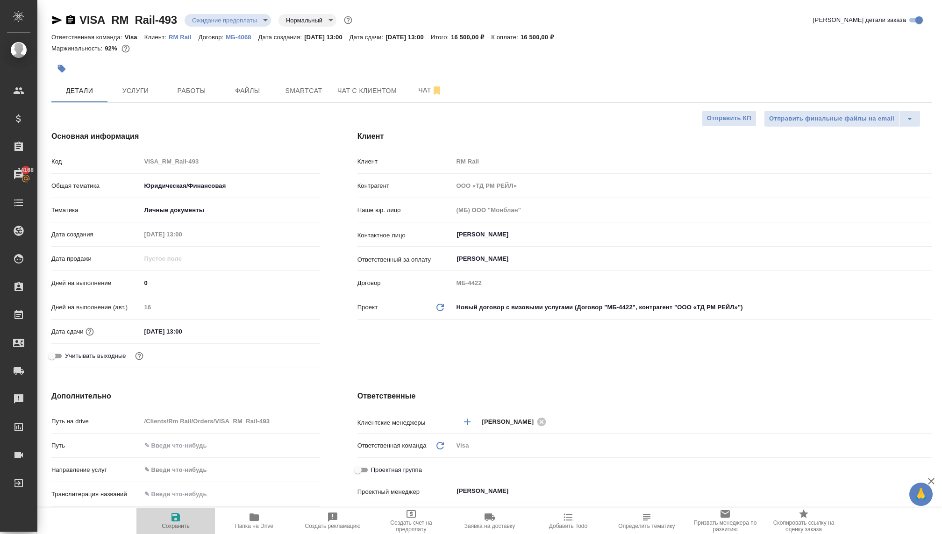
click at [180, 524] on span "Сохранить" at bounding box center [176, 526] width 28 height 7
type textarea "x"
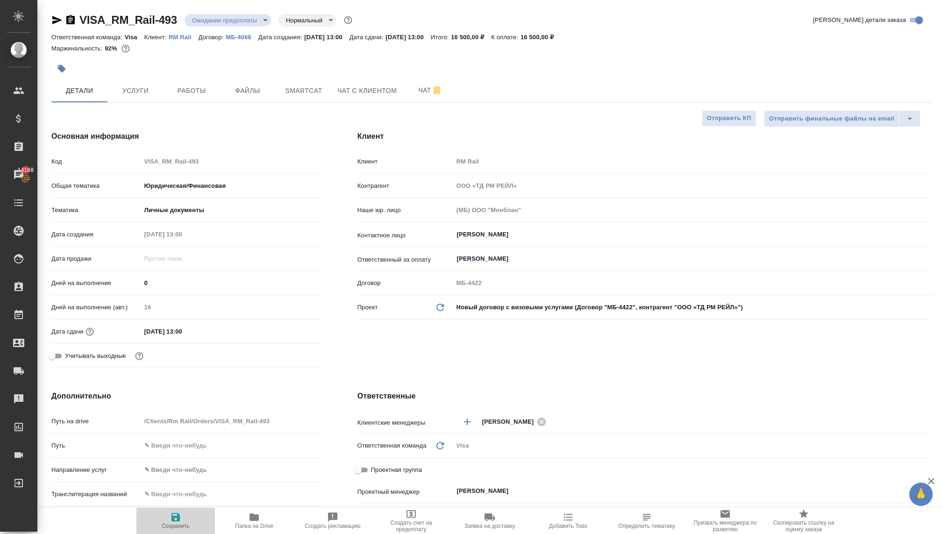
type textarea "x"
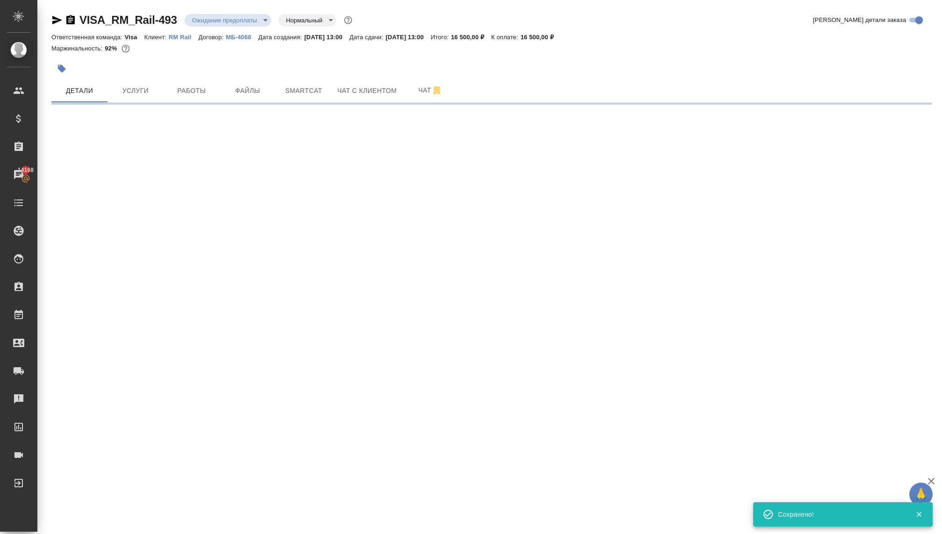
select select "RU"
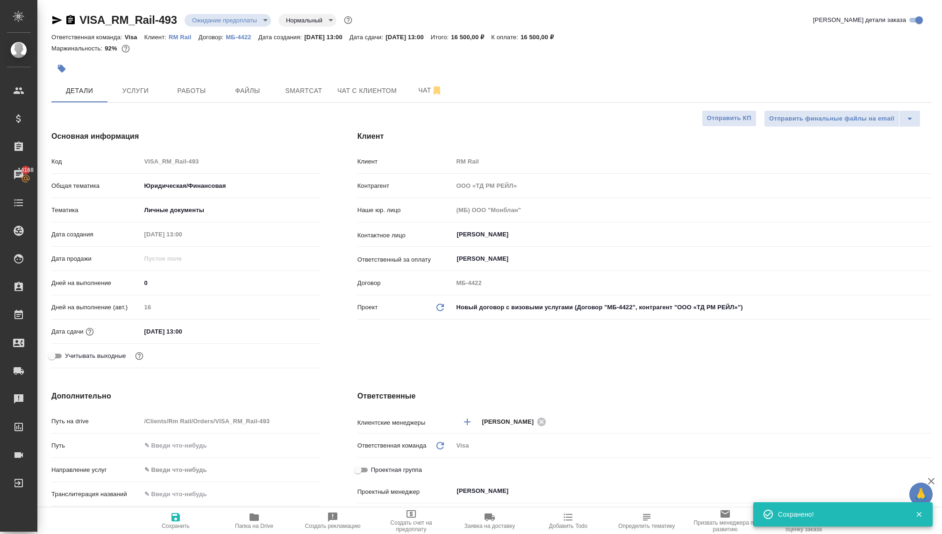
type textarea "x"
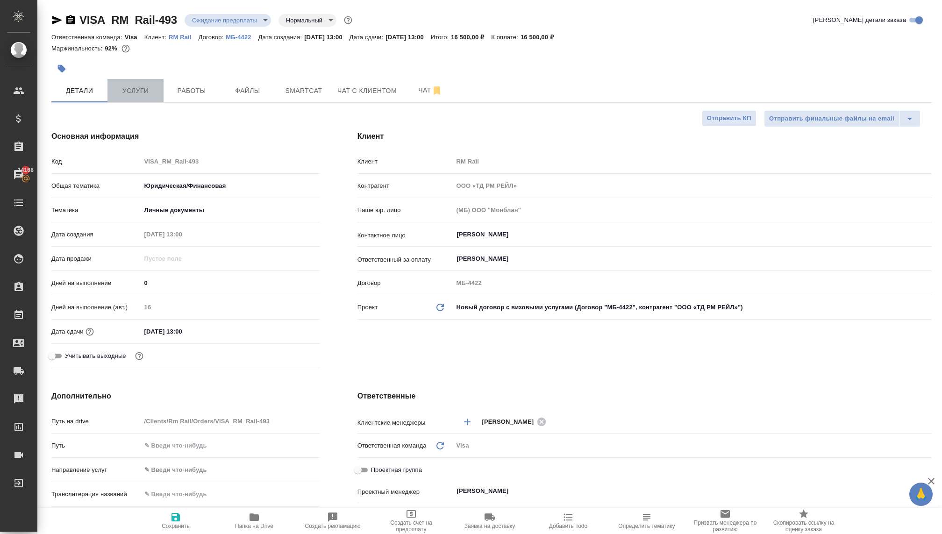
click at [129, 91] on span "Услуги" at bounding box center [135, 91] width 45 height 12
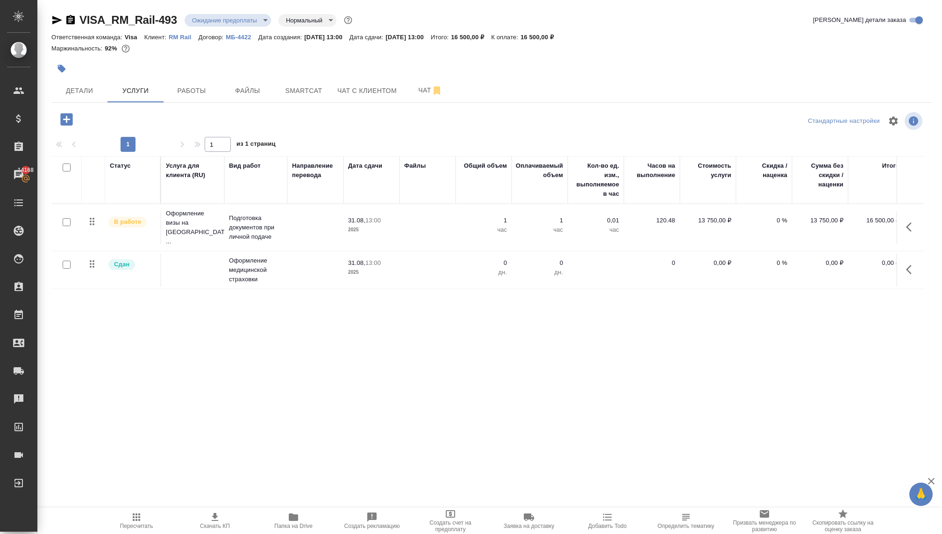
click at [132, 217] on p "В работе" at bounding box center [127, 221] width 27 height 9
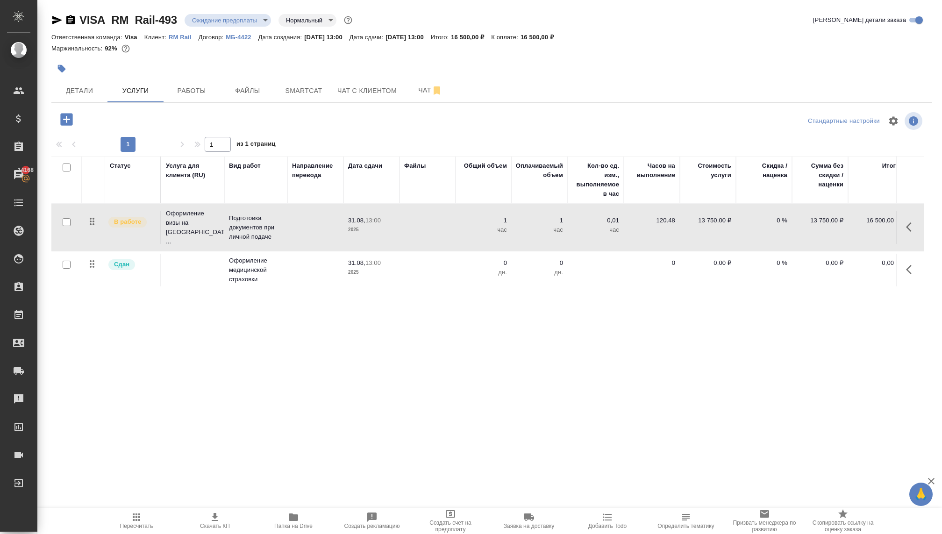
click at [232, 17] on body "🙏 .cls-1 fill:#fff; AWATERA Kovaleva Ekaterina Клиенты Спецификации Заказы 1416…" at bounding box center [471, 267] width 942 height 534
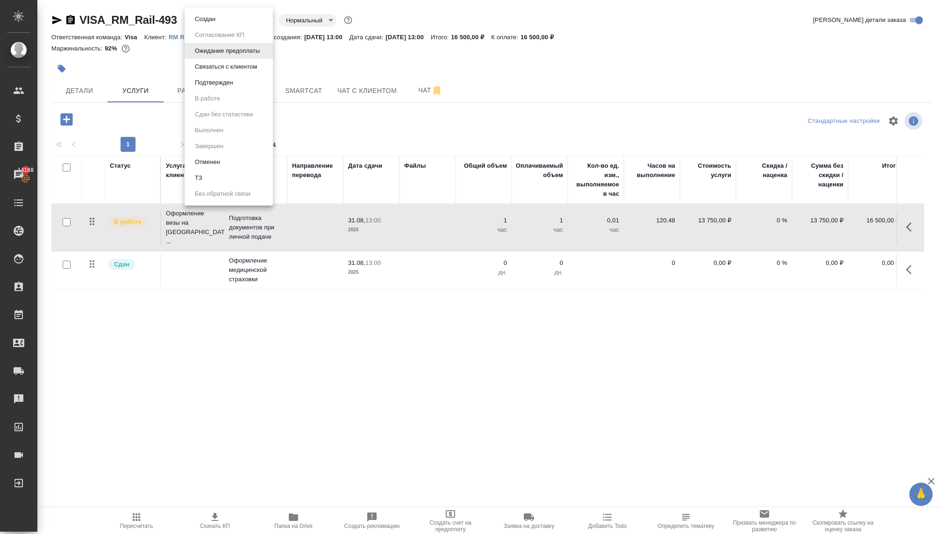
click at [174, 326] on div at bounding box center [471, 267] width 942 height 534
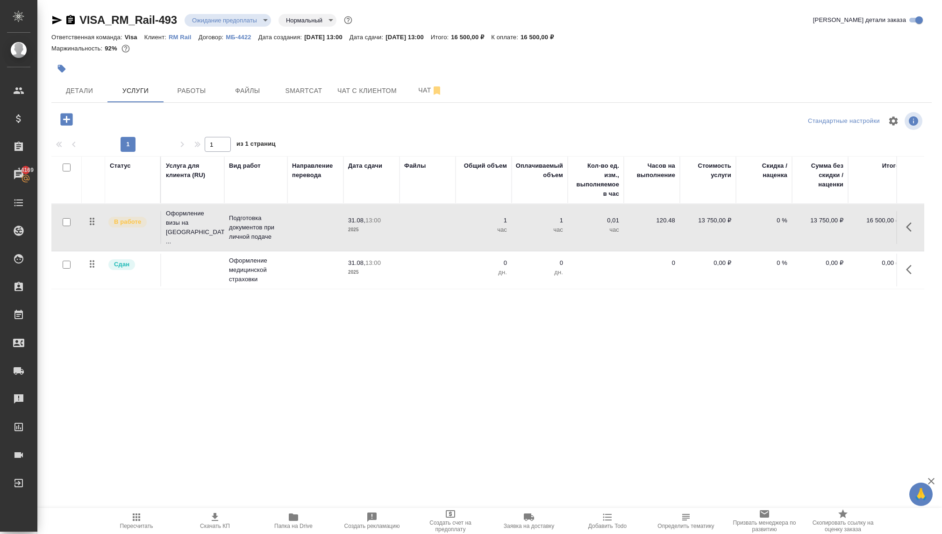
click at [245, 36] on p "МБ-4422" at bounding box center [242, 37] width 32 height 7
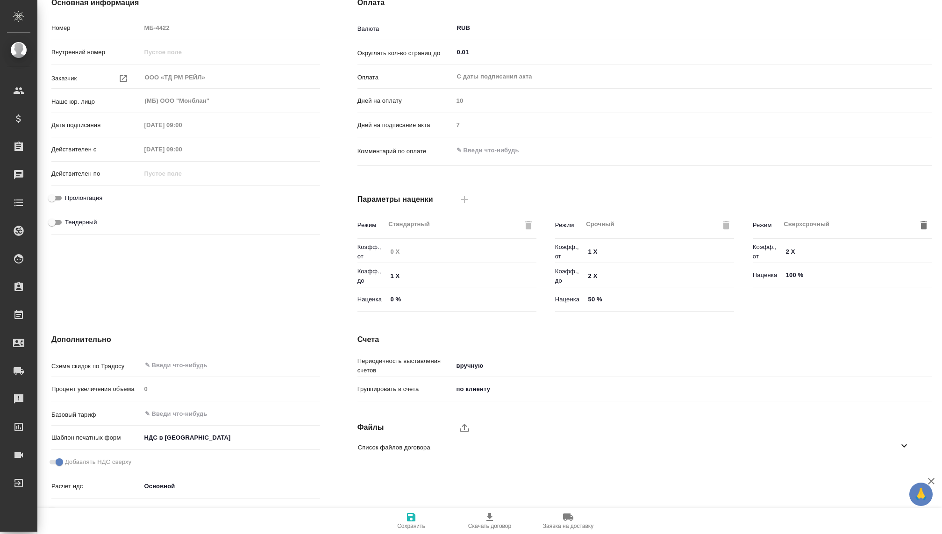
scroll to position [102, 0]
